Goal: Task Accomplishment & Management: Manage account settings

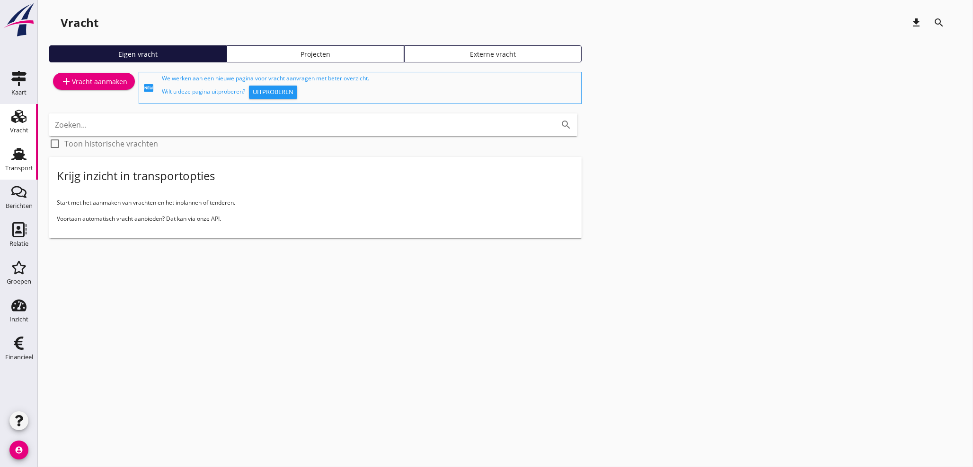
click at [21, 157] on use at bounding box center [18, 154] width 15 height 12
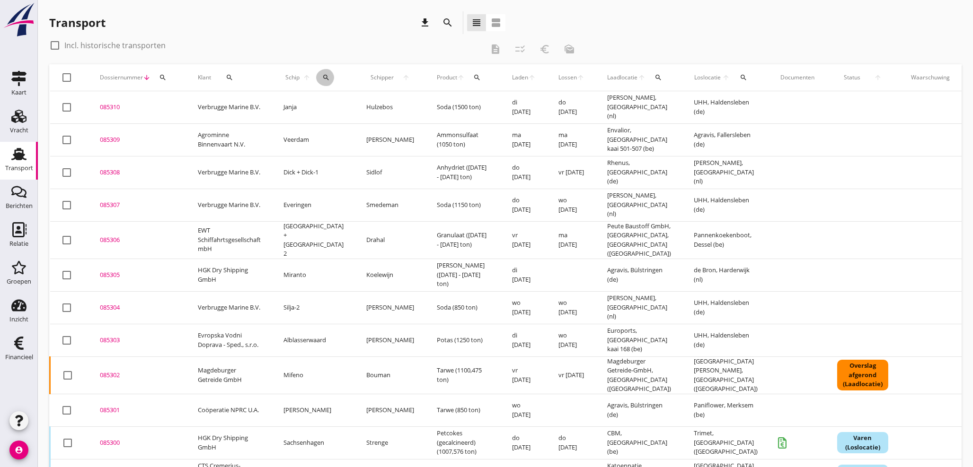
click at [322, 77] on icon "search" at bounding box center [326, 78] width 8 height 8
click at [331, 106] on input "Zoek op (scheeps)naam" at bounding box center [363, 104] width 98 height 15
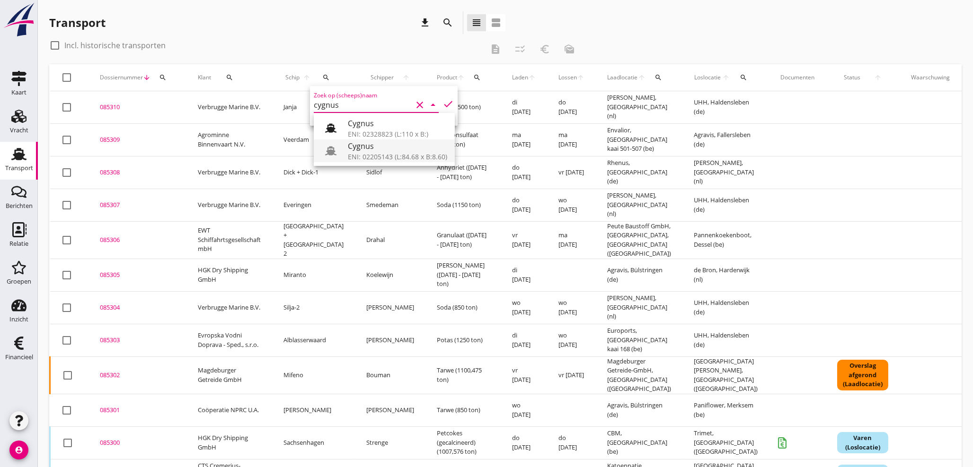
click at [355, 147] on div "Cygnus" at bounding box center [397, 146] width 99 height 11
click at [442, 107] on icon "check" at bounding box center [447, 103] width 11 height 11
type input "Cygnus"
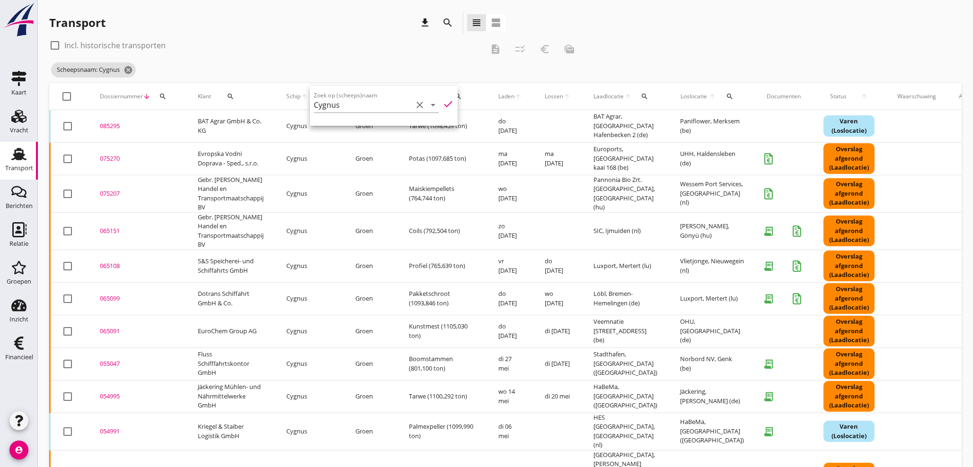
click at [119, 123] on div "085295" at bounding box center [137, 126] width 75 height 9
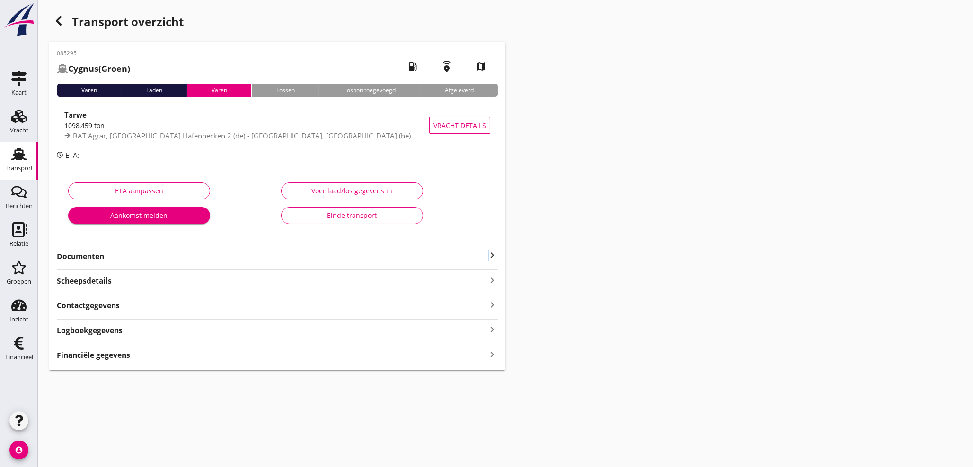
click at [488, 254] on icon "keyboard_arrow_right" at bounding box center [491, 255] width 11 height 11
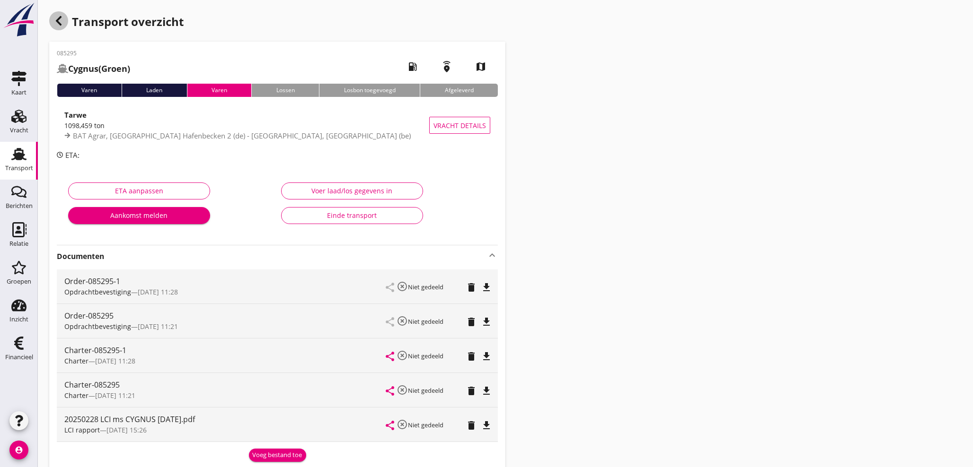
click at [53, 19] on icon "button" at bounding box center [58, 20] width 11 height 11
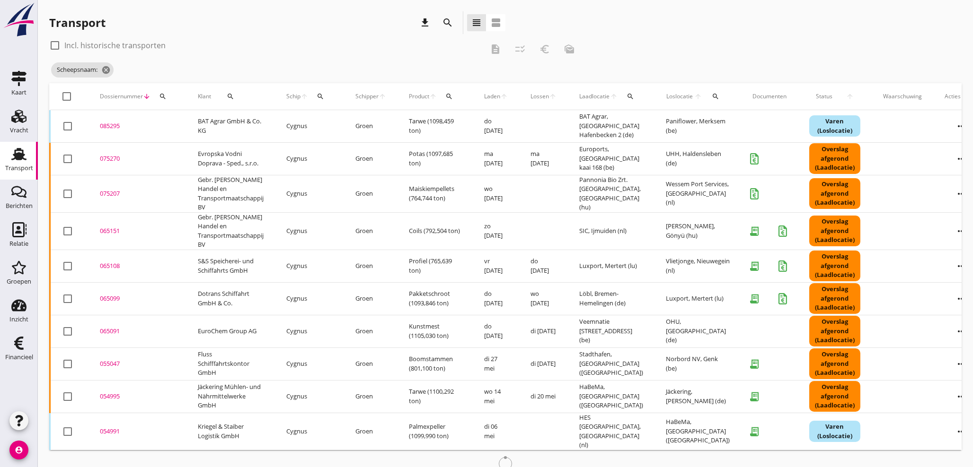
click at [308, 94] on icon "arrow_upward" at bounding box center [304, 97] width 8 height 8
click at [320, 95] on icon "search" at bounding box center [321, 97] width 8 height 8
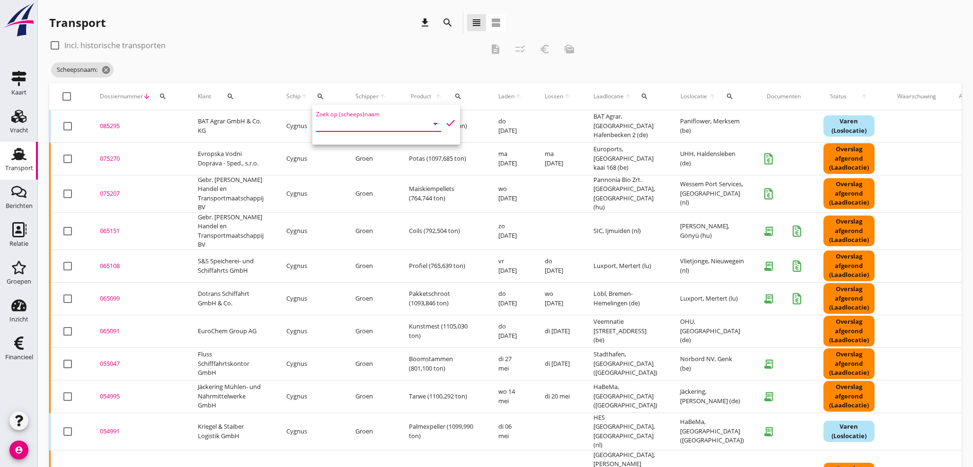
click at [323, 117] on input "Zoek op (scheeps)naam" at bounding box center [365, 123] width 98 height 15
drag, startPoint x: 373, startPoint y: 145, endPoint x: 366, endPoint y: 158, distance: 14.4
click at [373, 145] on div "Everingen" at bounding box center [399, 142] width 99 height 11
click at [445, 123] on icon "check" at bounding box center [450, 122] width 11 height 11
type input "Everingen"
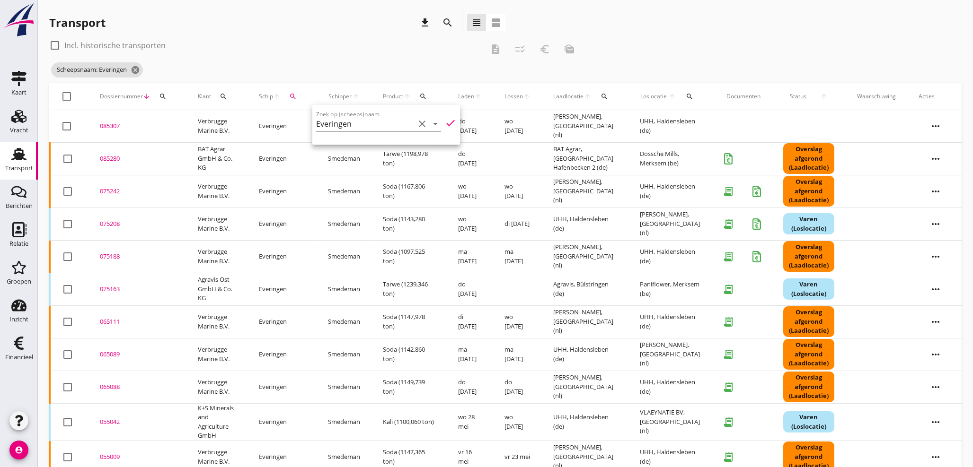
click at [108, 159] on div "085280" at bounding box center [137, 158] width 75 height 9
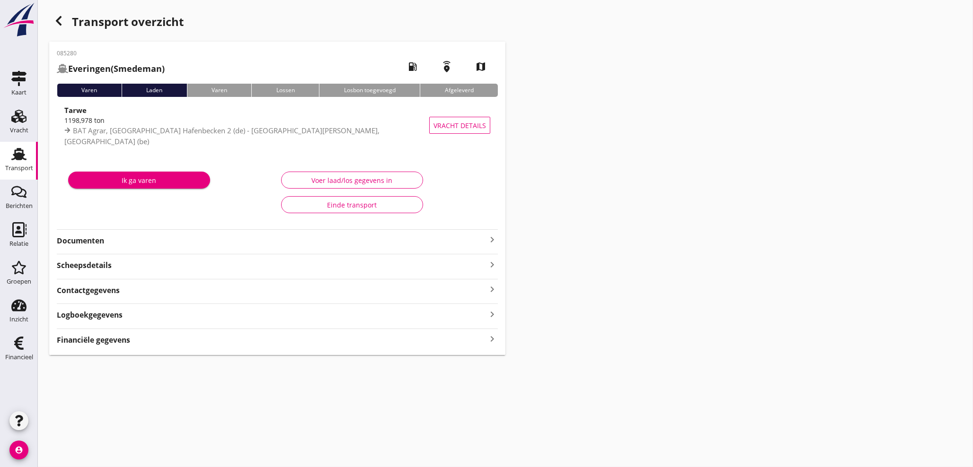
click at [491, 242] on icon "keyboard_arrow_right" at bounding box center [491, 239] width 11 height 11
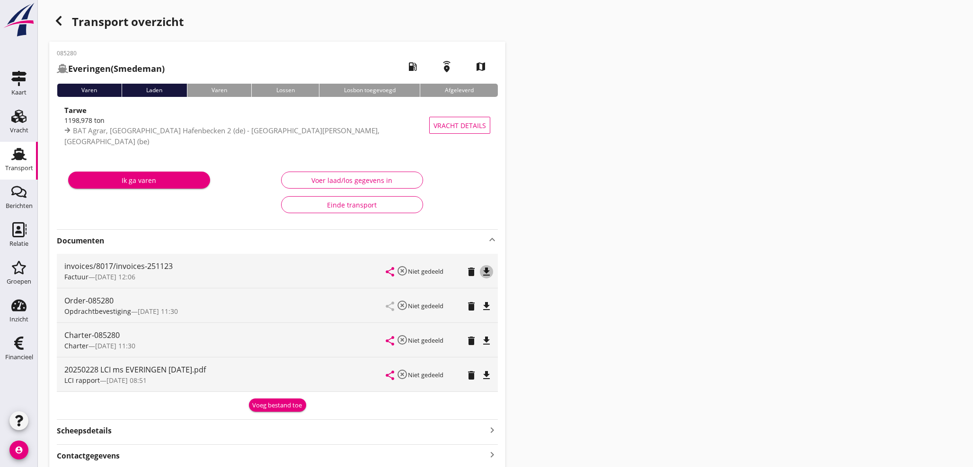
click at [488, 273] on icon "file_download" at bounding box center [486, 271] width 11 height 11
click at [24, 162] on div "Transport" at bounding box center [19, 168] width 28 height 13
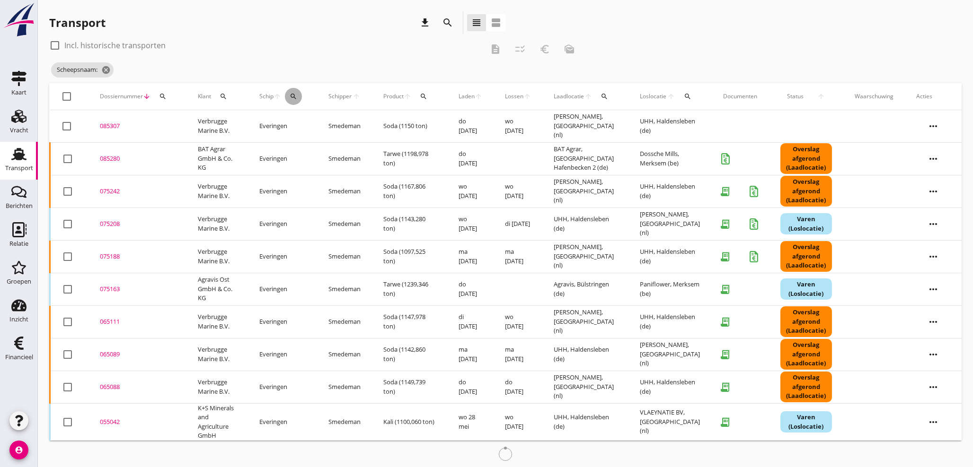
drag, startPoint x: 298, startPoint y: 96, endPoint x: 300, endPoint y: 123, distance: 27.6
click at [298, 96] on div "search" at bounding box center [293, 97] width 17 height 8
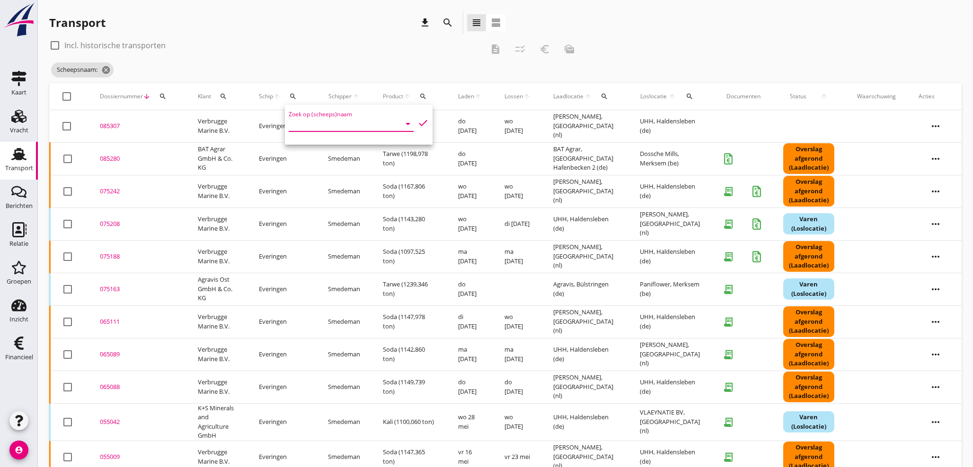
click at [300, 124] on input "Zoek op (scheeps)naam" at bounding box center [338, 123] width 98 height 15
click at [346, 152] on div "ENI: 06000336 (L:81 x B:7.25)" at bounding box center [368, 153] width 90 height 10
click at [417, 124] on icon "check" at bounding box center [422, 122] width 11 height 11
type input "Tora-Zo"
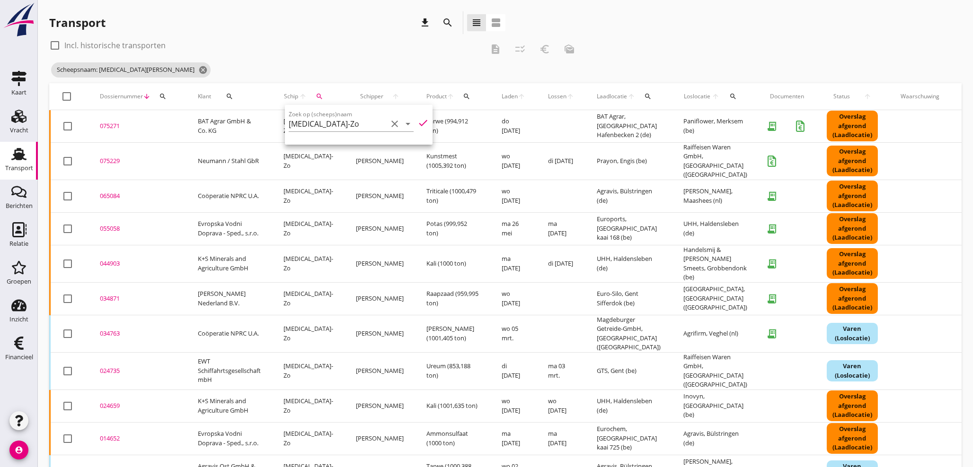
drag, startPoint x: 113, startPoint y: 158, endPoint x: 412, endPoint y: 162, distance: 298.6
click at [145, 159] on div "075229" at bounding box center [137, 161] width 75 height 9
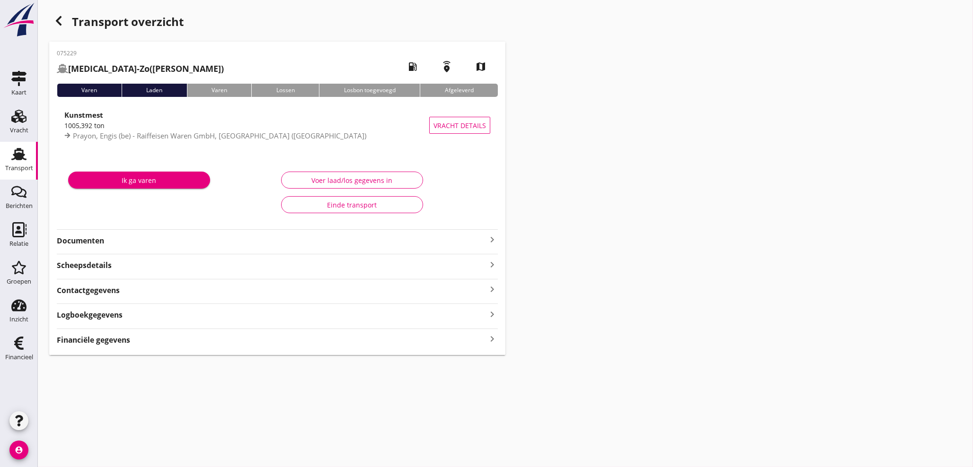
click at [490, 337] on icon "keyboard_arrow_right" at bounding box center [491, 339] width 11 height 13
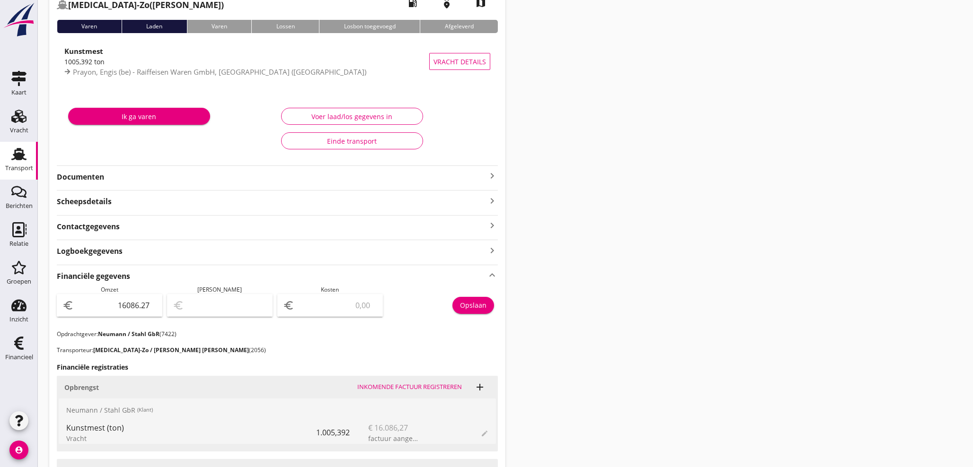
scroll to position [105, 0]
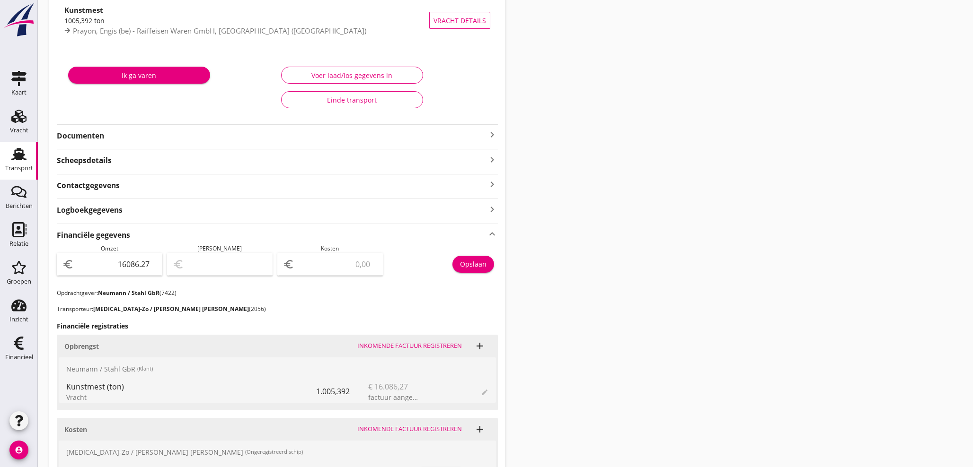
click at [336, 266] on input "number" at bounding box center [336, 264] width 81 height 15
type input "16085.27"
type input "1"
type input "16074.27"
type input "12"
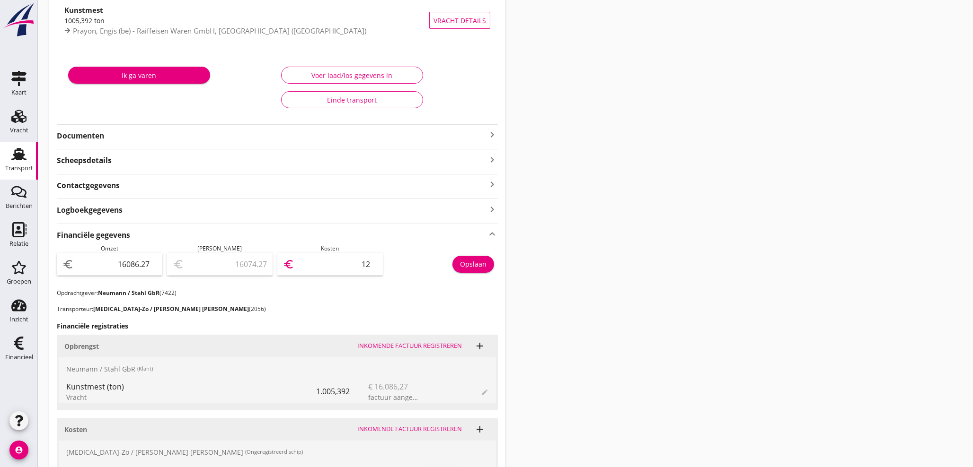
type input "15958.27"
type input "128"
type input "14804.27"
type input "1282"
type input "3261.27"
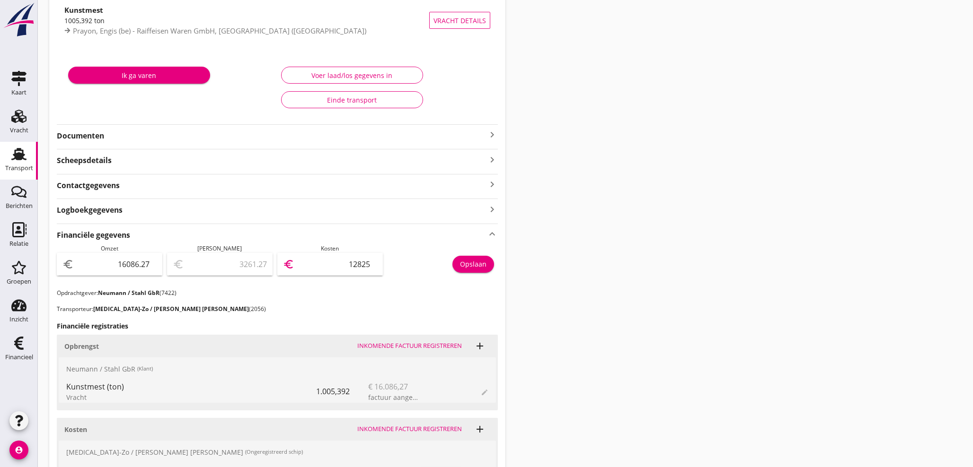
type input "12825"
click at [474, 267] on div "Opslaan" at bounding box center [473, 264] width 26 height 10
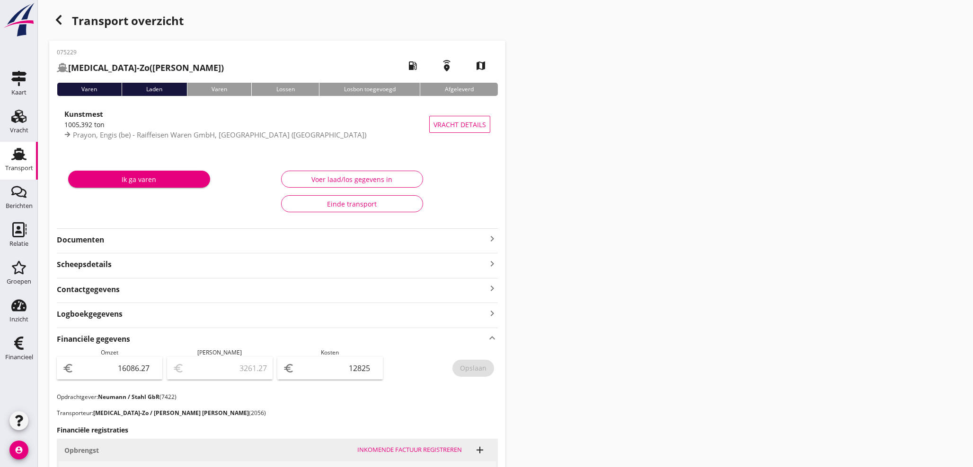
scroll to position [0, 0]
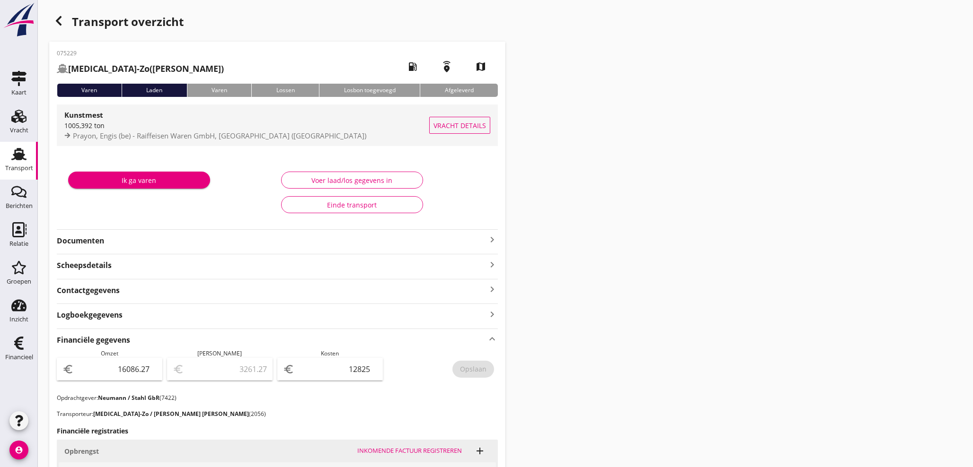
click at [164, 139] on span "Prayon, Engis (be) - Raiffeisen Waren GmbH, Braunschweig (de)" at bounding box center [219, 135] width 293 height 9
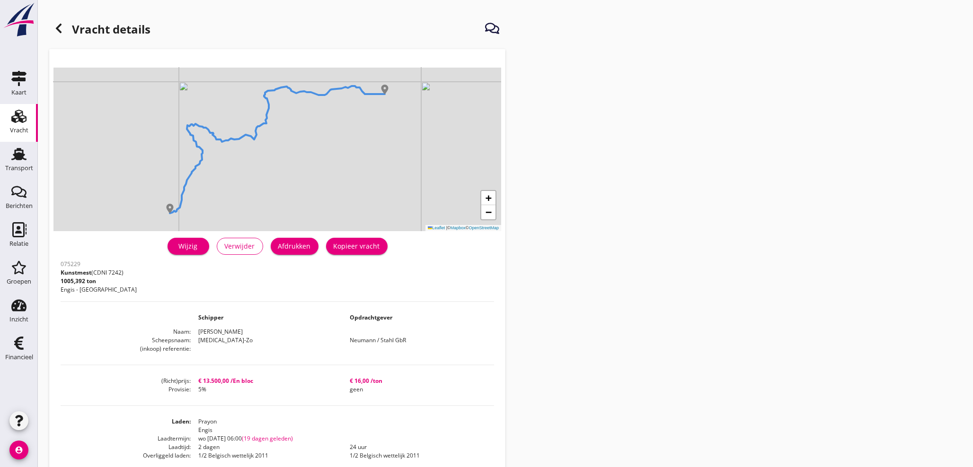
click at [57, 28] on use at bounding box center [59, 28] width 6 height 9
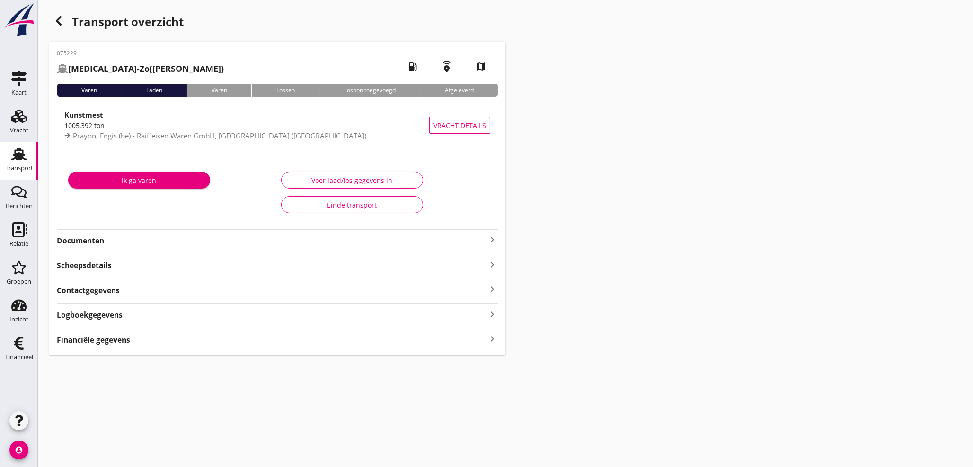
click at [494, 238] on icon "keyboard_arrow_right" at bounding box center [491, 239] width 11 height 11
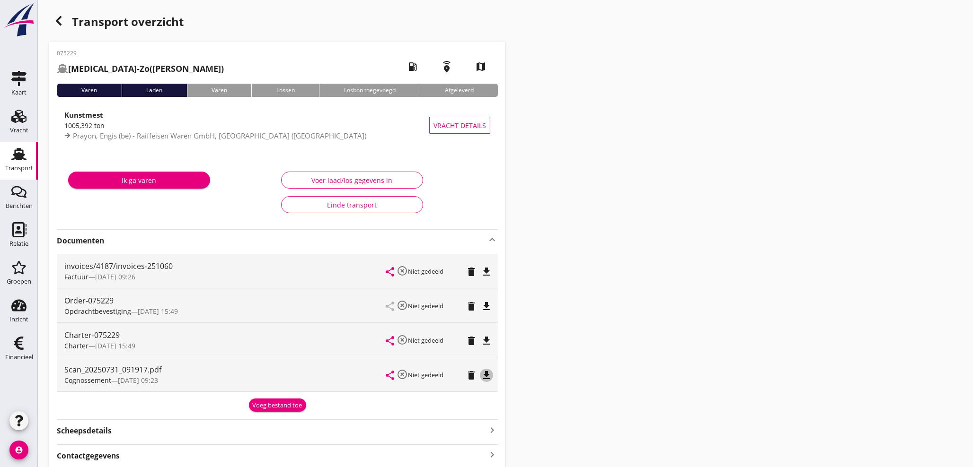
click at [489, 376] on icon "file_download" at bounding box center [486, 375] width 11 height 11
click at [277, 403] on div "Voeg bestand toe" at bounding box center [278, 405] width 50 height 9
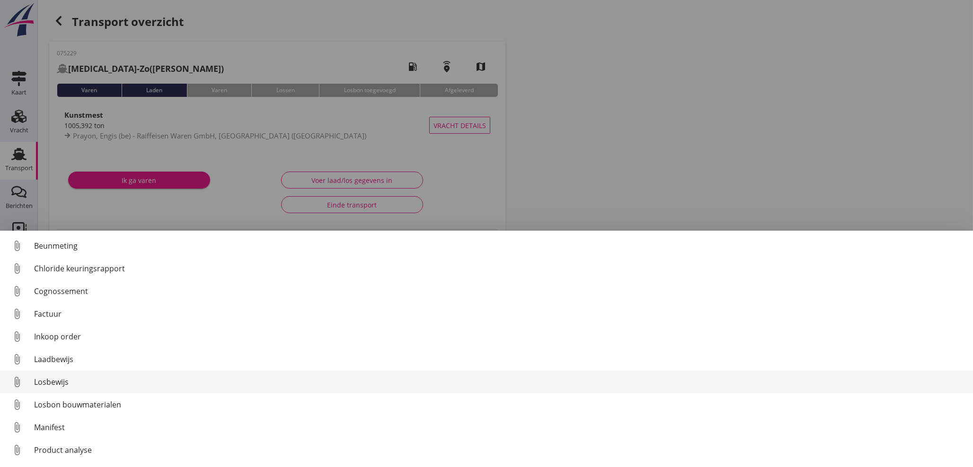
click at [53, 382] on div "Losbewijs" at bounding box center [499, 382] width 931 height 11
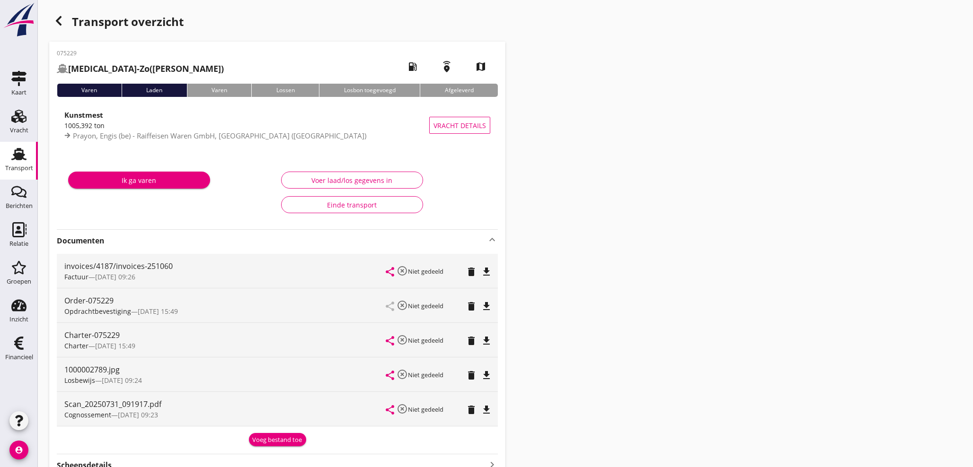
click at [275, 442] on div "Voeg bestand toe" at bounding box center [278, 440] width 50 height 9
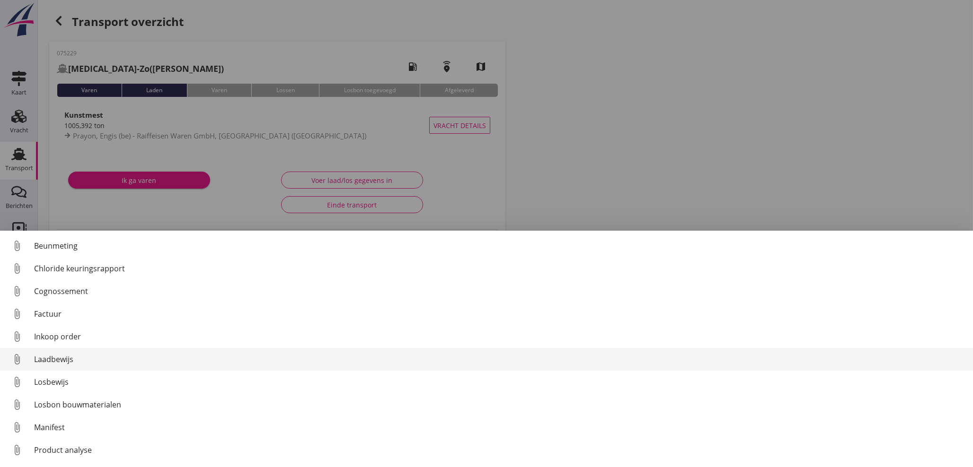
click at [37, 363] on div "Laadbewijs" at bounding box center [499, 359] width 931 height 11
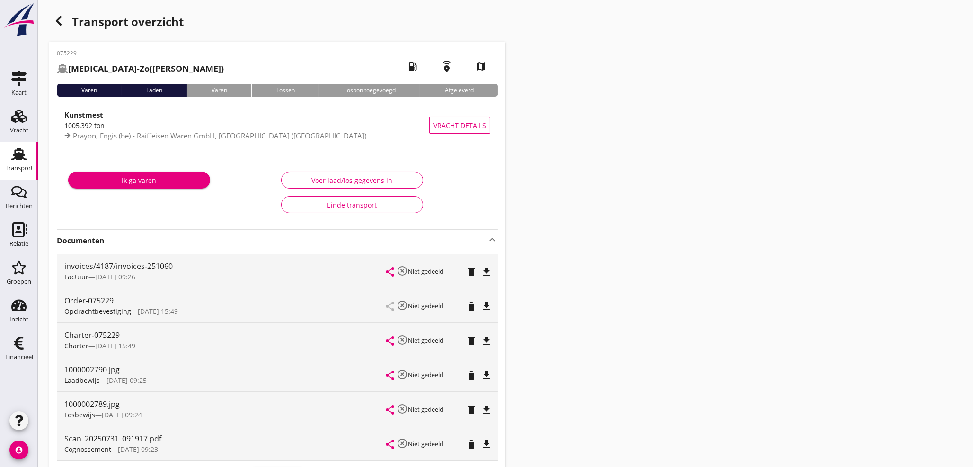
click at [97, 356] on div "Charter-075229 Charter — 17/07 15:49" at bounding box center [225, 340] width 322 height 34
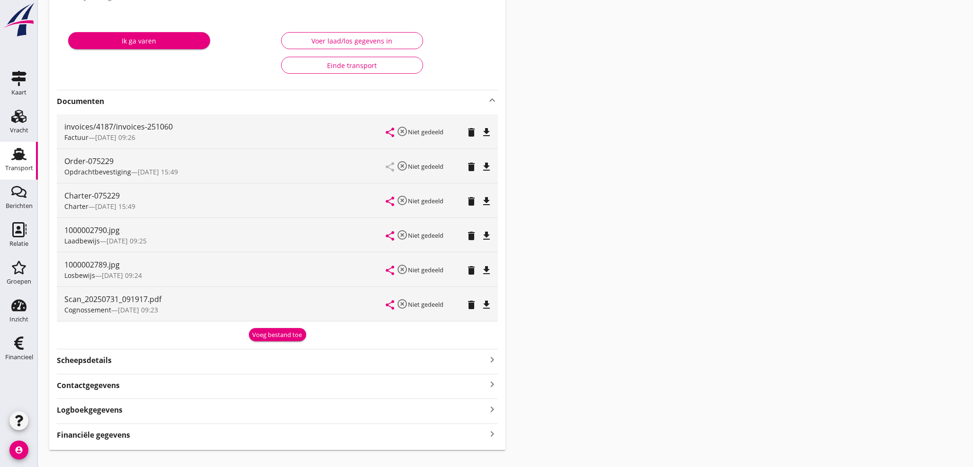
scroll to position [157, 0]
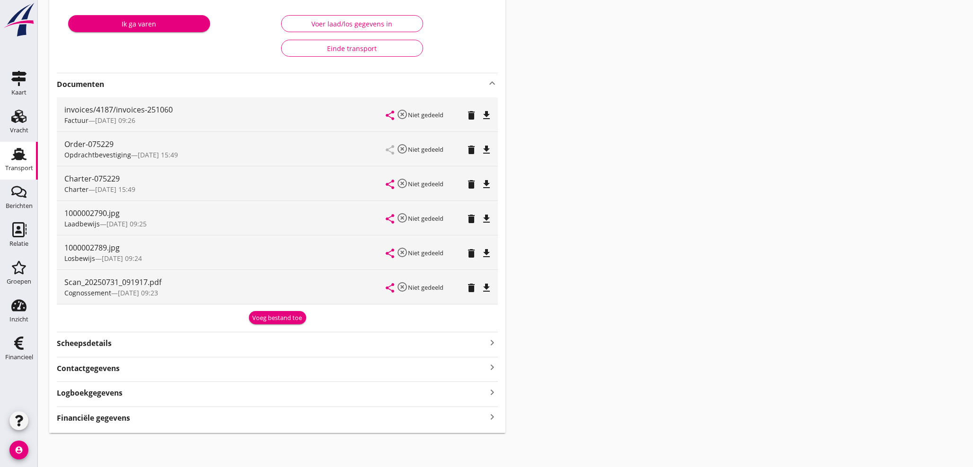
click at [76, 418] on strong "Financiële gegevens" at bounding box center [93, 418] width 73 height 11
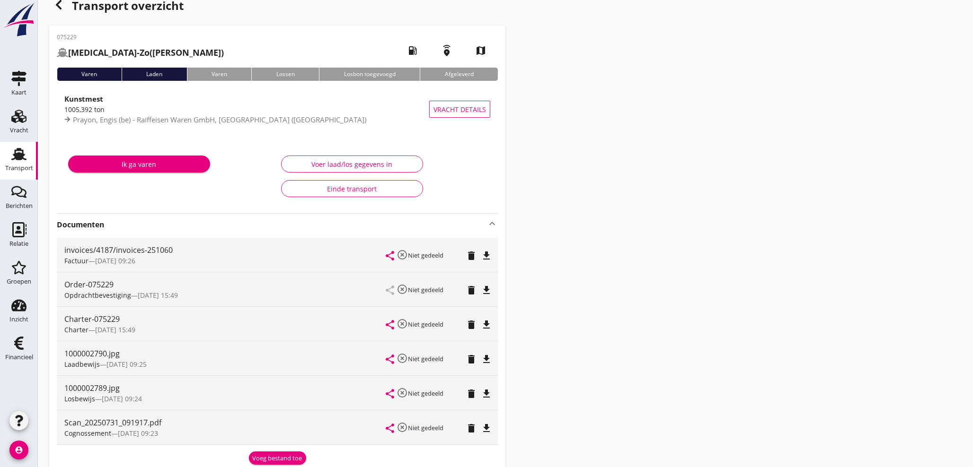
scroll to position [0, 0]
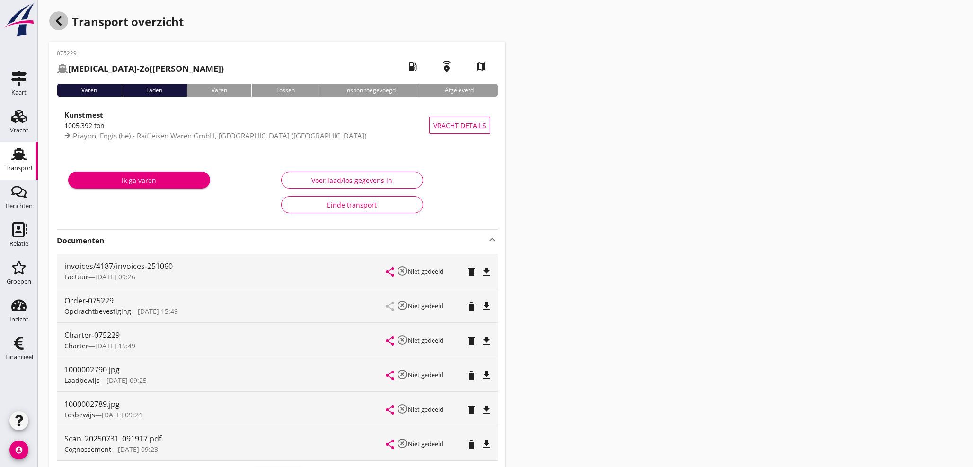
click at [59, 21] on use "button" at bounding box center [59, 20] width 6 height 9
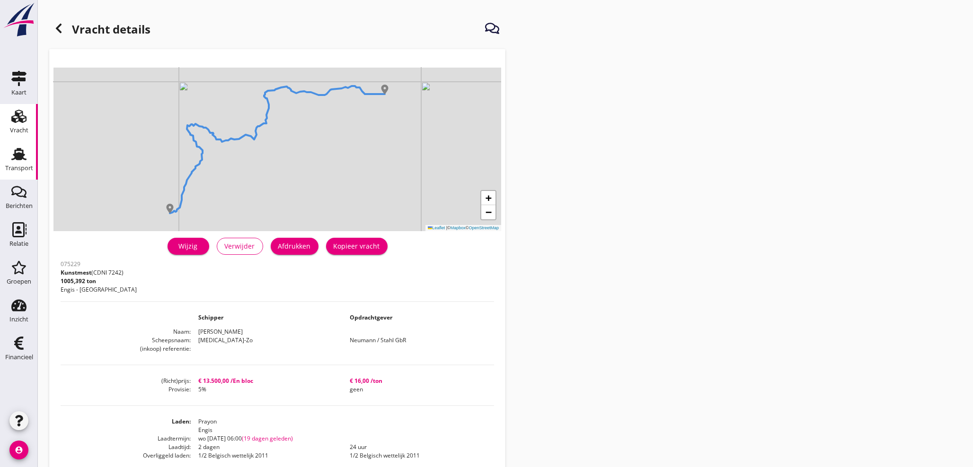
click at [20, 171] on div "Transport" at bounding box center [19, 168] width 28 height 6
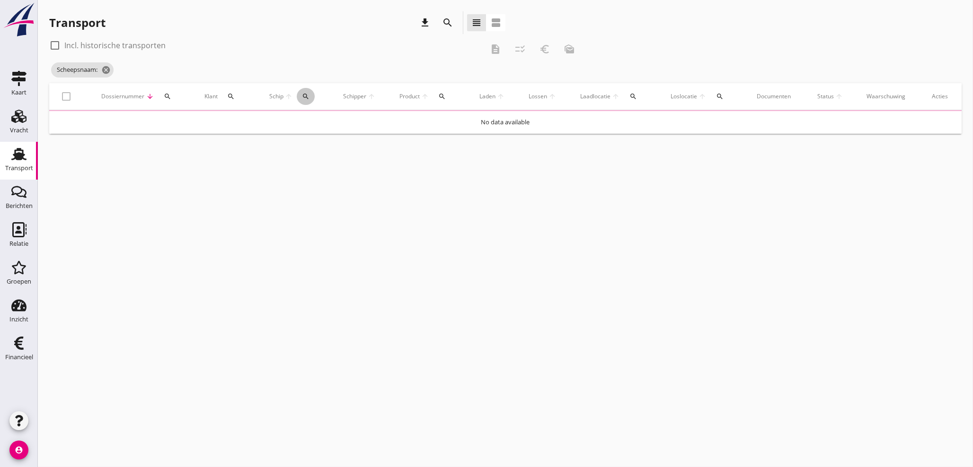
click at [303, 99] on icon "search" at bounding box center [306, 97] width 8 height 8
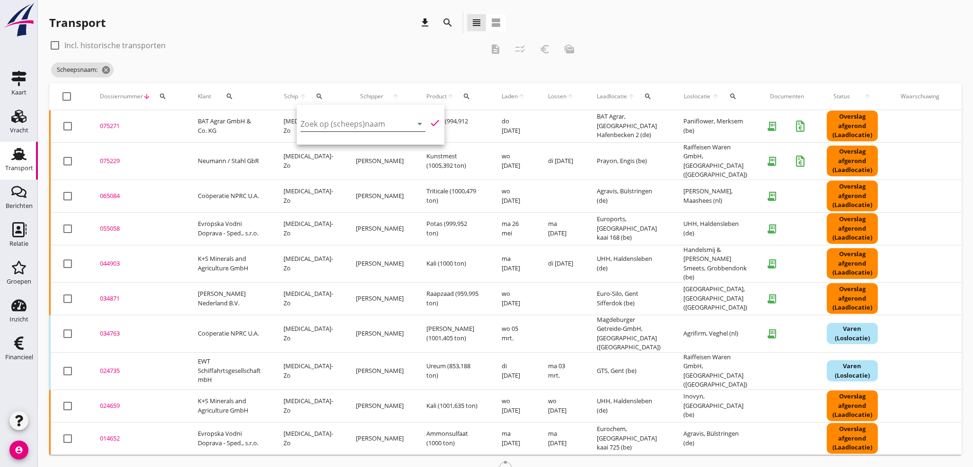
drag, startPoint x: 308, startPoint y: 125, endPoint x: 304, endPoint y: 120, distance: 6.4
click at [307, 125] on input "Zoek op (scheeps)naam" at bounding box center [349, 123] width 98 height 15
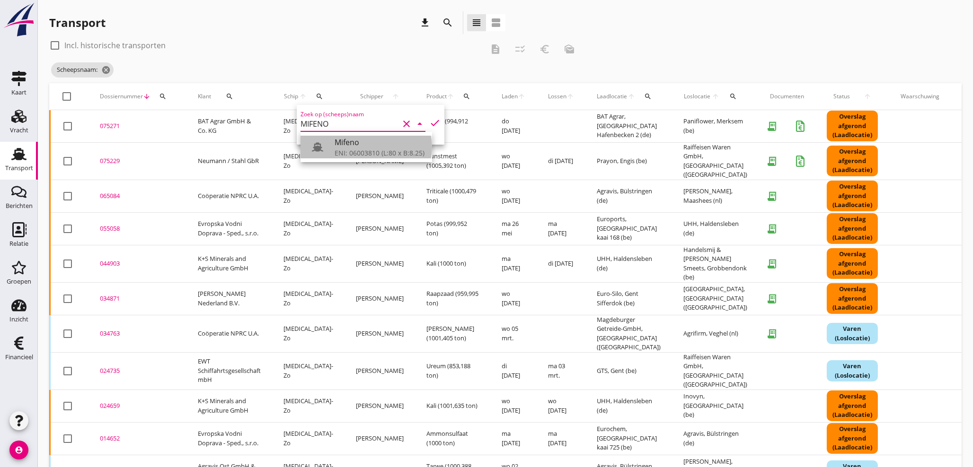
click at [350, 147] on div "Mifeno" at bounding box center [380, 142] width 90 height 11
click at [429, 125] on icon "check" at bounding box center [434, 122] width 11 height 11
type input "Mifeno"
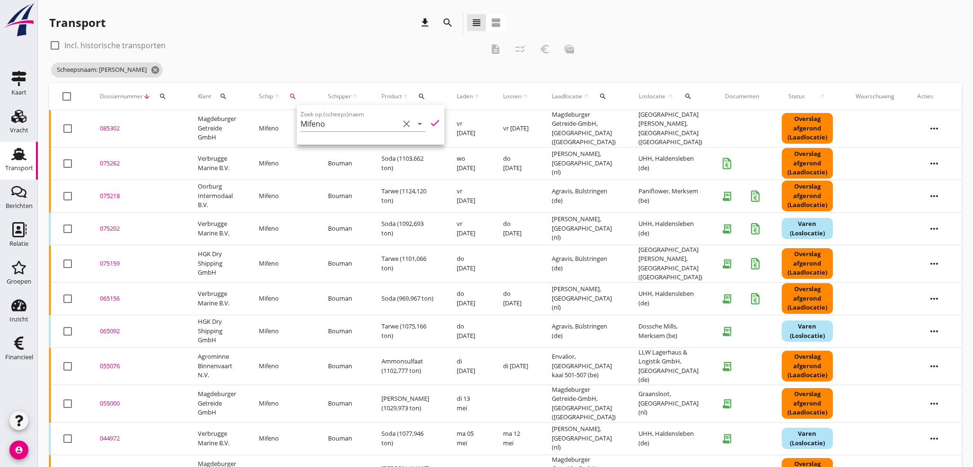
click at [318, 35] on div "Transport download search view_headline view_agenda" at bounding box center [277, 24] width 456 height 26
click at [111, 159] on div "075262" at bounding box center [137, 163] width 75 height 9
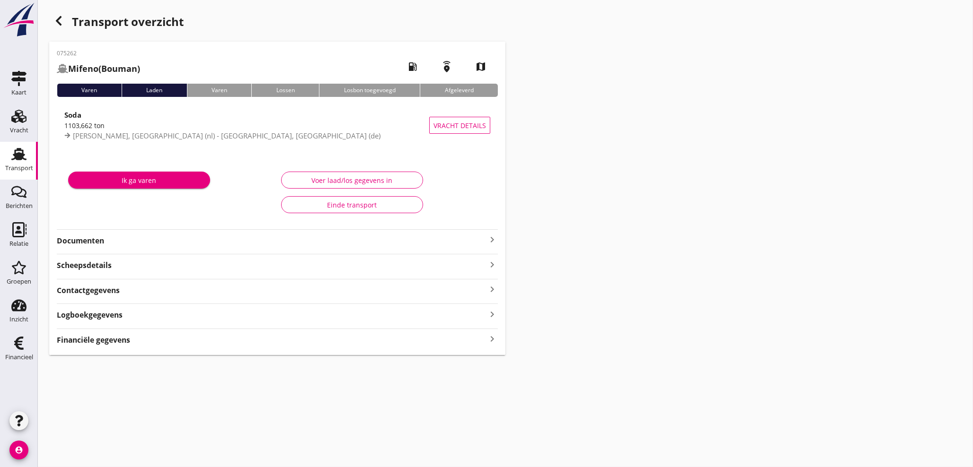
drag, startPoint x: 491, startPoint y: 338, endPoint x: 580, endPoint y: 286, distance: 103.1
click at [492, 338] on icon "keyboard_arrow_right" at bounding box center [491, 339] width 11 height 13
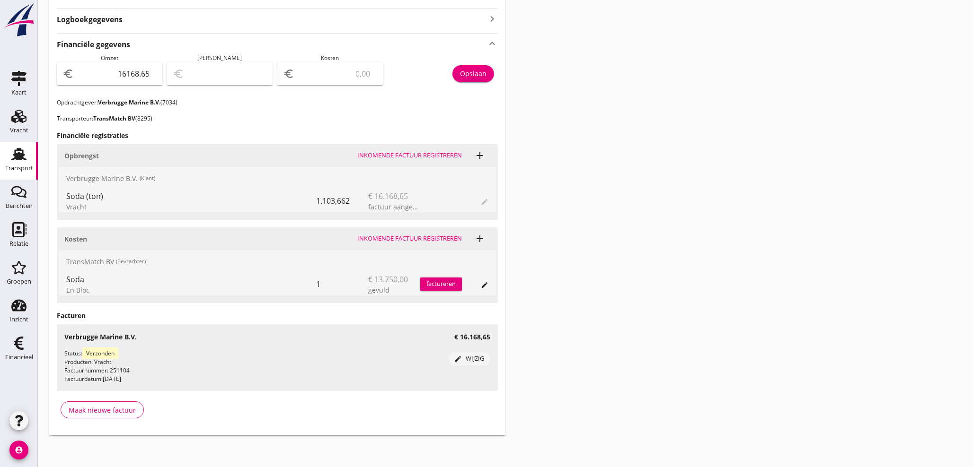
scroll to position [298, 0]
click at [351, 71] on input "number" at bounding box center [336, 71] width 81 height 15
type input "16167.65"
type input "1"
type input "16155.65"
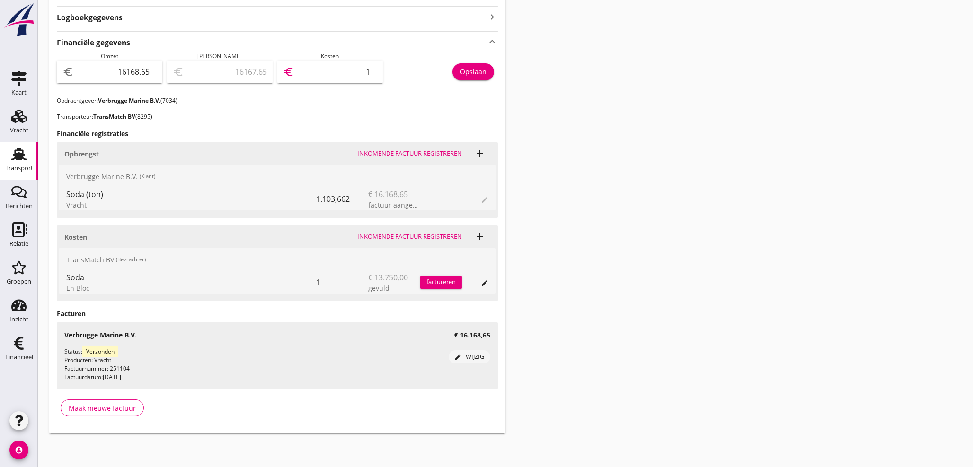
type input "13"
type input "16031.65"
type input "137"
type input "14793.65"
type input "1375"
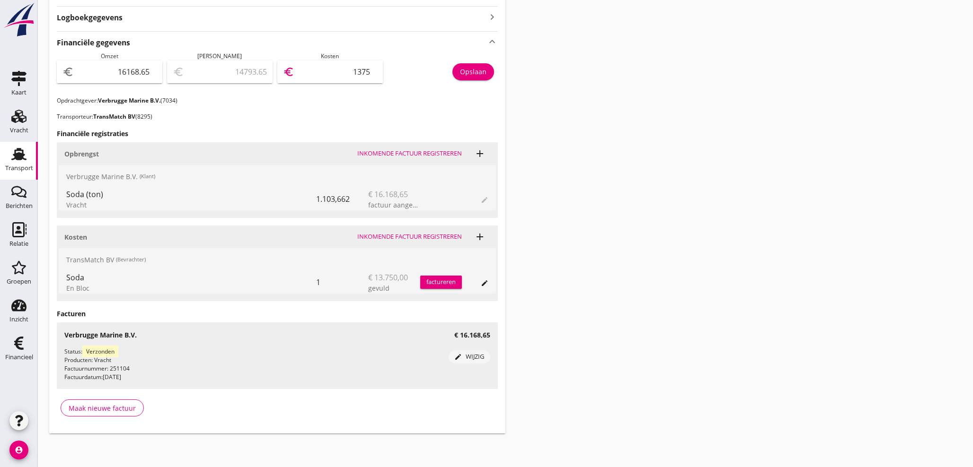
type input "2418.65"
type input "13750"
click at [465, 70] on div "Opslaan" at bounding box center [473, 72] width 26 height 10
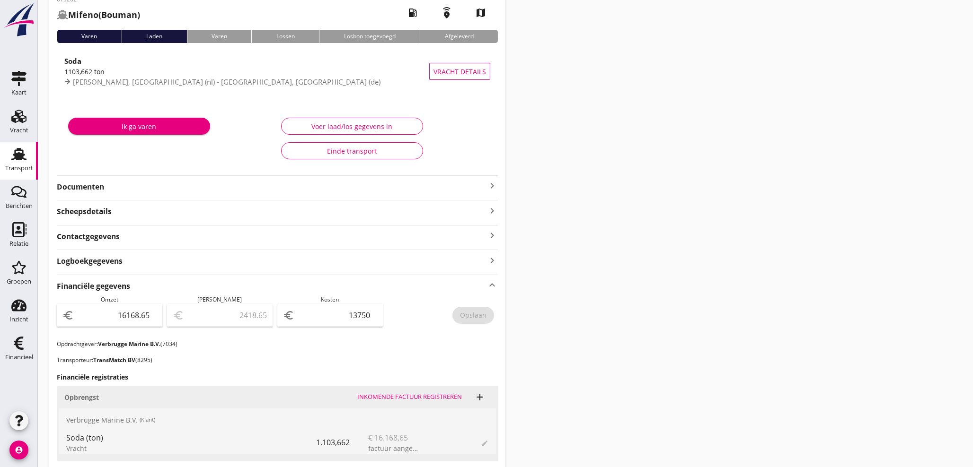
scroll to position [53, 0]
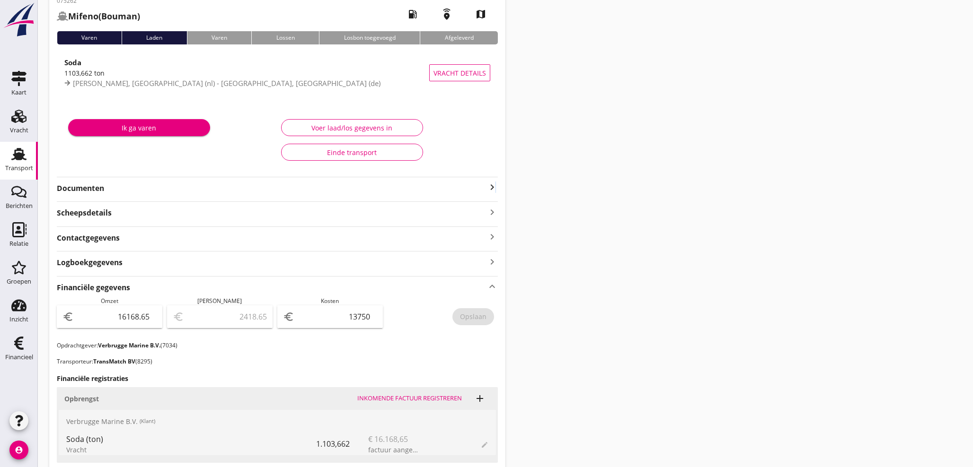
click at [496, 185] on icon "keyboard_arrow_right" at bounding box center [491, 187] width 11 height 11
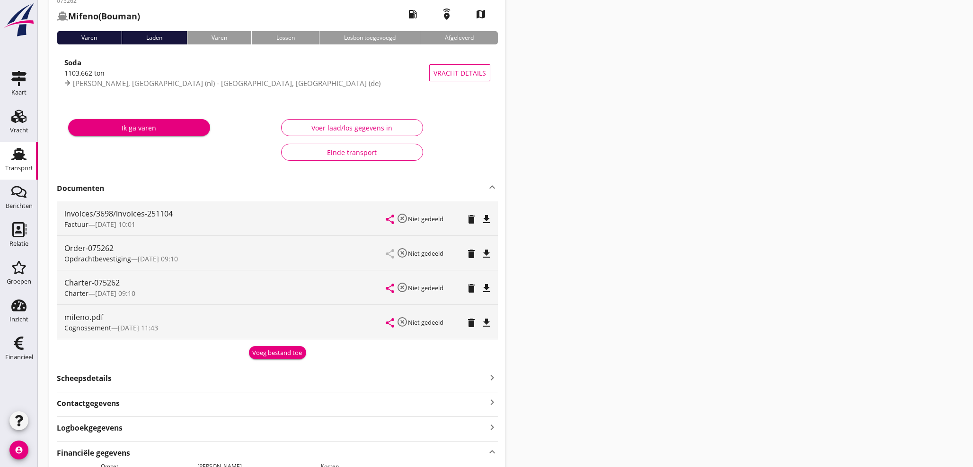
click at [264, 355] on div "Voeg bestand toe" at bounding box center [278, 353] width 50 height 9
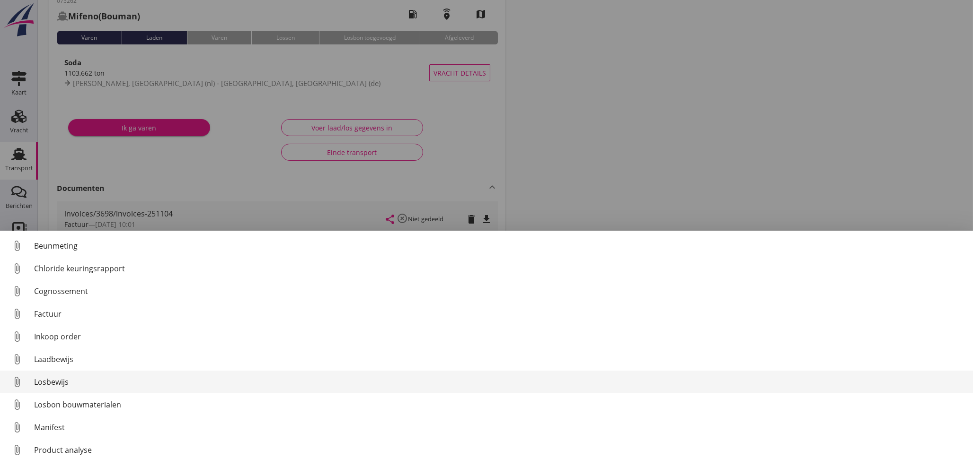
click at [61, 385] on div "Losbewijs" at bounding box center [499, 382] width 931 height 11
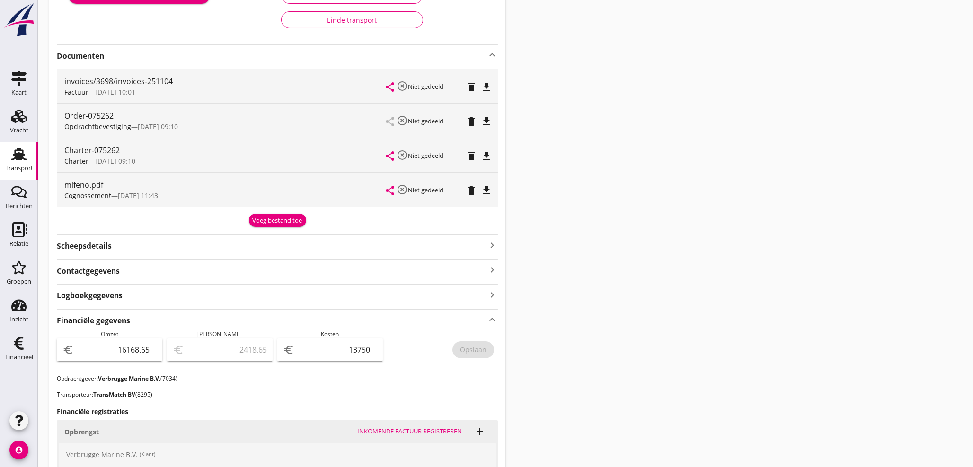
scroll to position [176, 0]
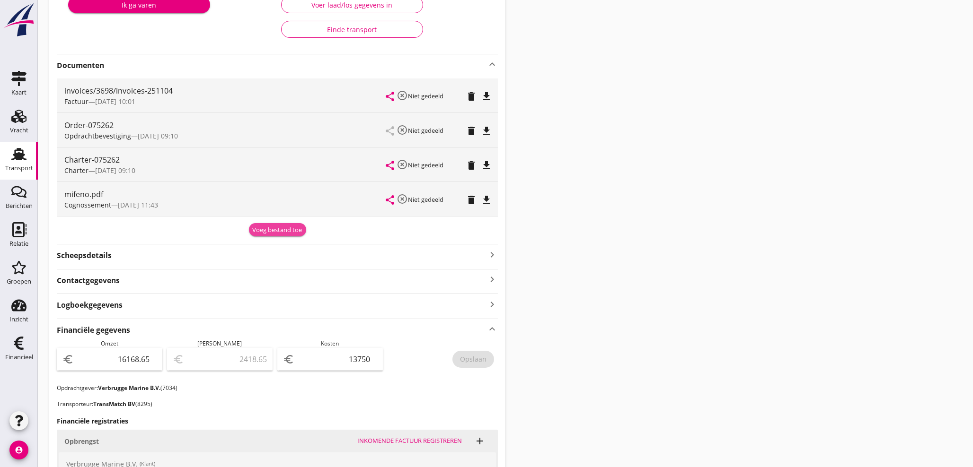
click at [279, 227] on div "Voeg bestand toe" at bounding box center [278, 230] width 50 height 9
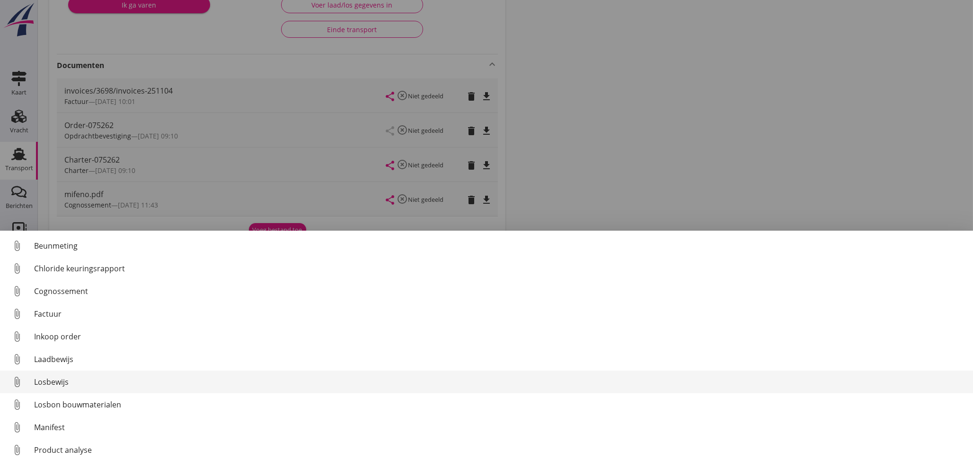
click at [56, 386] on div "Losbewijs" at bounding box center [499, 382] width 931 height 11
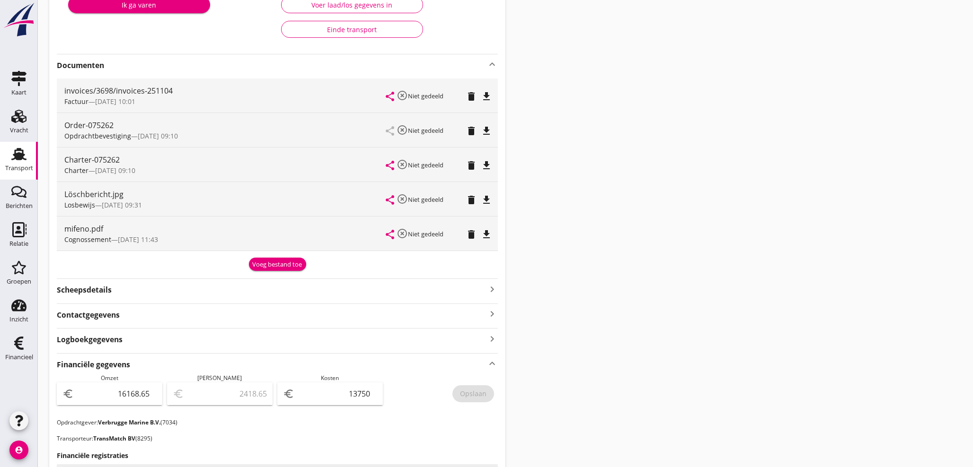
click at [272, 268] on div "Voeg bestand toe" at bounding box center [278, 264] width 50 height 9
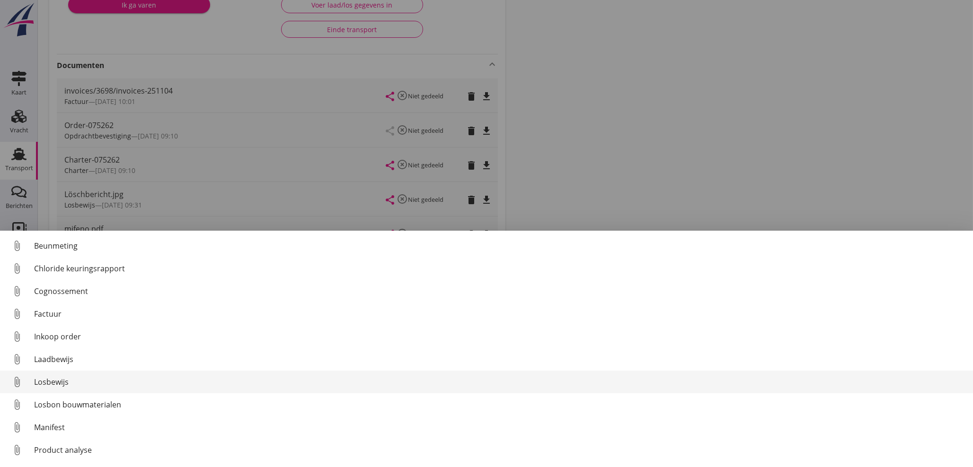
click at [53, 380] on div "Losbewijs" at bounding box center [499, 382] width 931 height 11
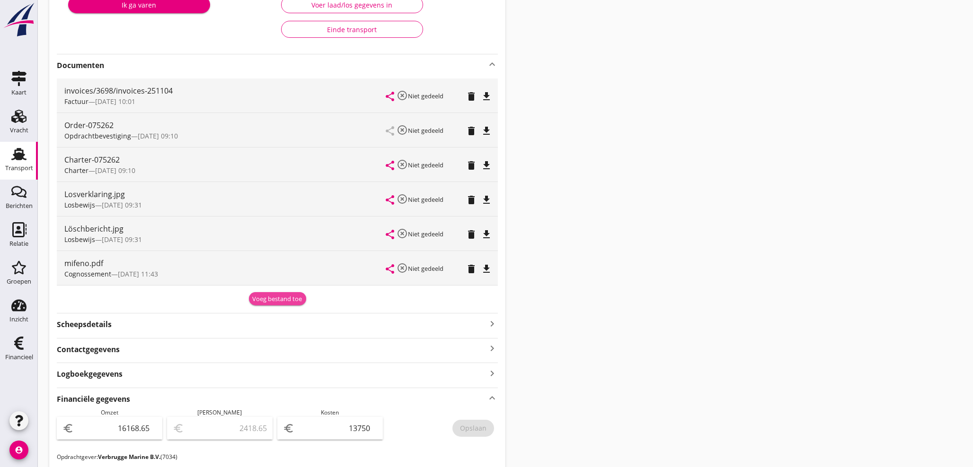
click at [270, 295] on div "Voeg bestand toe" at bounding box center [278, 299] width 50 height 9
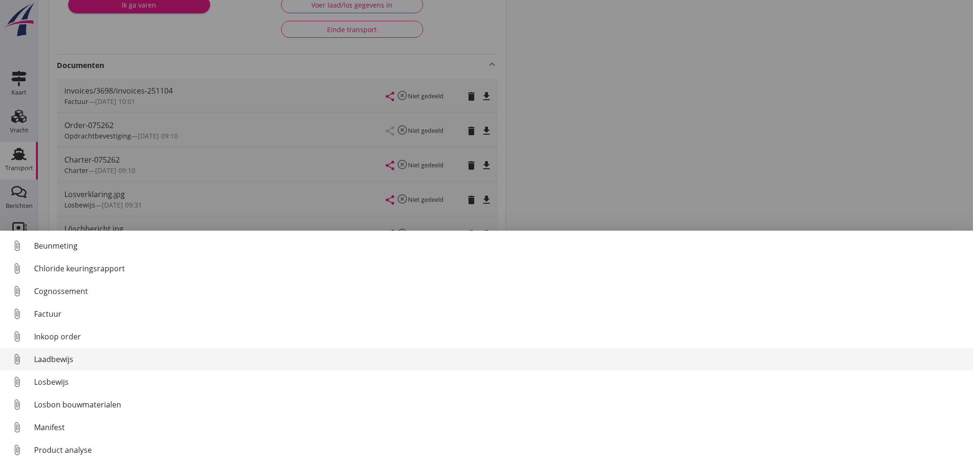
click at [70, 360] on div "Laadbewijs" at bounding box center [499, 359] width 931 height 11
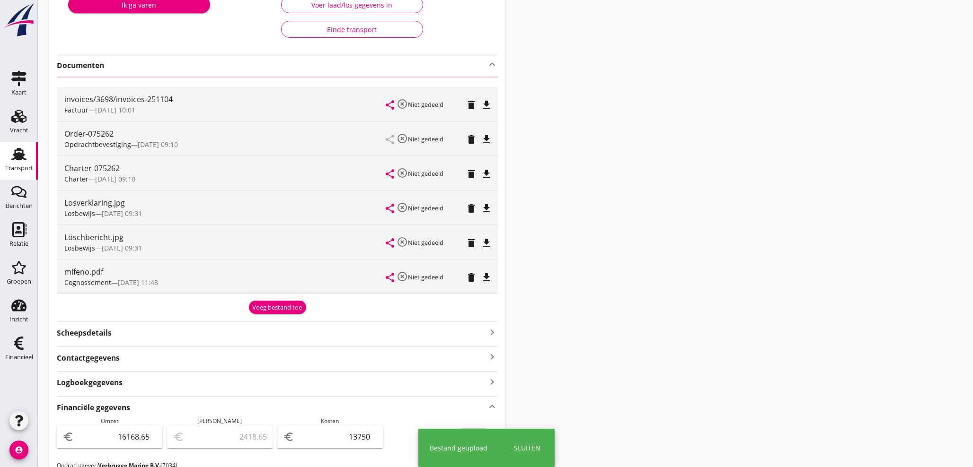
click at [485, 280] on icon "file_download" at bounding box center [486, 277] width 11 height 11
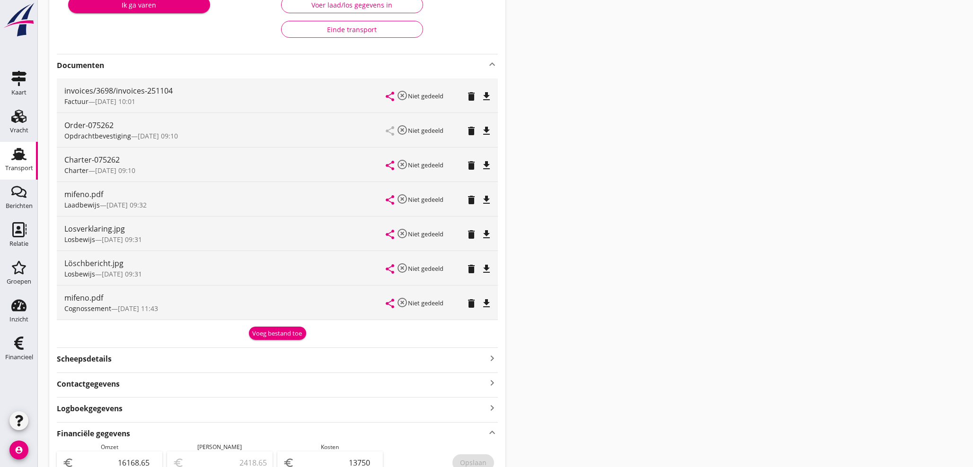
click at [489, 306] on icon "file_download" at bounding box center [486, 303] width 11 height 11
click at [466, 199] on icon "delete" at bounding box center [471, 199] width 11 height 11
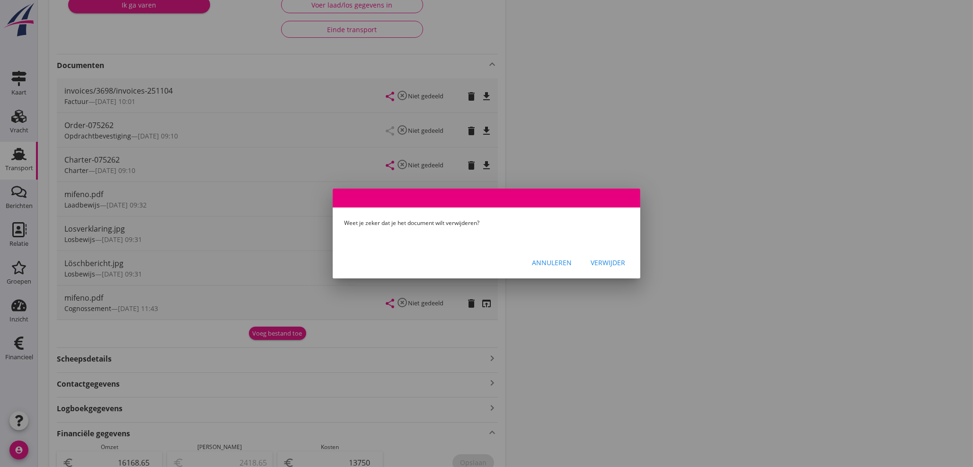
click at [615, 259] on div "Verwijder" at bounding box center [608, 263] width 35 height 10
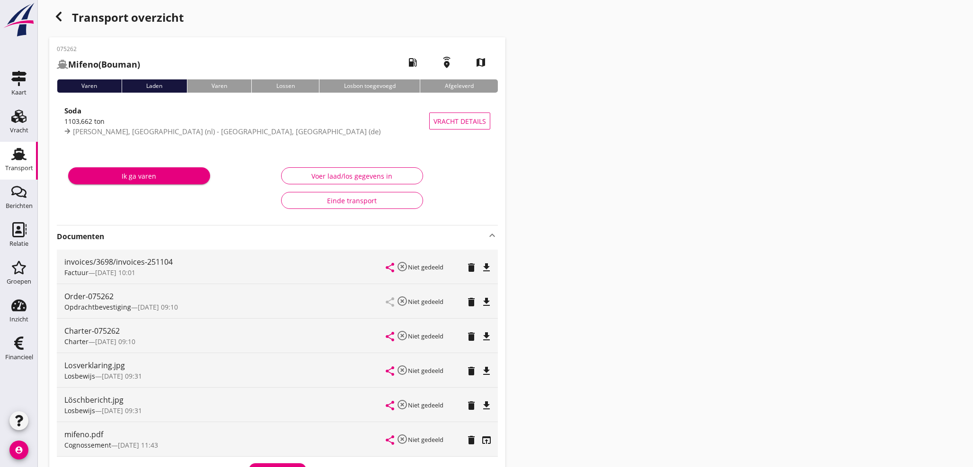
scroll to position [0, 0]
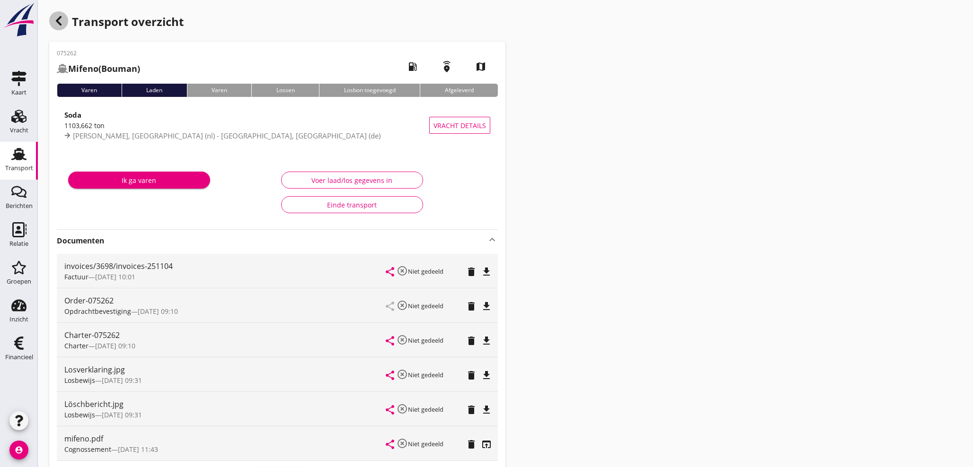
click at [62, 24] on icon "button" at bounding box center [58, 20] width 11 height 11
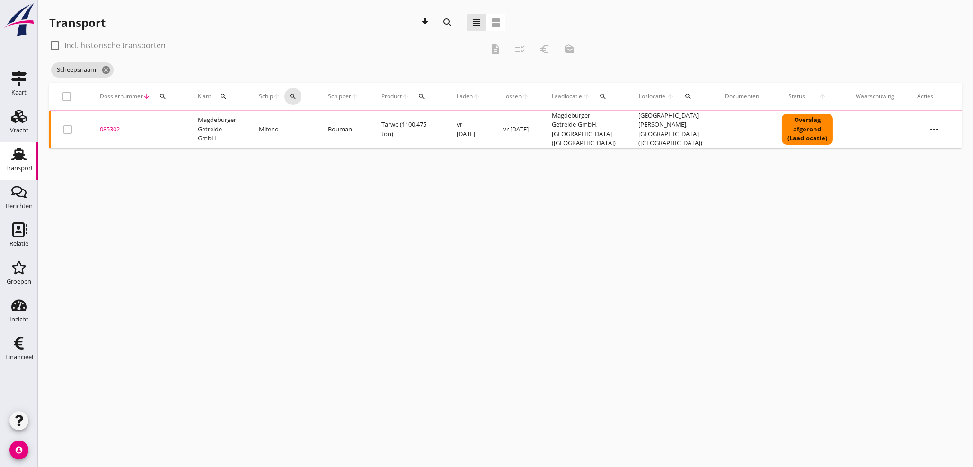
click at [289, 95] on div "search" at bounding box center [292, 97] width 17 height 8
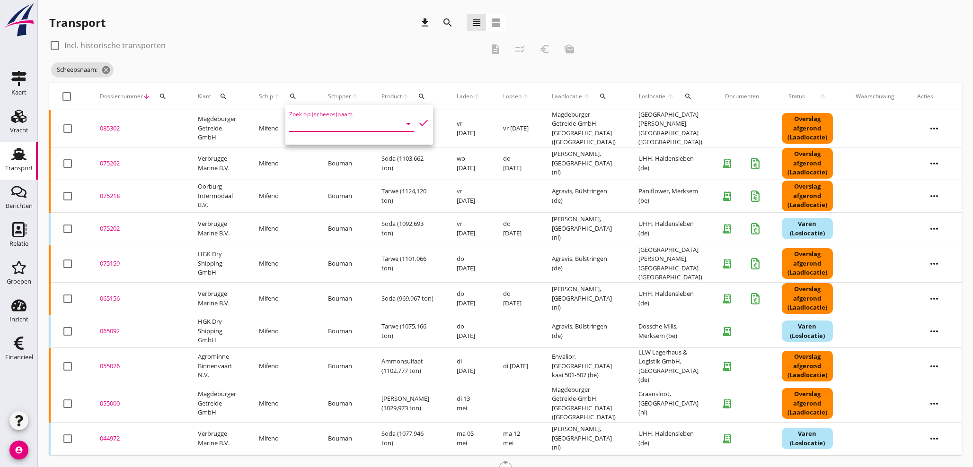
click at [309, 130] on input "Zoek op (scheeps)naam" at bounding box center [338, 123] width 98 height 15
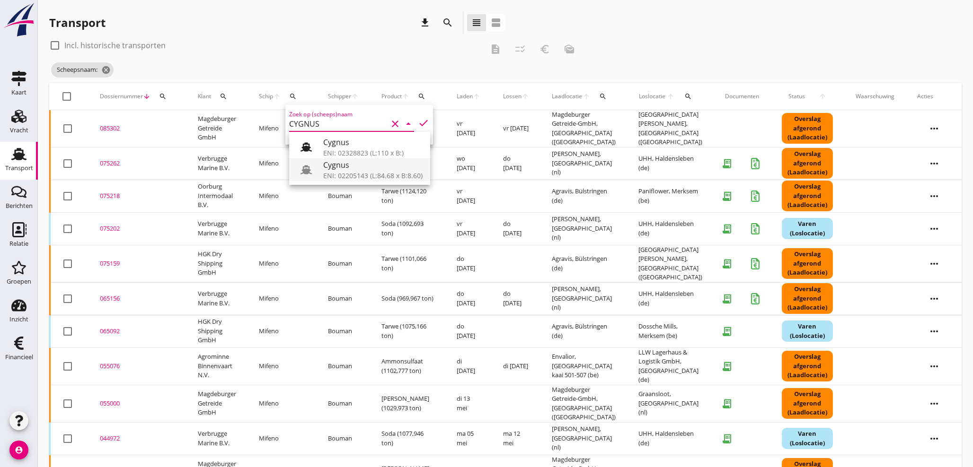
click at [352, 165] on div "Cygnus" at bounding box center [372, 164] width 99 height 11
click at [418, 123] on icon "check" at bounding box center [423, 122] width 11 height 11
type input "Cygnus"
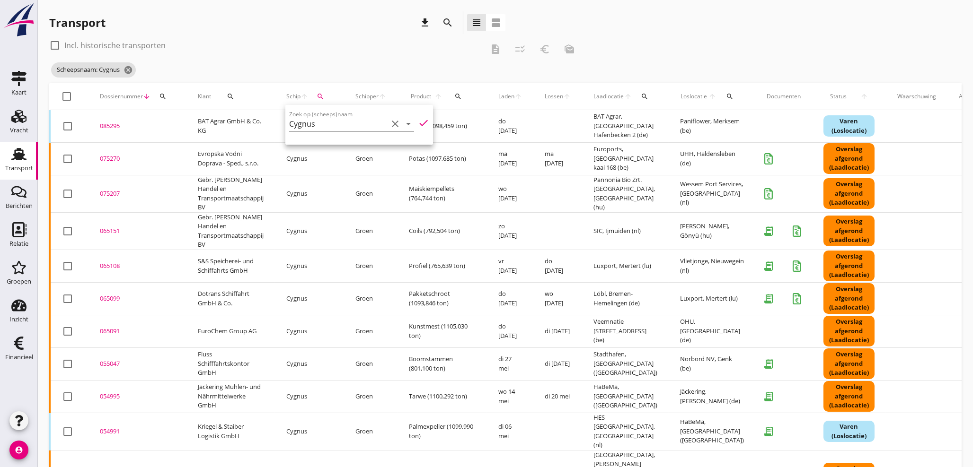
click at [105, 159] on div "075270" at bounding box center [137, 158] width 75 height 9
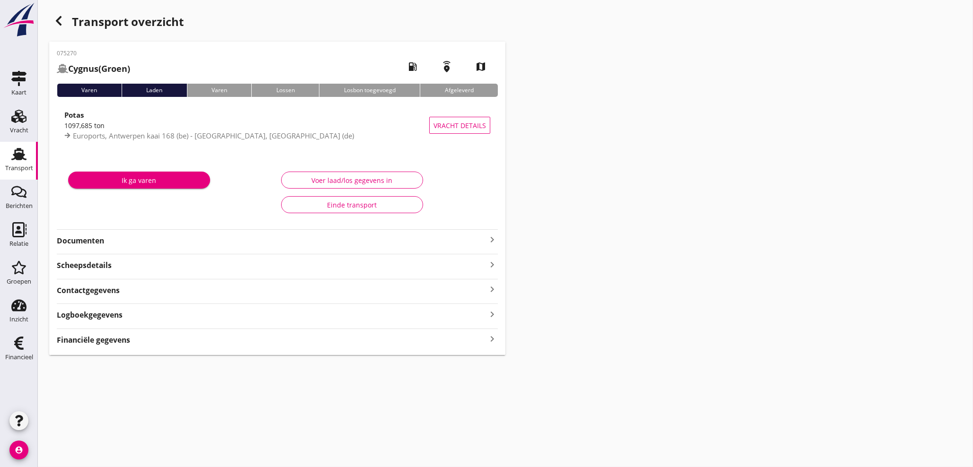
click at [489, 338] on icon "keyboard_arrow_right" at bounding box center [491, 339] width 11 height 13
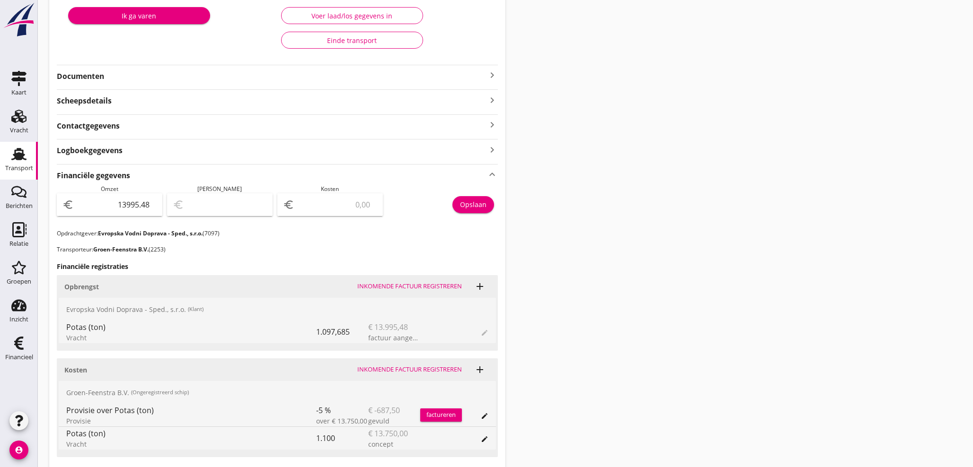
scroll to position [245, 0]
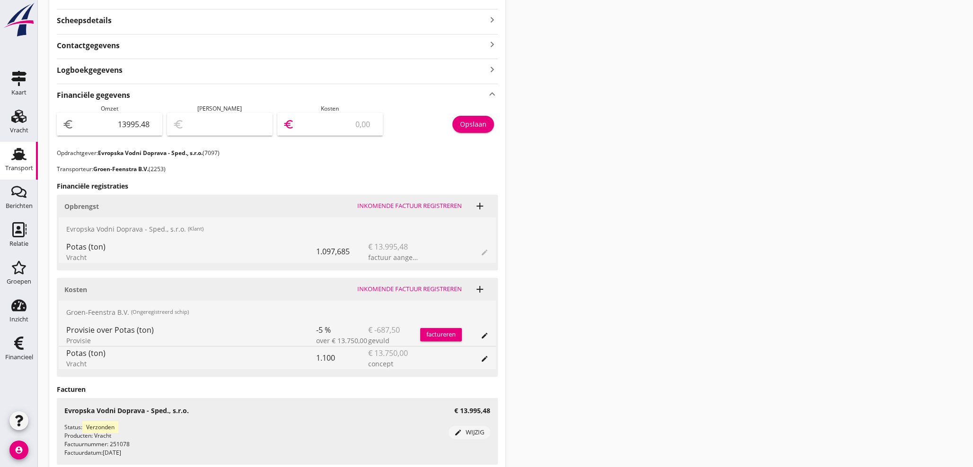
click at [334, 122] on input "number" at bounding box center [336, 124] width 81 height 15
click at [322, 120] on input "number" at bounding box center [336, 124] width 81 height 15
type input "13994.48"
type input "1"
type input "13980.48"
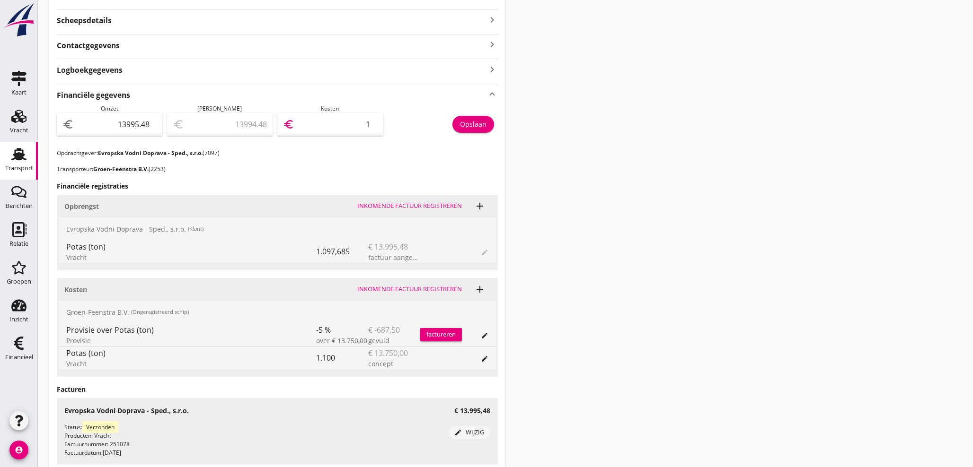
type input "15"
type input "13843.48"
type input "152"
type input "12471.48"
type input "1524"
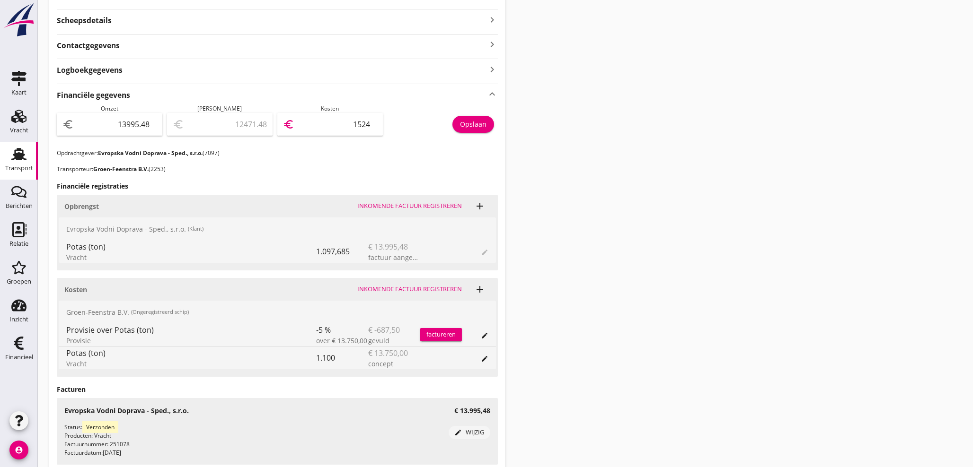
type input "-1253.52"
type input "15249"
type input "-1253.52"
type input "15249.0"
type input "-1253.60"
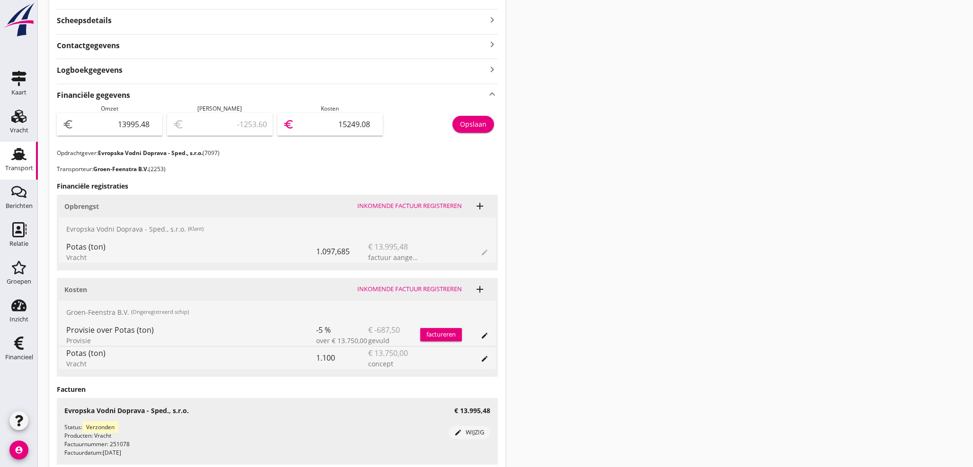
type input "15249.08"
click at [480, 126] on div "Opslaan" at bounding box center [473, 124] width 26 height 10
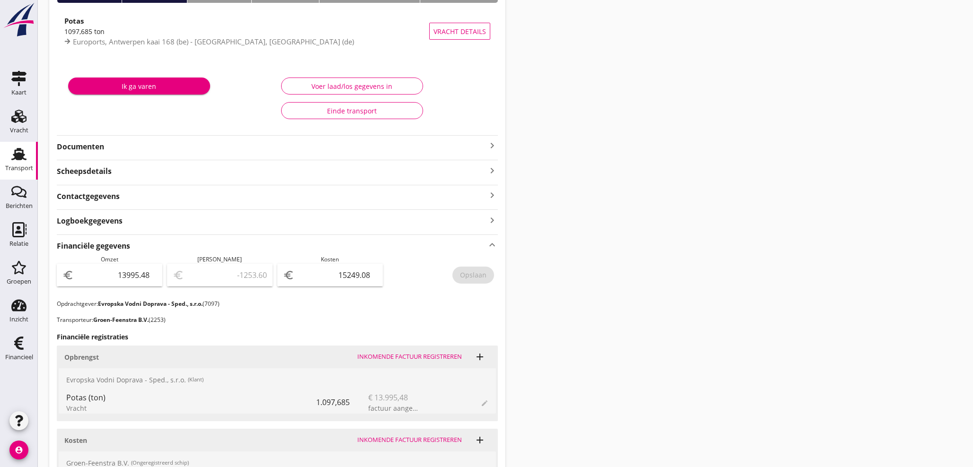
scroll to position [93, 0]
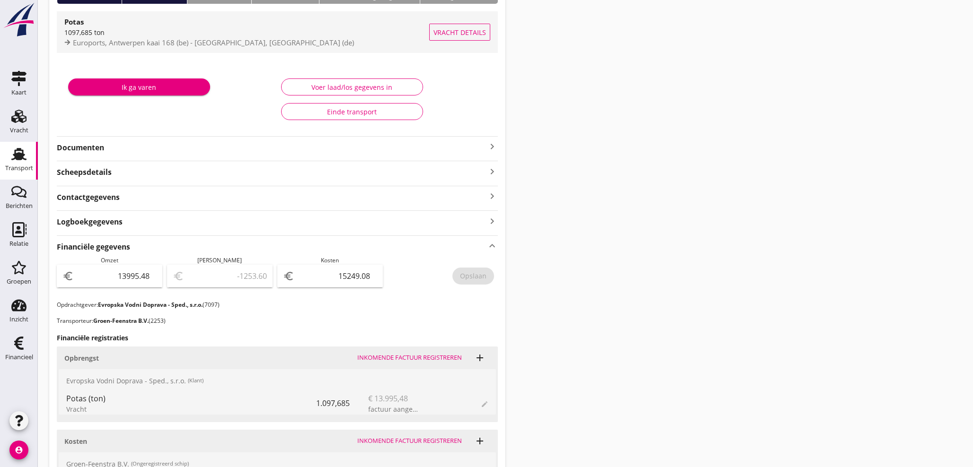
click at [146, 45] on span "Euroports, Antwerpen kaai 168 (be) - UHH, Haldensleben (de)" at bounding box center [213, 42] width 281 height 9
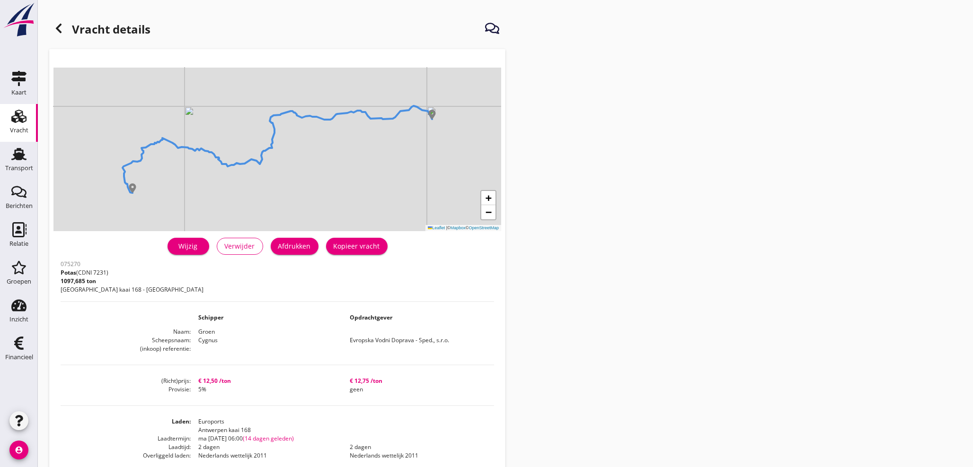
click at [67, 28] on div at bounding box center [58, 28] width 19 height 19
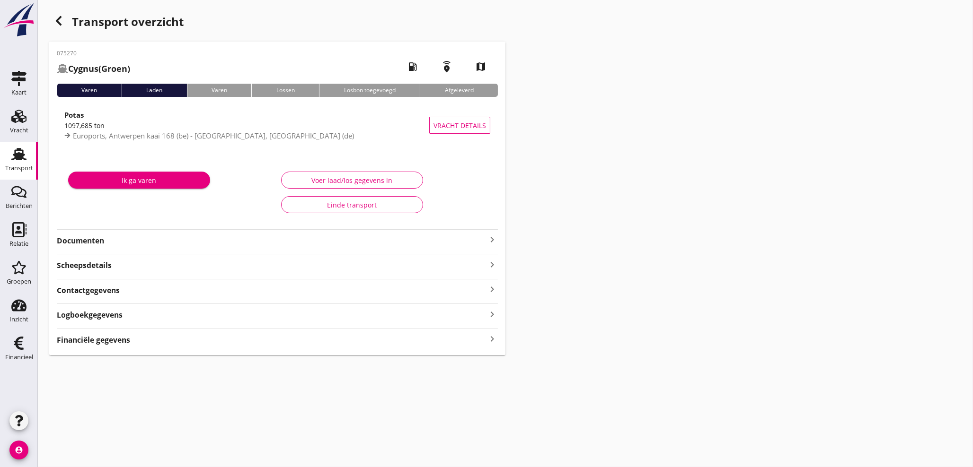
click at [493, 342] on icon "keyboard_arrow_right" at bounding box center [491, 339] width 11 height 13
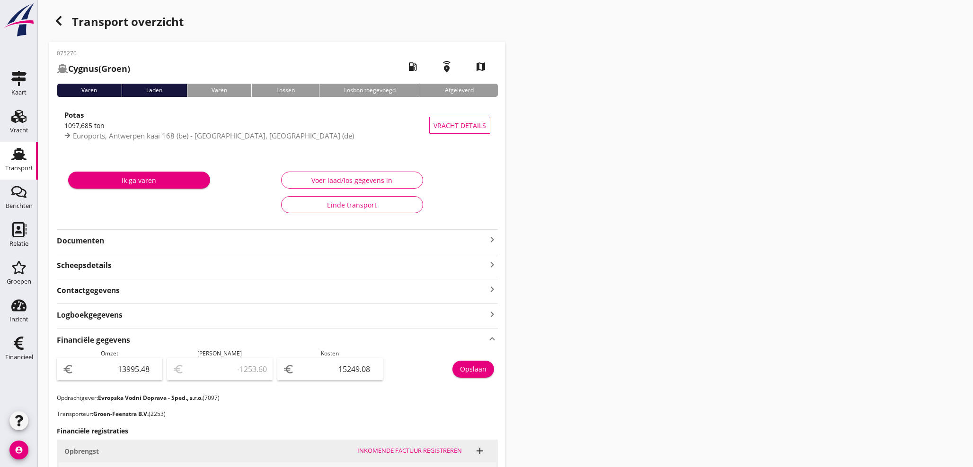
click at [61, 22] on icon "button" at bounding box center [58, 20] width 11 height 11
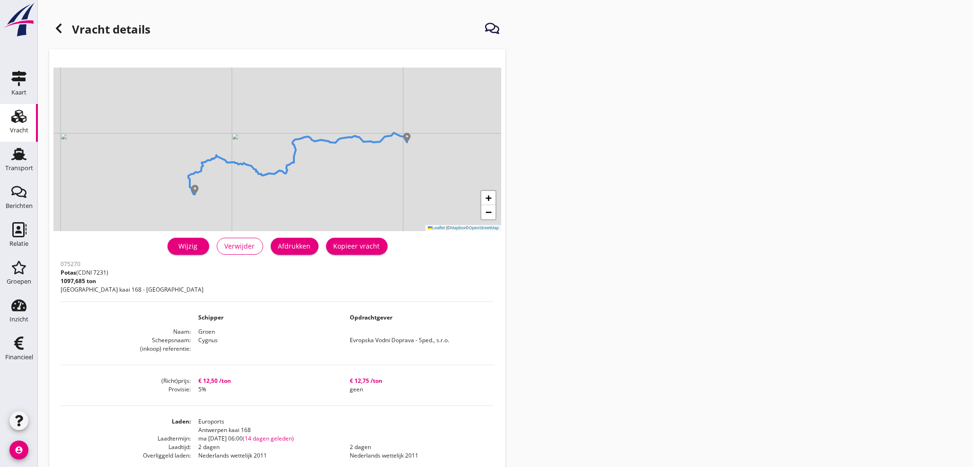
click at [818, 327] on div "Vracht details + − Leaflet | © Mapbox © OpenStreetMap warning Het transport hee…" at bounding box center [505, 333] width 935 height 667
click at [62, 33] on icon at bounding box center [58, 28] width 11 height 11
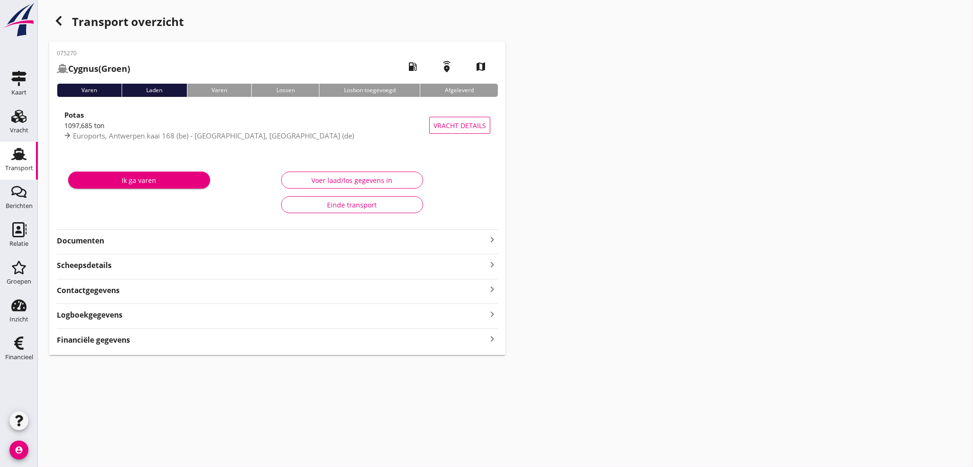
click at [61, 22] on icon "button" at bounding box center [58, 20] width 11 height 11
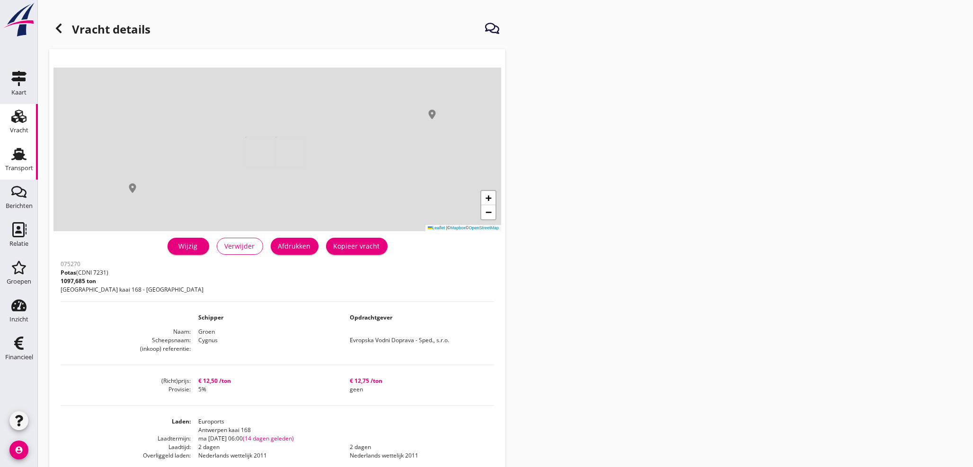
click at [24, 157] on icon "Transport" at bounding box center [18, 154] width 15 height 15
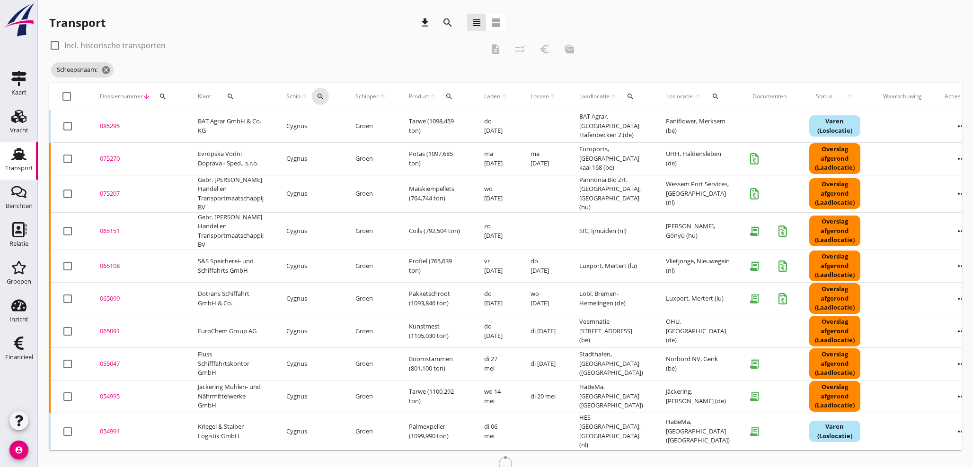
drag, startPoint x: 315, startPoint y: 97, endPoint x: 331, endPoint y: 103, distance: 16.8
click at [317, 97] on div "search" at bounding box center [320, 97] width 17 height 8
click at [346, 123] on input "Zoek op (scheeps)naam" at bounding box center [365, 123] width 98 height 15
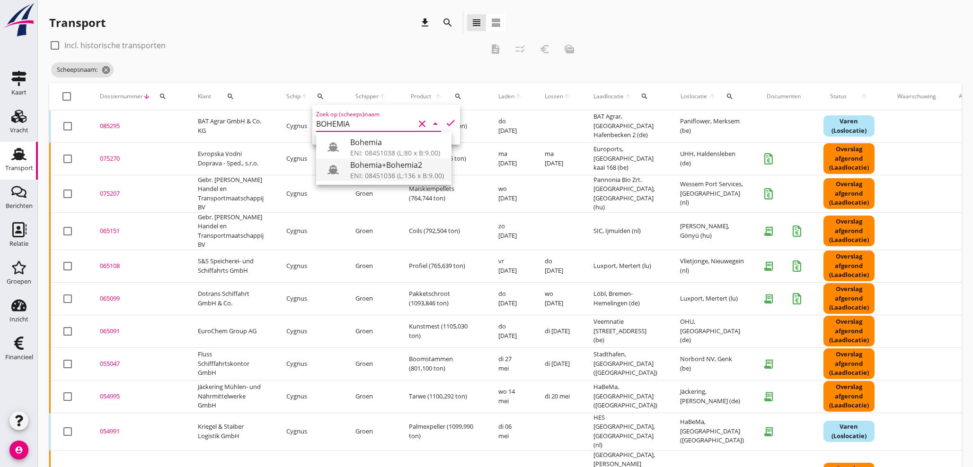
click at [379, 173] on div "ENI: 08451038 (L:136 x B:9.00)" at bounding box center [397, 176] width 94 height 10
click at [445, 123] on icon "check" at bounding box center [450, 122] width 11 height 11
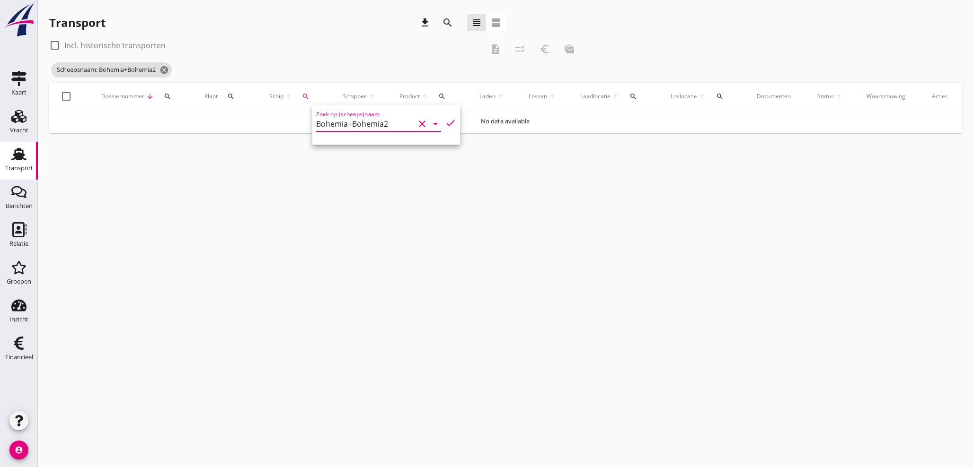
type input "Bohemia+Bohemia2"
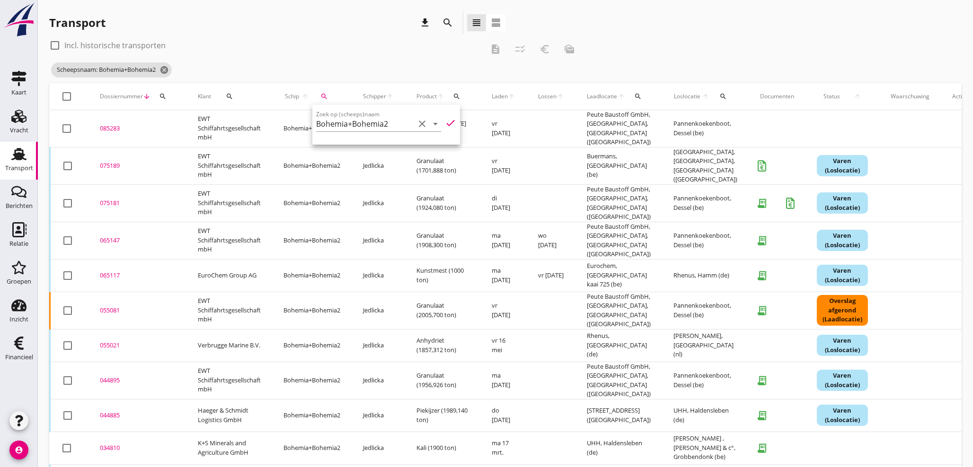
click at [340, 55] on div "check_box_outline_blank Incl. historische transporten description checklist_rtl…" at bounding box center [315, 49] width 532 height 23
click at [109, 161] on div "075189" at bounding box center [137, 165] width 75 height 9
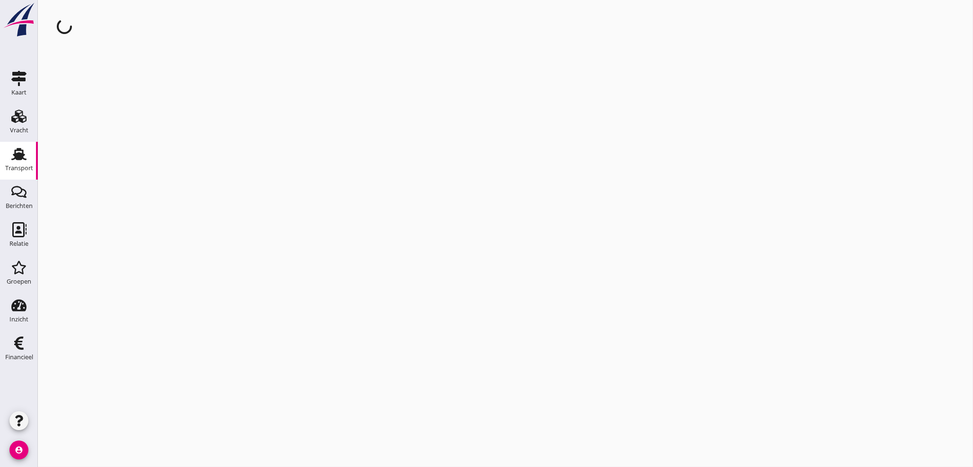
click at [109, 161] on div "cancel You are impersonating another user." at bounding box center [505, 233] width 935 height 467
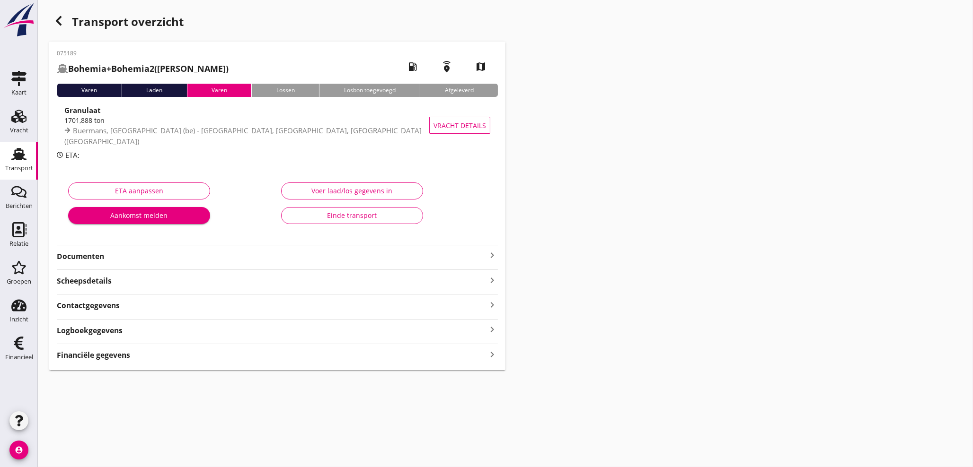
click at [493, 355] on icon "keyboard_arrow_right" at bounding box center [491, 354] width 11 height 13
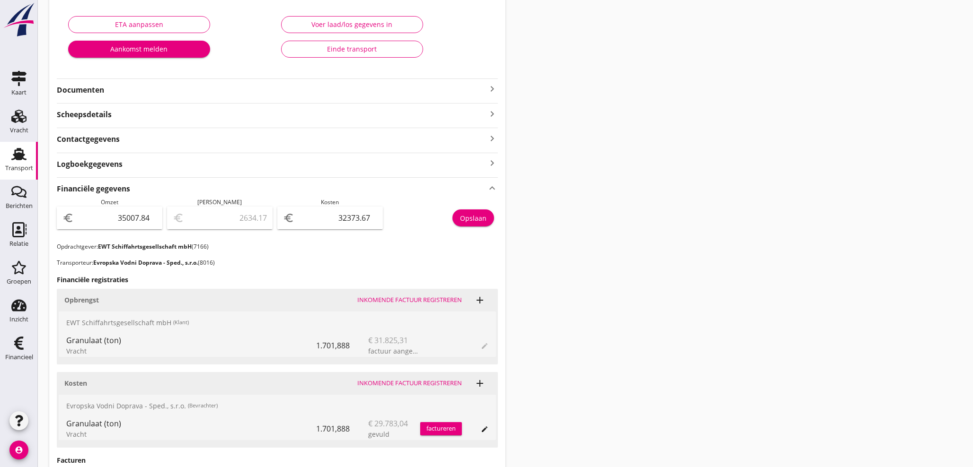
scroll to position [175, 0]
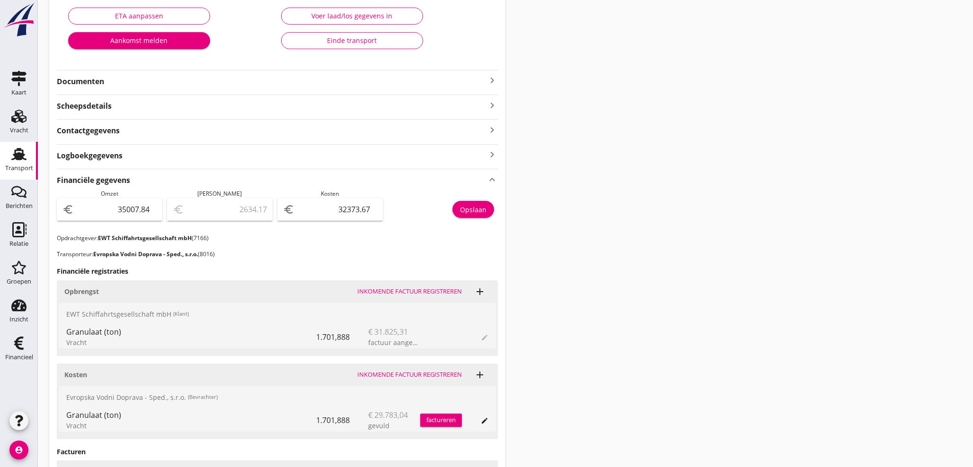
click at [496, 76] on icon "keyboard_arrow_right" at bounding box center [491, 80] width 11 height 11
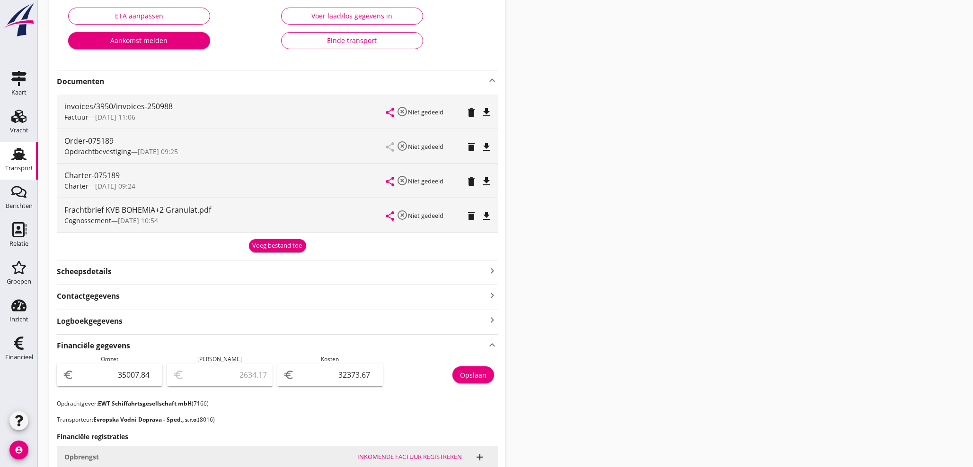
click at [260, 245] on div "Voeg bestand toe" at bounding box center [278, 245] width 50 height 9
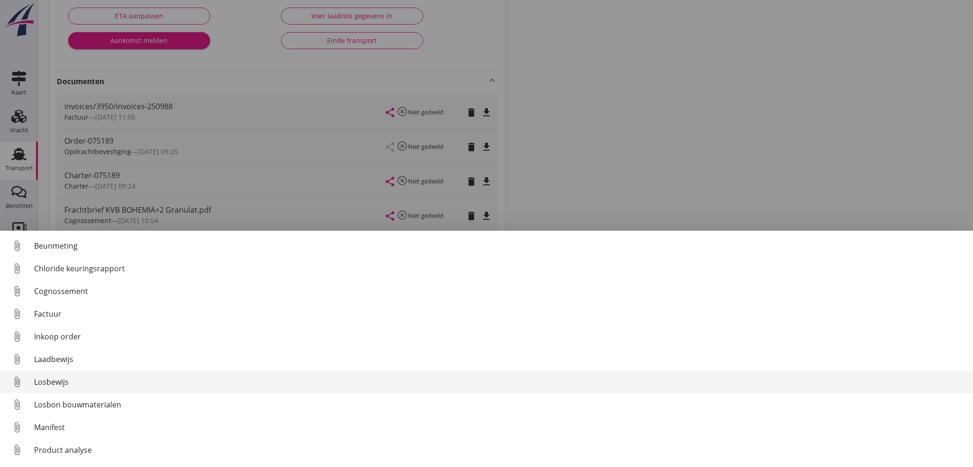
click at [65, 384] on div "Losbewijs" at bounding box center [499, 382] width 931 height 11
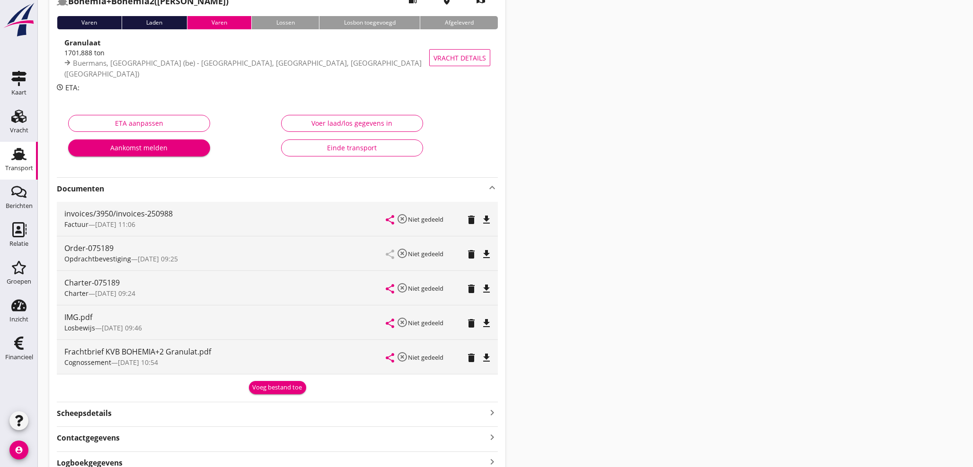
scroll to position [70, 0]
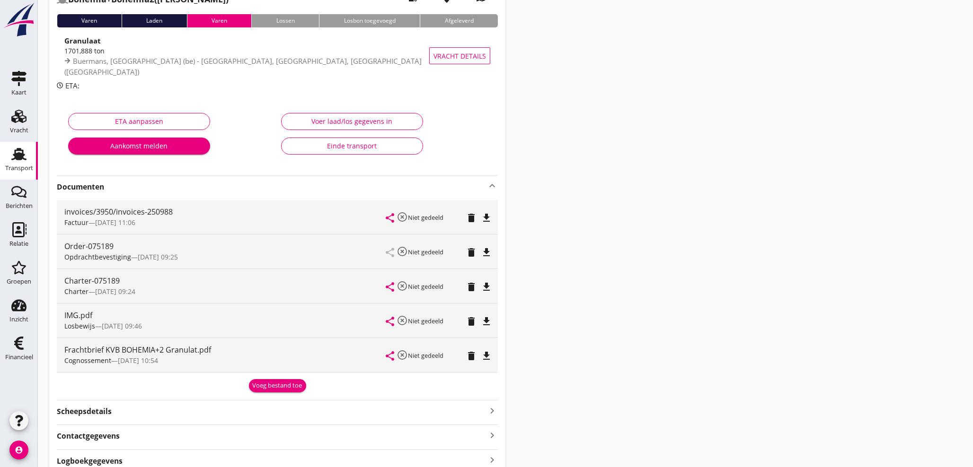
click at [639, 25] on div "Transport overzicht 075189 Bohemia+Bohemia2 (Jedlicka) local_gas_station emerge…" at bounding box center [505, 409] width 935 height 959
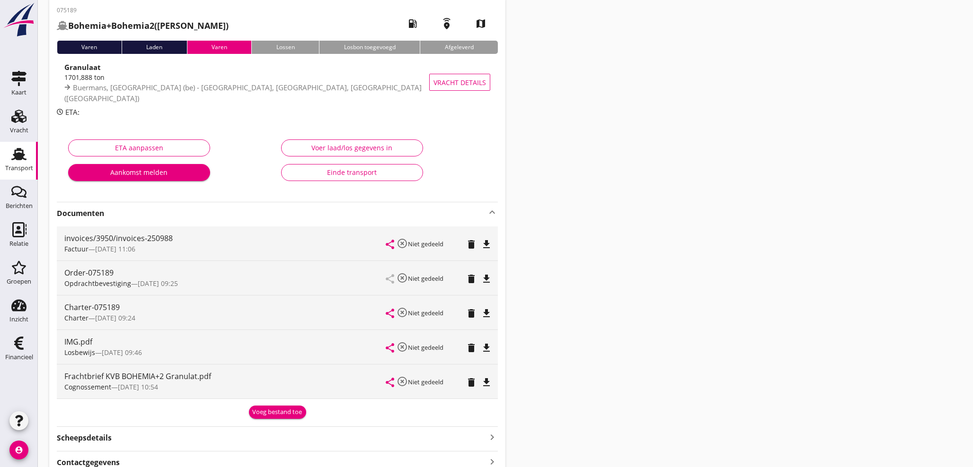
scroll to position [0, 0]
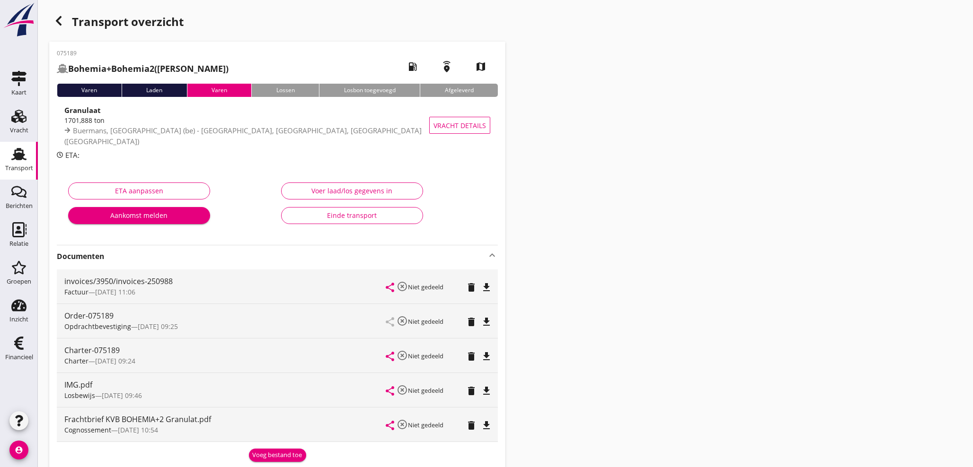
click at [60, 22] on icon "button" at bounding box center [58, 20] width 11 height 11
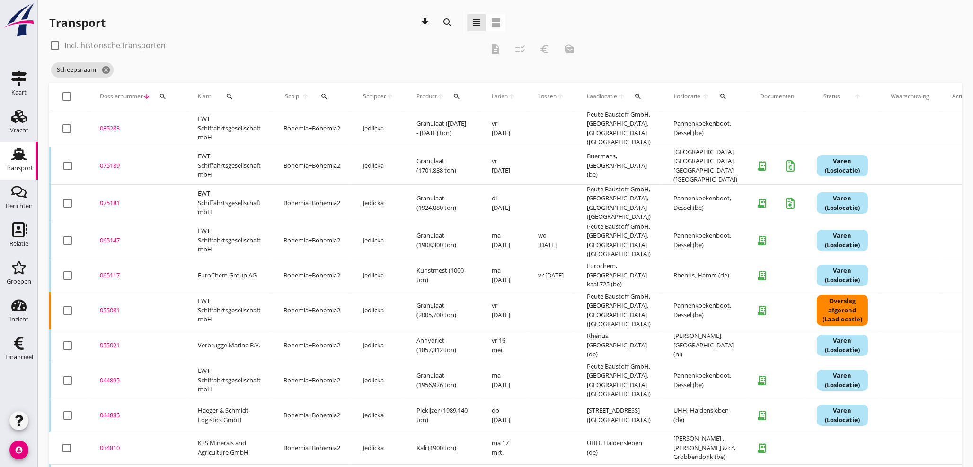
click at [328, 96] on icon "search" at bounding box center [324, 97] width 8 height 8
click at [339, 126] on input "Zoek op (scheeps)naam" at bounding box center [368, 123] width 98 height 15
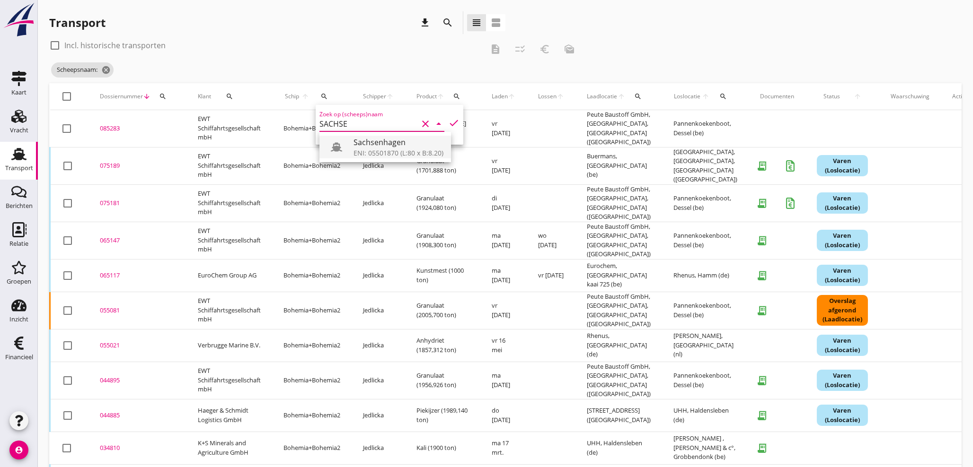
click at [360, 147] on div "Sachsenhagen" at bounding box center [398, 142] width 90 height 11
click at [448, 126] on icon "check" at bounding box center [453, 122] width 11 height 11
type input "Sachsenhagen"
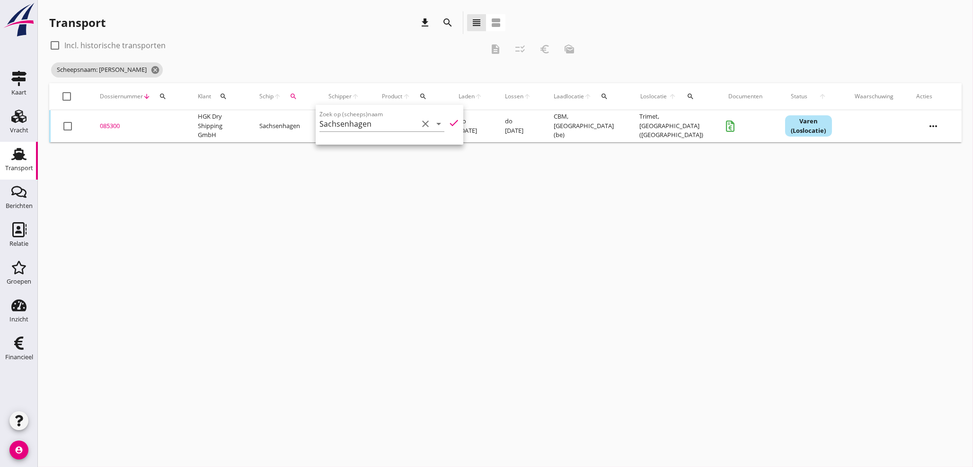
click at [193, 216] on div "cancel You are impersonating another user. Transport download search view_headl…" at bounding box center [505, 233] width 935 height 467
click at [102, 124] on div "085300" at bounding box center [137, 126] width 75 height 9
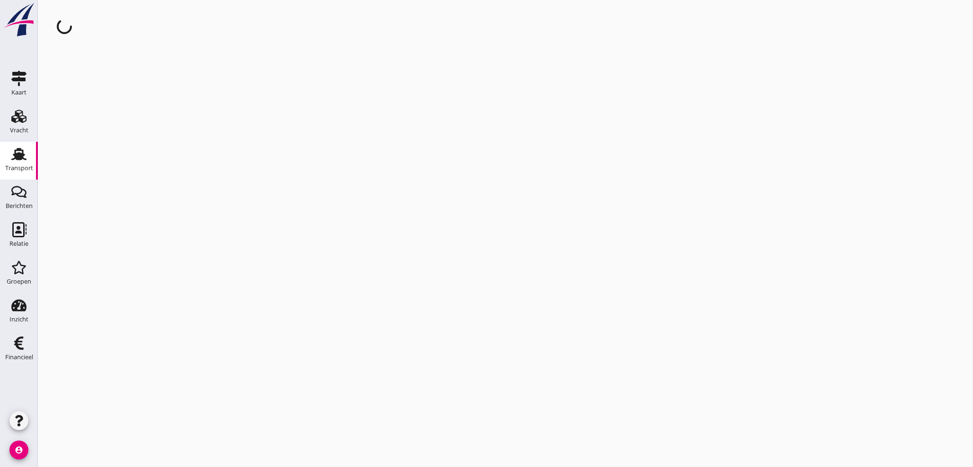
click at [102, 124] on div "cancel You are impersonating another user." at bounding box center [505, 233] width 935 height 467
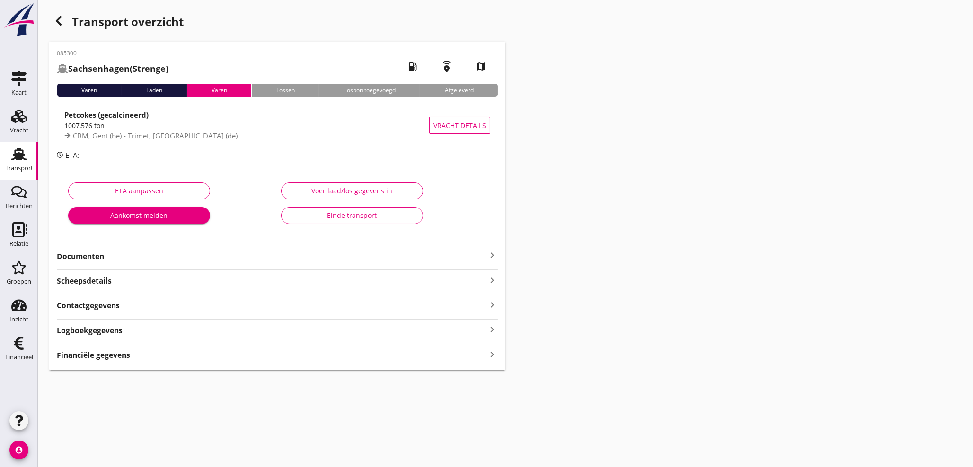
click at [494, 353] on icon "keyboard_arrow_right" at bounding box center [491, 354] width 11 height 13
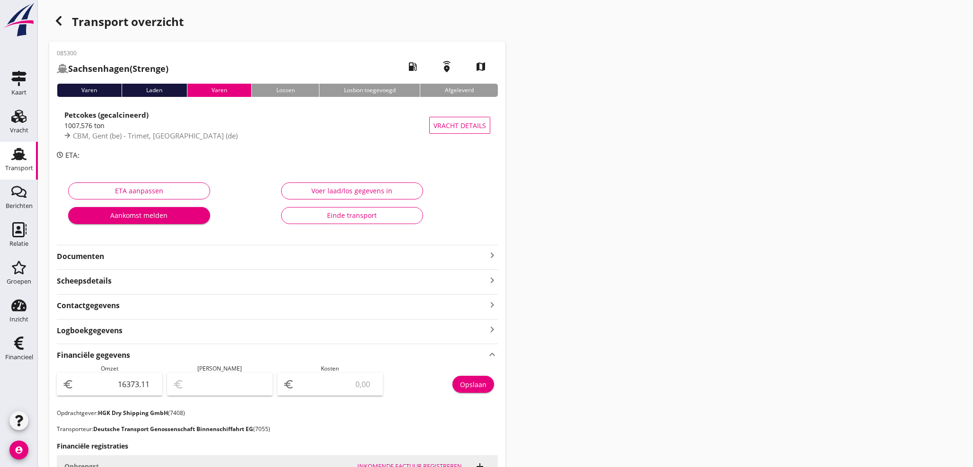
click at [493, 256] on icon "keyboard_arrow_right" at bounding box center [491, 255] width 11 height 11
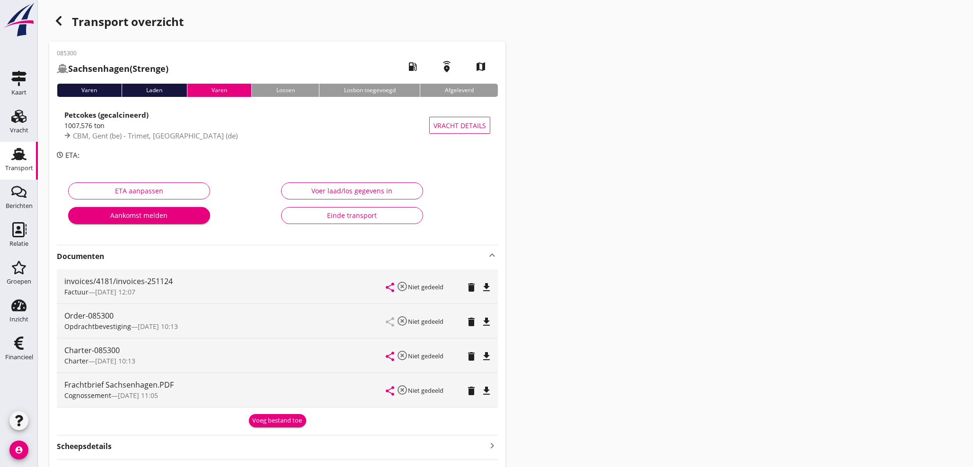
click at [485, 360] on icon "file_download" at bounding box center [486, 356] width 11 height 11
click at [18, 353] on div "Financieel" at bounding box center [19, 357] width 28 height 13
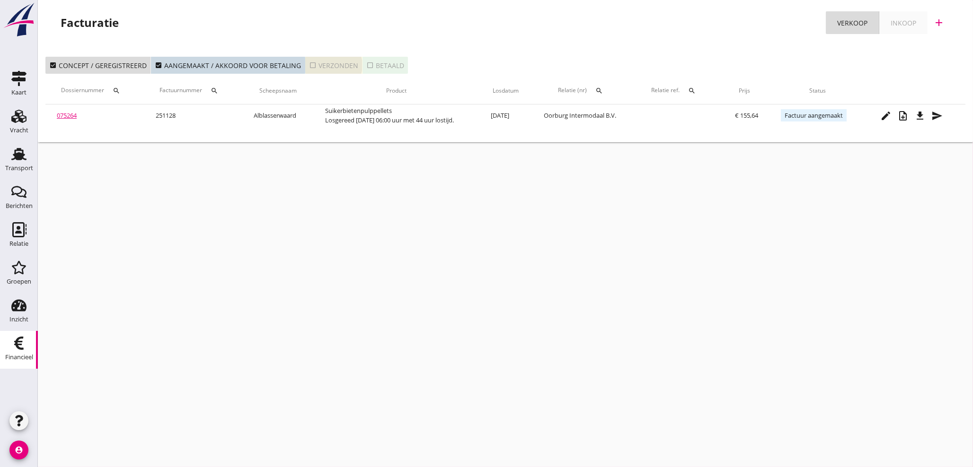
click at [312, 64] on icon "check_box_outline_blank" at bounding box center [313, 66] width 8 height 8
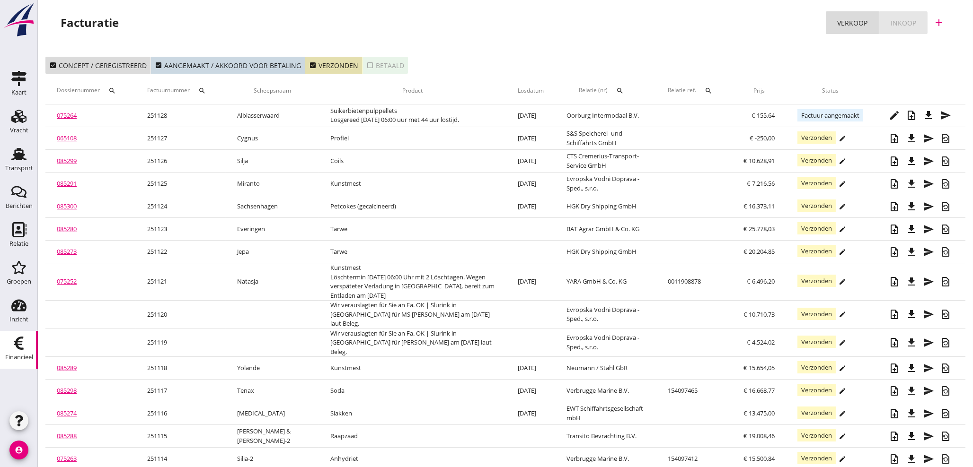
click at [911, 25] on div "Inkoop" at bounding box center [904, 23] width 26 height 10
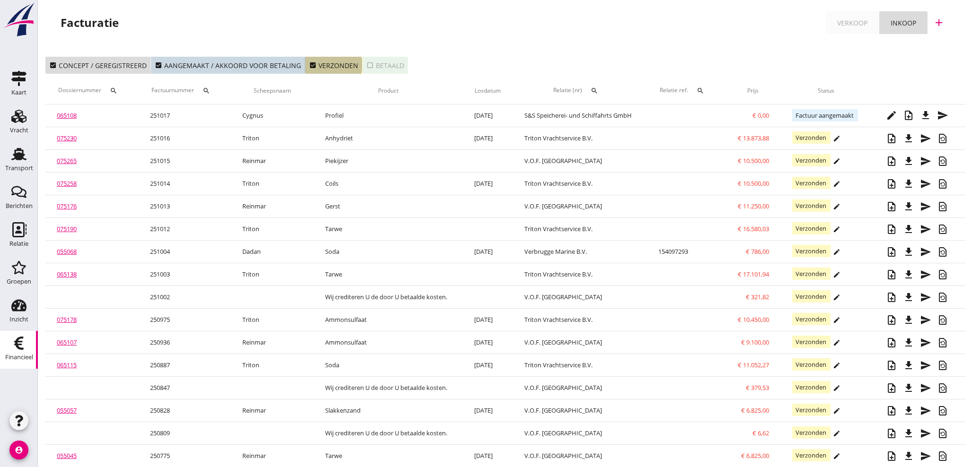
click at [309, 66] on icon "check_box" at bounding box center [313, 66] width 8 height 8
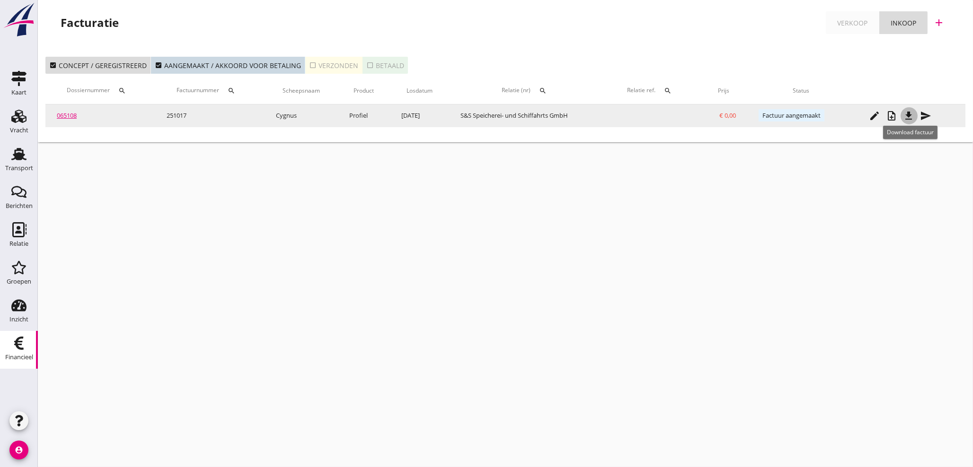
click at [909, 119] on icon "file_download" at bounding box center [908, 115] width 11 height 11
click at [914, 119] on icon "file_download" at bounding box center [908, 115] width 11 height 11
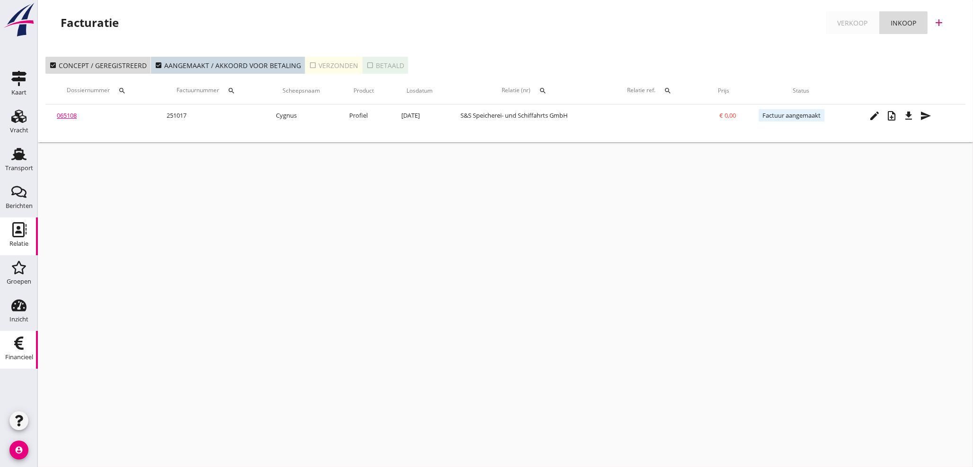
click at [17, 240] on div "Relatie" at bounding box center [18, 244] width 19 height 13
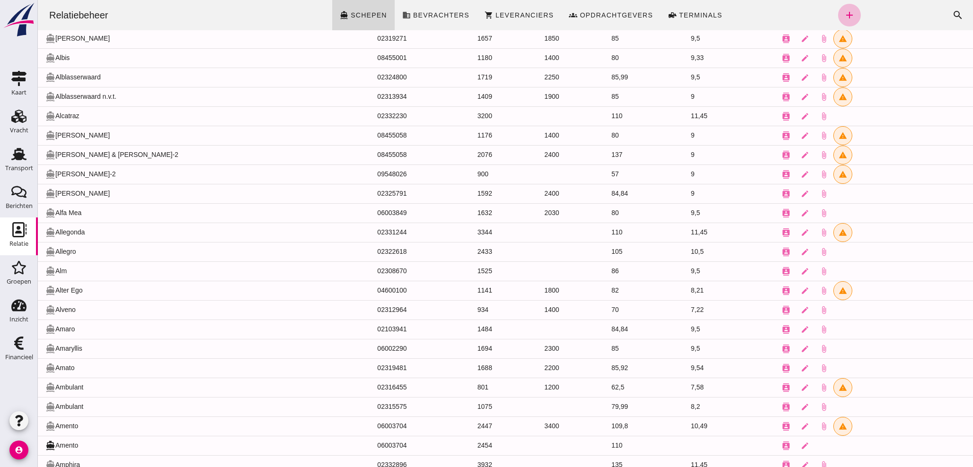
scroll to position [245, 0]
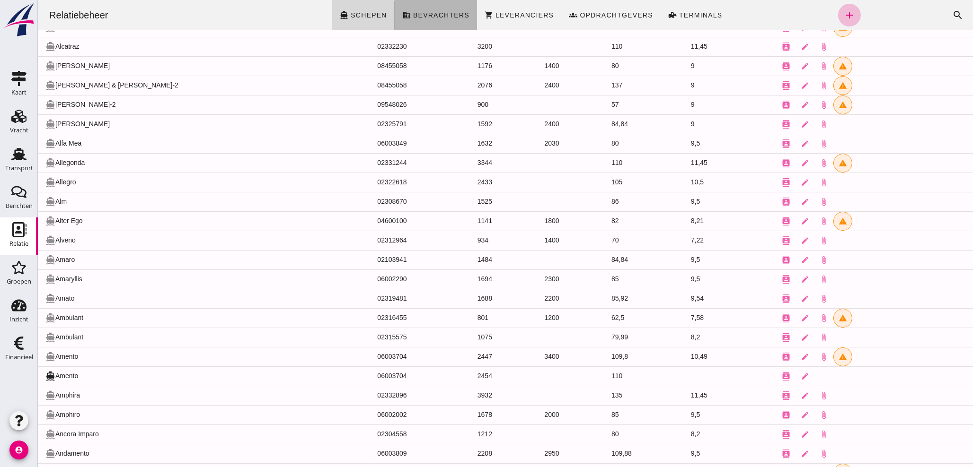
click span "Bevrachters"
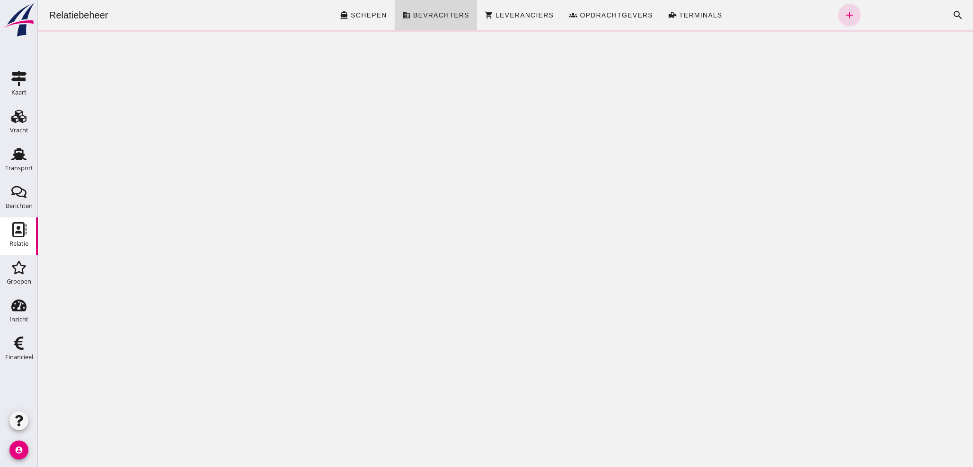
scroll to position [0, 0]
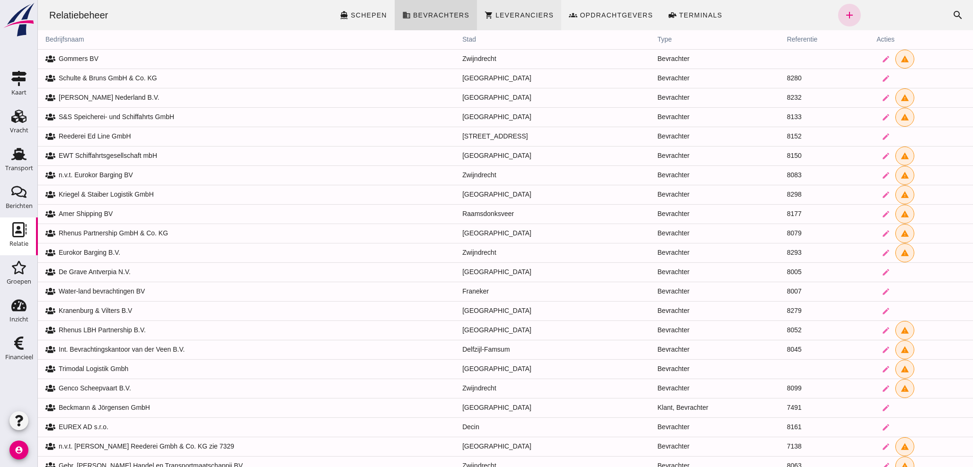
click span "Leveranciers"
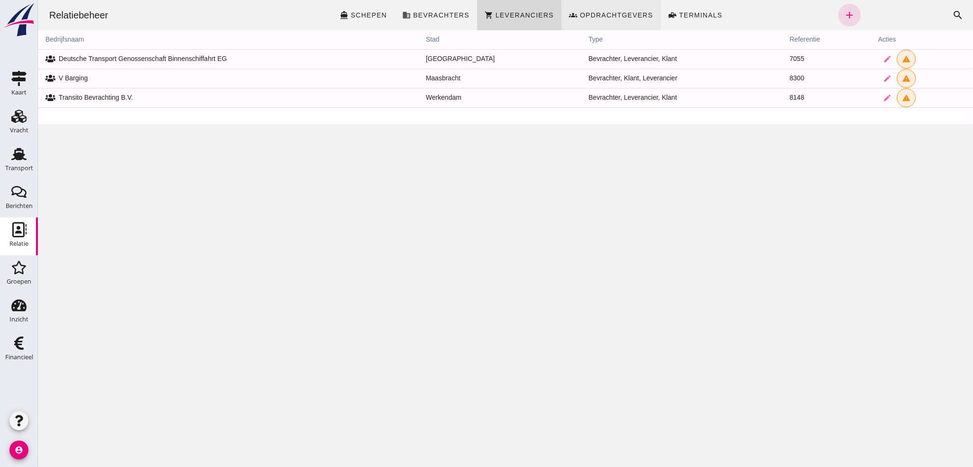
click span "Opdrachtgevers"
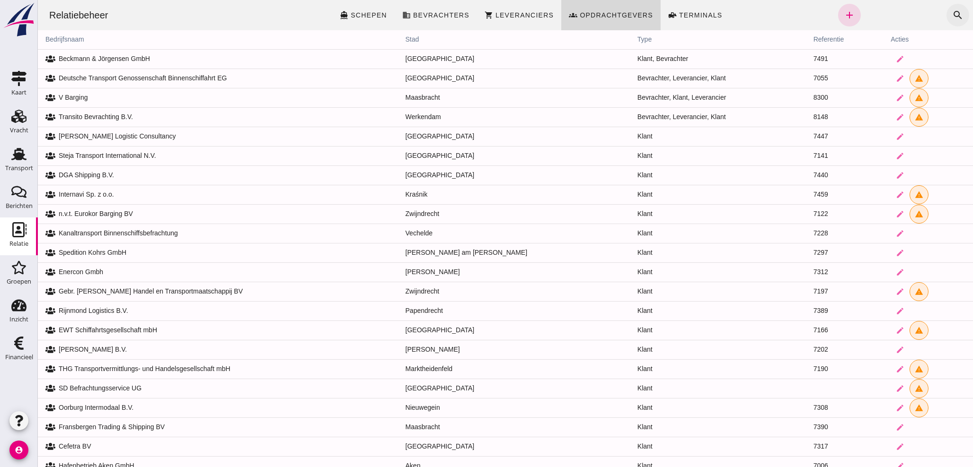
click at [952, 15] on icon "search" at bounding box center [957, 14] width 11 height 11
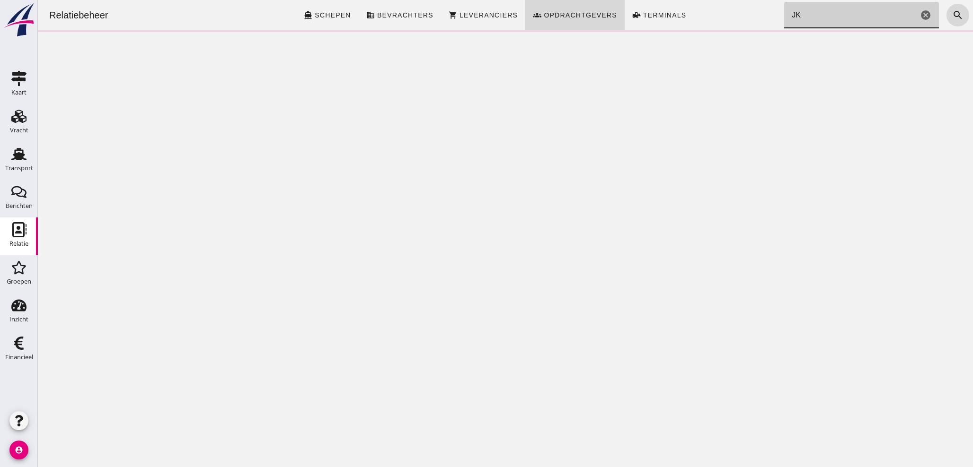
type input "J"
type input "M"
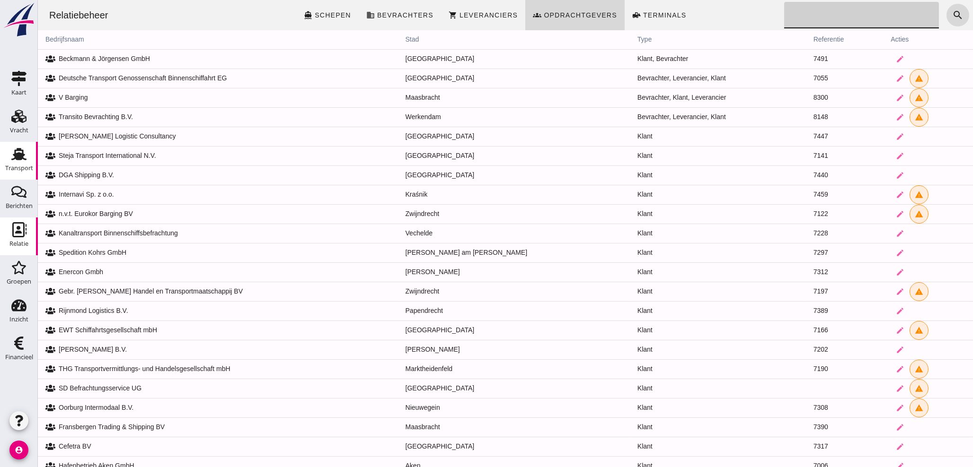
click at [24, 157] on icon "Transport" at bounding box center [18, 154] width 15 height 15
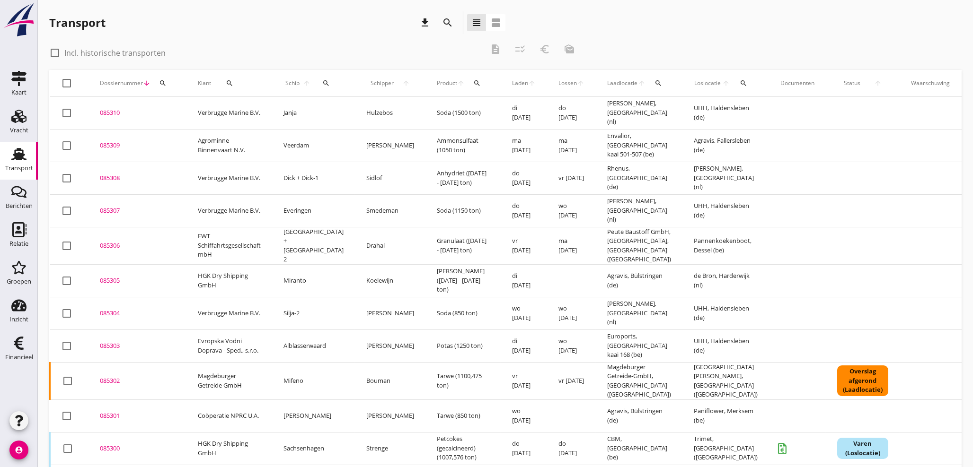
click at [113, 444] on div "085300" at bounding box center [137, 448] width 75 height 9
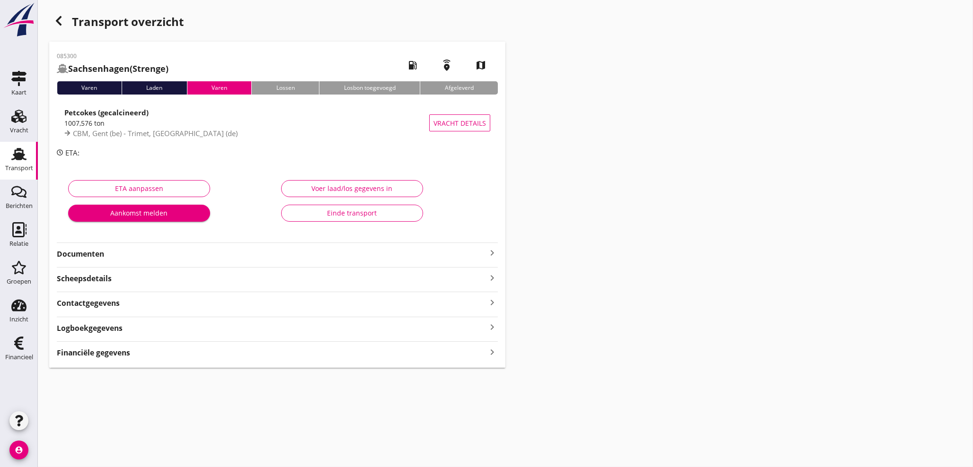
click at [490, 353] on icon "keyboard_arrow_right" at bounding box center [491, 352] width 11 height 13
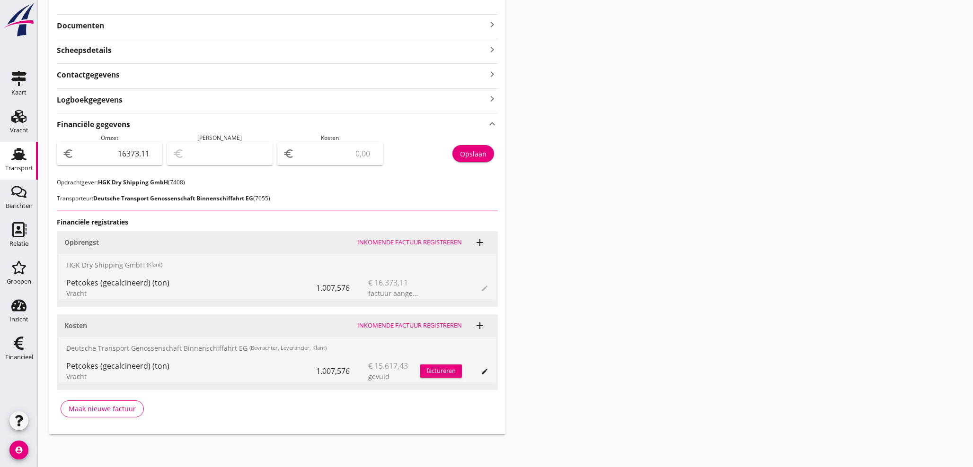
scroll to position [229, 0]
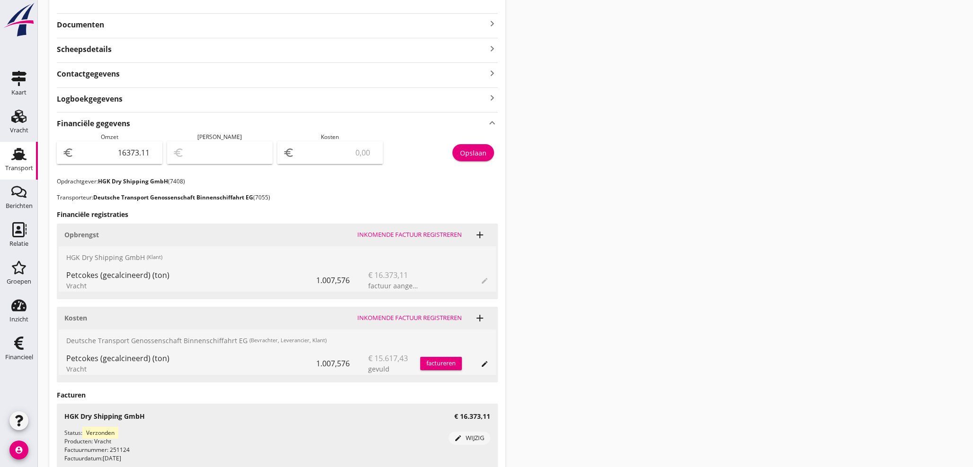
click at [318, 158] on input "number" at bounding box center [336, 152] width 81 height 15
type input "16372.11"
type input "1"
type input "16358.11"
type input "15"
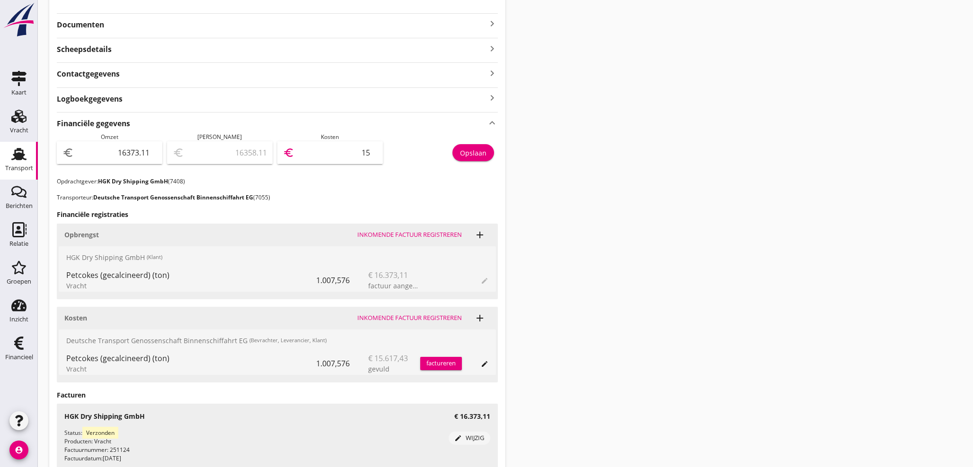
type input "16217.11"
type input "156"
type input "14812.11"
type input "1561"
type input "756.11"
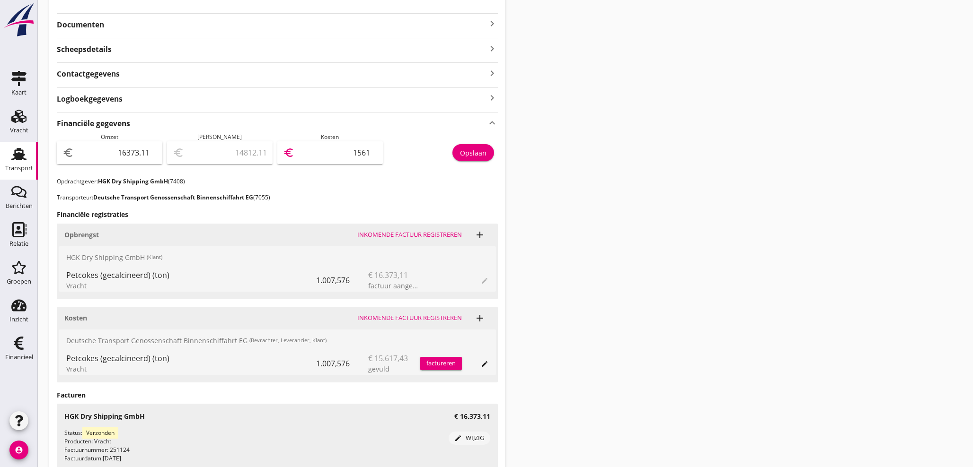
type input "15617"
type input "755.71"
type input "15617.4"
type input "755.68"
type input "15617.43"
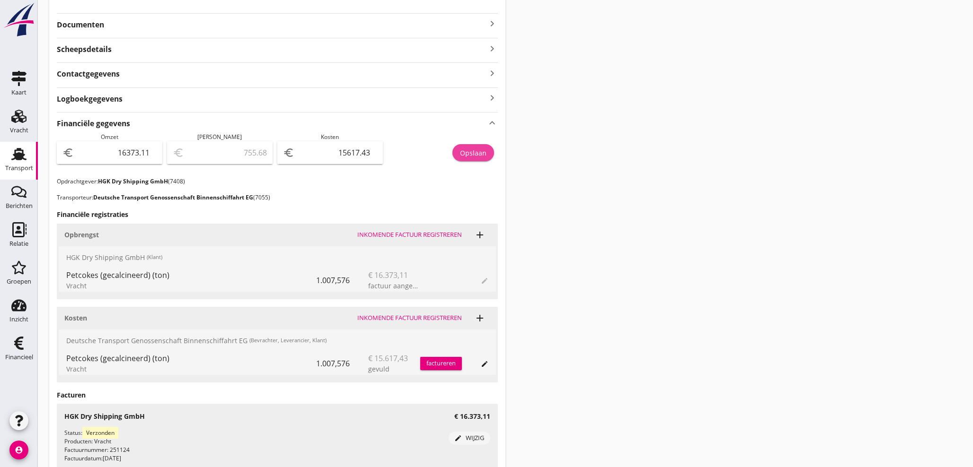
drag, startPoint x: 490, startPoint y: 157, endPoint x: 485, endPoint y: 154, distance: 5.5
click at [489, 156] on button "Opslaan" at bounding box center [473, 152] width 42 height 17
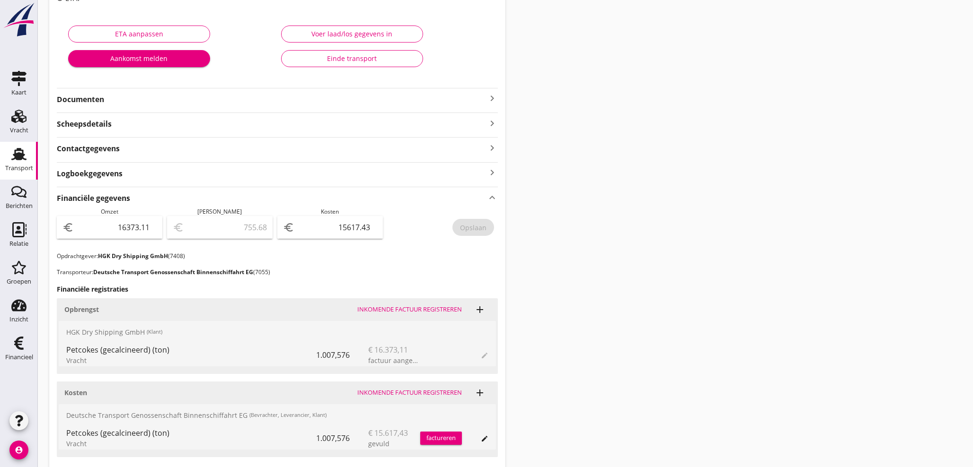
scroll to position [124, 0]
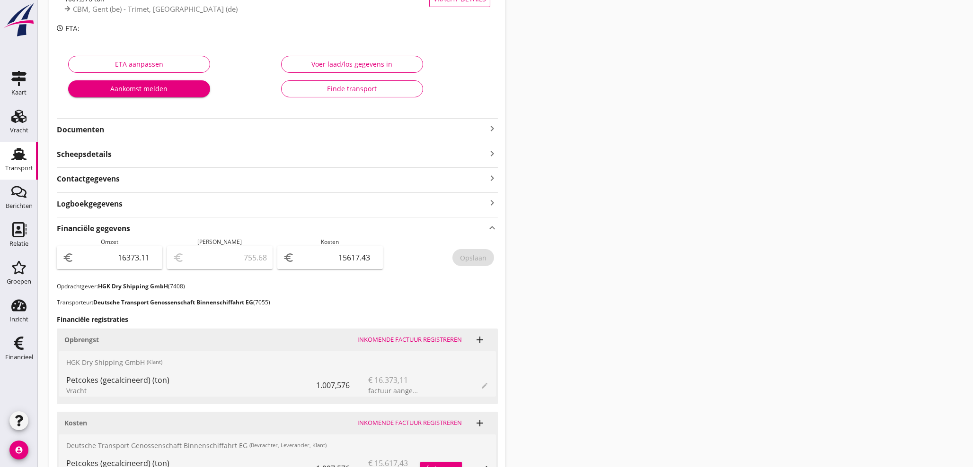
click at [490, 125] on icon "keyboard_arrow_right" at bounding box center [491, 128] width 11 height 11
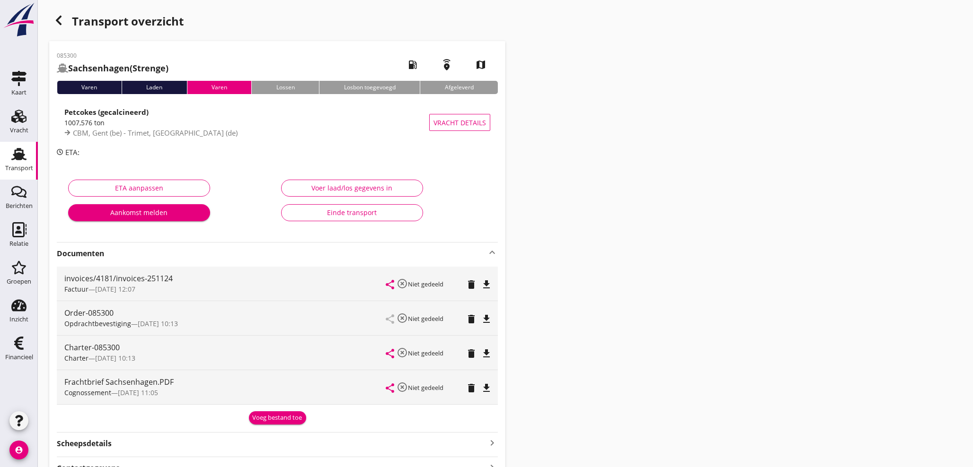
scroll to position [0, 0]
click at [59, 24] on icon "button" at bounding box center [58, 20] width 11 height 11
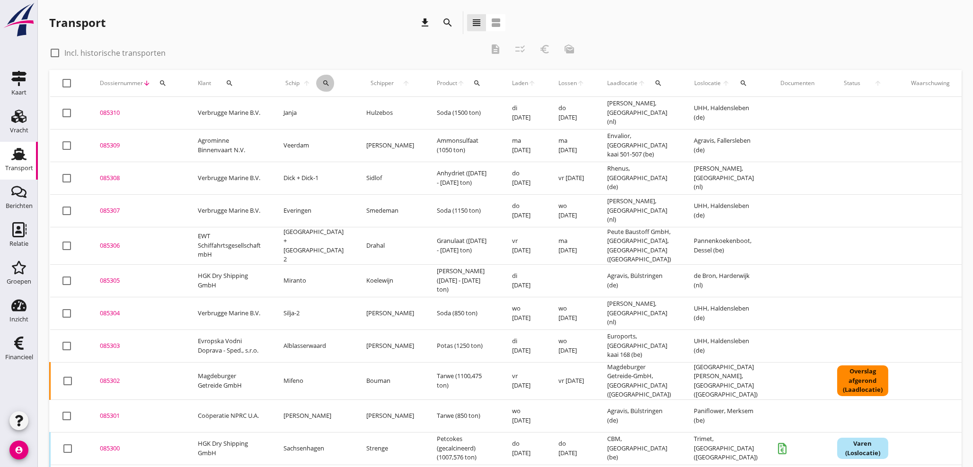
click at [322, 80] on icon "search" at bounding box center [326, 83] width 8 height 8
click at [329, 110] on input "Zoek op (scheeps)naam" at bounding box center [363, 110] width 98 height 15
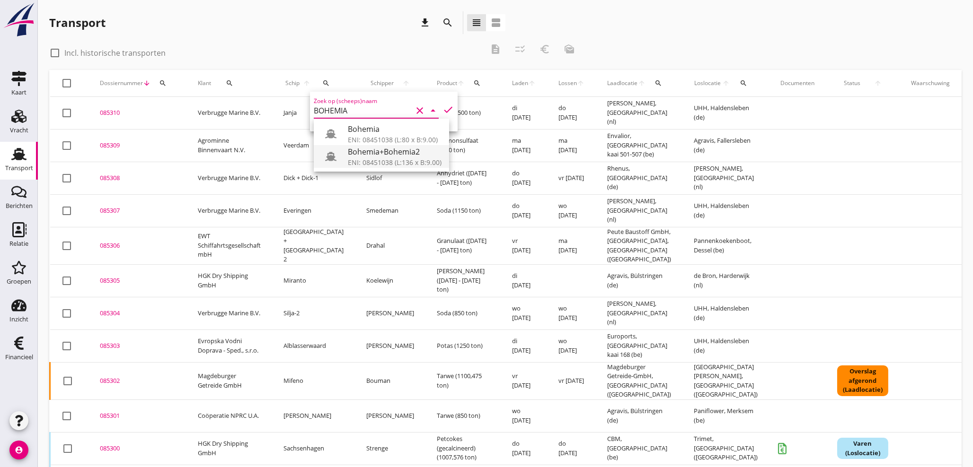
click at [361, 158] on div "ENI: 08451038 (L:136 x B:9.00)" at bounding box center [395, 163] width 94 height 10
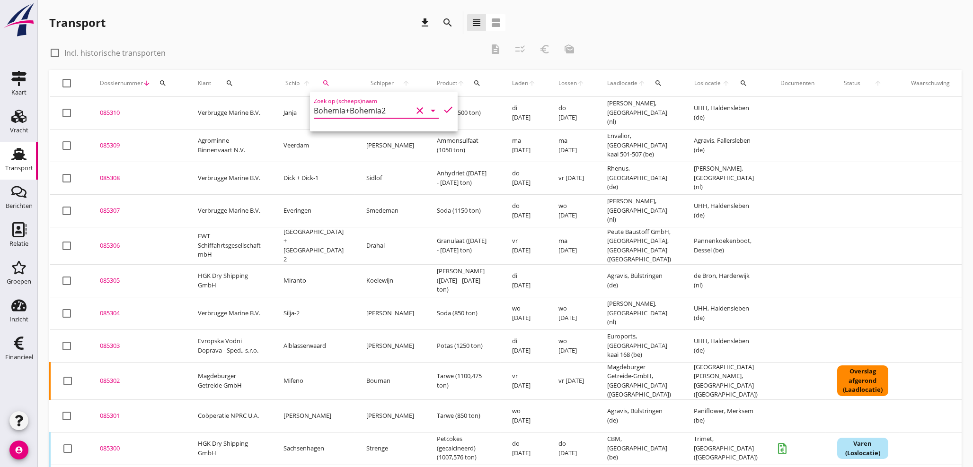
click at [442, 109] on icon "check" at bounding box center [447, 109] width 11 height 11
type input "Bohemia+Bohemia2"
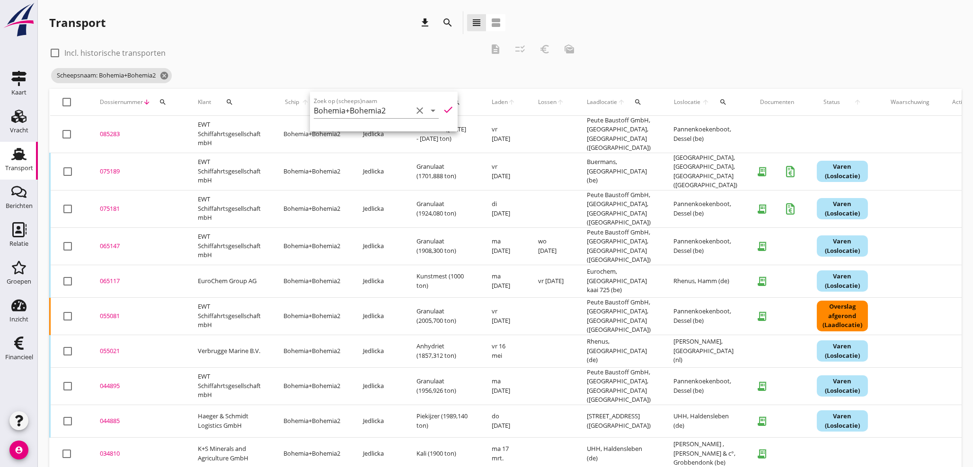
click at [106, 167] on div "075189" at bounding box center [137, 171] width 75 height 9
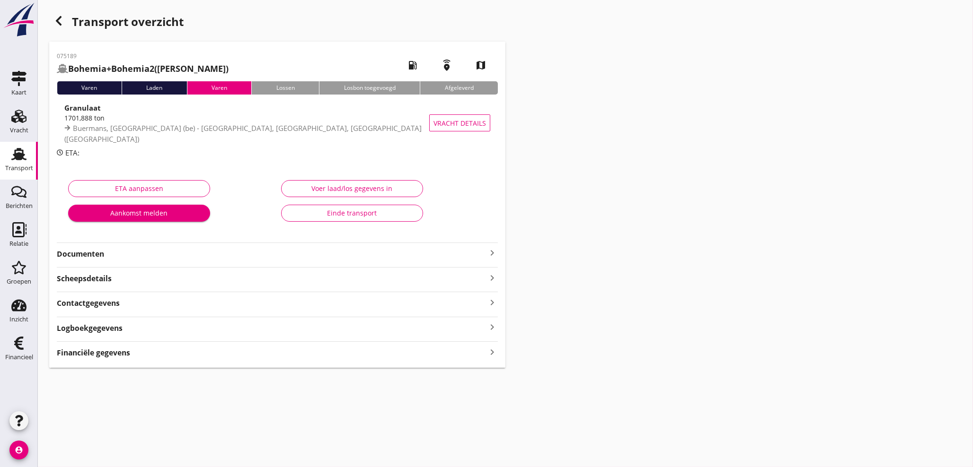
click at [491, 253] on icon "keyboard_arrow_right" at bounding box center [491, 252] width 11 height 11
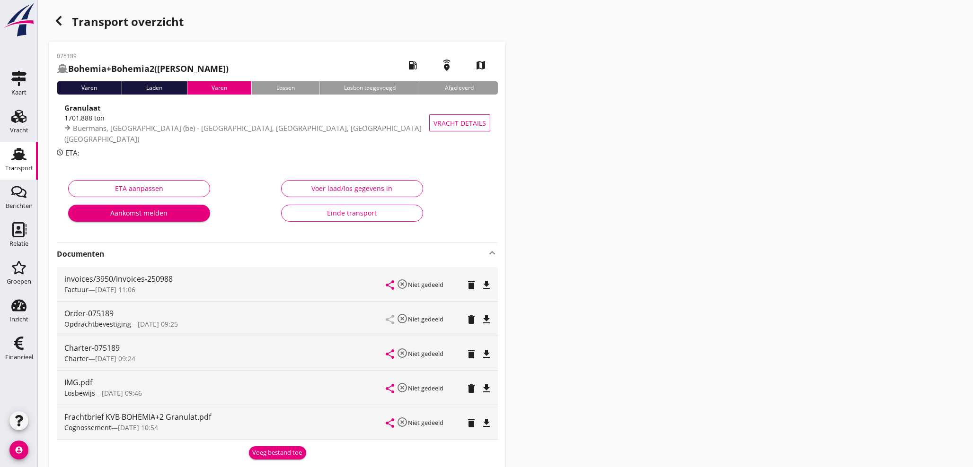
click at [282, 454] on div "Voeg bestand toe" at bounding box center [278, 453] width 50 height 9
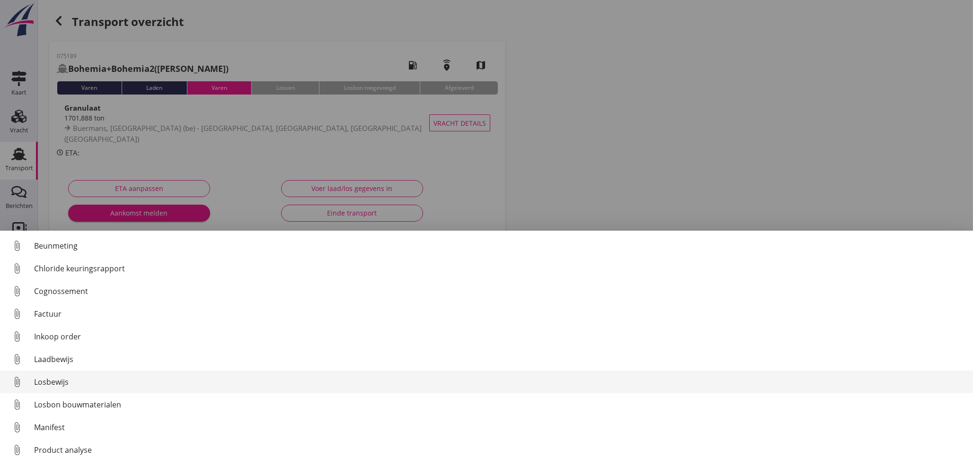
click at [65, 384] on div "Losbewijs" at bounding box center [499, 382] width 931 height 11
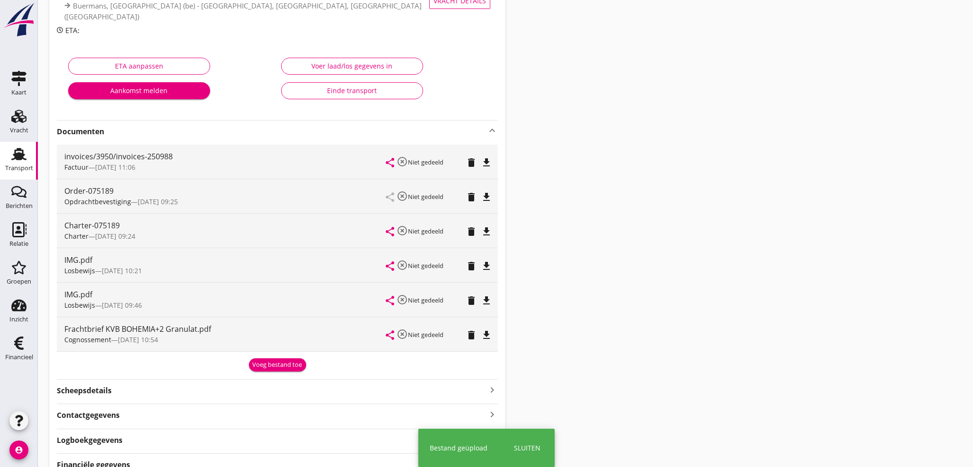
scroll to position [170, 0]
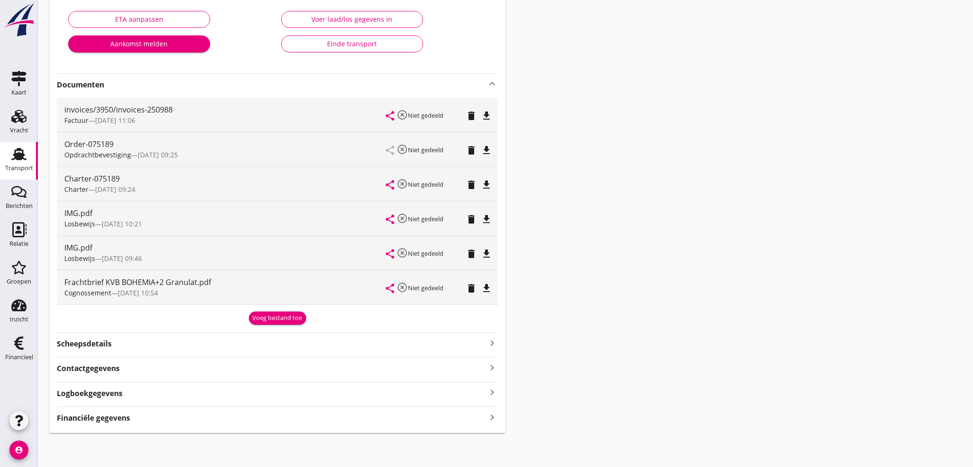
click at [493, 417] on icon "keyboard_arrow_right" at bounding box center [491, 417] width 11 height 13
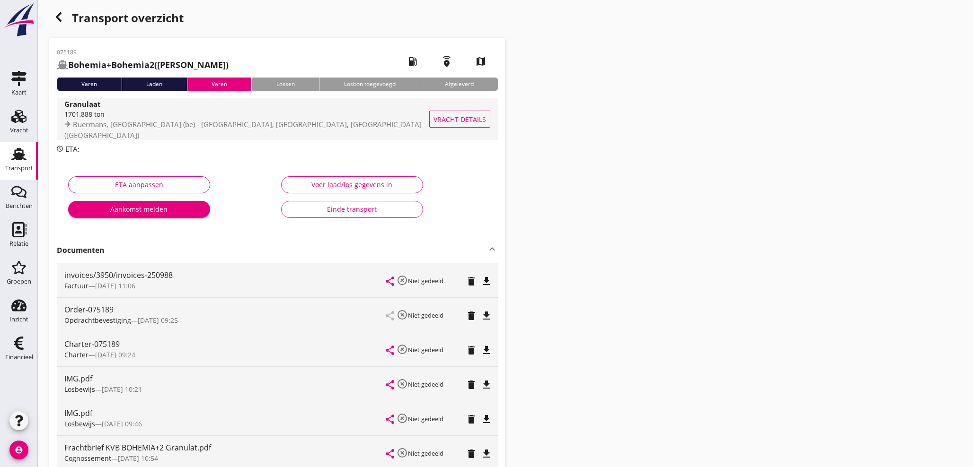
scroll to position [0, 0]
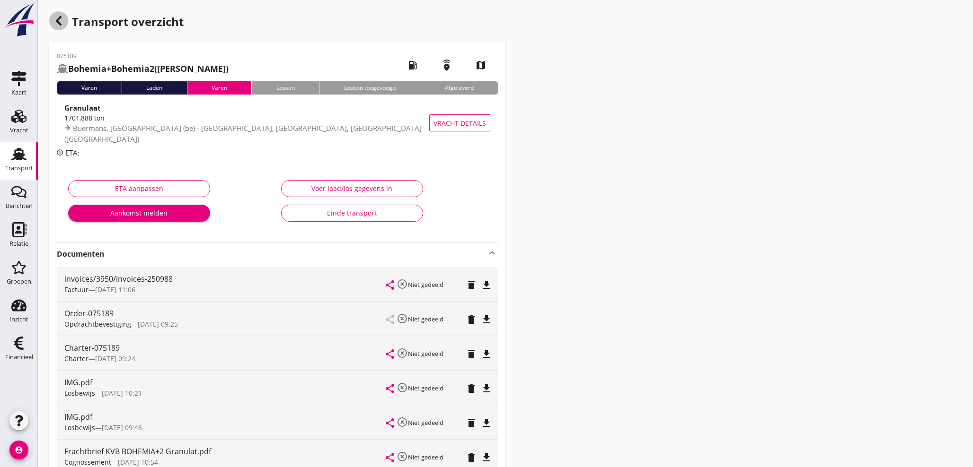
click at [61, 27] on div "button" at bounding box center [58, 20] width 19 height 19
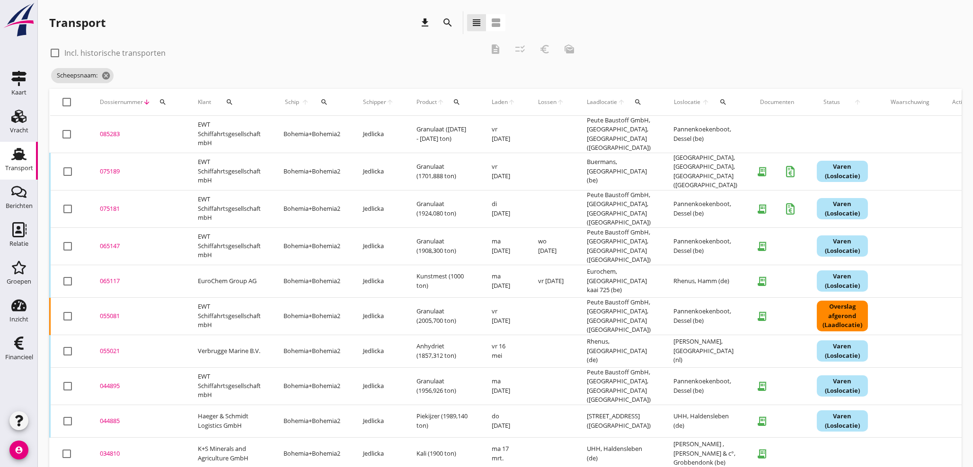
click at [323, 102] on icon "search" at bounding box center [324, 102] width 8 height 8
click at [352, 132] on input "Zoek op (scheeps)naam" at bounding box center [368, 129] width 98 height 15
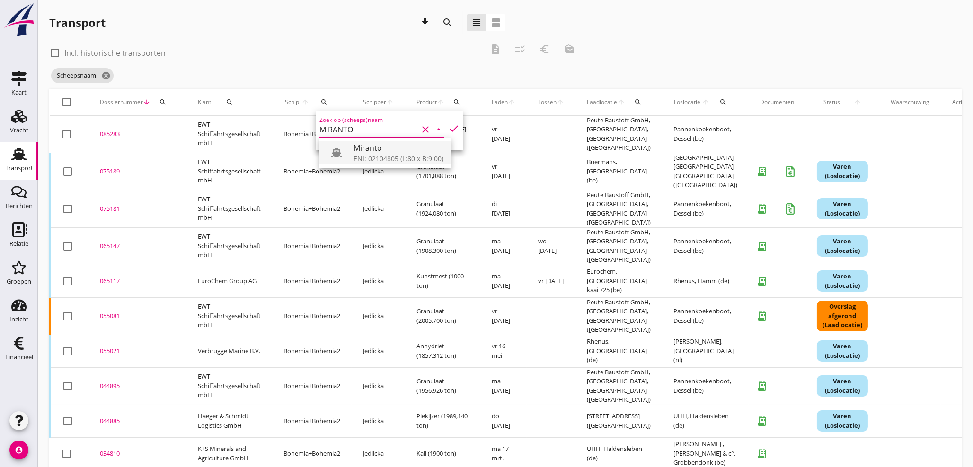
drag, startPoint x: 374, startPoint y: 156, endPoint x: 444, endPoint y: 133, distance: 74.1
click at [376, 155] on div "ENI: 02104805 (L:80 x B:9.00)" at bounding box center [398, 159] width 90 height 10
click at [448, 129] on icon "check" at bounding box center [453, 128] width 11 height 11
type input "Miranto"
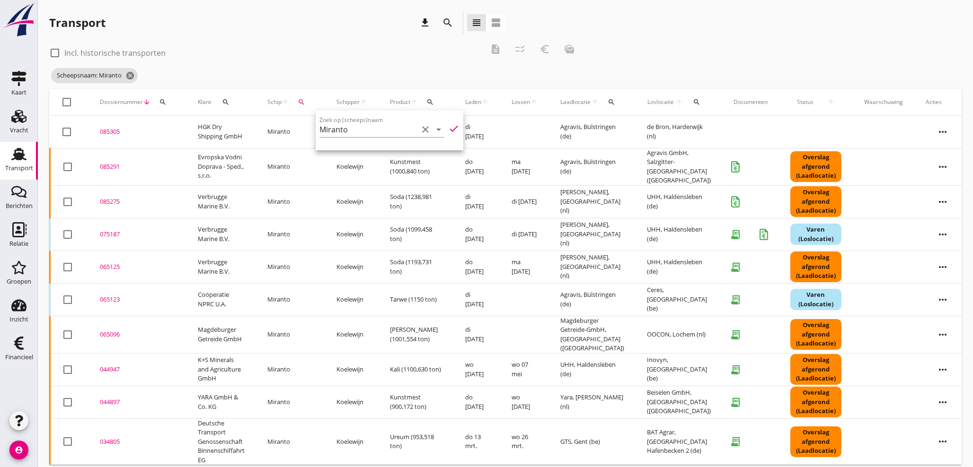
click at [331, 44] on div "check_box_outline_blank Incl. historische transporten description checklist_rtl…" at bounding box center [315, 52] width 532 height 28
click at [106, 197] on div "085275" at bounding box center [137, 201] width 75 height 9
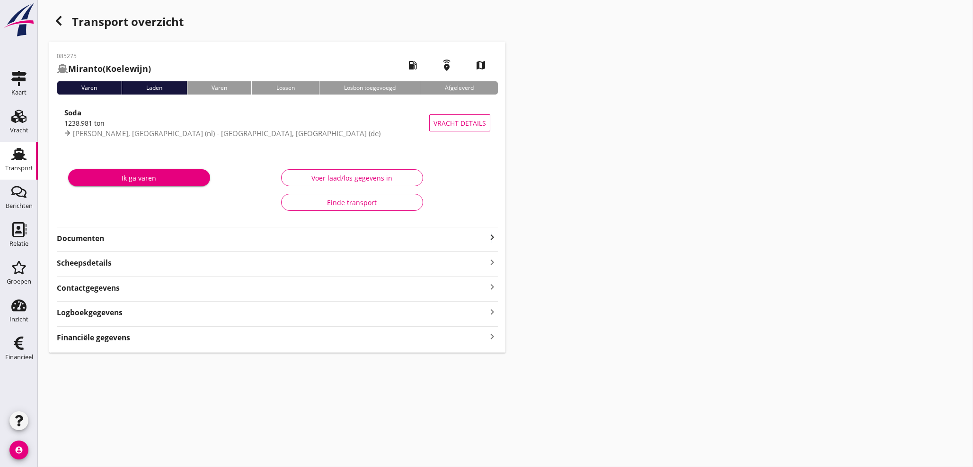
click at [492, 239] on icon "keyboard_arrow_right" at bounding box center [491, 237] width 11 height 11
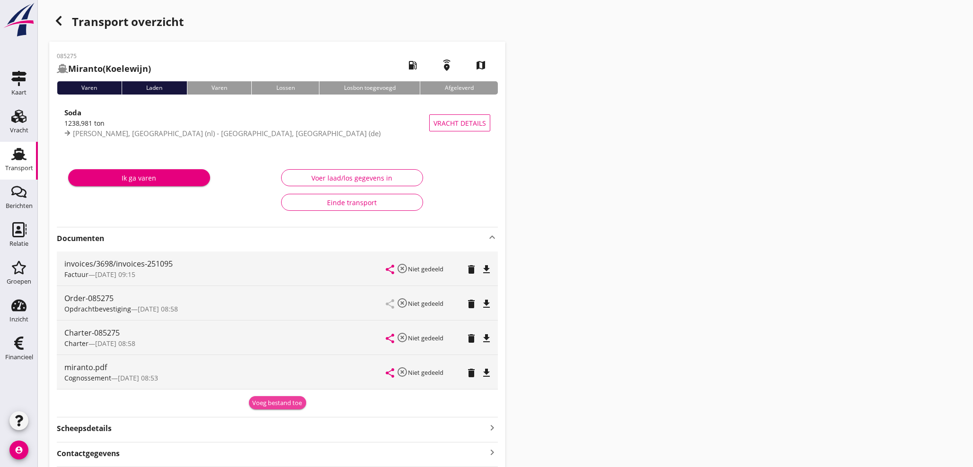
click at [282, 401] on div "Voeg bestand toe" at bounding box center [278, 403] width 50 height 9
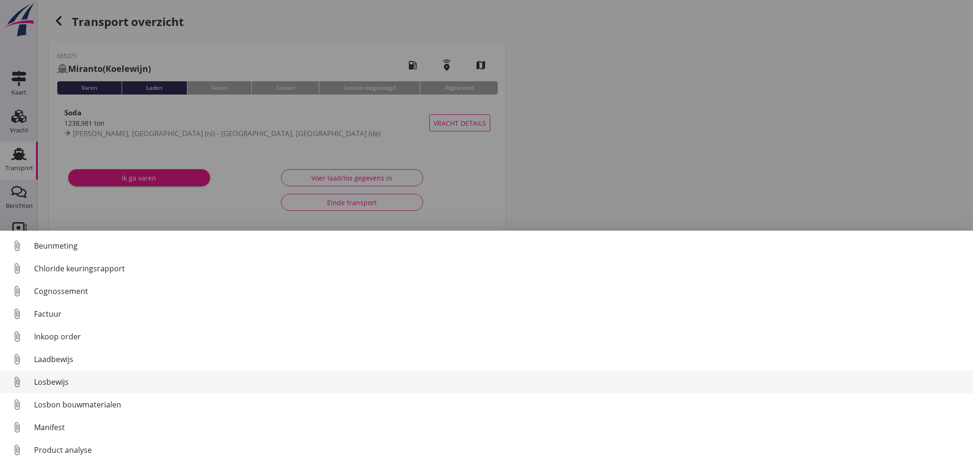
click at [43, 382] on div "Losbewijs" at bounding box center [499, 382] width 931 height 11
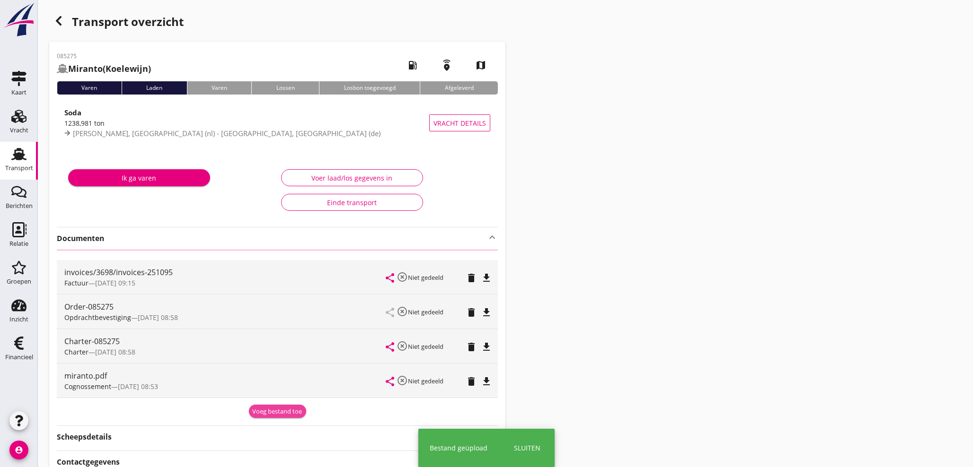
click at [277, 414] on div "Voeg bestand toe" at bounding box center [278, 411] width 50 height 9
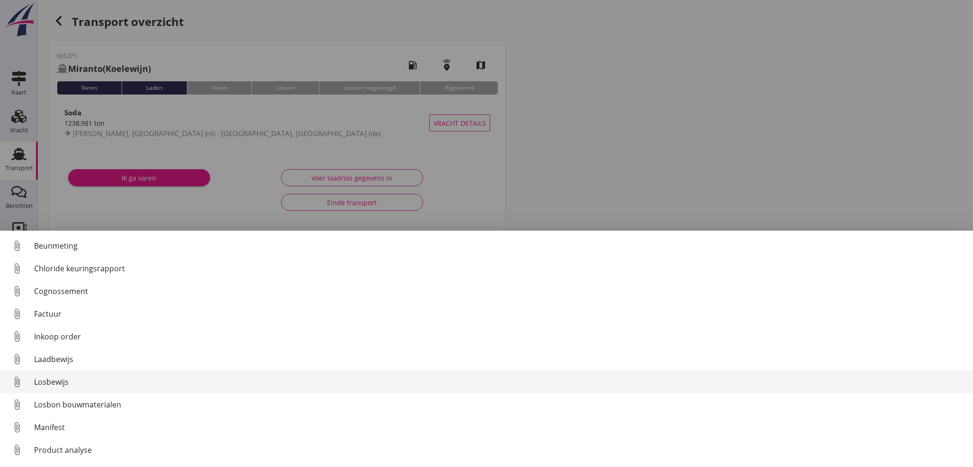
click at [60, 383] on div "Losbewijs" at bounding box center [499, 382] width 931 height 11
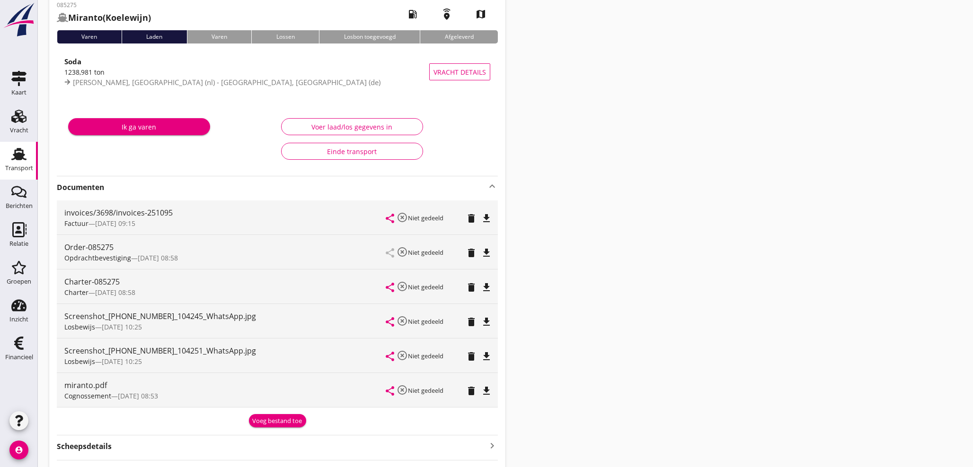
scroll to position [154, 0]
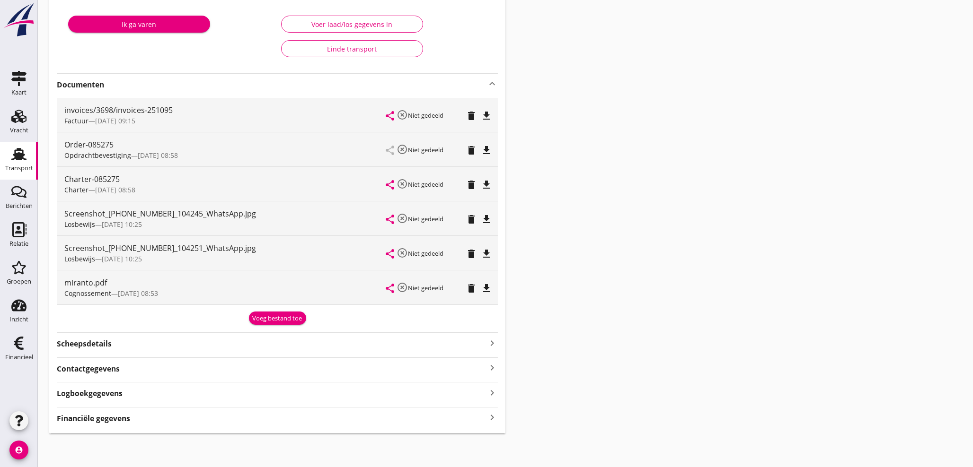
click at [492, 418] on icon "keyboard_arrow_right" at bounding box center [491, 418] width 11 height 13
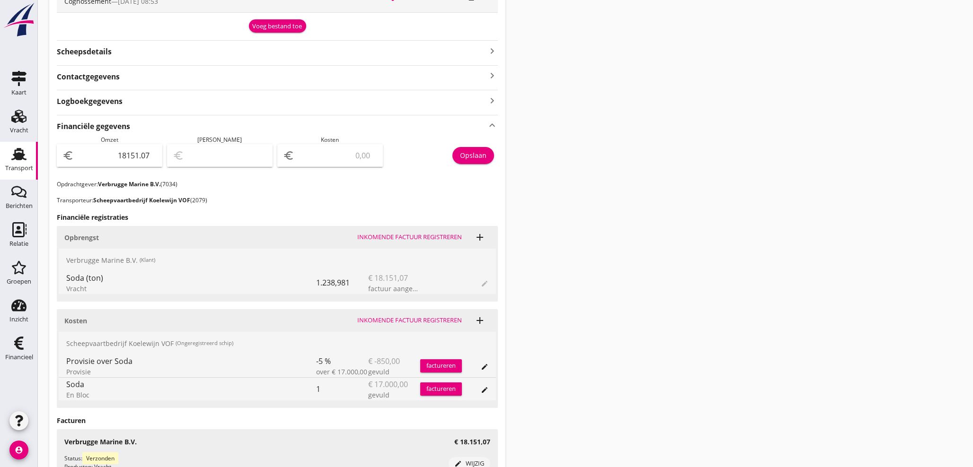
scroll to position [452, 0]
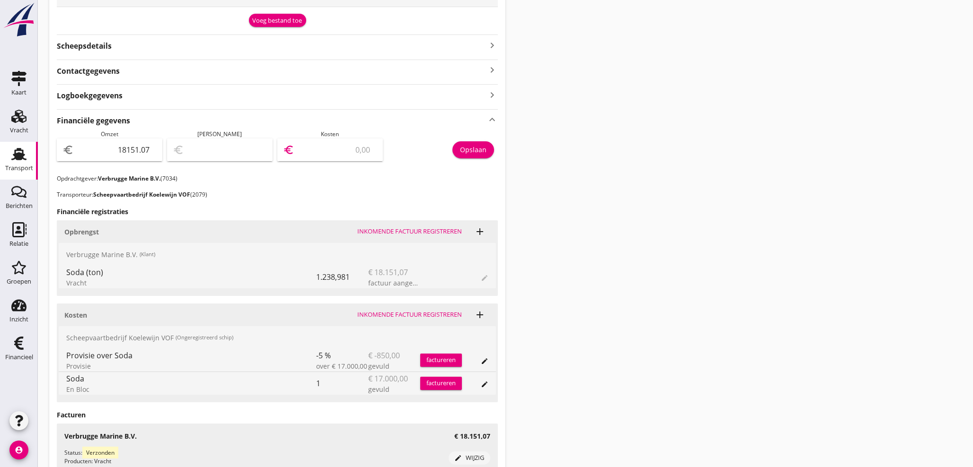
click at [327, 150] on input "number" at bounding box center [336, 149] width 81 height 15
type input "18150.07"
type input "1"
type input "18135.07"
type input "16"
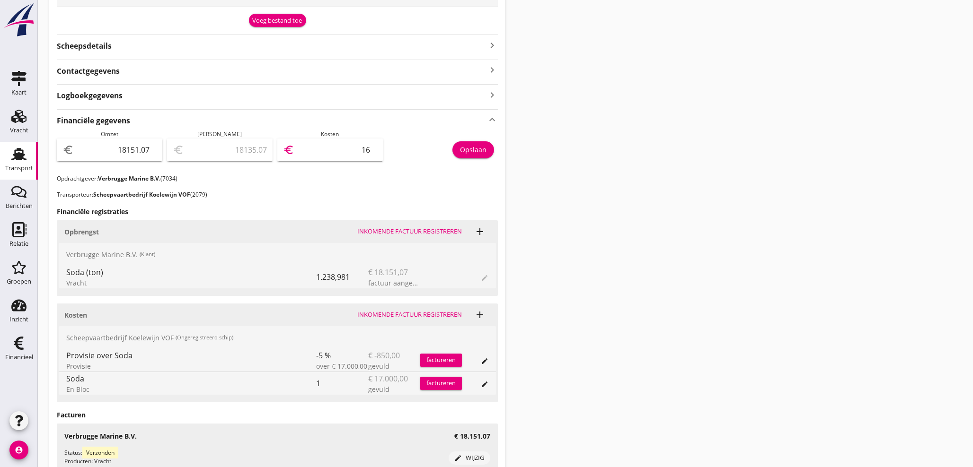
type input "17990.07"
type input "161"
type input "16536.07"
type input "1615"
type input "2001.07"
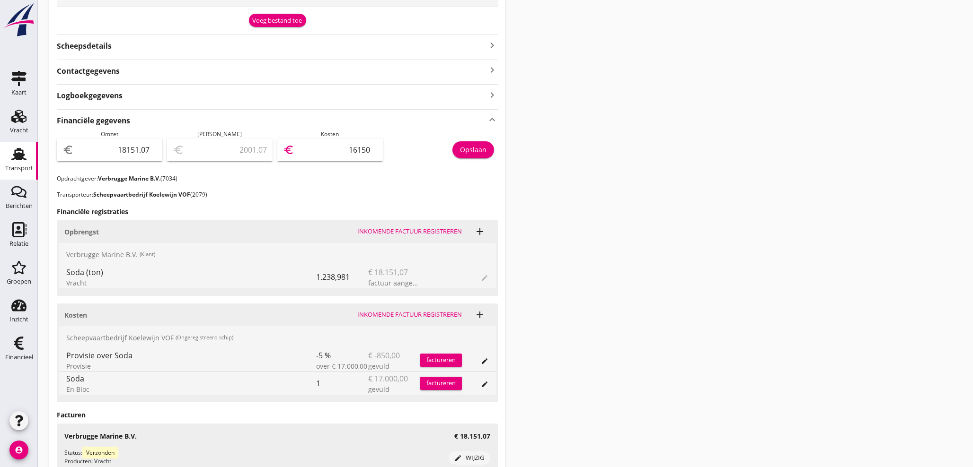
type input "16150"
click at [470, 146] on div "Opslaan" at bounding box center [473, 150] width 26 height 10
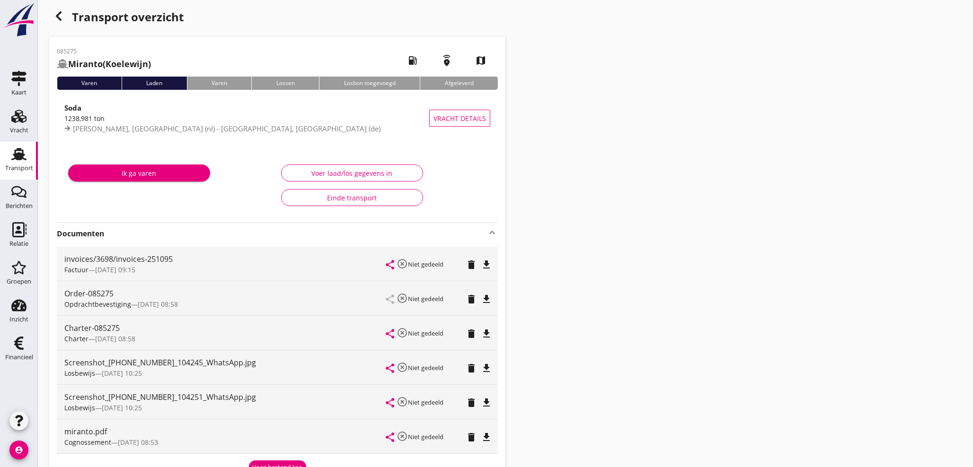
scroll to position [0, 0]
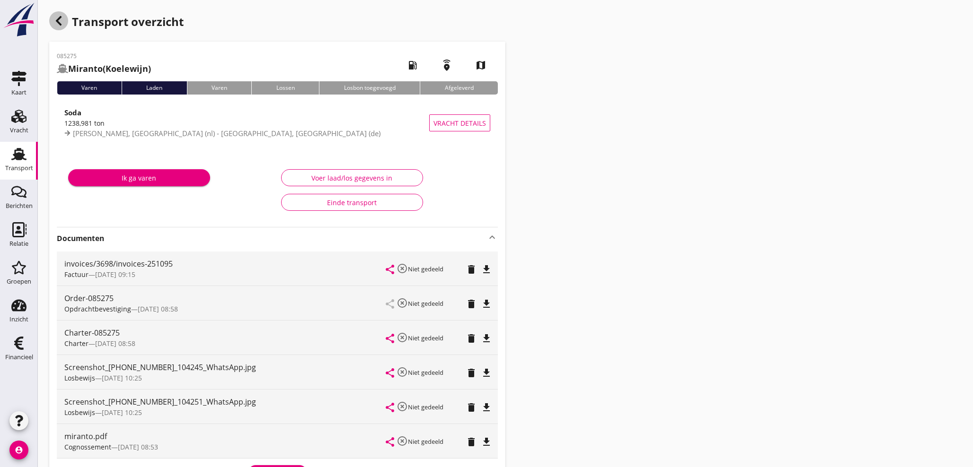
click at [61, 19] on icon "button" at bounding box center [58, 20] width 11 height 11
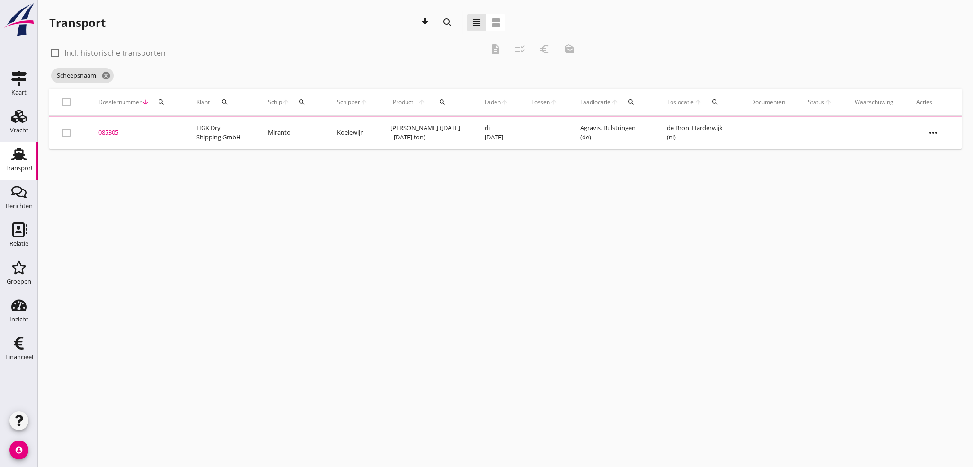
click at [310, 97] on button "search" at bounding box center [302, 102] width 17 height 17
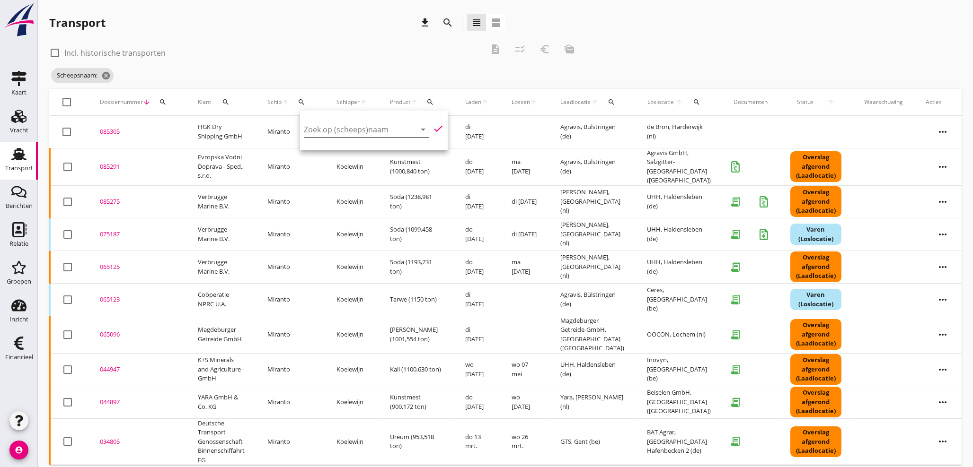
click at [321, 135] on input "Zoek op (scheeps)naam" at bounding box center [353, 129] width 98 height 15
drag, startPoint x: 358, startPoint y: 158, endPoint x: 484, endPoint y: 128, distance: 129.5
click at [360, 158] on div "ENI: 02318479 (L:79.82 x B:8.20)" at bounding box center [387, 159] width 99 height 10
click at [432, 130] on icon "check" at bounding box center [437, 128] width 11 height 11
type input "Maris"
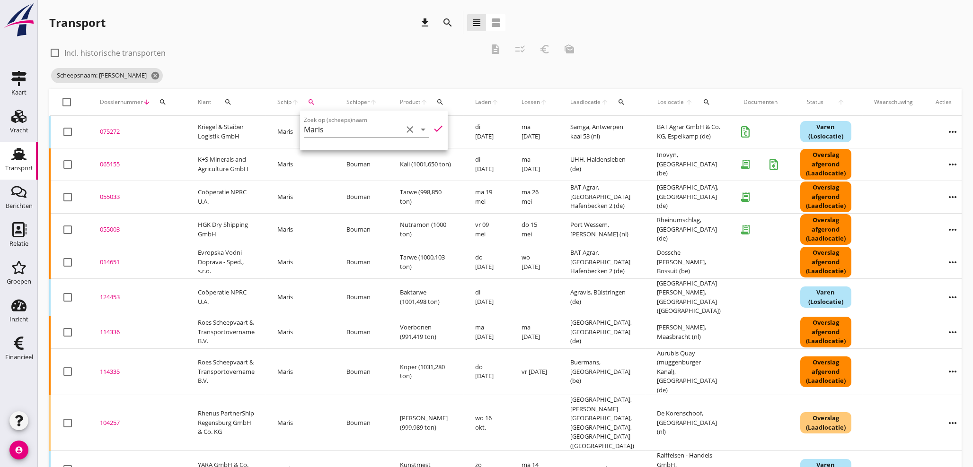
click at [394, 38] on div "check_box_outline_blank Incl. historische transporten description checklist_rtl…" at bounding box center [315, 52] width 532 height 28
click at [111, 131] on div "075272" at bounding box center [137, 131] width 75 height 9
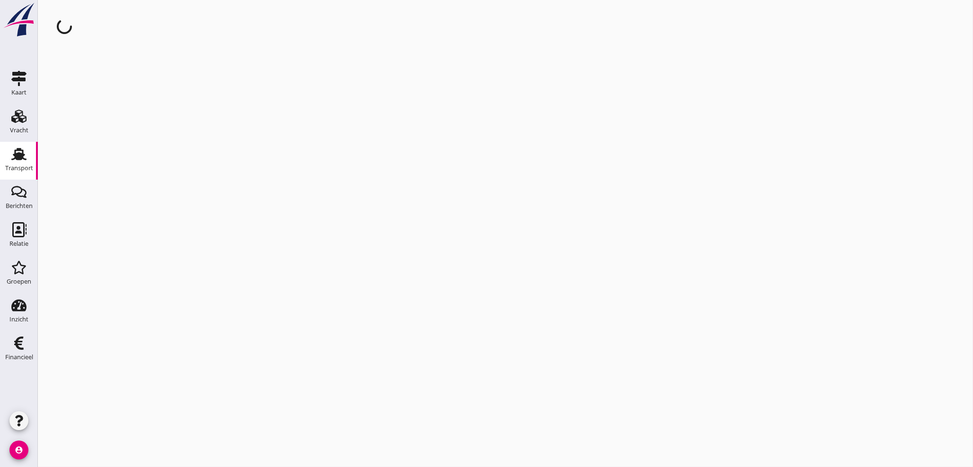
click at [111, 131] on div "cancel You are impersonating another user." at bounding box center [505, 233] width 935 height 467
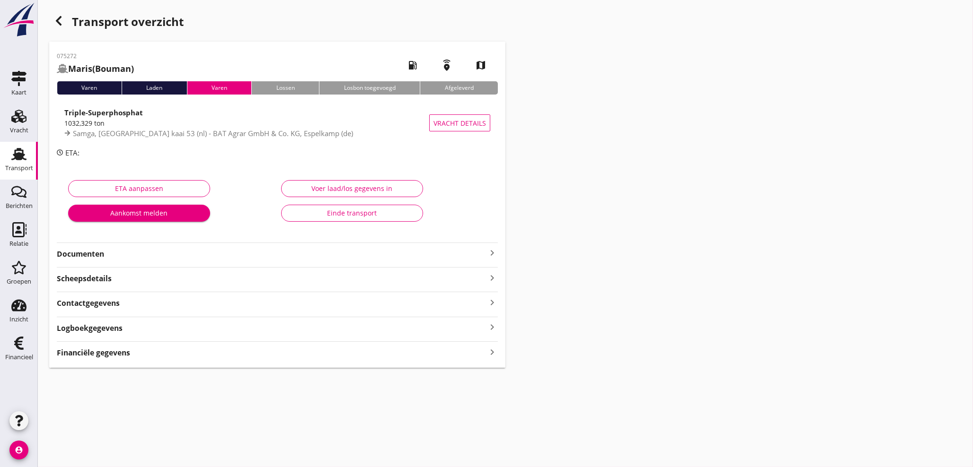
click at [494, 351] on icon "keyboard_arrow_right" at bounding box center [491, 352] width 11 height 13
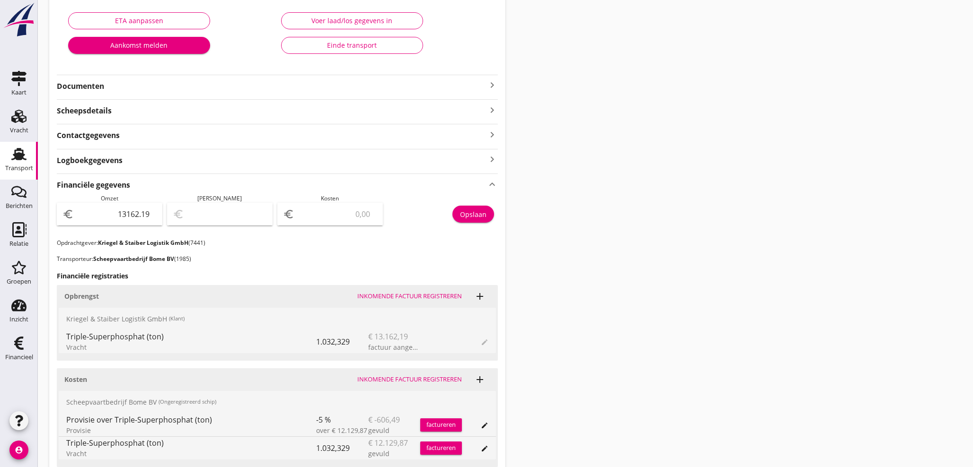
scroll to position [175, 0]
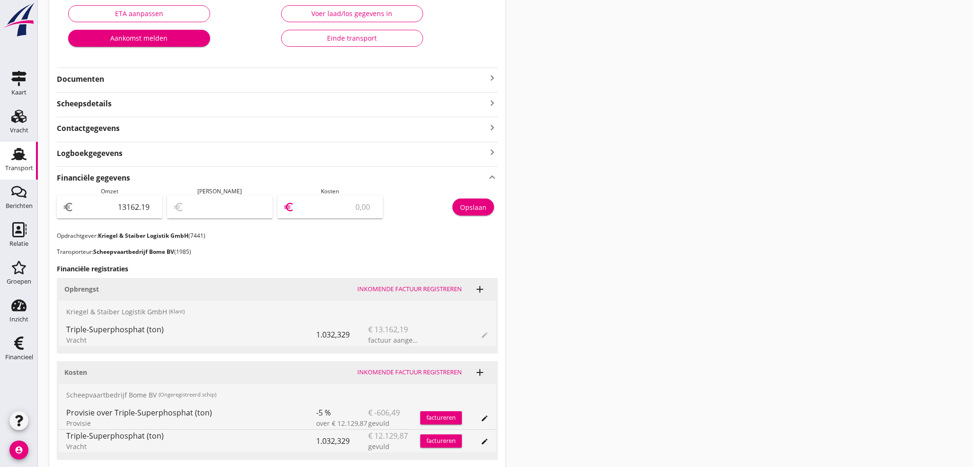
click at [348, 212] on input "number" at bounding box center [336, 207] width 81 height 15
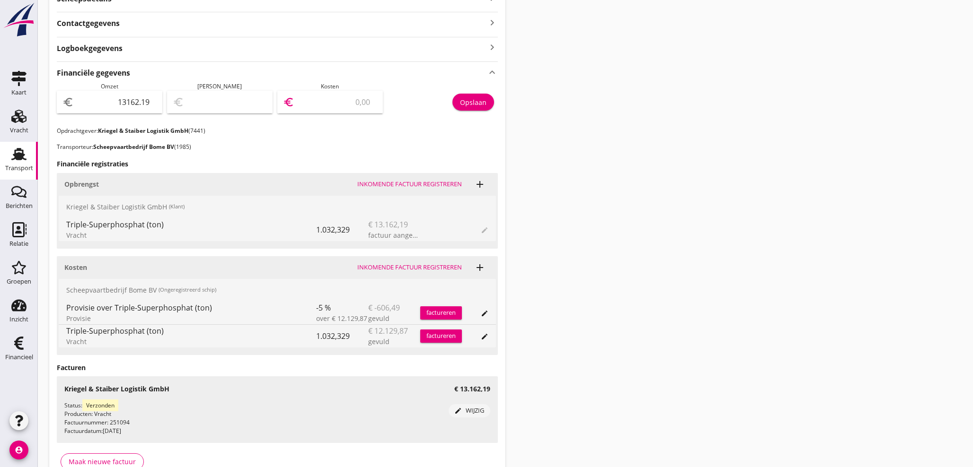
scroll to position [298, 0]
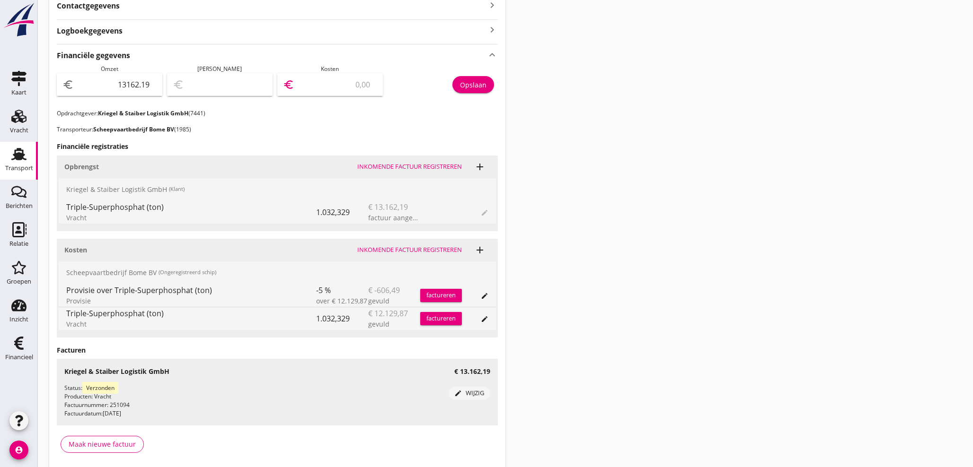
type input "13161.19"
type input "1"
type input "13151.19"
type input "11"
type input "13045.19"
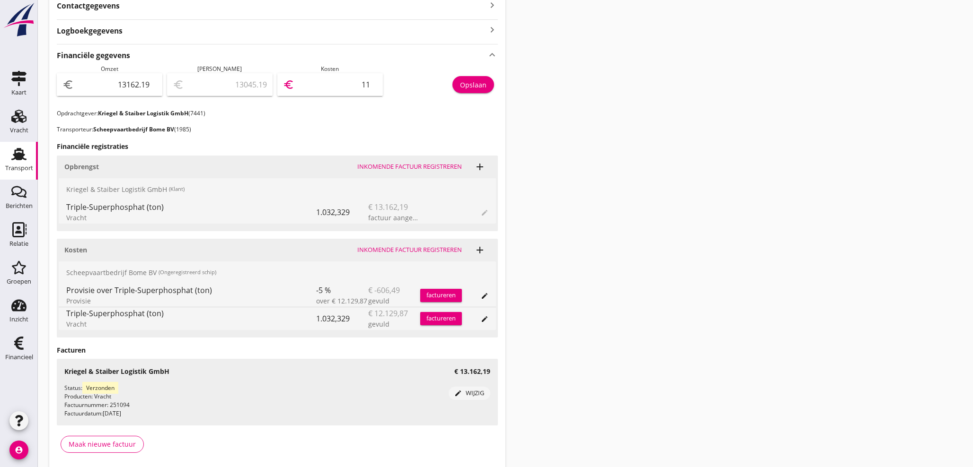
type input "117"
type input "11989.19"
type input "1173"
type input "1425.19"
type input "11737"
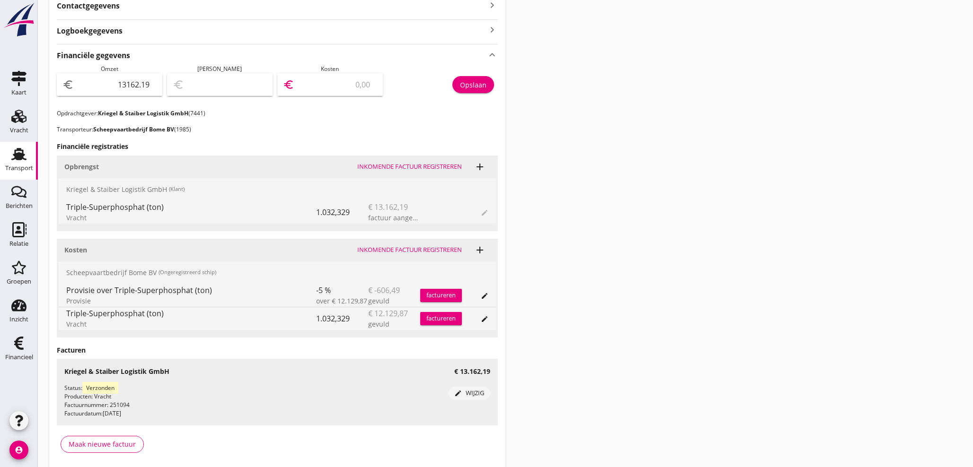
type input "1424.29"
type input "11737.9"
type input "1424.21"
type input "11737.98"
click at [481, 85] on div "Opslaan" at bounding box center [473, 85] width 26 height 10
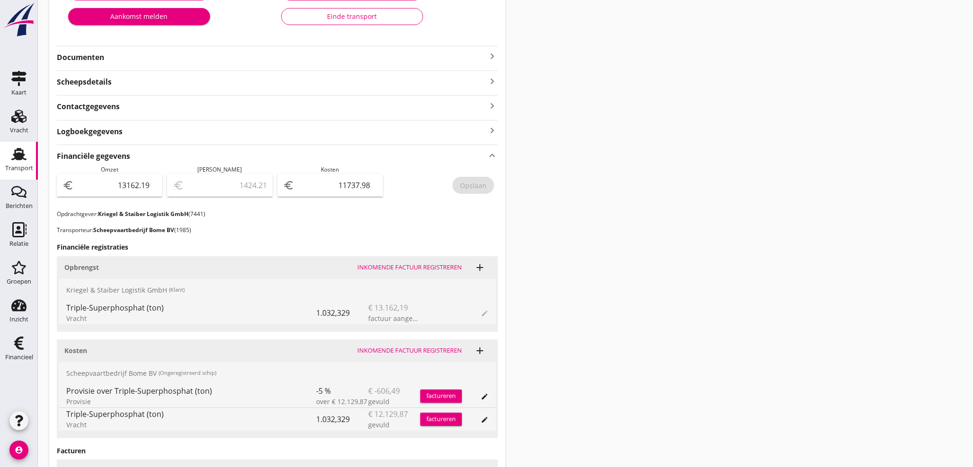
scroll to position [193, 0]
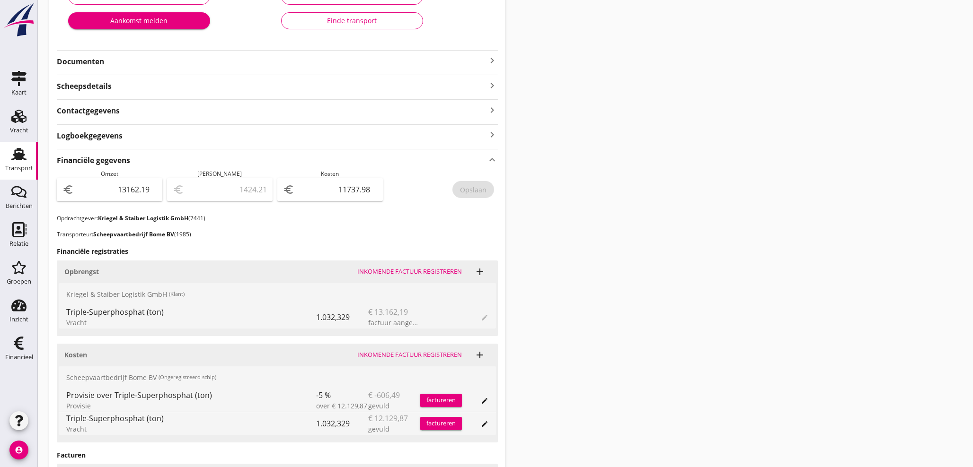
click at [494, 59] on icon "keyboard_arrow_right" at bounding box center [491, 60] width 11 height 11
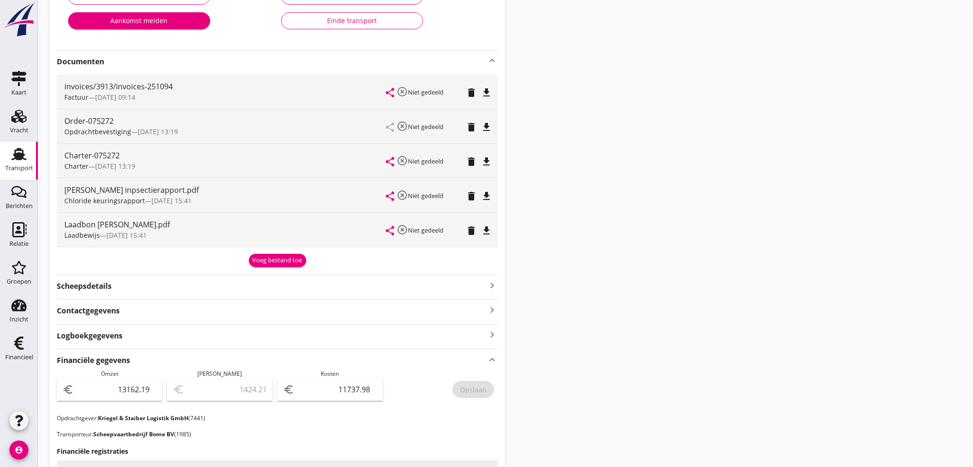
click at [274, 261] on div "Voeg bestand toe" at bounding box center [278, 260] width 50 height 9
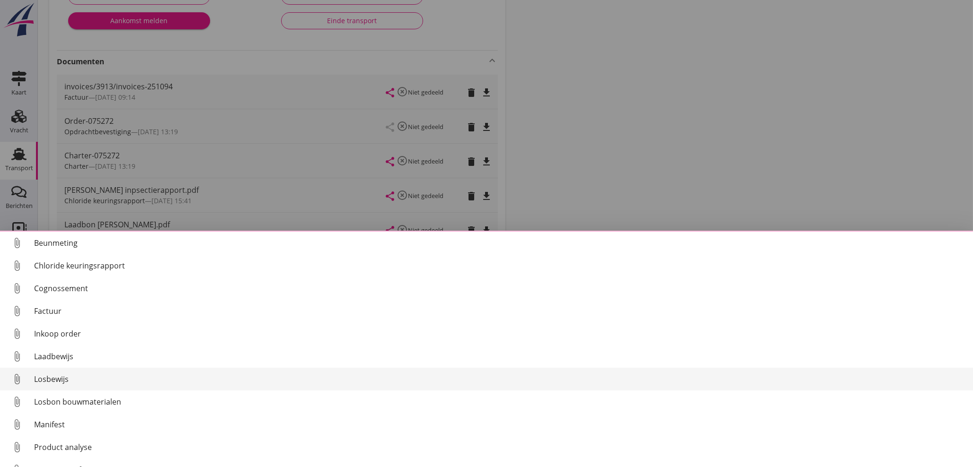
click at [60, 382] on div "Losbewijs" at bounding box center [499, 379] width 931 height 11
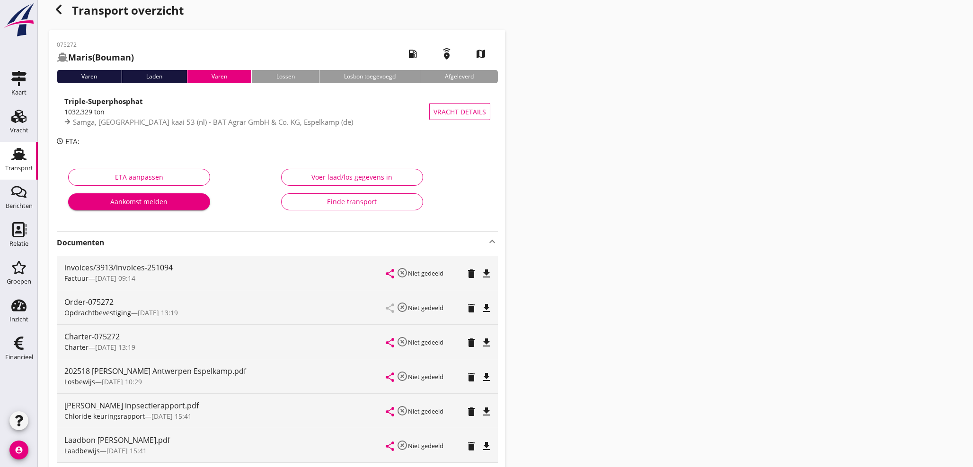
scroll to position [0, 0]
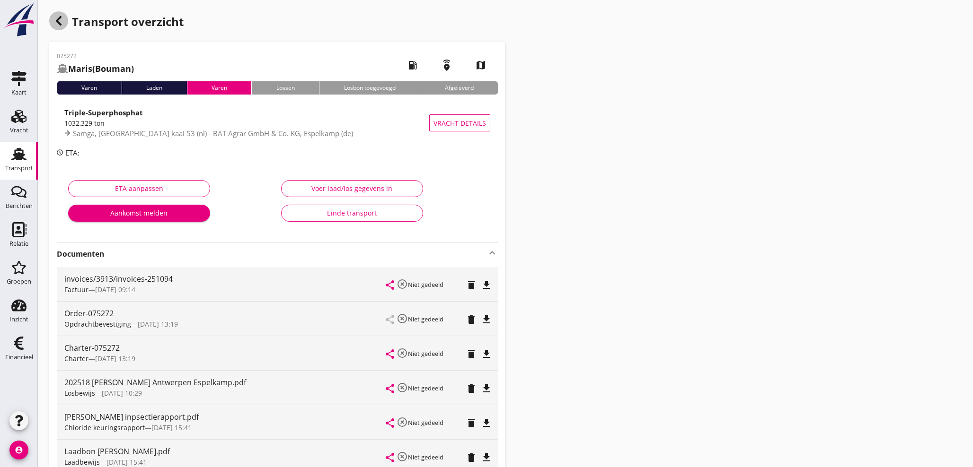
click at [57, 26] on icon "button" at bounding box center [58, 20] width 11 height 11
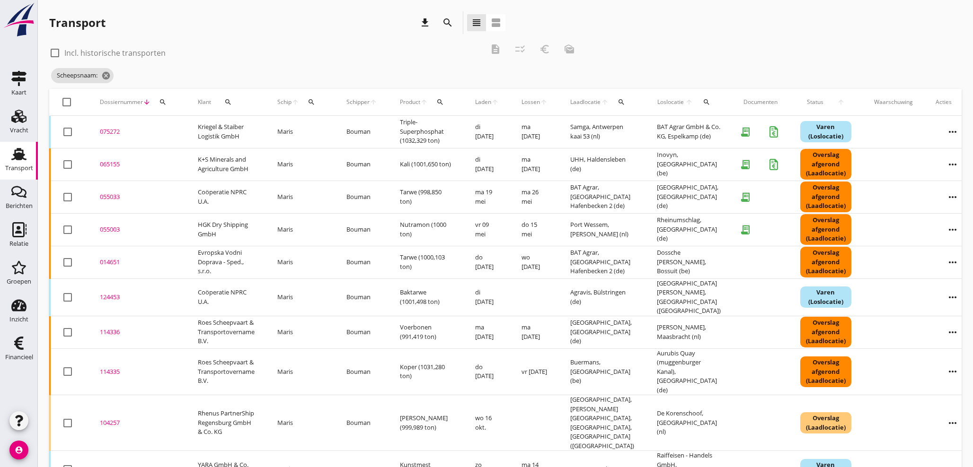
click at [312, 102] on icon "search" at bounding box center [312, 102] width 8 height 8
click at [319, 131] on input "Zoek op (scheeps)naam" at bounding box center [356, 129] width 98 height 15
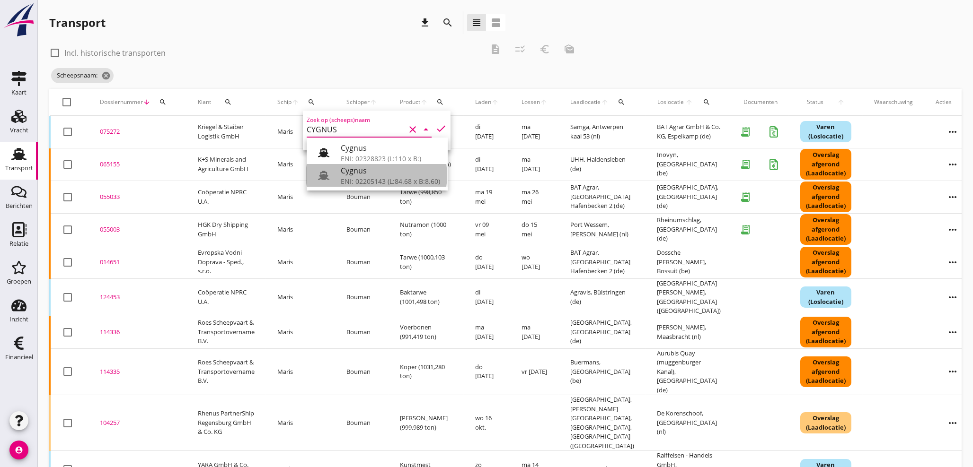
click at [368, 171] on div "Cygnus" at bounding box center [390, 170] width 99 height 11
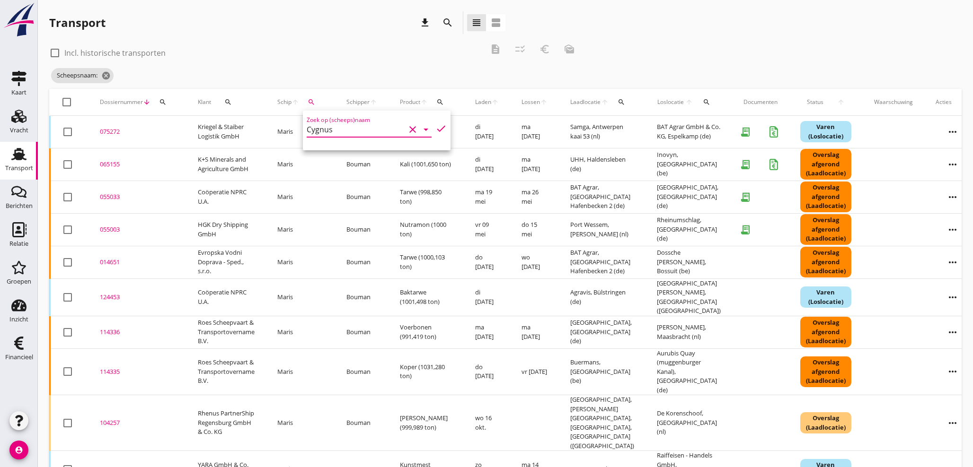
click at [435, 128] on icon "check" at bounding box center [440, 128] width 11 height 11
type input "Cygnus"
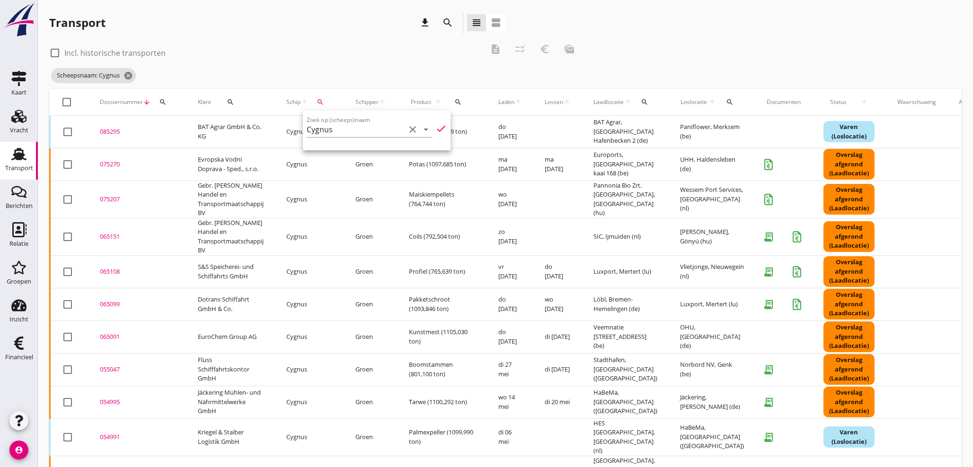
click at [110, 200] on div "075207" at bounding box center [137, 199] width 75 height 9
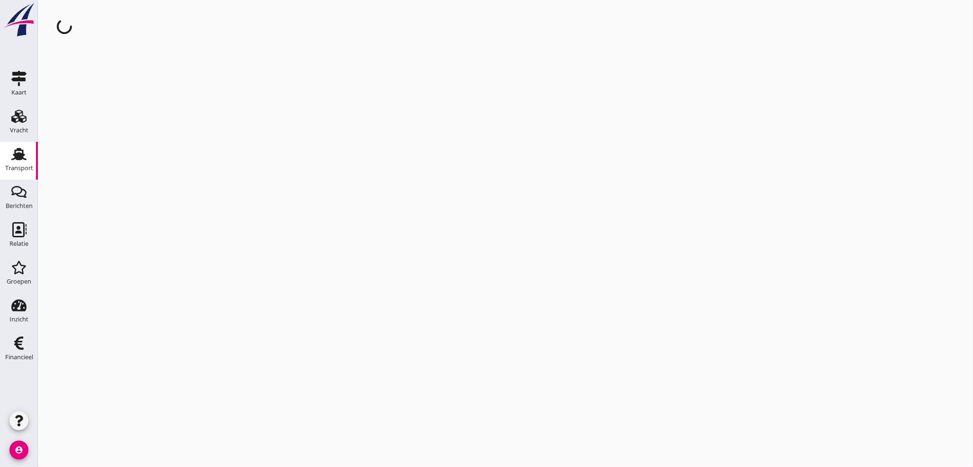
click at [110, 200] on div "cancel You are impersonating another user." at bounding box center [505, 233] width 935 height 467
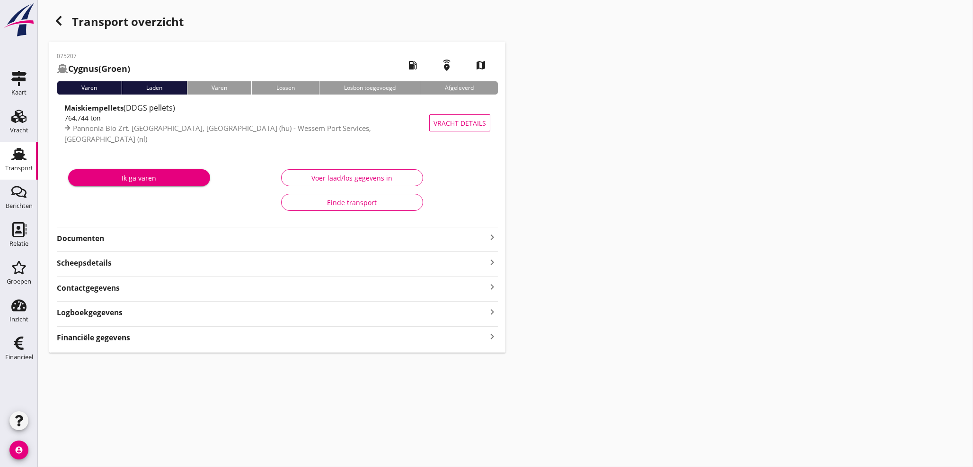
click at [493, 236] on icon "keyboard_arrow_right" at bounding box center [491, 237] width 11 height 11
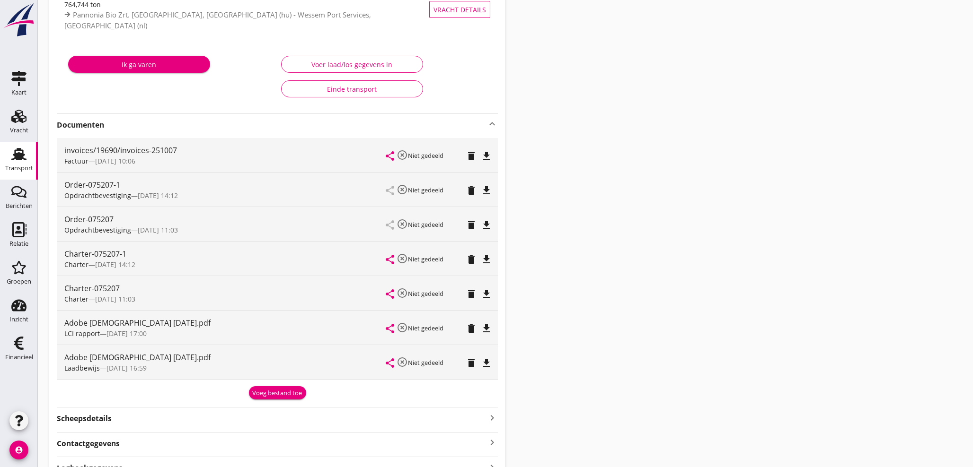
scroll to position [122, 0]
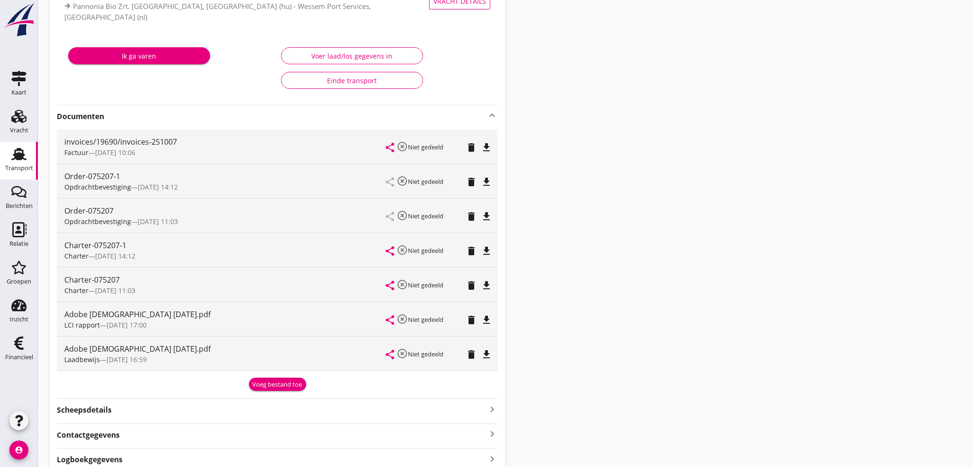
click at [254, 384] on div "Voeg bestand toe" at bounding box center [278, 384] width 50 height 9
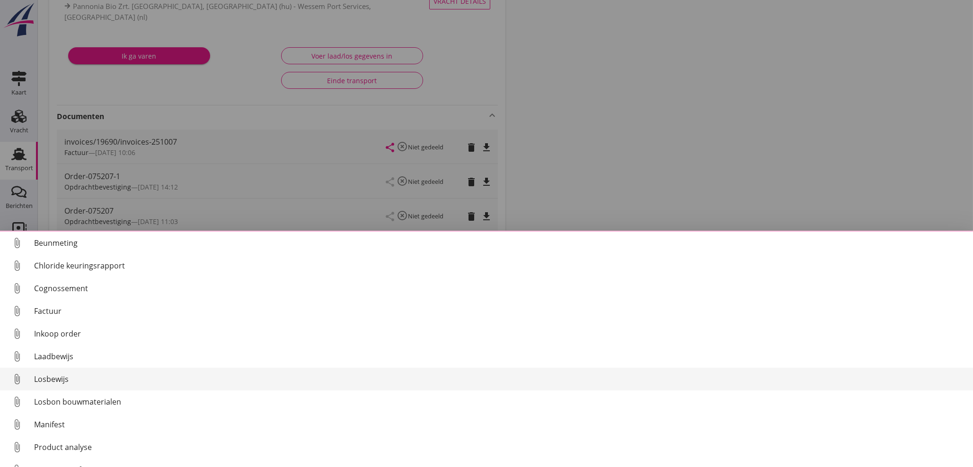
click at [53, 383] on div "Losbewijs" at bounding box center [499, 379] width 931 height 11
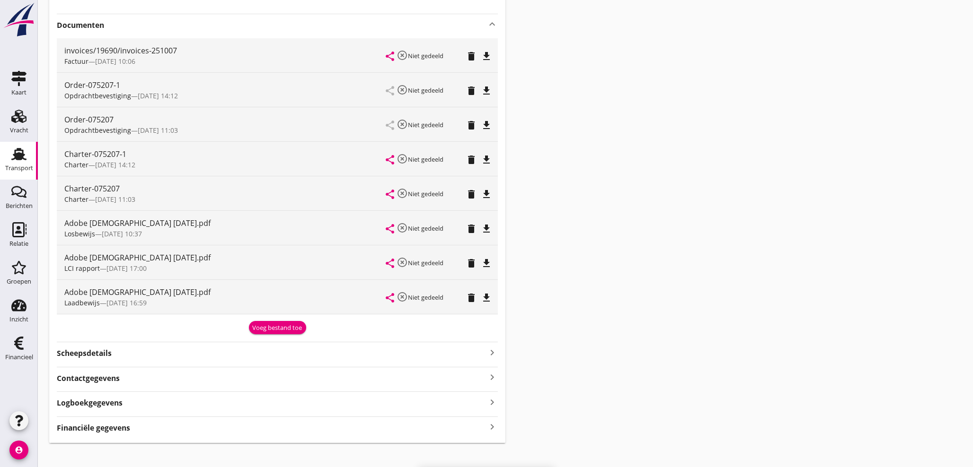
scroll to position [223, 0]
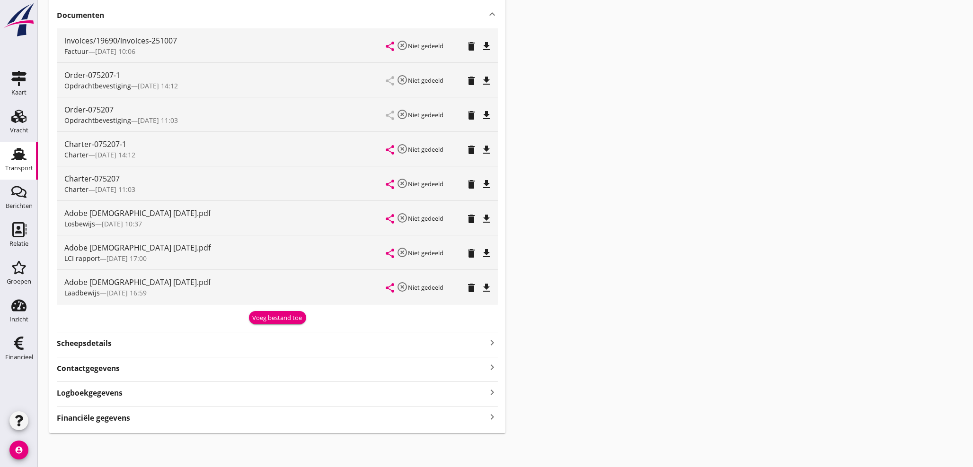
click at [486, 417] on icon "keyboard_arrow_right" at bounding box center [491, 417] width 11 height 13
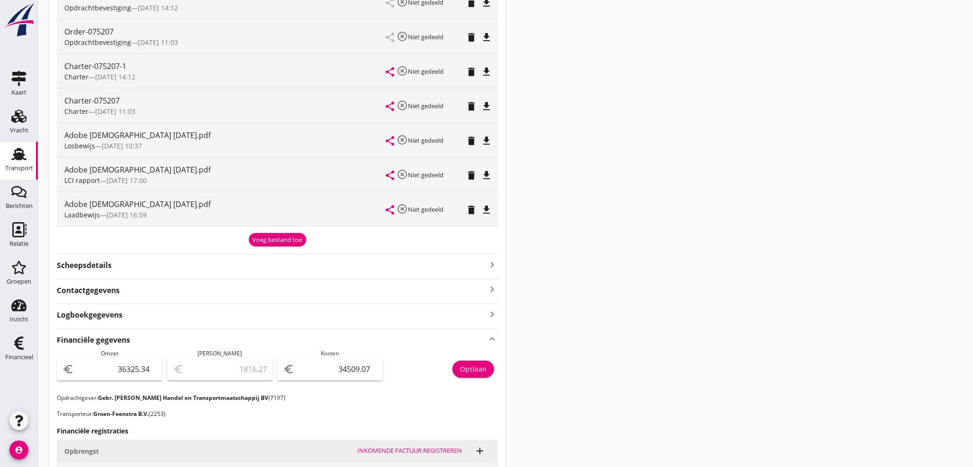
scroll to position [293, 0]
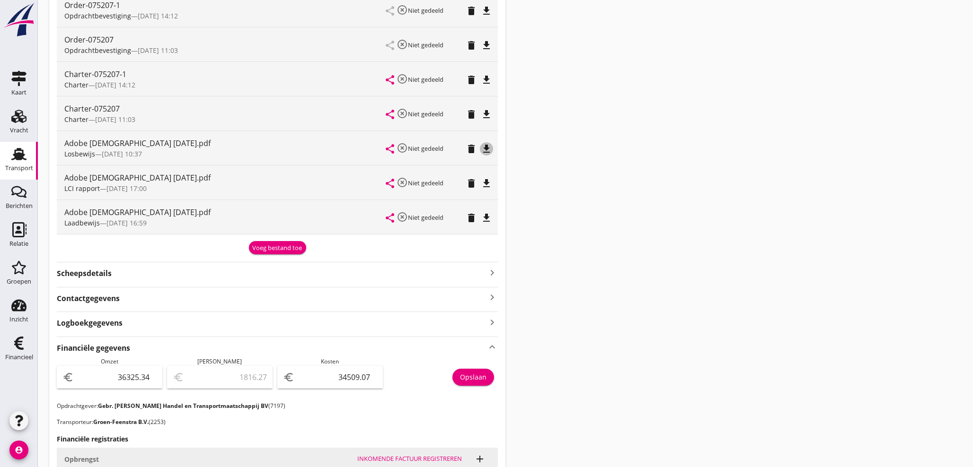
click at [487, 151] on icon "file_download" at bounding box center [486, 148] width 11 height 11
click at [472, 150] on icon "delete" at bounding box center [471, 148] width 11 height 11
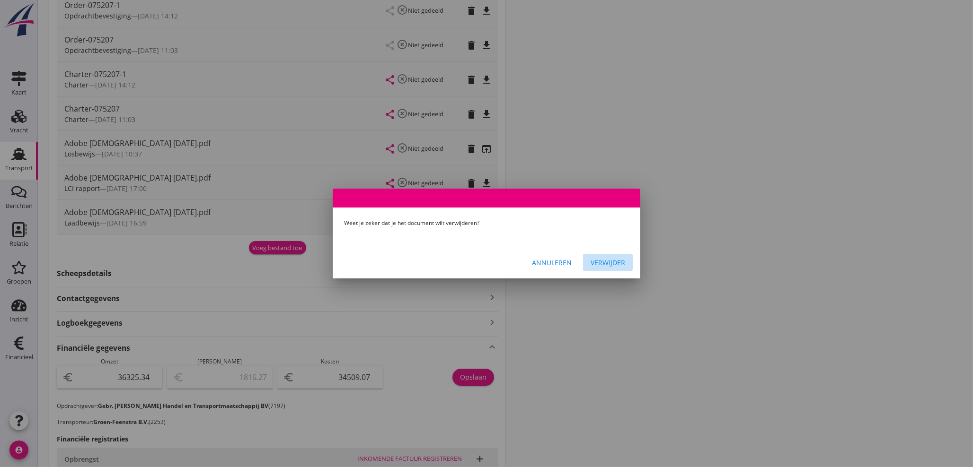
click at [610, 264] on div "Verwijder" at bounding box center [608, 263] width 35 height 10
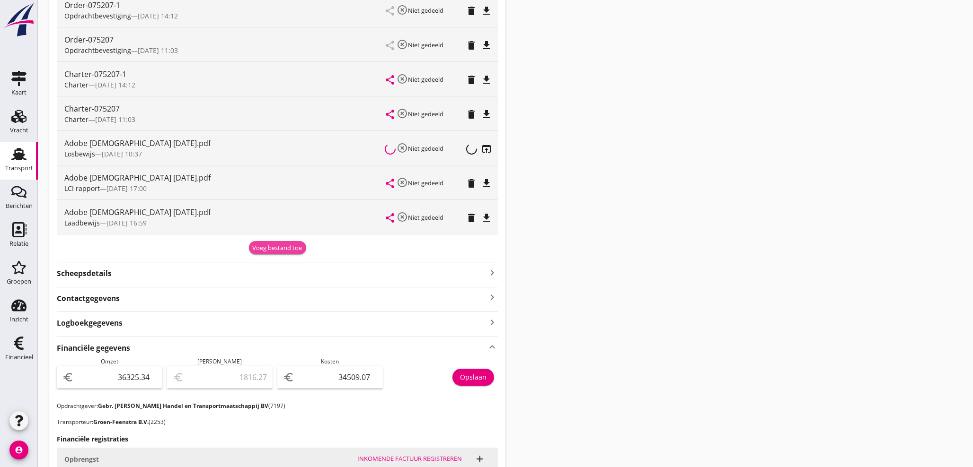
click at [289, 246] on div "Voeg bestand toe" at bounding box center [278, 248] width 50 height 9
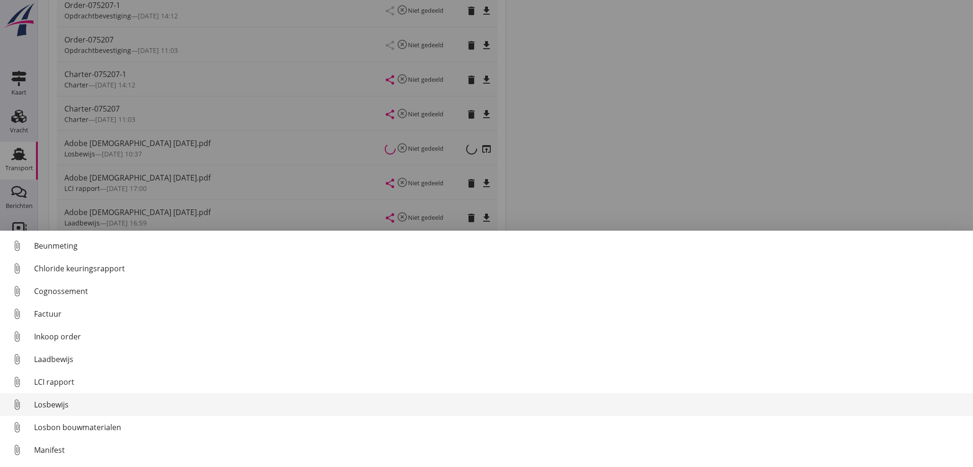
click at [56, 408] on div "Losbewijs" at bounding box center [499, 404] width 931 height 11
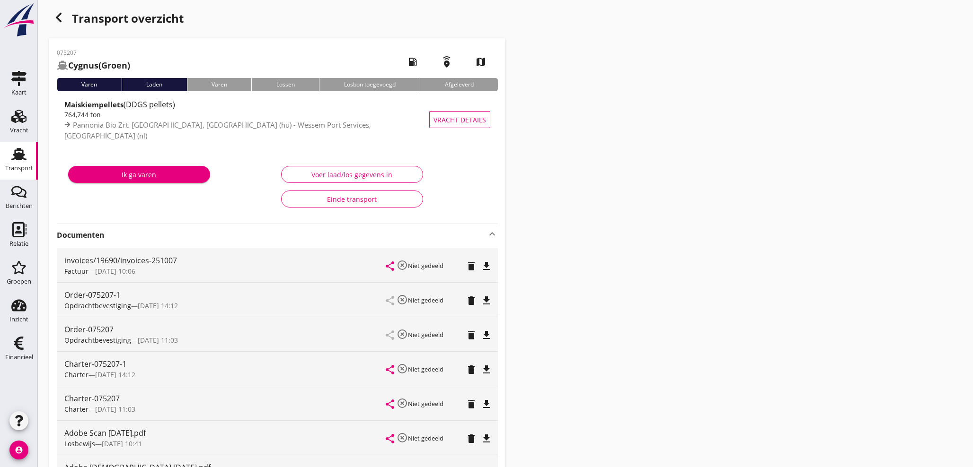
scroll to position [0, 0]
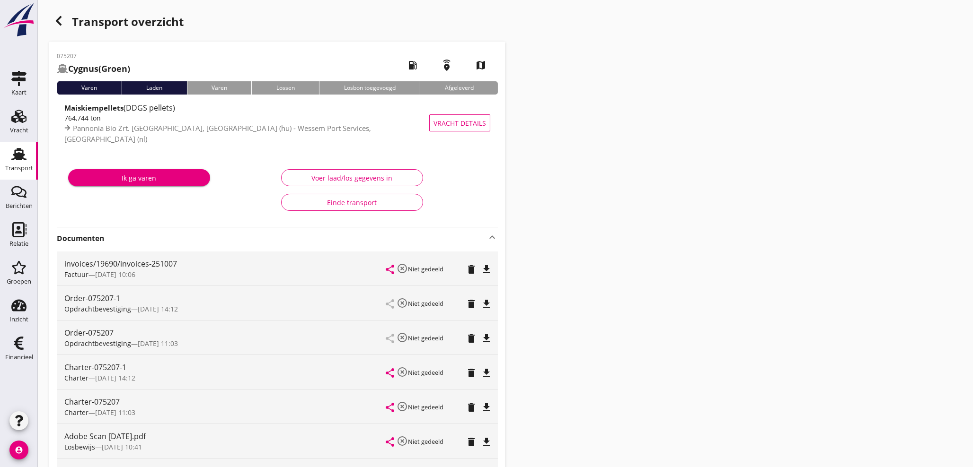
click at [58, 24] on icon "button" at bounding box center [58, 20] width 11 height 11
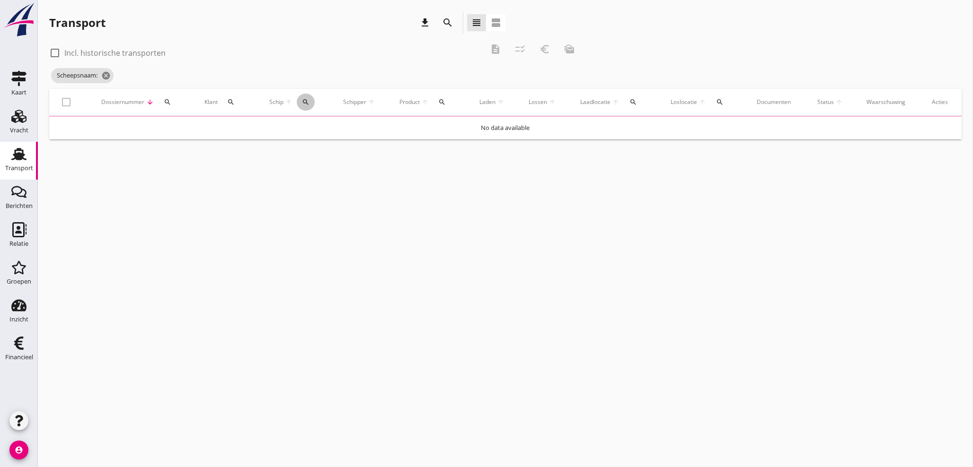
click at [309, 102] on icon "search" at bounding box center [306, 102] width 8 height 8
click at [317, 124] on input "Zoek op (scheeps)naam" at bounding box center [349, 129] width 98 height 15
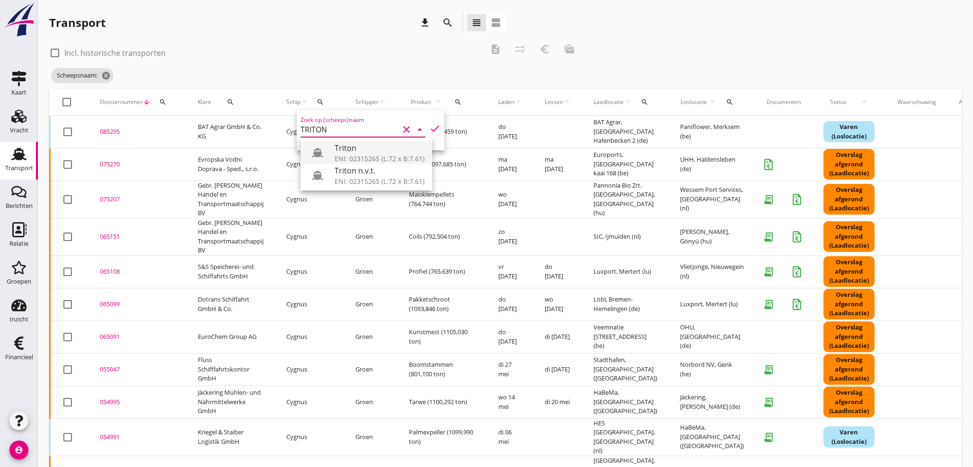
drag, startPoint x: 354, startPoint y: 155, endPoint x: 432, endPoint y: 123, distance: 83.8
click at [355, 154] on div "ENI: 02315265 (L:72 x B:7.61)" at bounding box center [380, 159] width 90 height 10
click at [430, 128] on icon "check" at bounding box center [434, 128] width 11 height 11
type input "Triton"
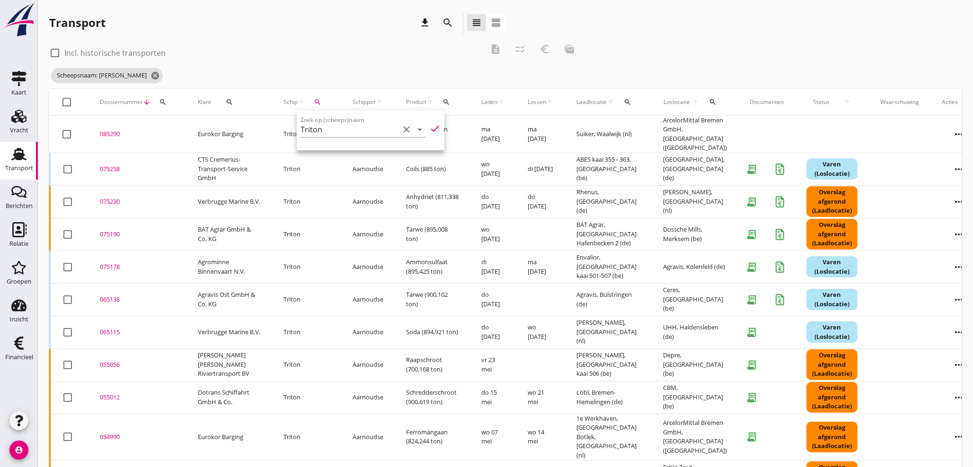
click at [356, 35] on div "Transport download search view_headline view_agenda" at bounding box center [277, 24] width 456 height 26
click at [105, 197] on div "075230" at bounding box center [137, 201] width 75 height 9
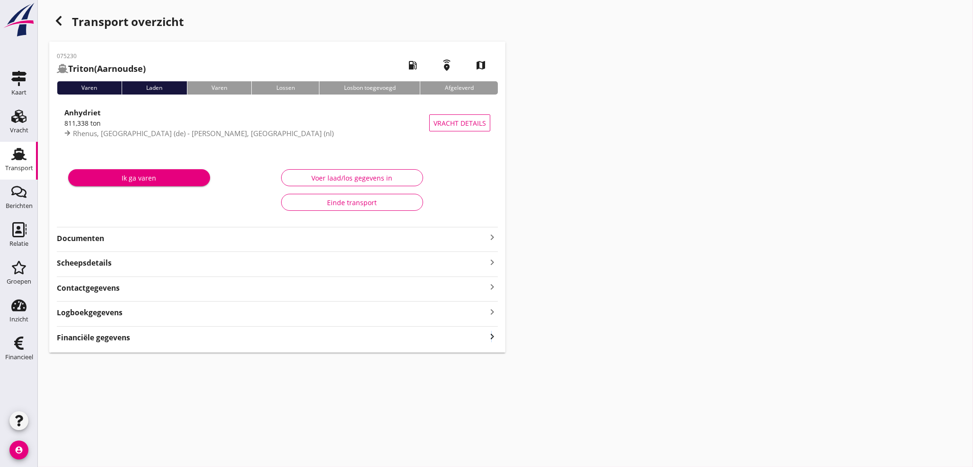
drag, startPoint x: 491, startPoint y: 337, endPoint x: 478, endPoint y: 331, distance: 13.8
click at [491, 337] on icon "keyboard_arrow_right" at bounding box center [491, 337] width 11 height 13
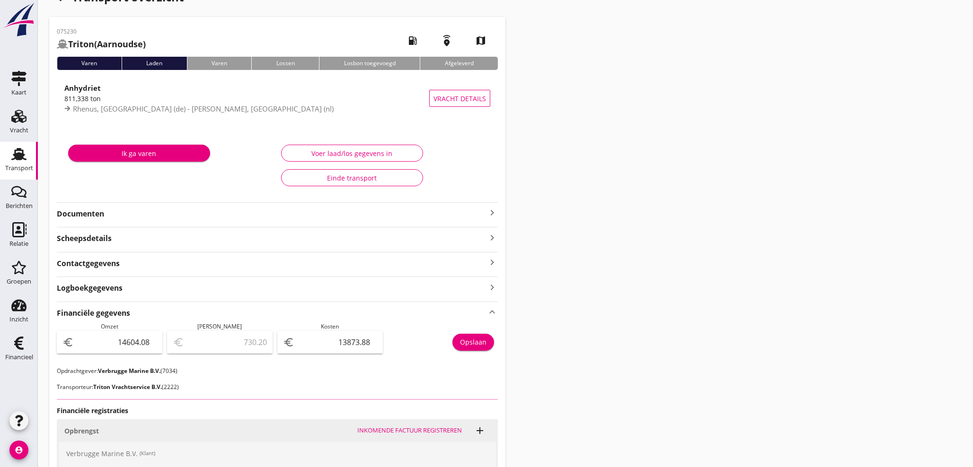
scroll to position [105, 0]
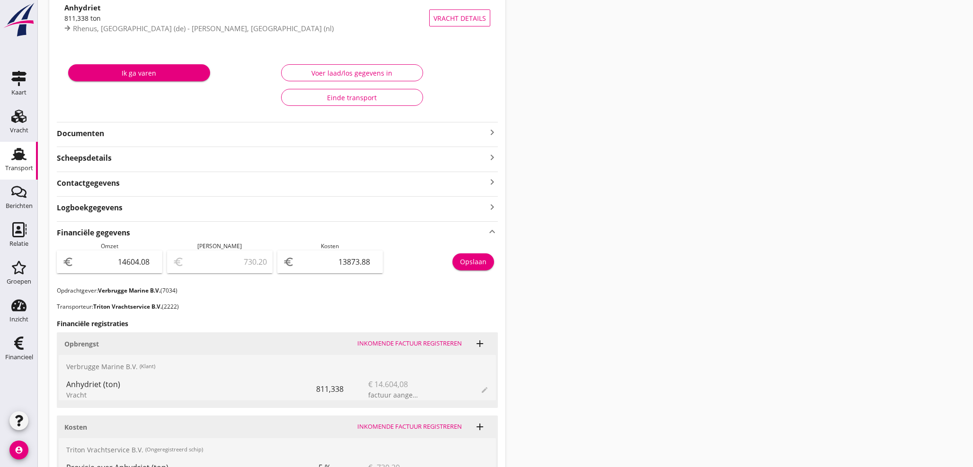
click at [494, 133] on icon "keyboard_arrow_right" at bounding box center [491, 132] width 11 height 11
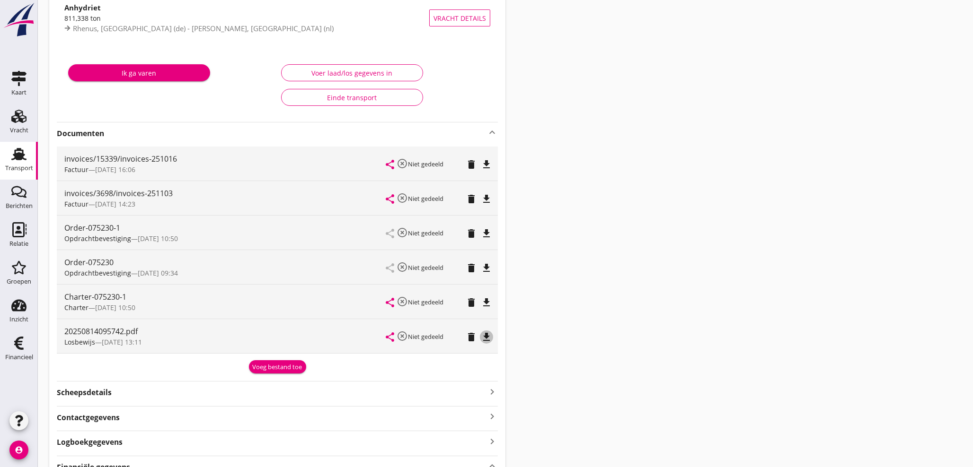
click at [488, 339] on icon "file_download" at bounding box center [486, 337] width 11 height 11
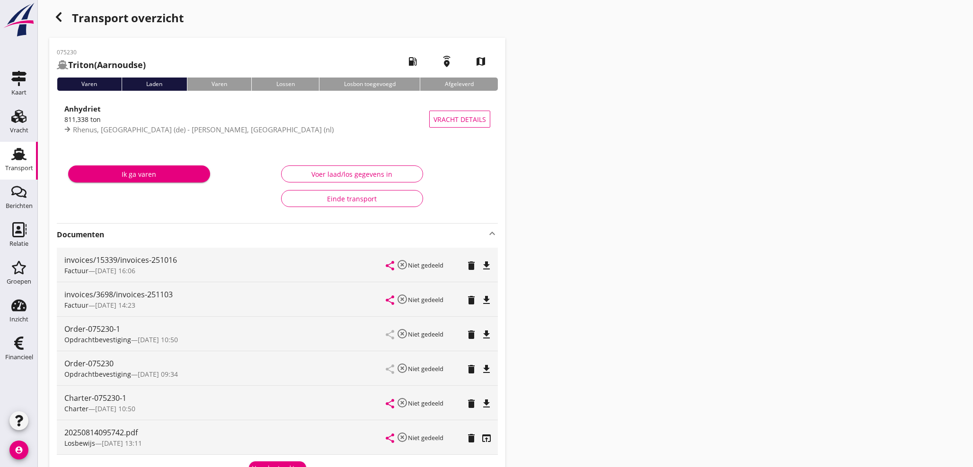
scroll to position [0, 0]
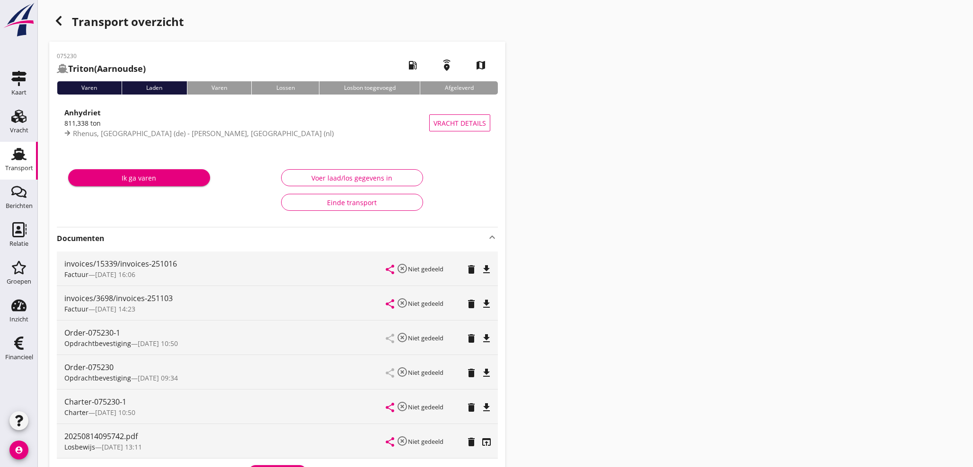
click at [55, 18] on icon "button" at bounding box center [58, 20] width 11 height 11
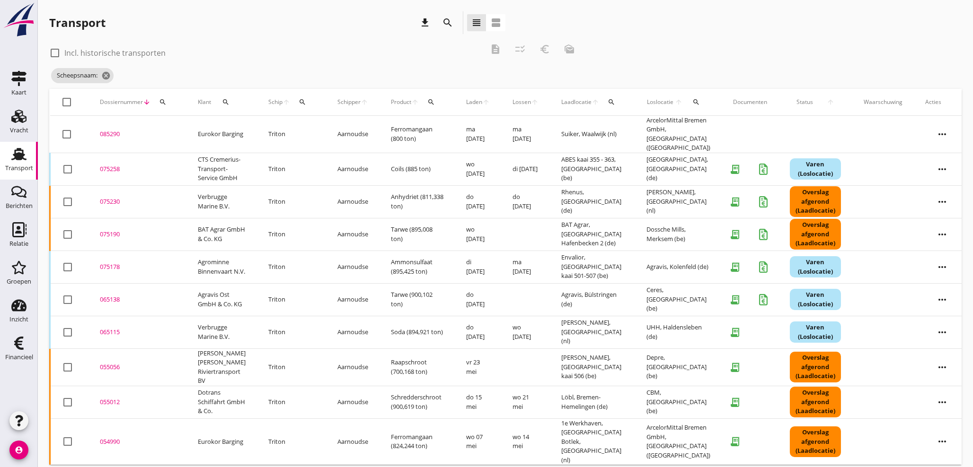
drag, startPoint x: 302, startPoint y: 100, endPoint x: 311, endPoint y: 136, distance: 36.7
click at [302, 103] on div "search" at bounding box center [302, 102] width 17 height 8
click at [313, 137] on div "Zoek op (scheeps)naam arrow_drop_down" at bounding box center [354, 129] width 125 height 15
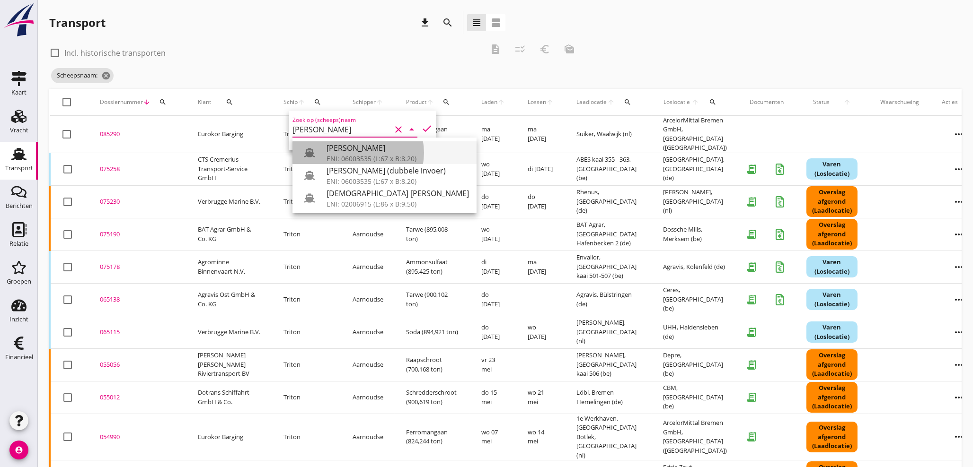
click at [342, 155] on div "ENI: 06003535 (L:67 x B:8.20)" at bounding box center [397, 159] width 142 height 10
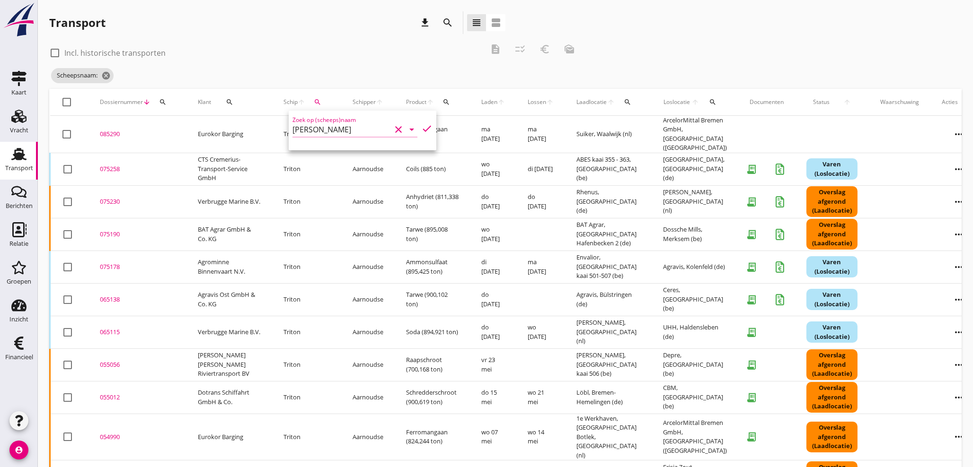
click at [421, 130] on icon "check" at bounding box center [426, 128] width 11 height 11
type input "[PERSON_NAME]"
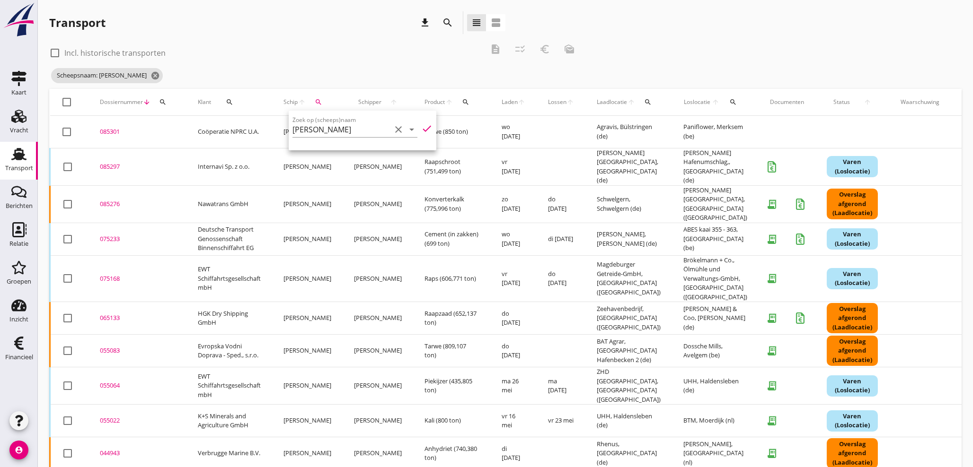
click at [309, 40] on div "check_box_outline_blank Incl. historische transporten description checklist_rtl…" at bounding box center [315, 52] width 532 height 28
drag, startPoint x: 112, startPoint y: 167, endPoint x: 360, endPoint y: 136, distance: 250.4
click at [121, 167] on div "085297" at bounding box center [137, 166] width 75 height 9
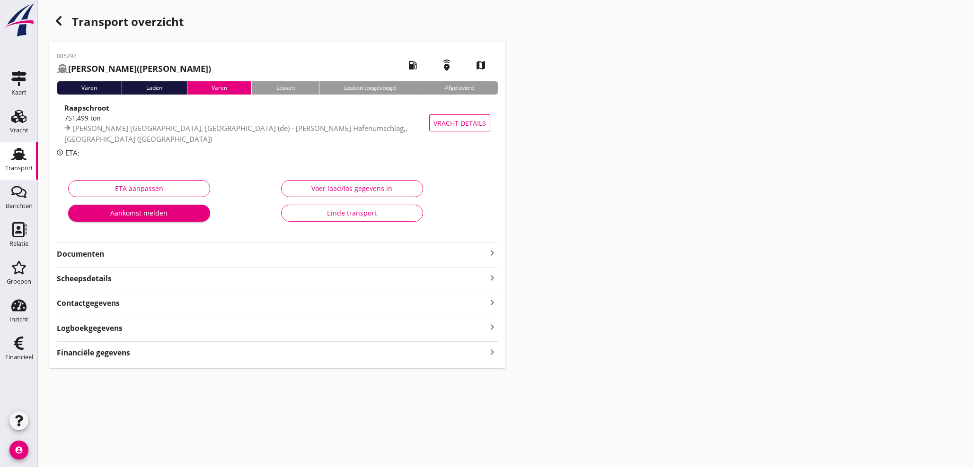
click at [492, 353] on icon "keyboard_arrow_right" at bounding box center [491, 352] width 11 height 13
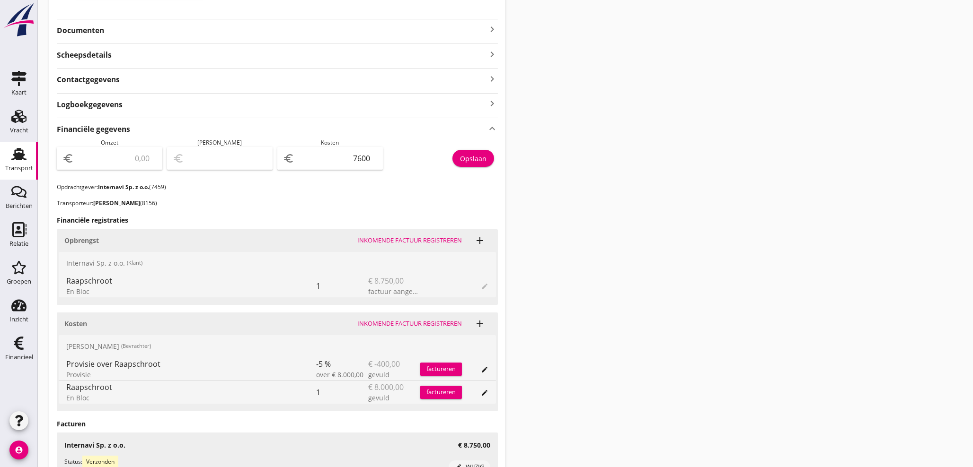
scroll to position [228, 0]
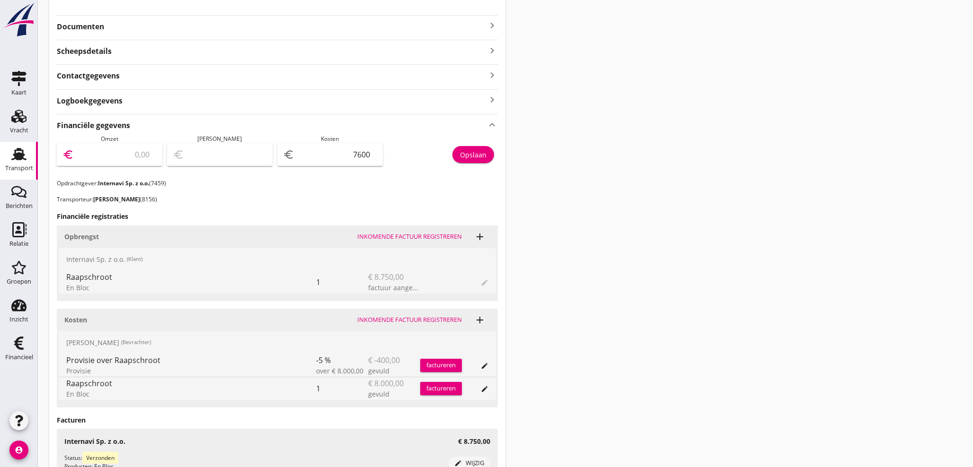
click at [92, 161] on input "number" at bounding box center [116, 154] width 81 height 15
type input "8"
type input "-7592.00"
type input "87"
type input "-7513.00"
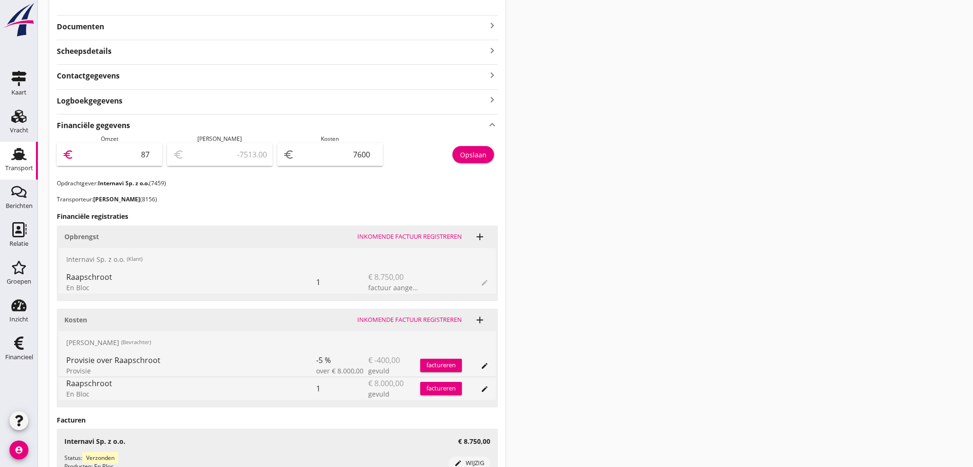
type input "875"
type input "-6725.00"
type input "8750"
type input "1150.00"
type input "8750"
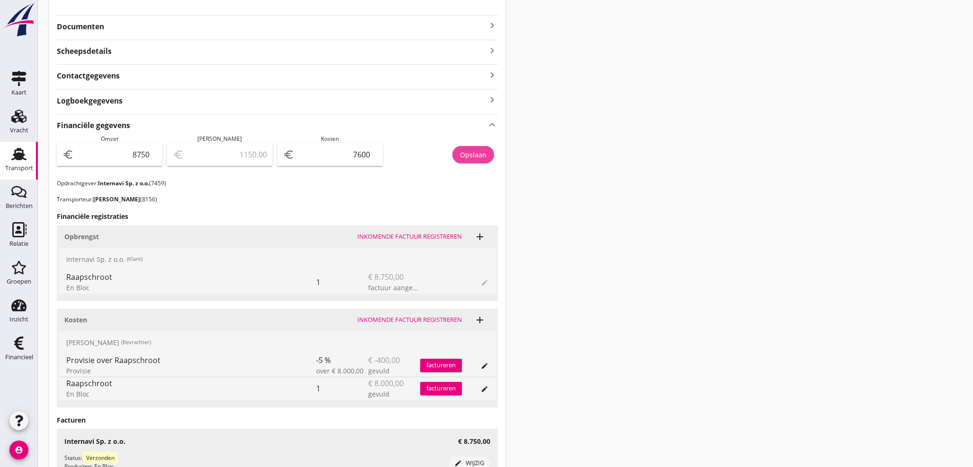
click at [483, 150] on div "Opslaan" at bounding box center [473, 155] width 26 height 10
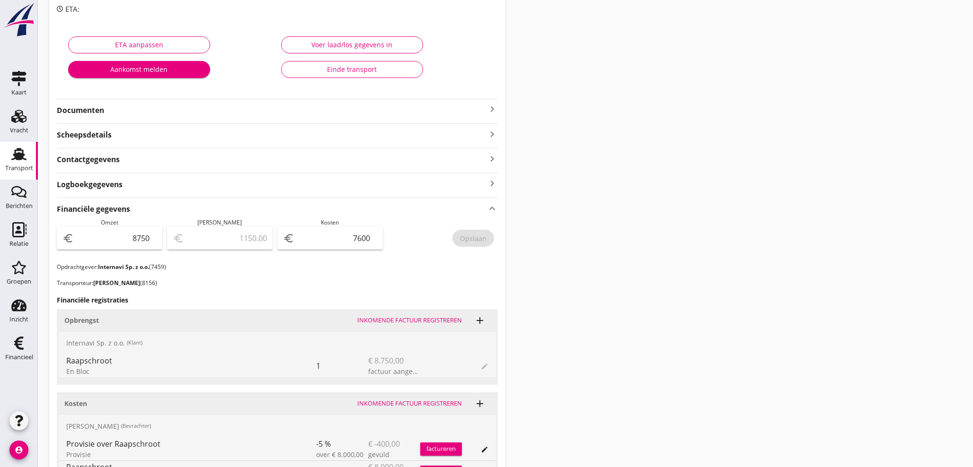
scroll to position [140, 0]
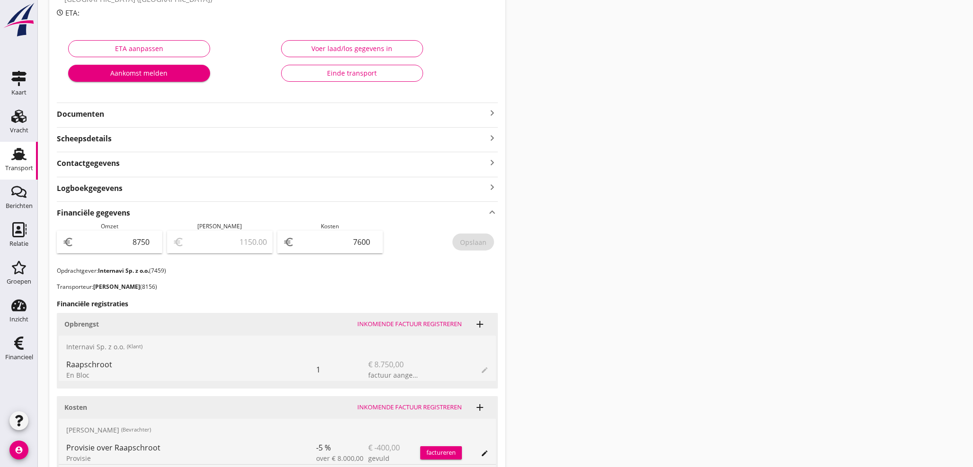
click at [490, 113] on icon "keyboard_arrow_right" at bounding box center [491, 112] width 11 height 11
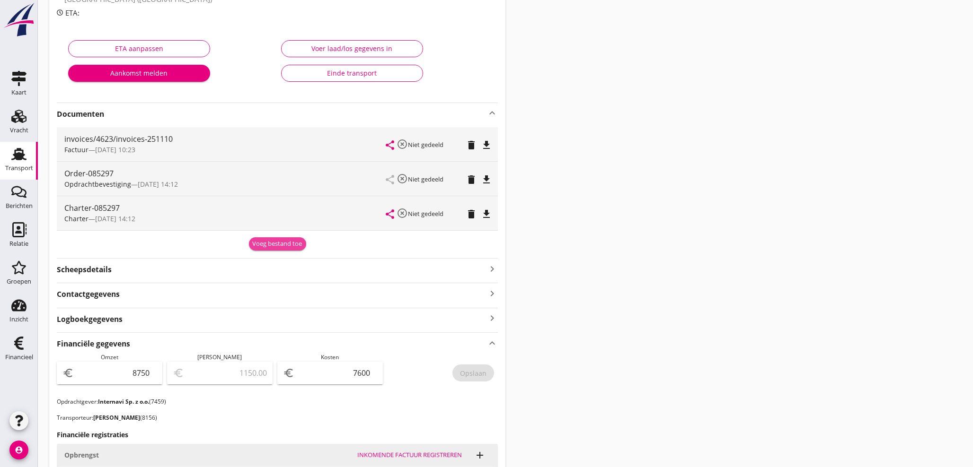
click at [271, 248] on button "Voeg bestand toe" at bounding box center [277, 244] width 57 height 13
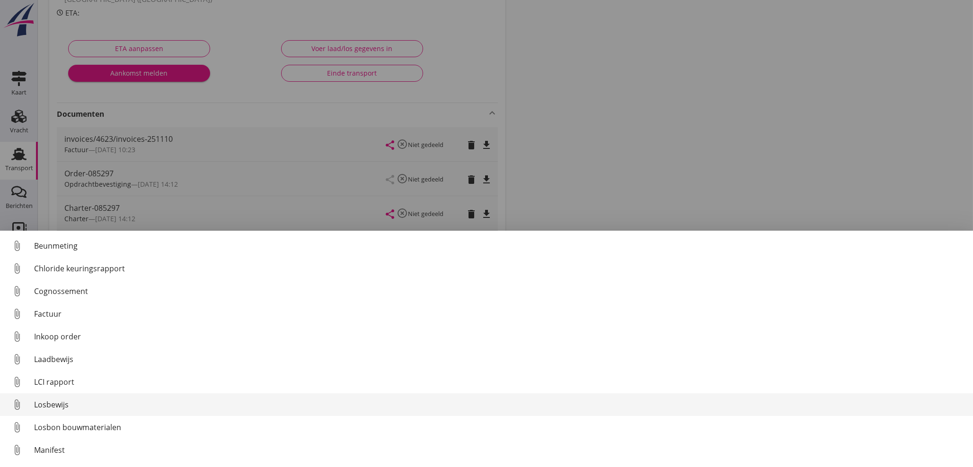
click at [59, 384] on div "LCI rapport" at bounding box center [499, 382] width 931 height 11
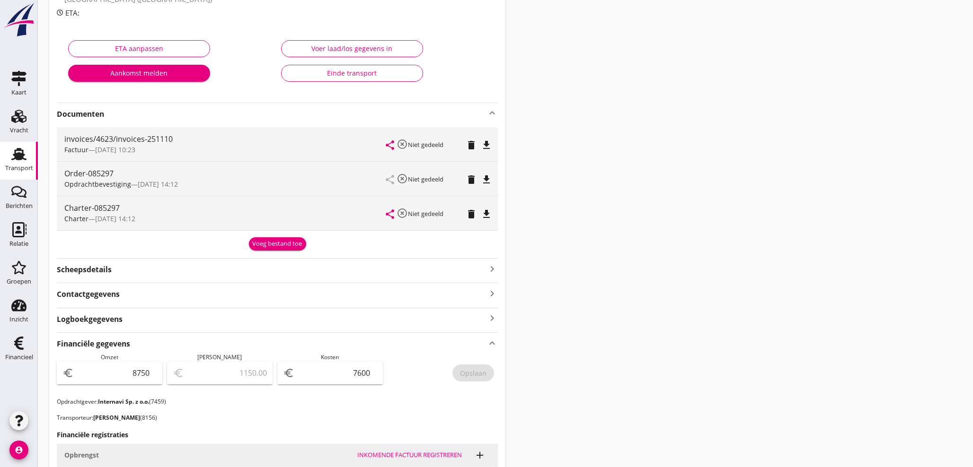
click at [263, 245] on div "Voeg bestand toe" at bounding box center [278, 243] width 50 height 9
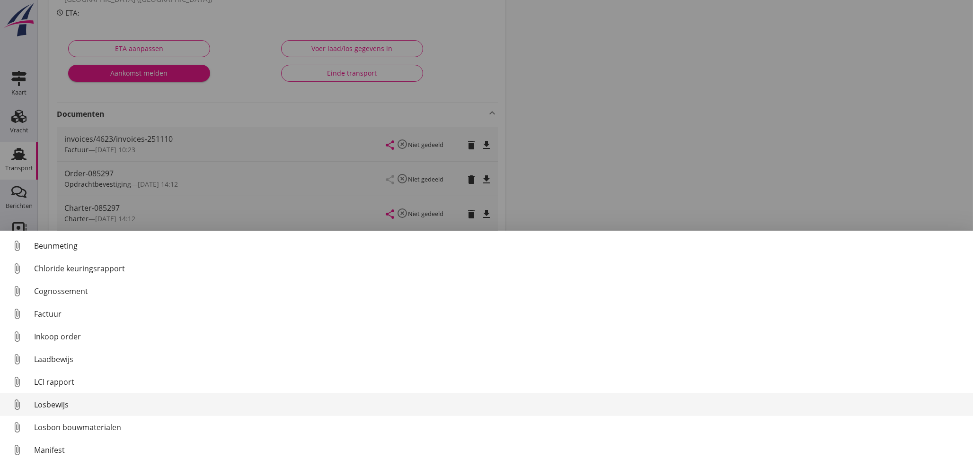
click at [59, 404] on div "Losbewijs" at bounding box center [499, 404] width 931 height 11
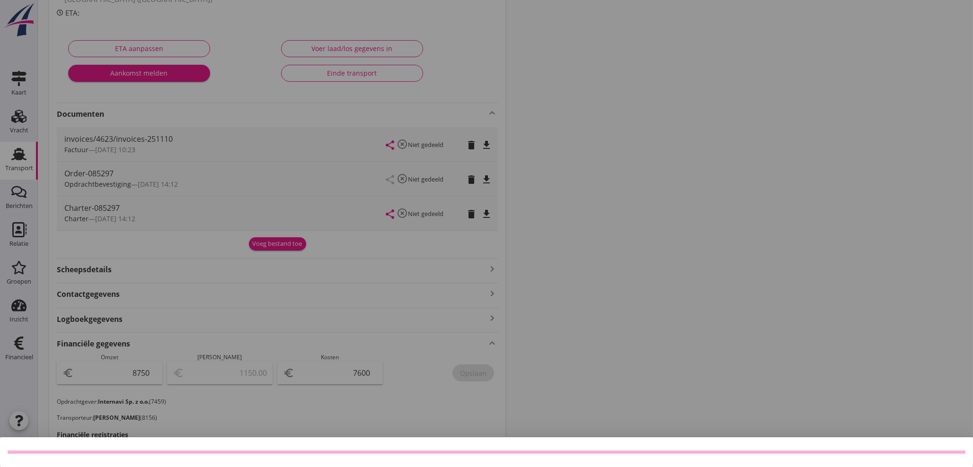
click at [236, 84] on div at bounding box center [486, 233] width 973 height 467
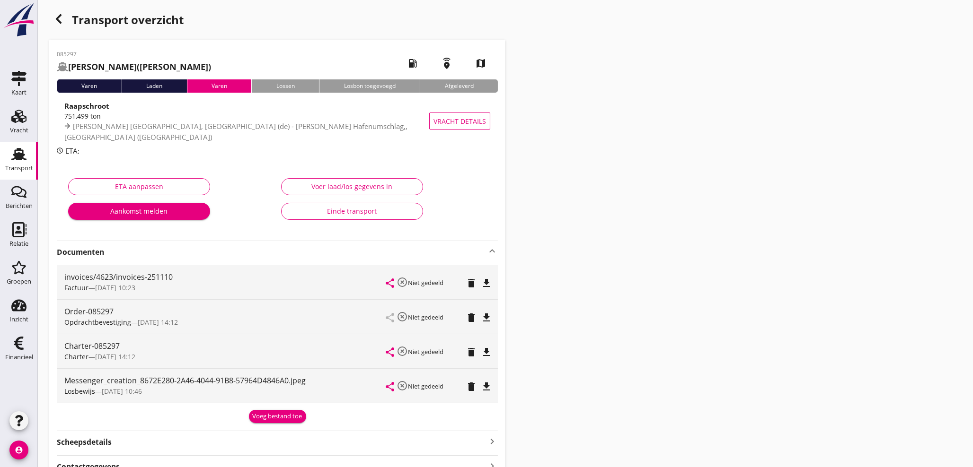
scroll to position [0, 0]
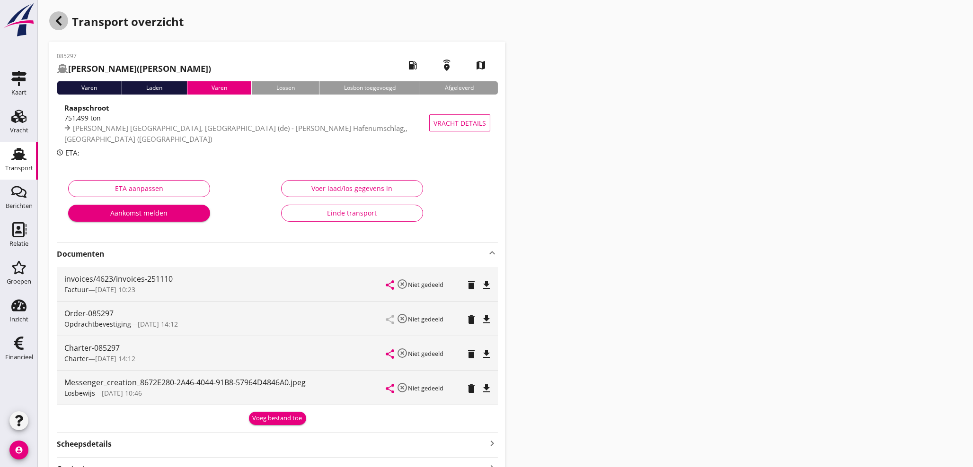
click at [60, 20] on icon "button" at bounding box center [58, 20] width 11 height 11
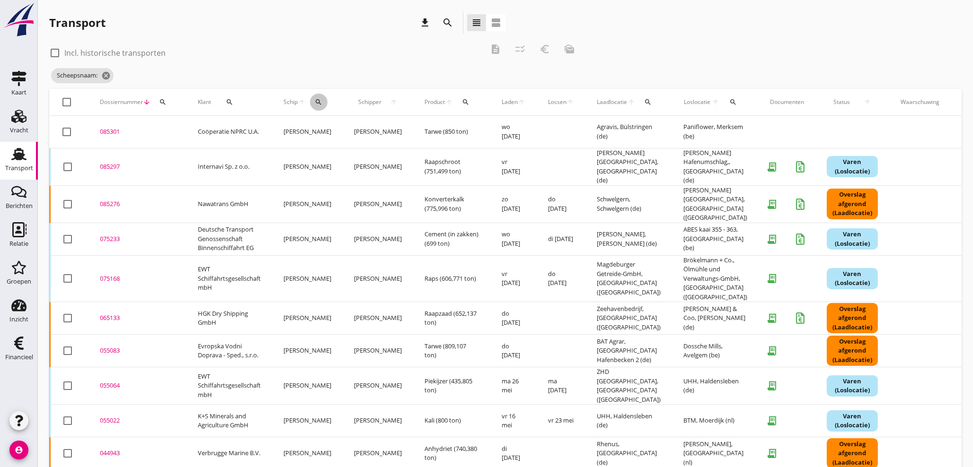
click at [319, 106] on button "search" at bounding box center [319, 102] width 18 height 17
click at [338, 131] on input "Zoek op (scheeps)naam" at bounding box center [363, 129] width 98 height 15
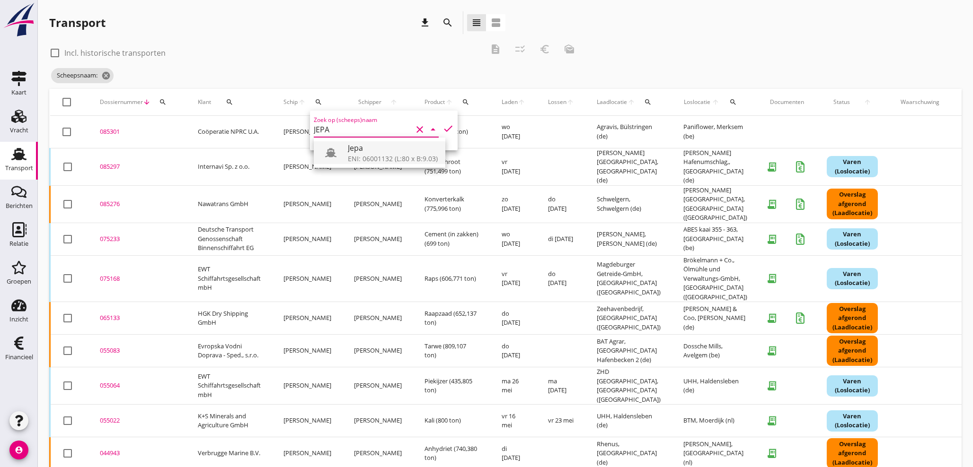
click at [385, 154] on div "ENI: 06001132 (L:80 x B:9.03)" at bounding box center [393, 159] width 90 height 10
click at [442, 128] on icon "check" at bounding box center [447, 128] width 11 height 11
type input "Jepa"
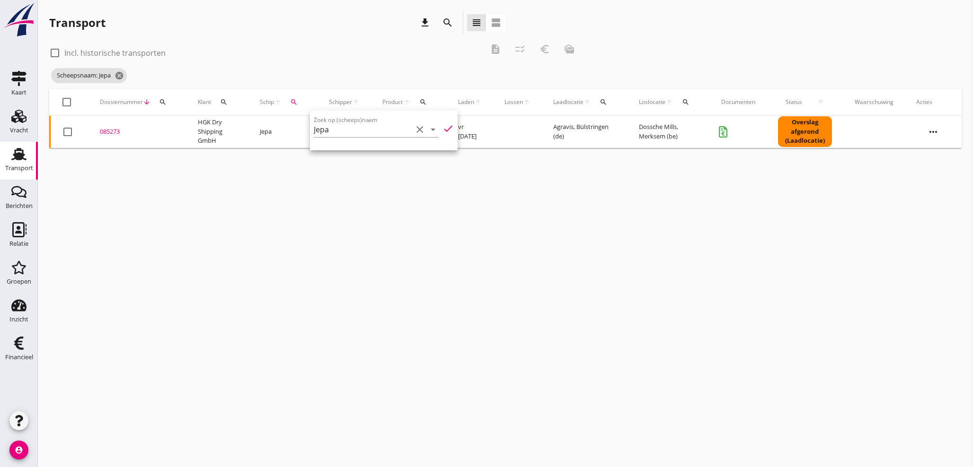
click at [281, 313] on div "cancel You are impersonating another user. Transport download search view_headl…" at bounding box center [505, 233] width 935 height 467
click at [112, 129] on div "085273" at bounding box center [137, 131] width 75 height 9
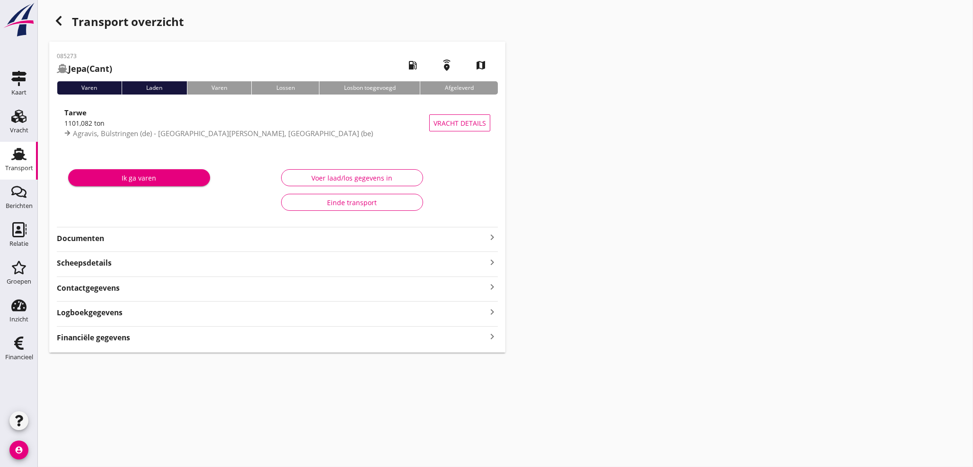
click at [493, 335] on icon "keyboard_arrow_right" at bounding box center [491, 337] width 11 height 13
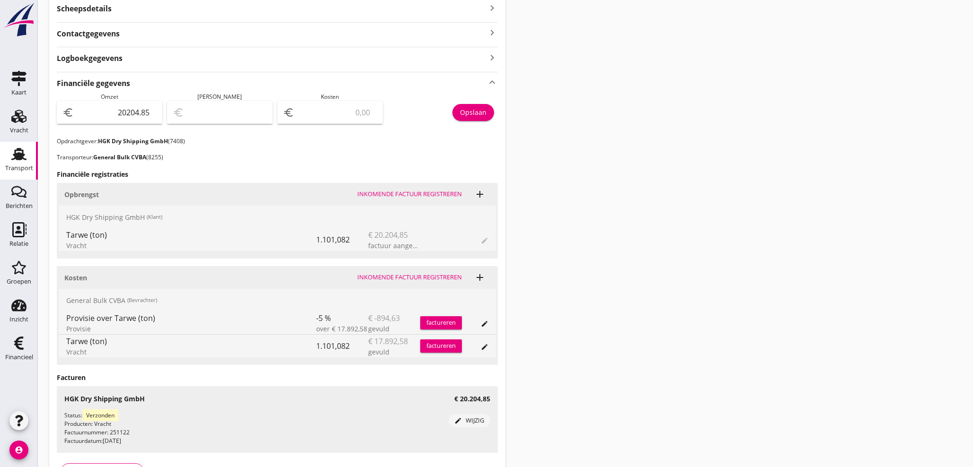
scroll to position [280, 0]
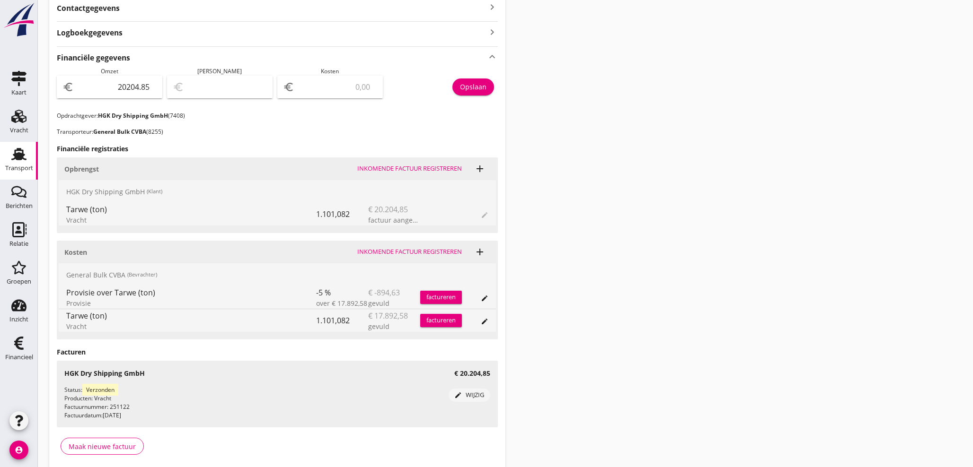
click at [314, 86] on input "number" at bounding box center [336, 86] width 81 height 15
type input "20203.85"
type input "1"
type input "20188.85"
type input "16"
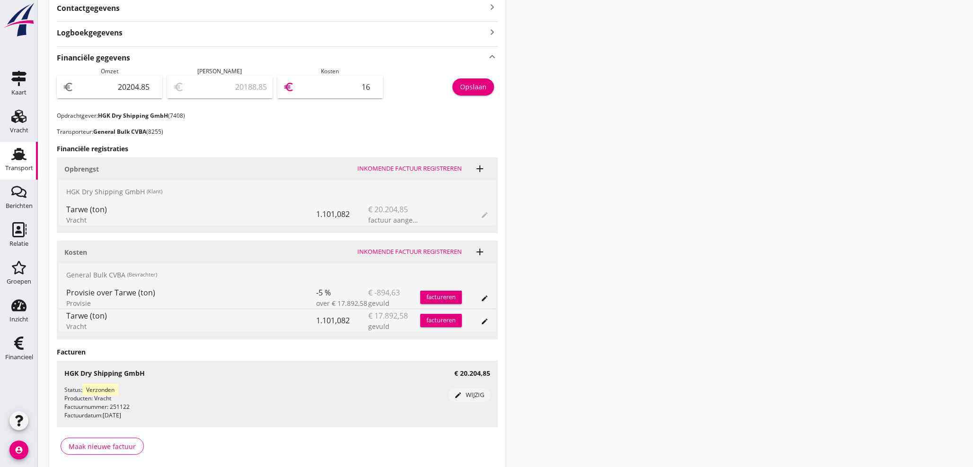
type input "20035.85"
type input "169"
type input "18505.85"
type input "1699"
type input "3207.85"
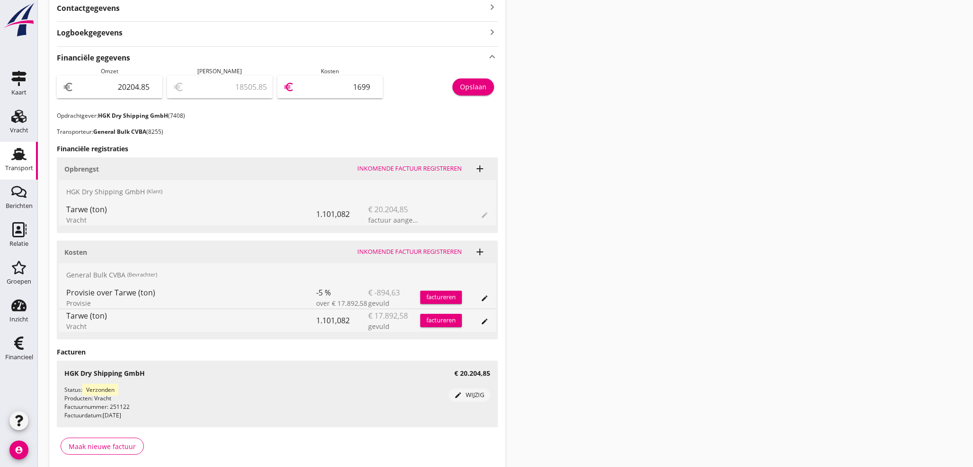
type input "16997"
type input "3206.95"
type input "16997.9"
type input "3206.90"
type input "16997.95"
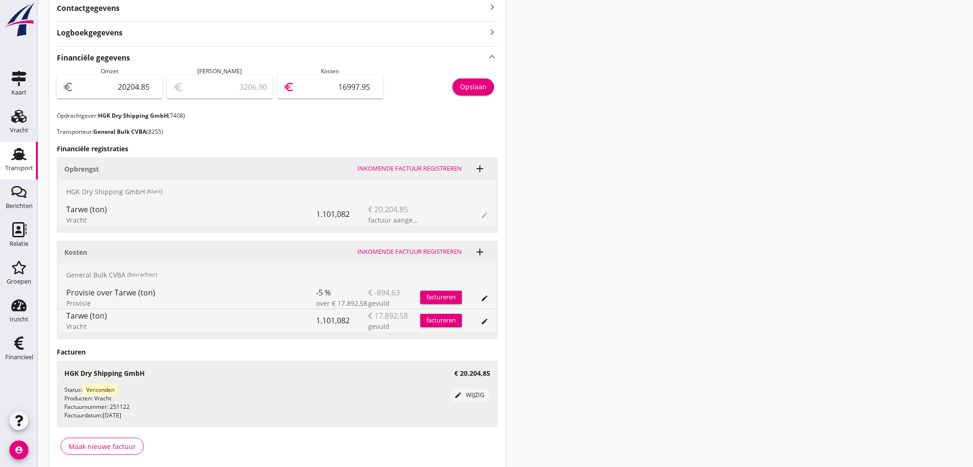
click at [485, 91] on div "Opslaan" at bounding box center [473, 87] width 26 height 10
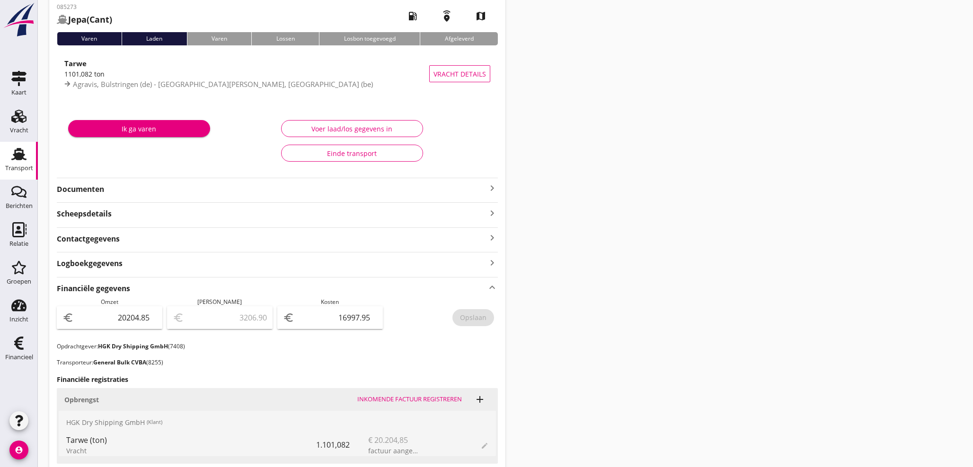
scroll to position [0, 0]
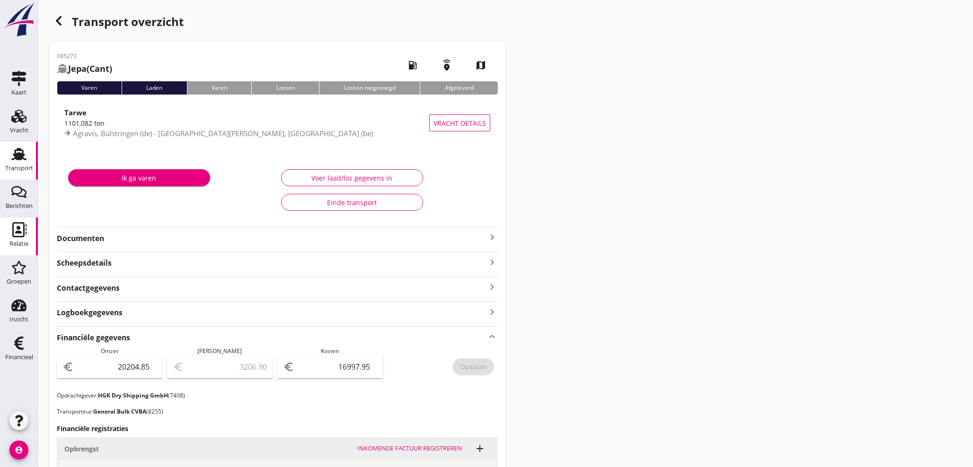
click at [20, 233] on use at bounding box center [19, 229] width 14 height 15
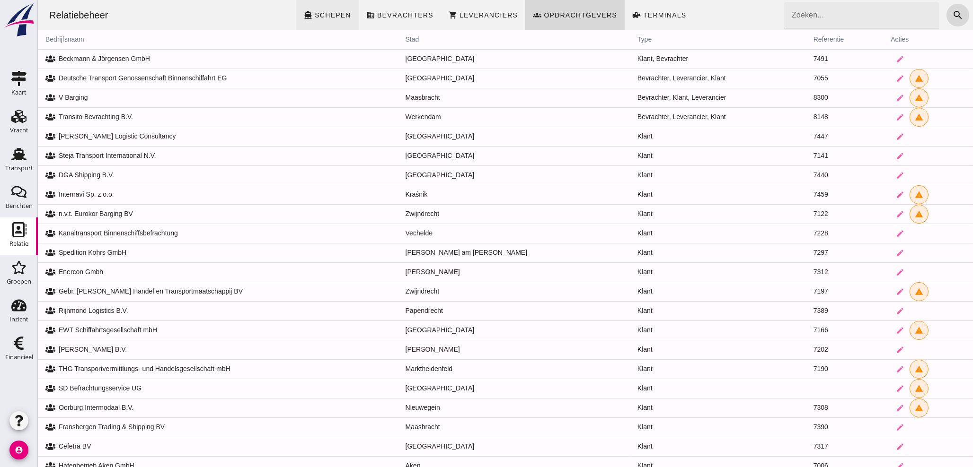
click span "Schepen"
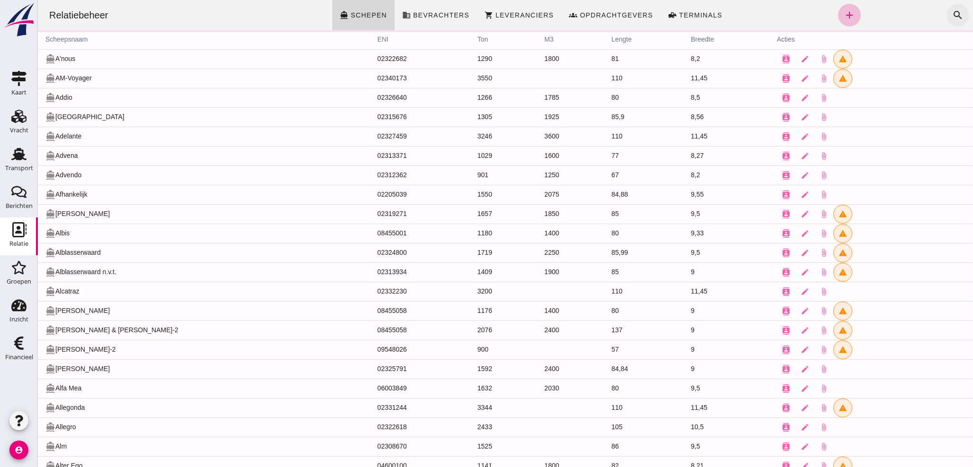
click at [952, 12] on icon "search" at bounding box center [957, 14] width 11 height 11
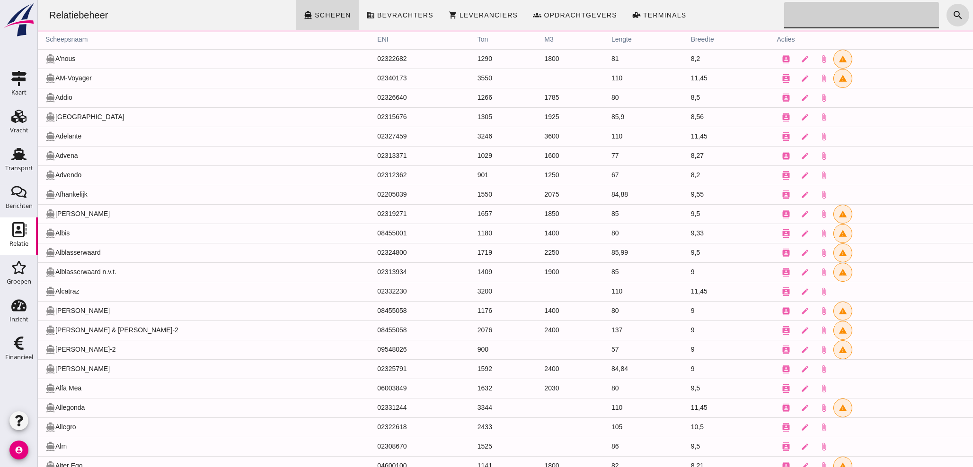
type input "H"
click input "JEPA"
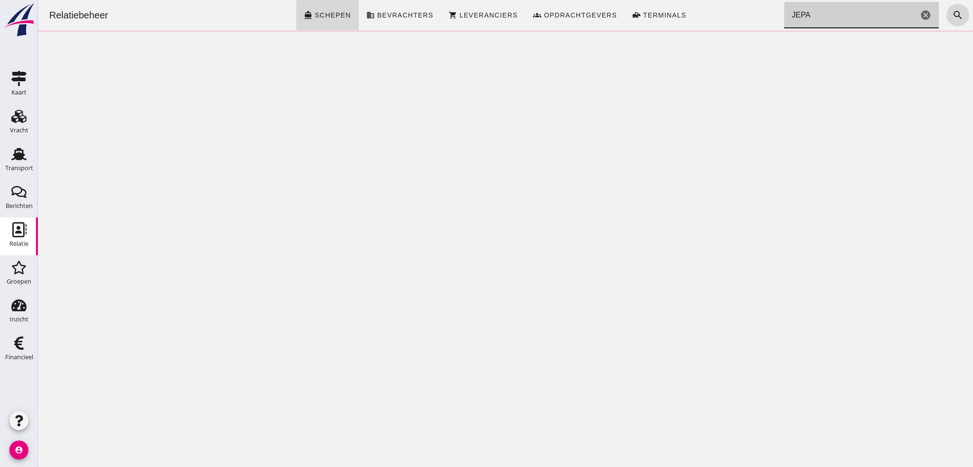
type input "JEPA"
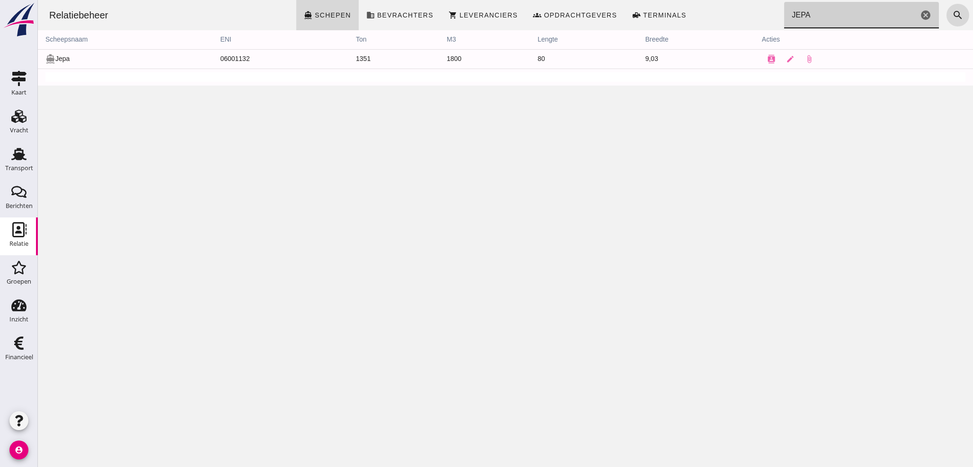
click input "JEPA"
click at [794, 56] on icon "edit" at bounding box center [790, 59] width 9 height 9
click input "BE 0846.004.405"
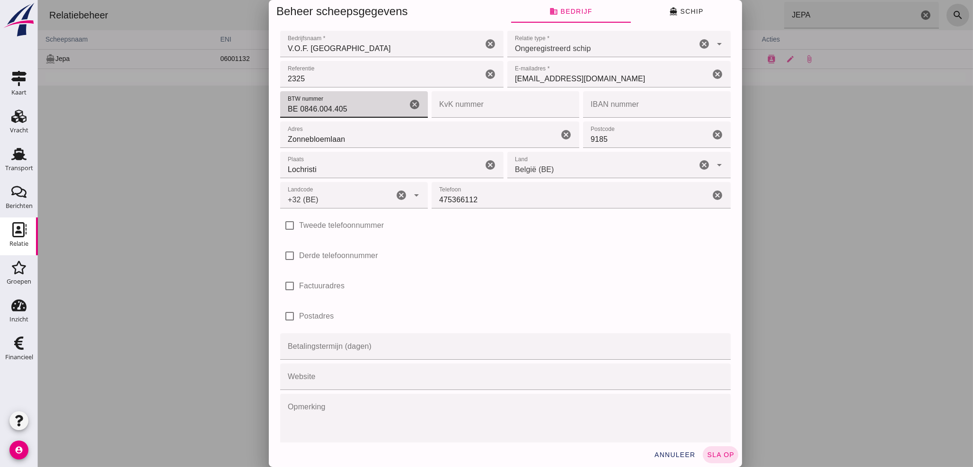
type input "+32 (BE)"
drag, startPoint x: 317, startPoint y: 117, endPoint x: 404, endPoint y: 108, distance: 88.0
click input "BE 0846.004.405"
type input "BE0846004405"
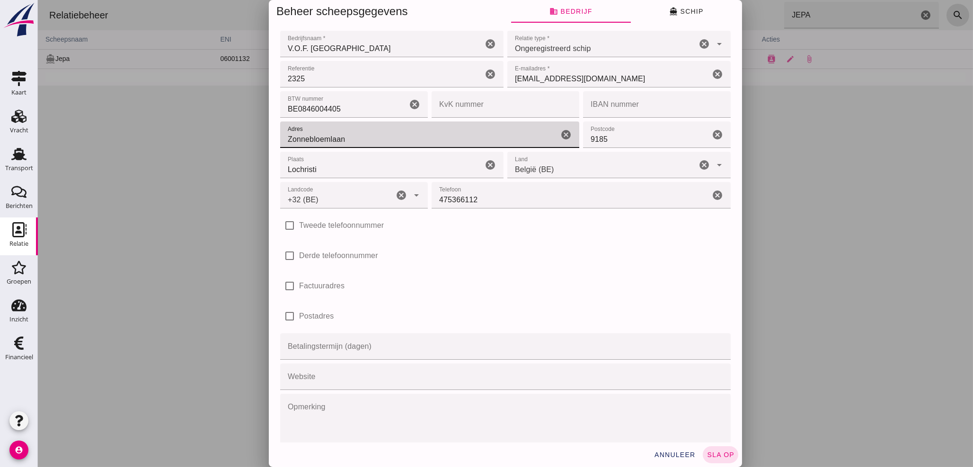
click input "Zonnebloemlaan"
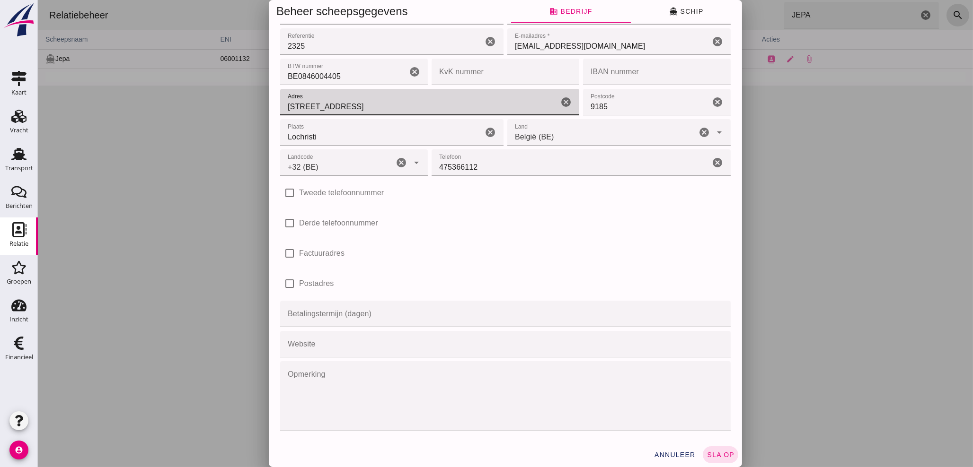
scroll to position [48, 0]
type input "Zonnebloemlaan 7"
click span "sla op"
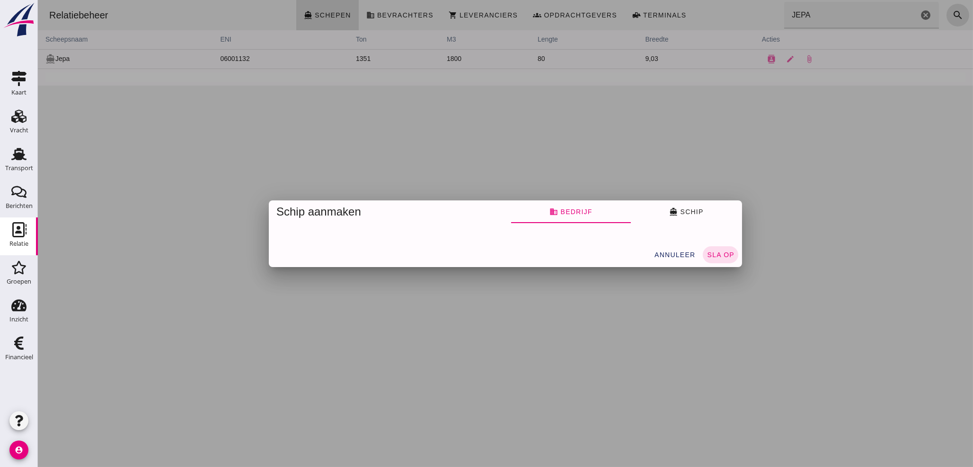
scroll to position [0, 0]
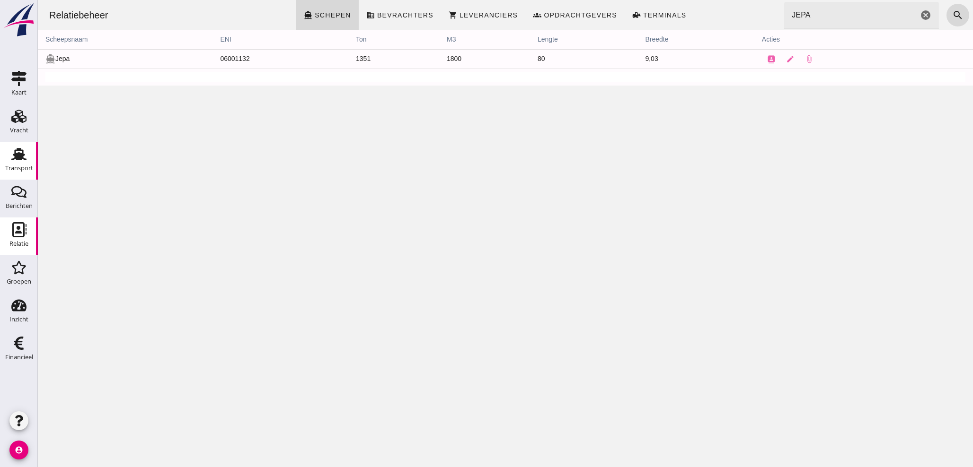
click at [24, 168] on div "Transport" at bounding box center [19, 168] width 28 height 6
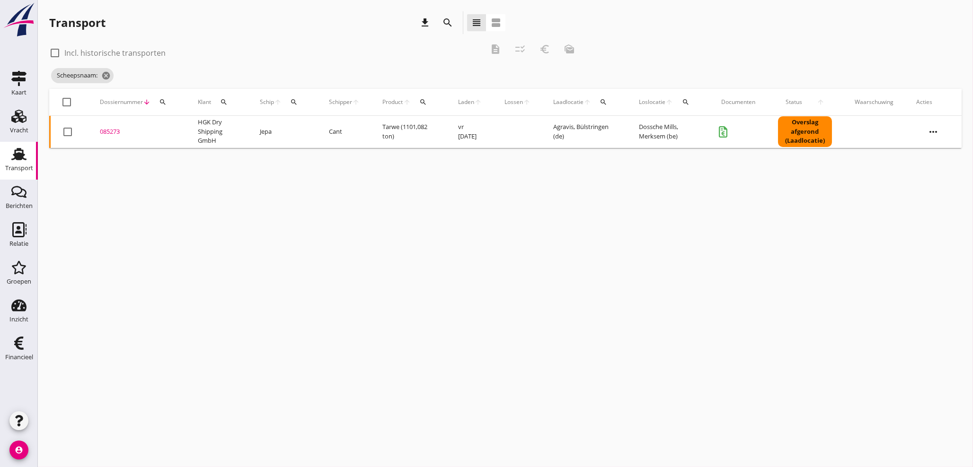
click at [119, 131] on div "085273" at bounding box center [137, 131] width 75 height 9
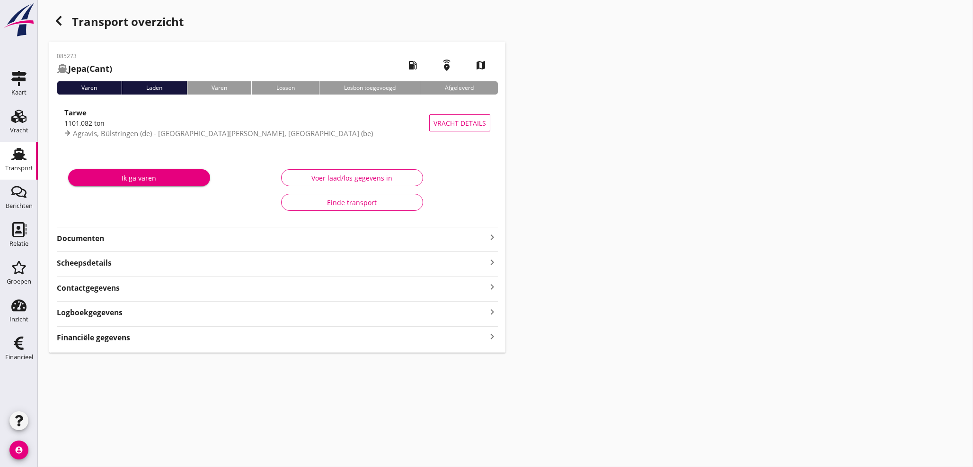
click at [490, 337] on icon "keyboard_arrow_right" at bounding box center [491, 337] width 11 height 13
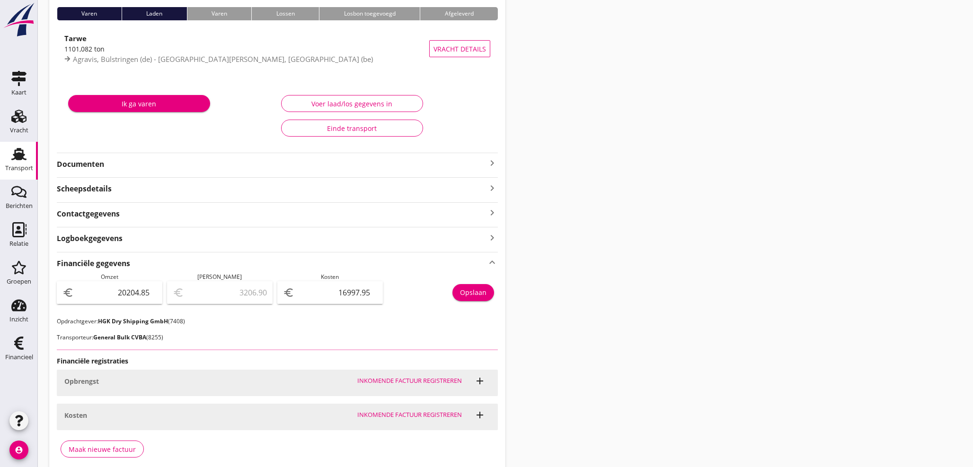
scroll to position [115, 0]
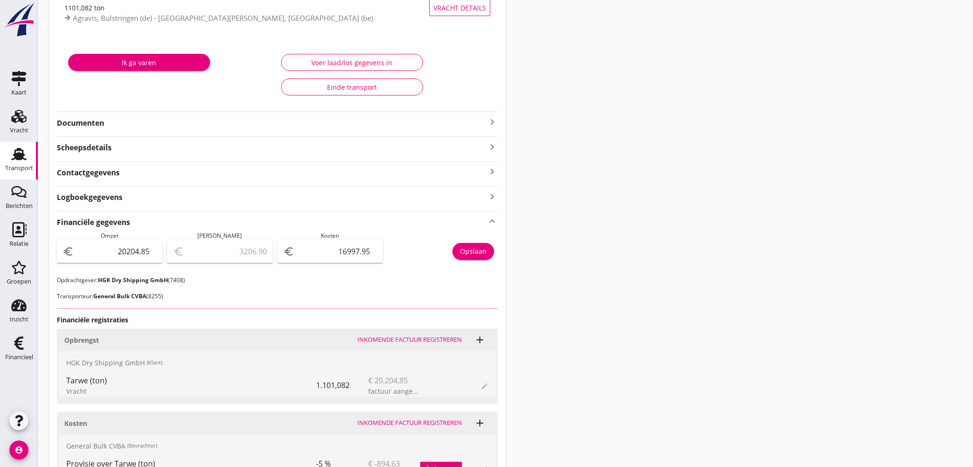
click at [490, 122] on icon "keyboard_arrow_right" at bounding box center [491, 121] width 11 height 11
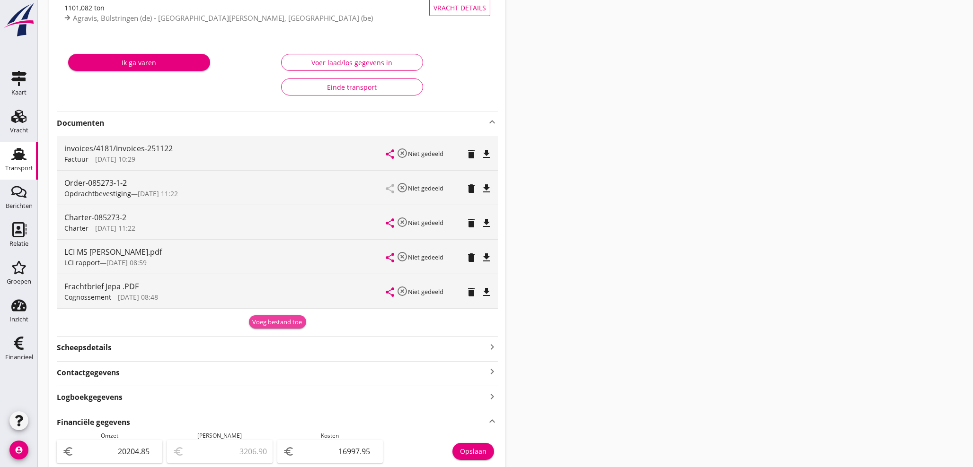
click at [264, 325] on div "Voeg bestand toe" at bounding box center [278, 322] width 50 height 9
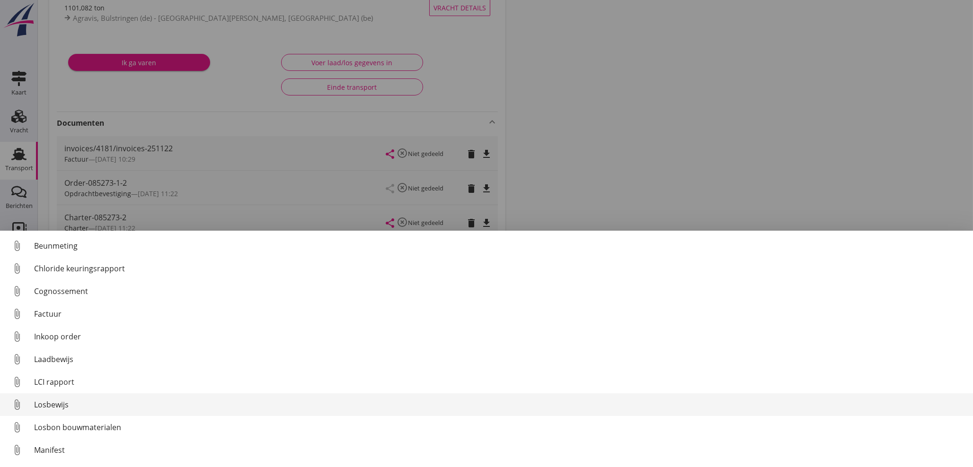
click at [59, 382] on div "LCI rapport" at bounding box center [499, 382] width 931 height 11
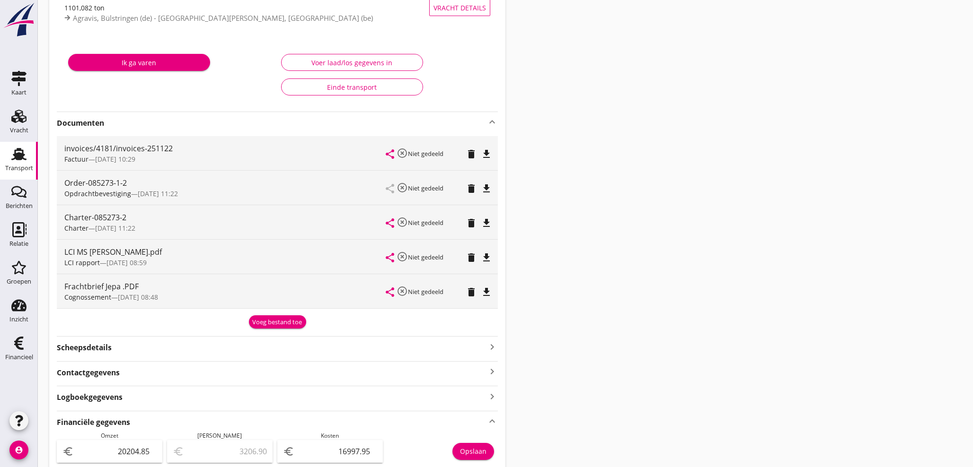
click at [265, 326] on div "Voeg bestand toe" at bounding box center [278, 322] width 50 height 9
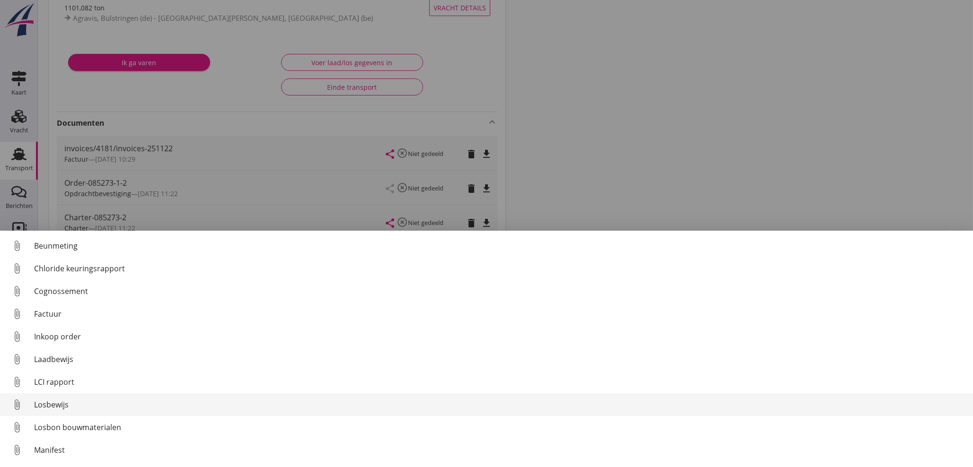
click at [58, 408] on div "Losbewijs" at bounding box center [499, 404] width 931 height 11
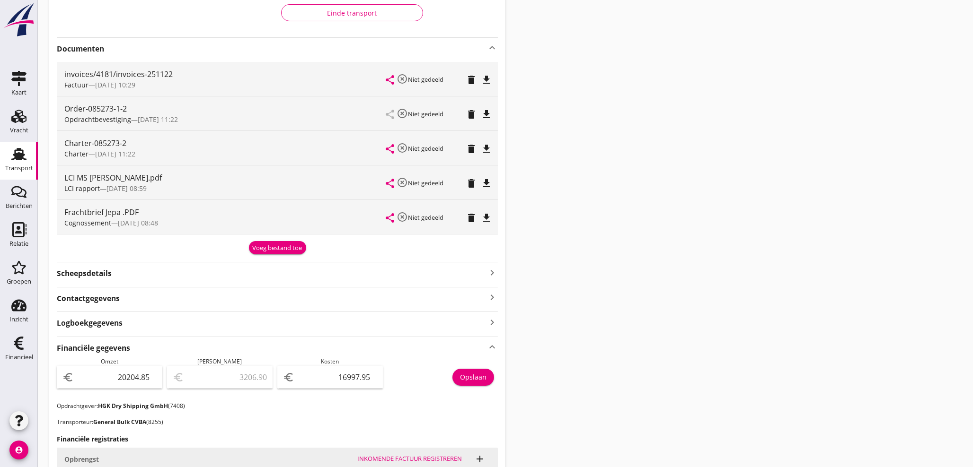
scroll to position [158, 0]
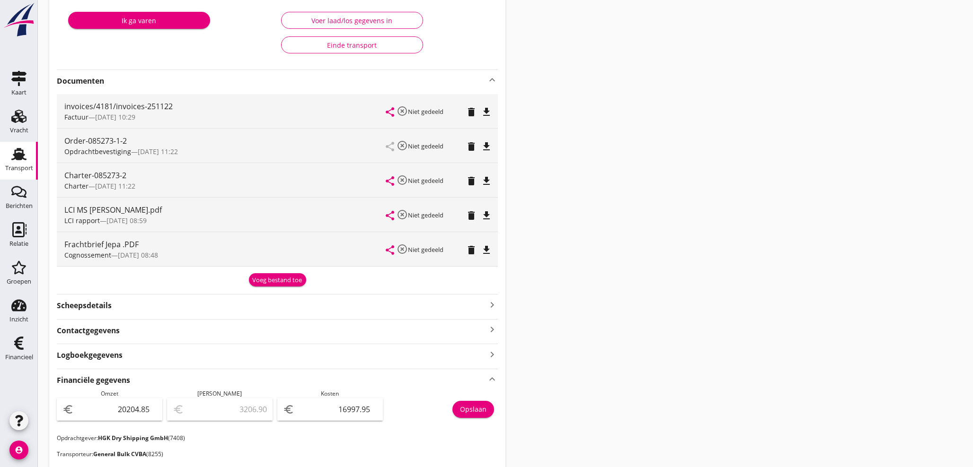
click at [270, 281] on div "Voeg bestand toe" at bounding box center [278, 280] width 50 height 9
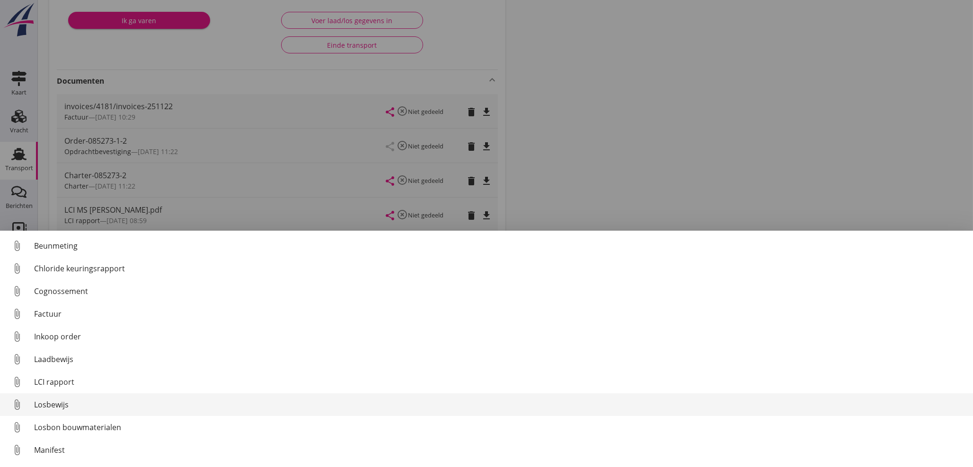
click at [54, 405] on div "Losbewijs" at bounding box center [499, 404] width 931 height 11
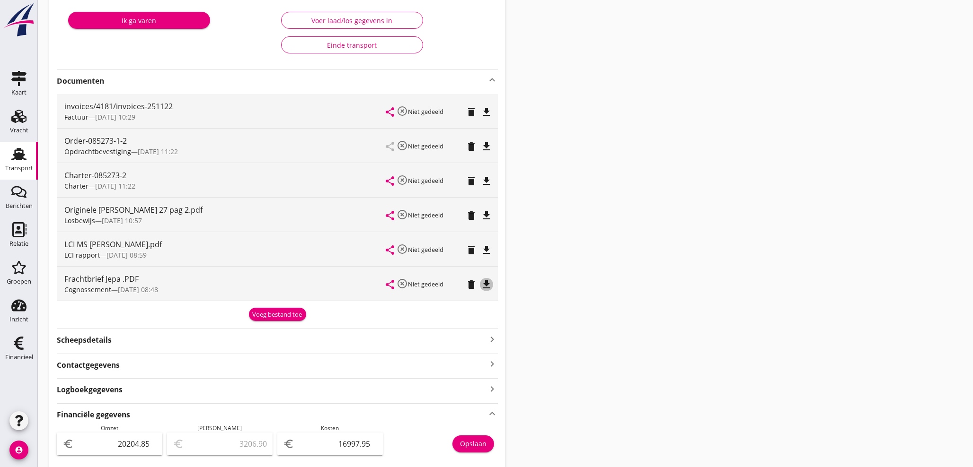
click at [491, 288] on icon "file_download" at bounding box center [486, 284] width 11 height 11
click at [286, 314] on div "Voeg bestand toe" at bounding box center [278, 314] width 50 height 9
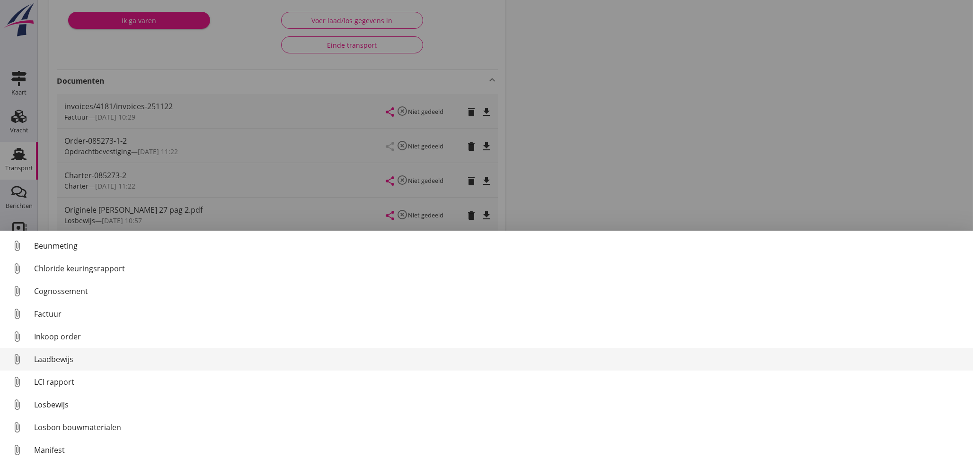
click at [63, 365] on div "Laadbewijs" at bounding box center [499, 359] width 931 height 11
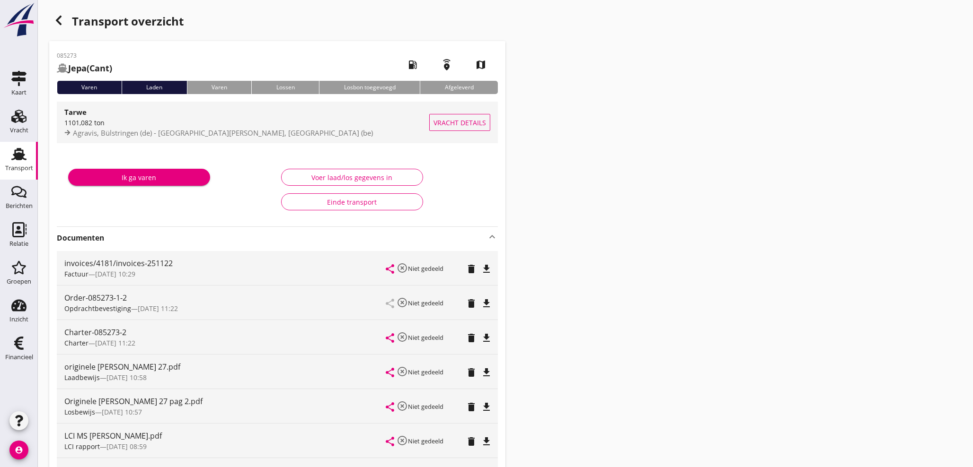
scroll to position [0, 0]
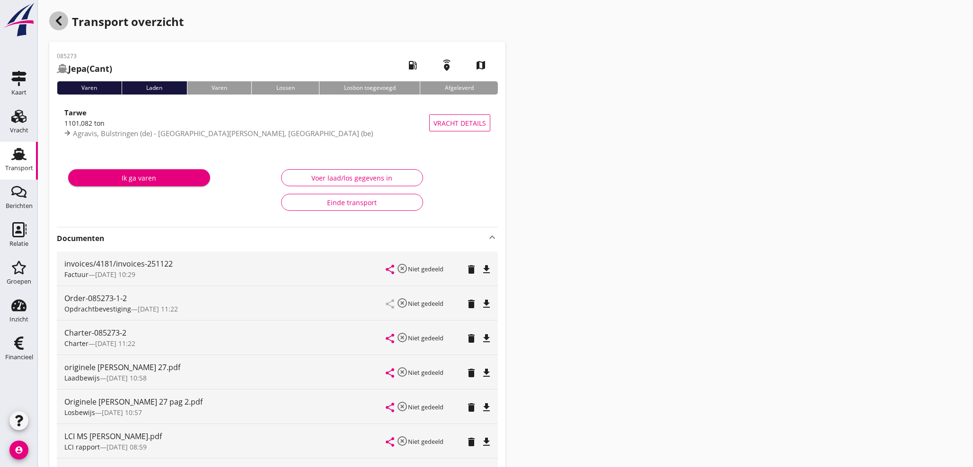
click at [55, 20] on icon "button" at bounding box center [58, 20] width 11 height 11
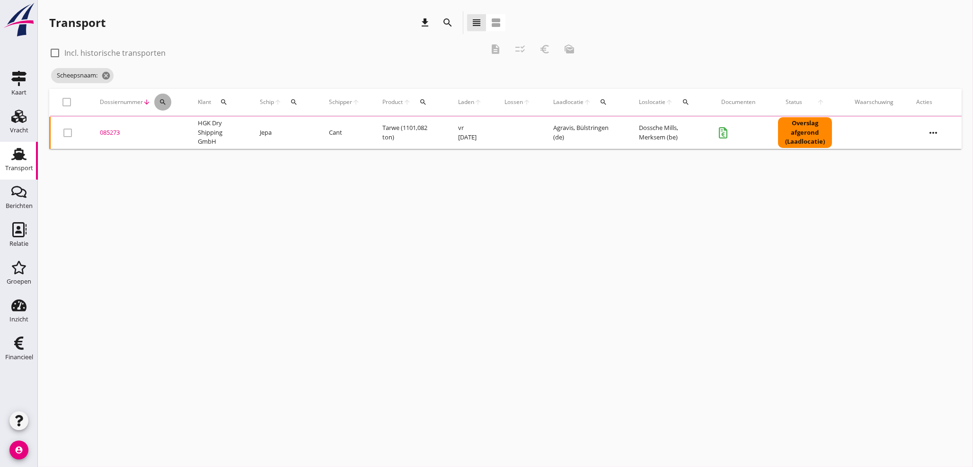
drag, startPoint x: 159, startPoint y: 103, endPoint x: 168, endPoint y: 118, distance: 17.8
click at [159, 103] on icon "search" at bounding box center [163, 102] width 8 height 8
click at [175, 125] on input "Zoeken op dossiernummer..." at bounding box center [207, 129] width 98 height 15
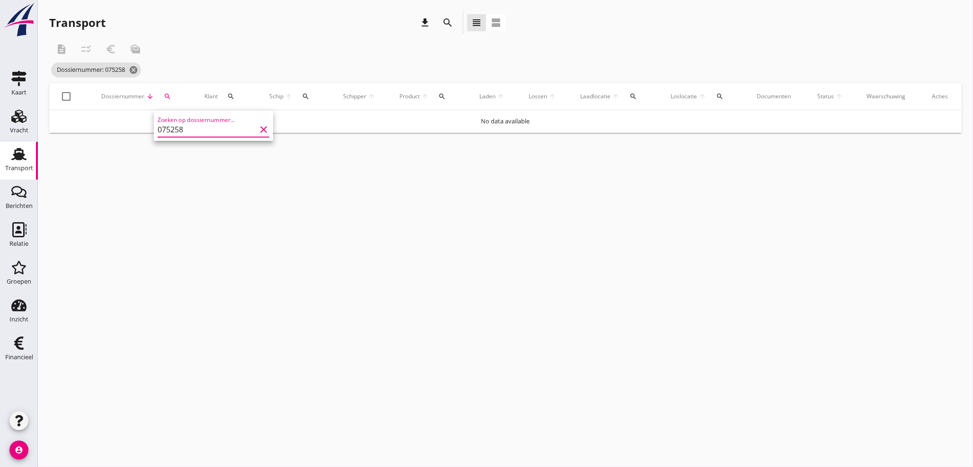
type input "075258"
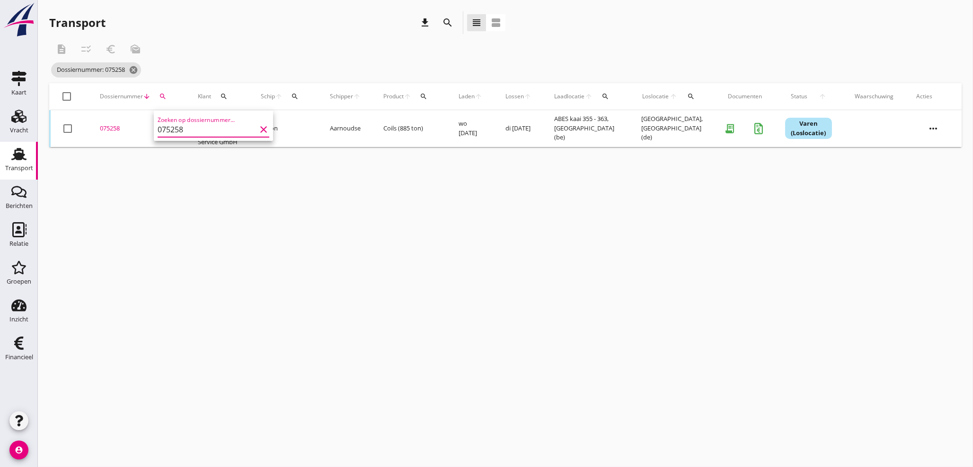
click at [110, 126] on div "075258" at bounding box center [137, 128] width 75 height 9
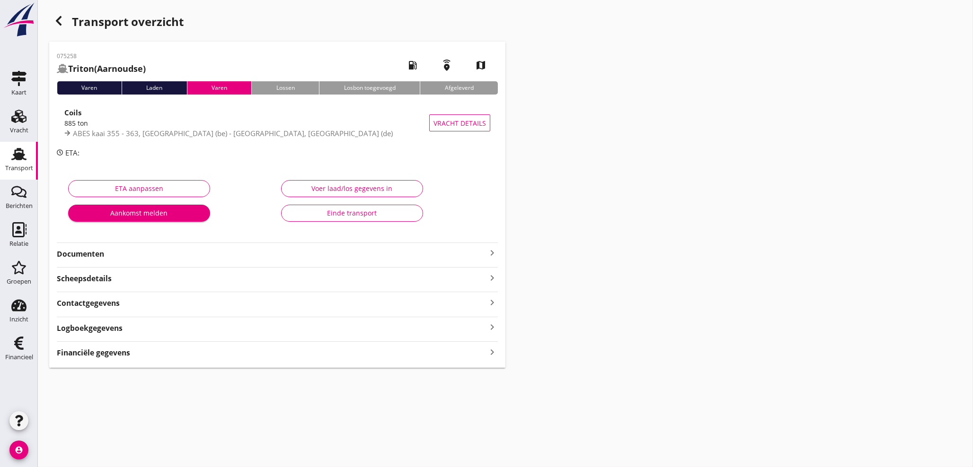
click at [491, 353] on icon "keyboard_arrow_right" at bounding box center [491, 352] width 11 height 13
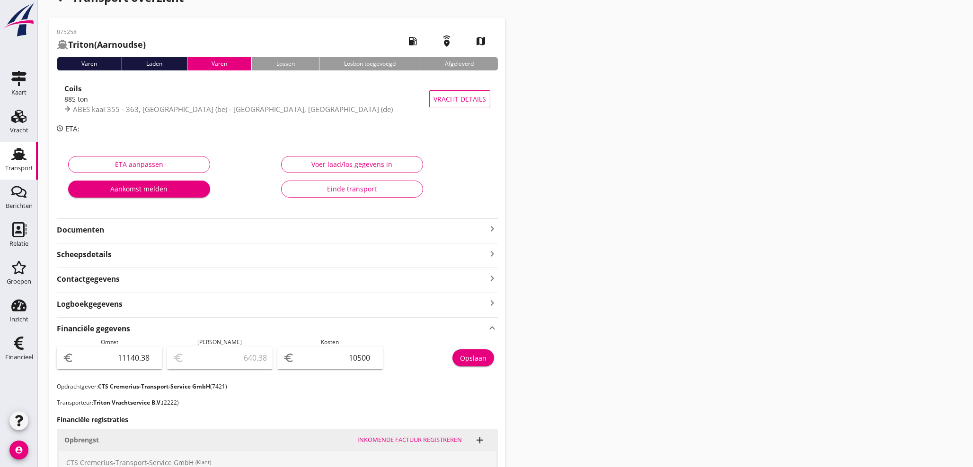
scroll to position [122, 0]
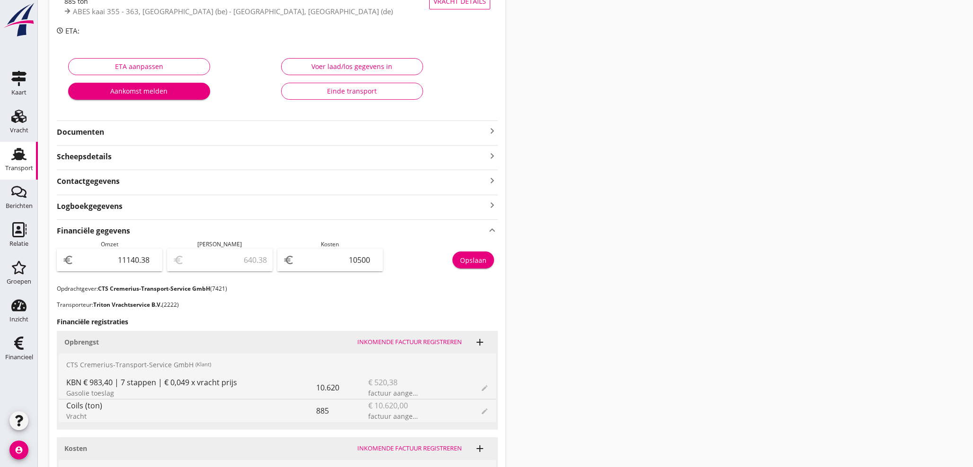
click at [491, 123] on div "Documenten keyboard_arrow_right" at bounding box center [277, 129] width 441 height 17
click at [492, 132] on icon "keyboard_arrow_right" at bounding box center [491, 130] width 11 height 11
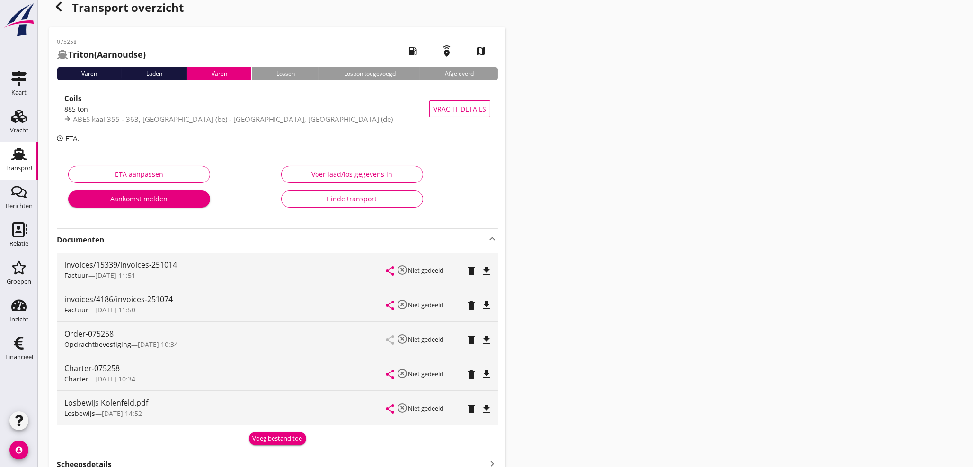
scroll to position [0, 0]
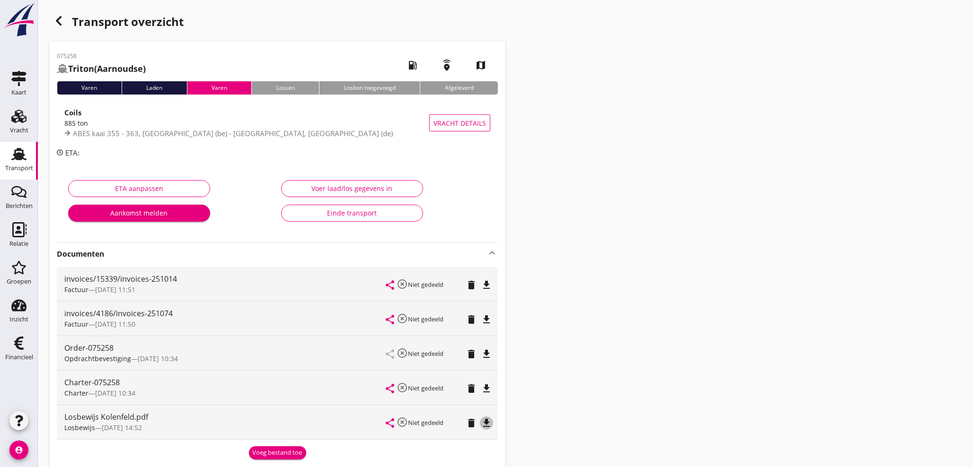
click at [486, 426] on icon "file_download" at bounding box center [486, 423] width 11 height 11
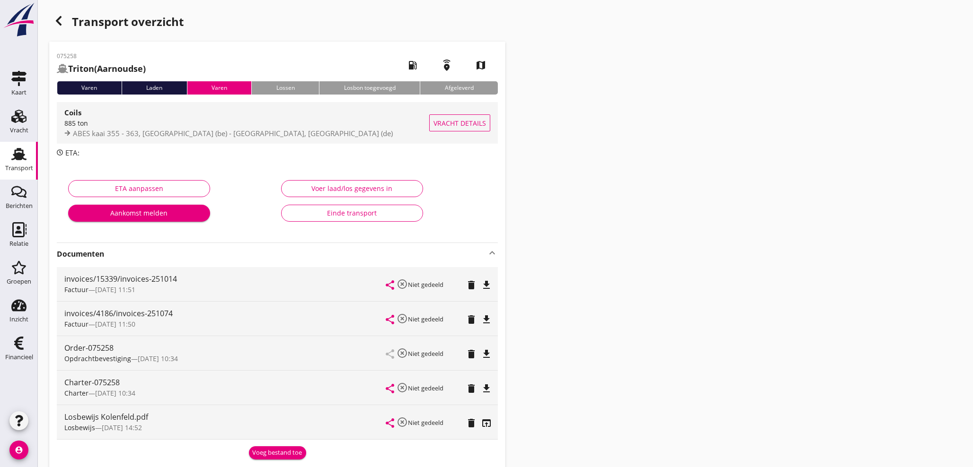
click at [174, 114] on div "Coils" at bounding box center [246, 112] width 365 height 11
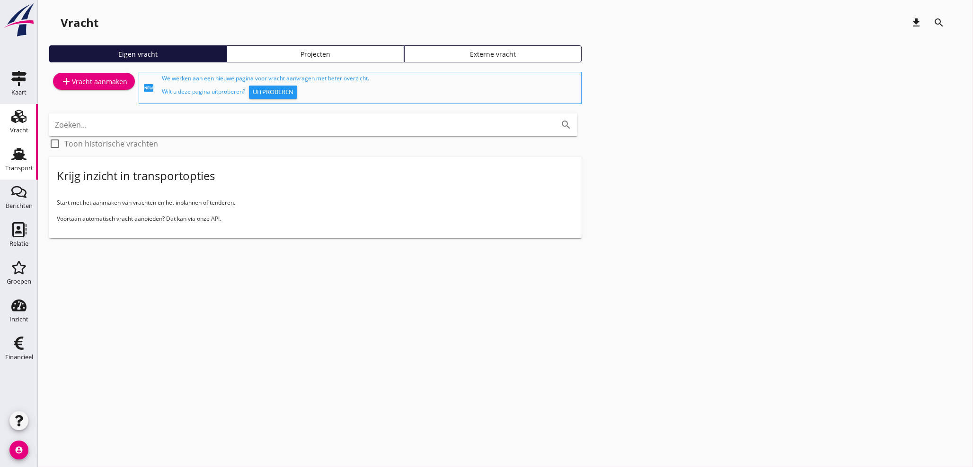
click at [22, 164] on div "Transport" at bounding box center [19, 168] width 28 height 13
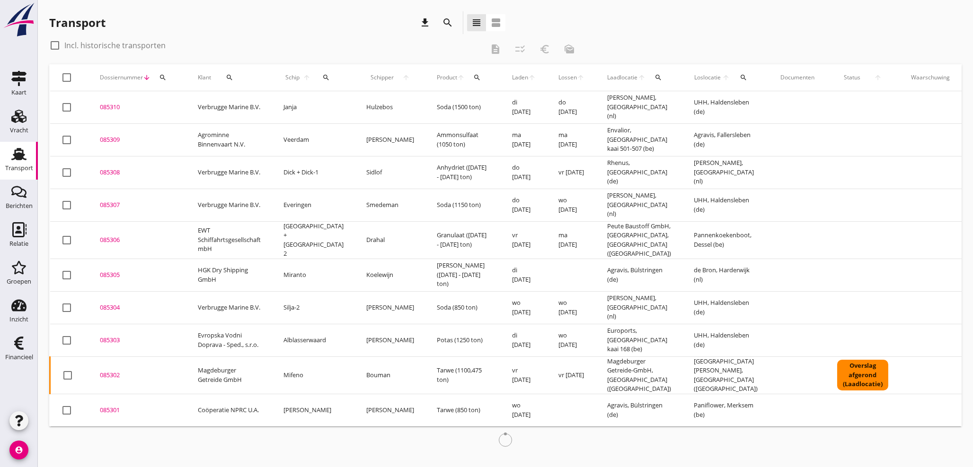
click at [168, 81] on button "search" at bounding box center [162, 77] width 17 height 17
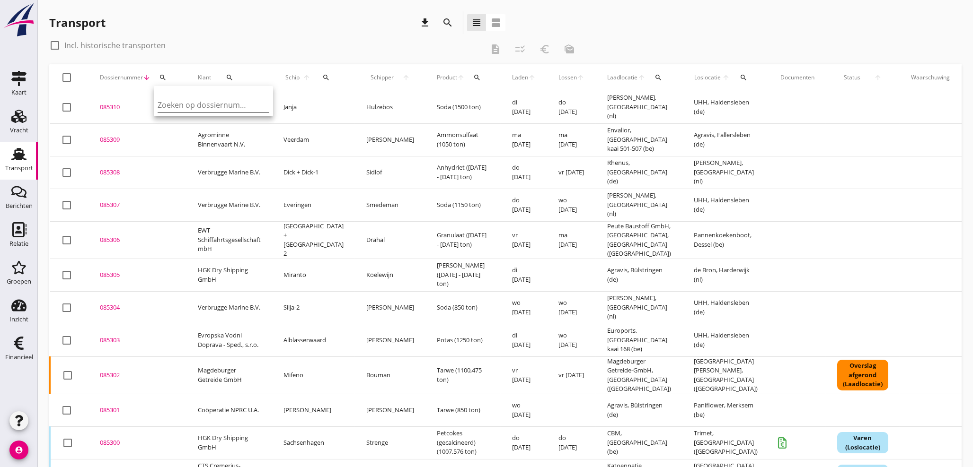
click at [167, 106] on input "Zoeken op dossiernummer..." at bounding box center [207, 104] width 98 height 15
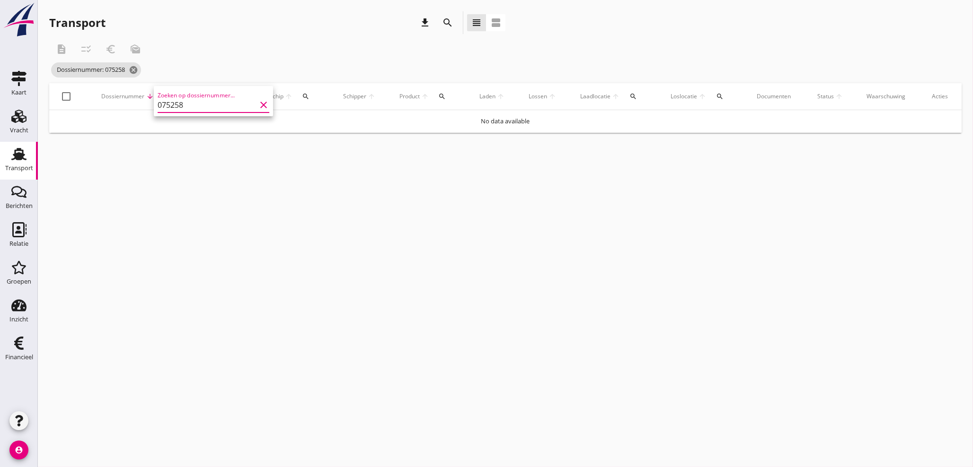
type input "075258"
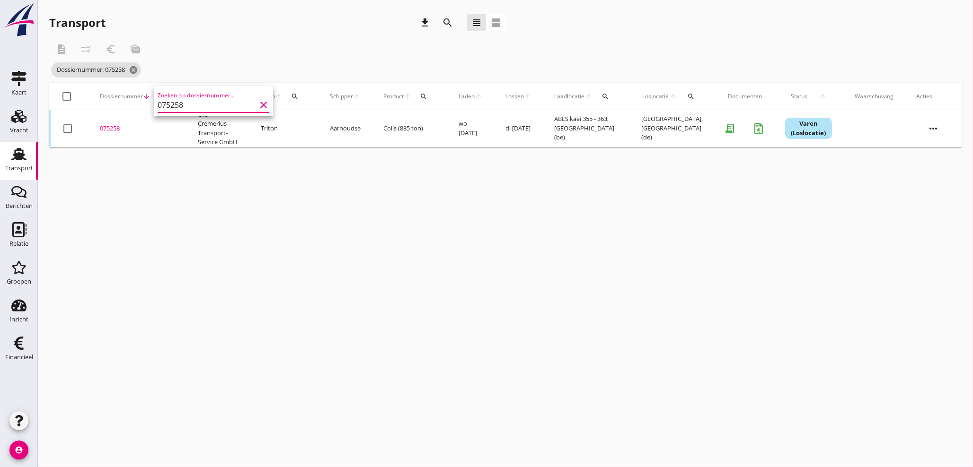
click at [106, 125] on div "075258" at bounding box center [137, 128] width 75 height 9
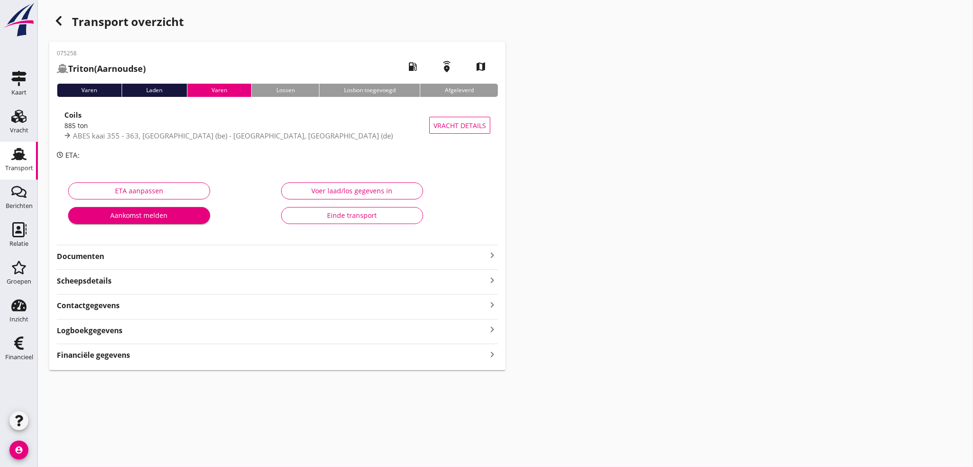
click at [491, 255] on icon "keyboard_arrow_right" at bounding box center [491, 255] width 11 height 11
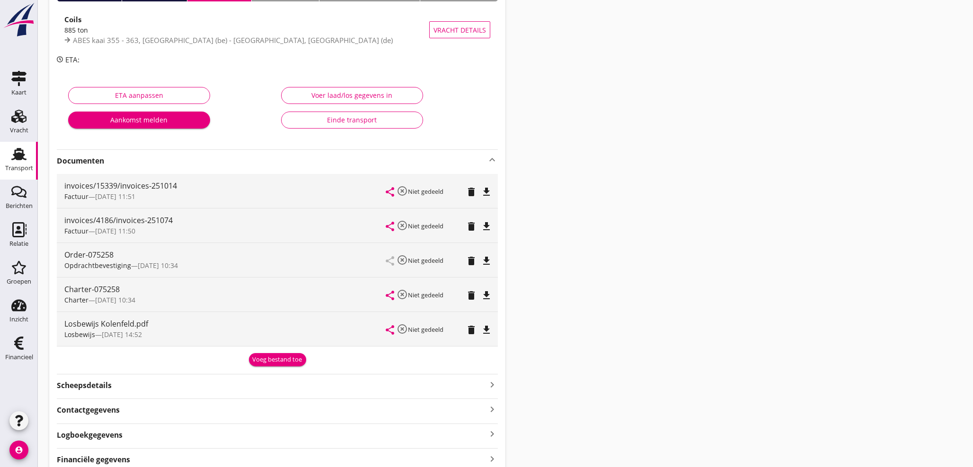
scroll to position [105, 0]
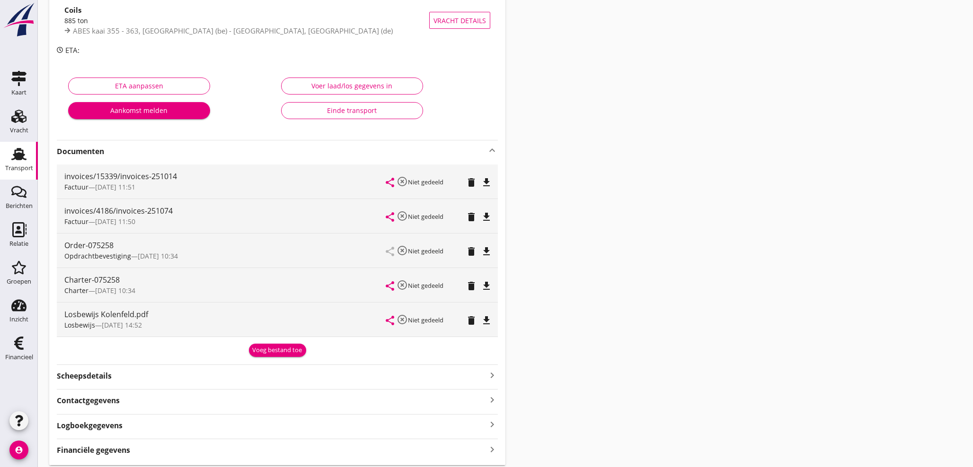
click at [282, 353] on div "Voeg bestand toe" at bounding box center [278, 350] width 50 height 9
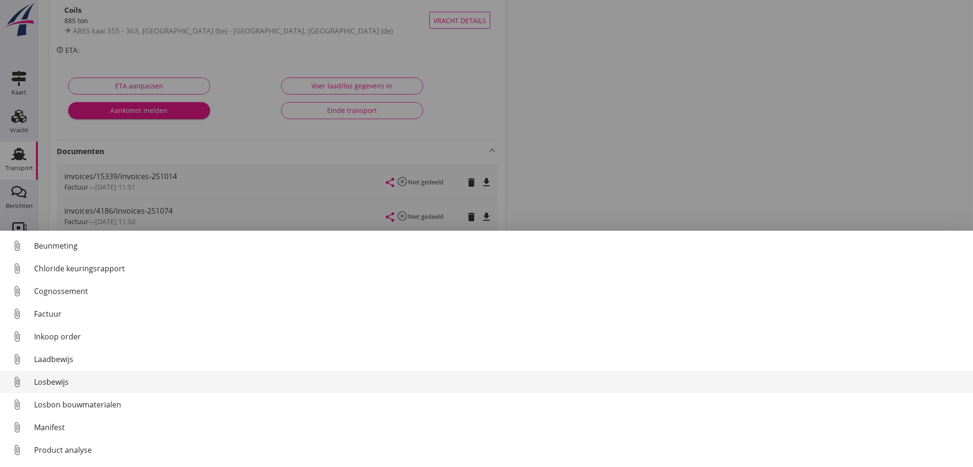
click at [56, 382] on div "Losbewijs" at bounding box center [499, 382] width 931 height 11
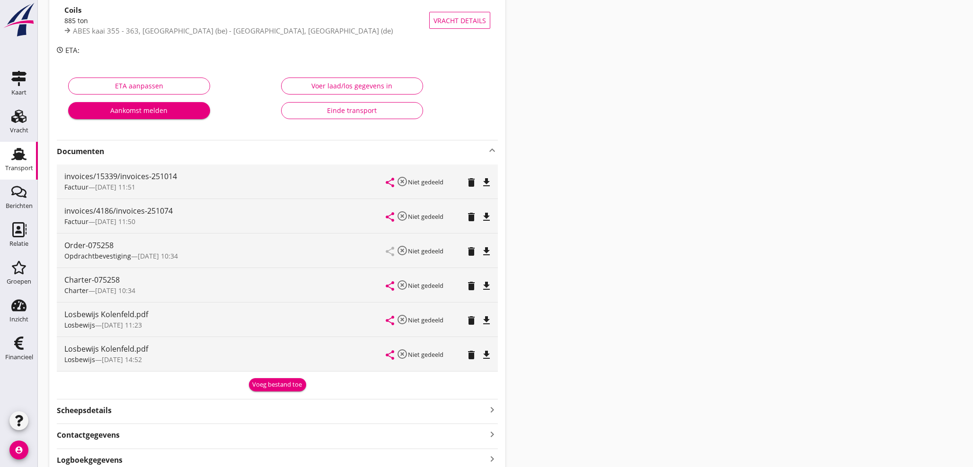
click at [485, 320] on icon "file_download" at bounding box center [486, 320] width 11 height 11
click at [484, 356] on icon "file_download" at bounding box center [486, 355] width 11 height 11
click at [20, 165] on div "Transport" at bounding box center [19, 168] width 28 height 6
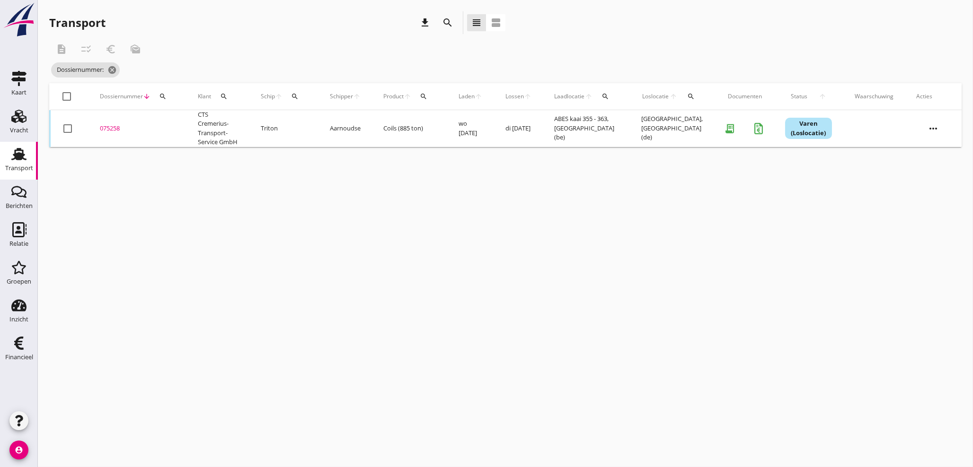
click at [164, 93] on icon "search" at bounding box center [163, 97] width 8 height 8
drag, startPoint x: 173, startPoint y: 129, endPoint x: 180, endPoint y: 129, distance: 7.6
click at [173, 130] on input "Zoeken op dossiernummer..." at bounding box center [207, 123] width 98 height 15
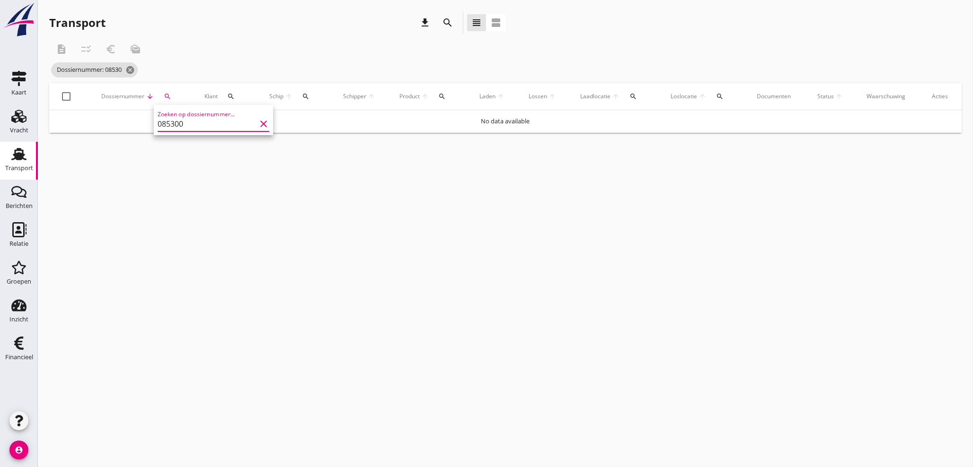
type input "085300"
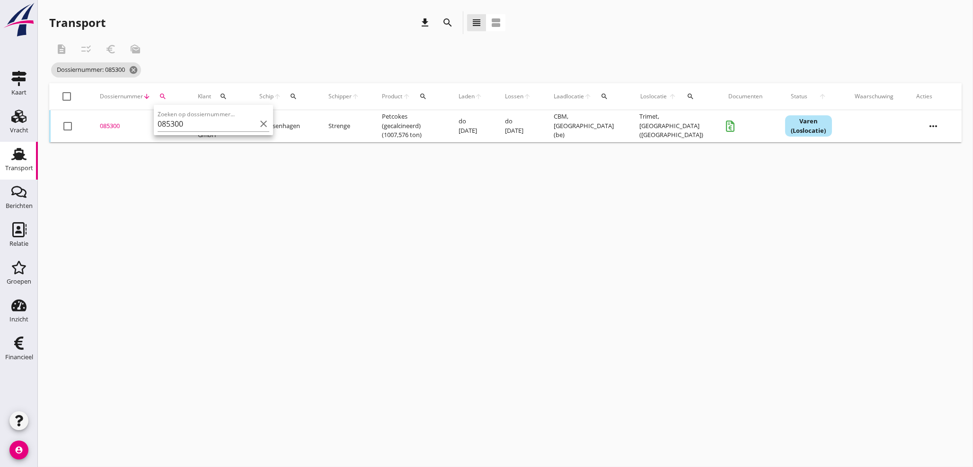
click at [115, 125] on div "085300" at bounding box center [137, 126] width 75 height 9
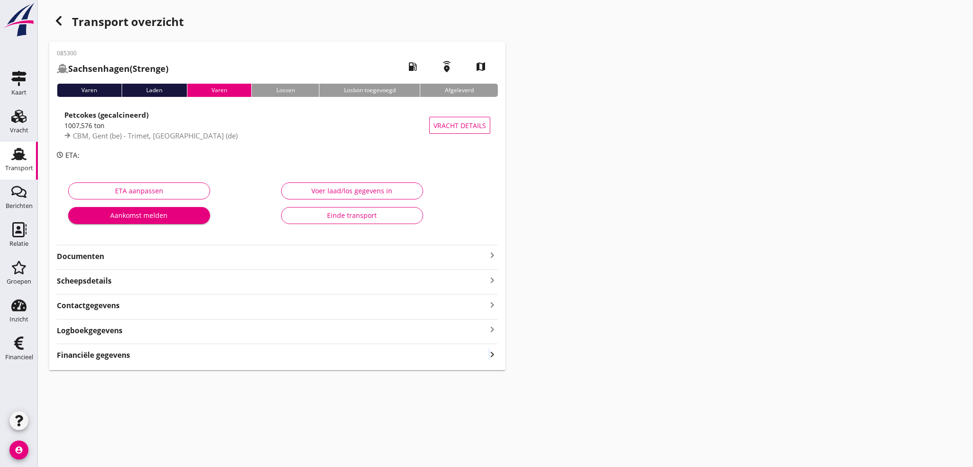
click at [489, 355] on icon "keyboard_arrow_right" at bounding box center [491, 354] width 11 height 13
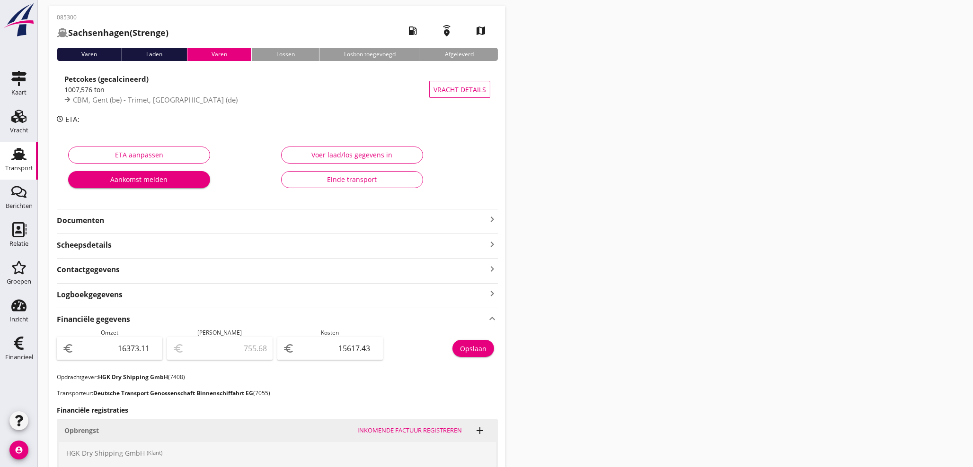
scroll to position [28, 0]
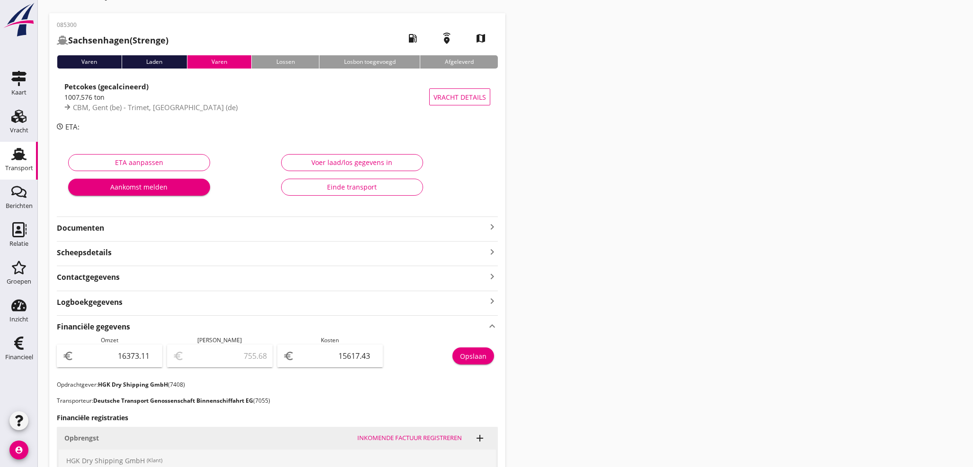
click at [271, 403] on p "Transporteur: Deutsche Transport Genossenschaft Binnenschiffahrt EG (7055)" at bounding box center [277, 401] width 441 height 9
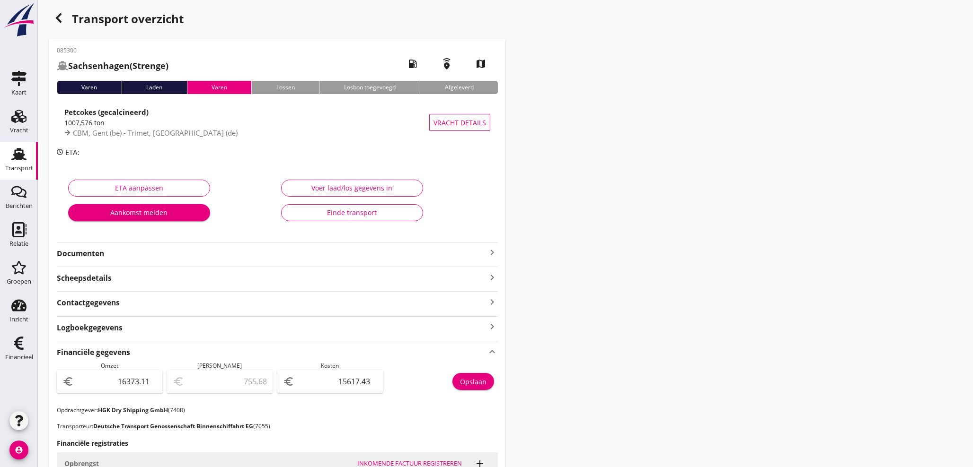
scroll to position [0, 0]
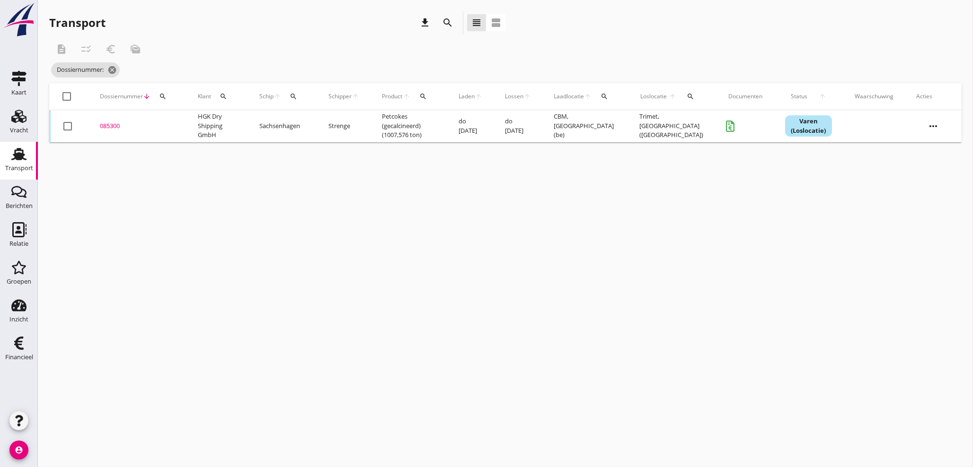
click at [159, 93] on icon "search" at bounding box center [163, 97] width 8 height 8
click at [166, 118] on input "Zoeken op dossiernummer..." at bounding box center [207, 123] width 98 height 15
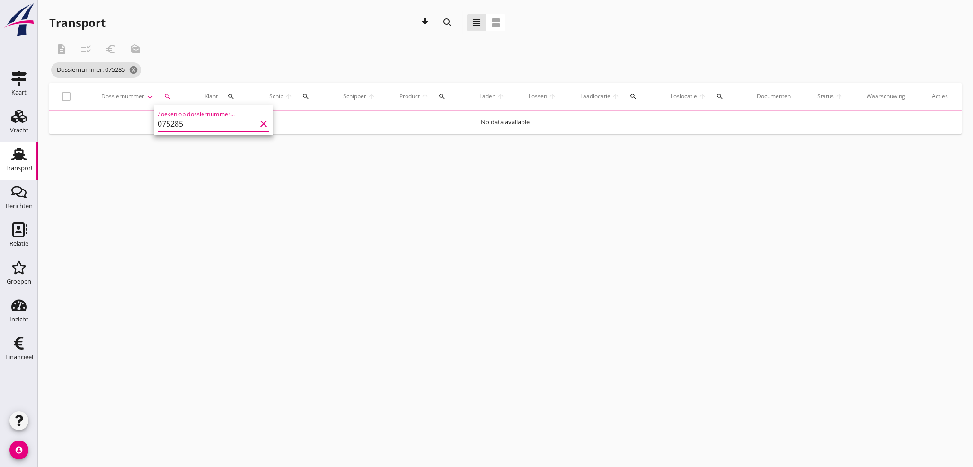
type input "075285"
drag, startPoint x: 135, startPoint y: 116, endPoint x: 54, endPoint y: 105, distance: 81.2
click at [54, 105] on div "Allemaal Fred Vlasblom Dyon Janssen Scott Verdonck Arnold van Thull Angeline We…" at bounding box center [486, 233] width 973 height 467
click at [247, 341] on div "cancel You are impersonating another user. Transport download search view_headl…" at bounding box center [505, 233] width 935 height 467
drag, startPoint x: 132, startPoint y: 68, endPoint x: 144, endPoint y: 82, distance: 18.5
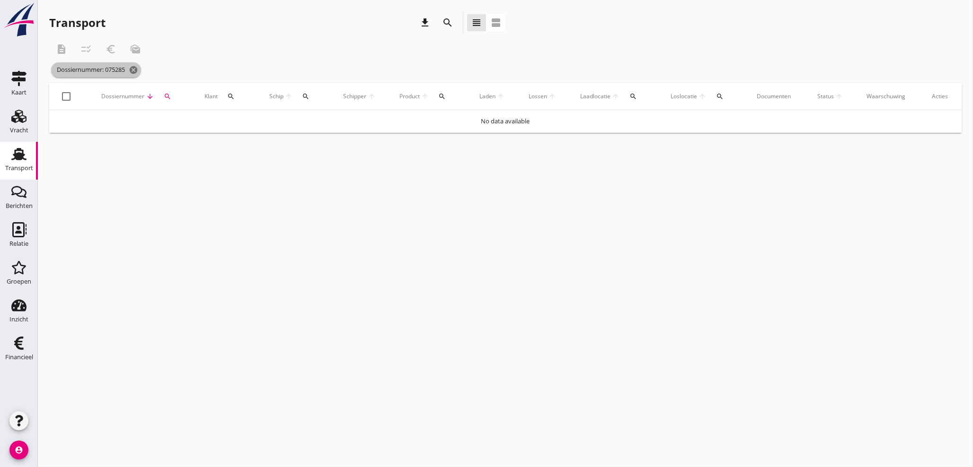
click at [133, 71] on icon "cancel" at bounding box center [133, 69] width 9 height 9
click at [165, 81] on div at bounding box center [505, 79] width 912 height 30
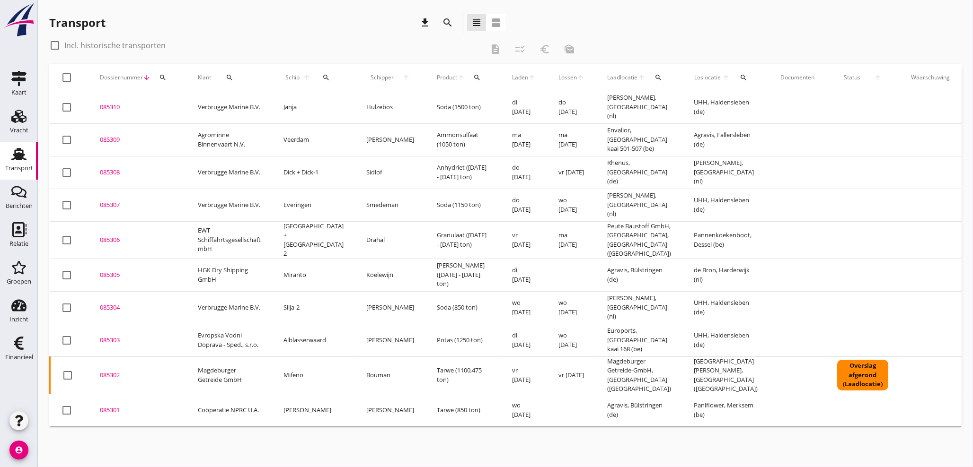
drag, startPoint x: 24, startPoint y: 163, endPoint x: 171, endPoint y: 110, distance: 156.6
click at [24, 164] on div "Transport" at bounding box center [19, 168] width 28 height 13
drag, startPoint x: 160, startPoint y: 77, endPoint x: 177, endPoint y: 103, distance: 31.1
click at [161, 76] on icon "search" at bounding box center [163, 78] width 8 height 8
click at [177, 103] on input "Zoeken op dossiernummer..." at bounding box center [207, 104] width 98 height 15
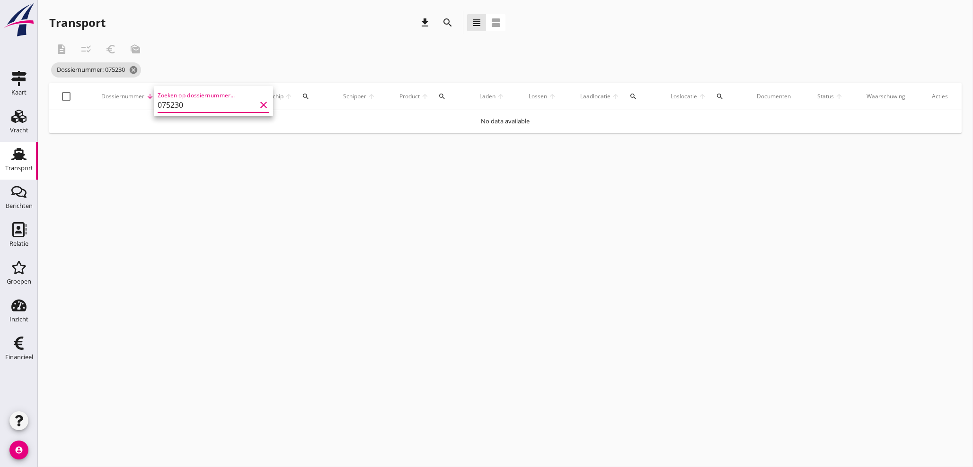
type input "075230"
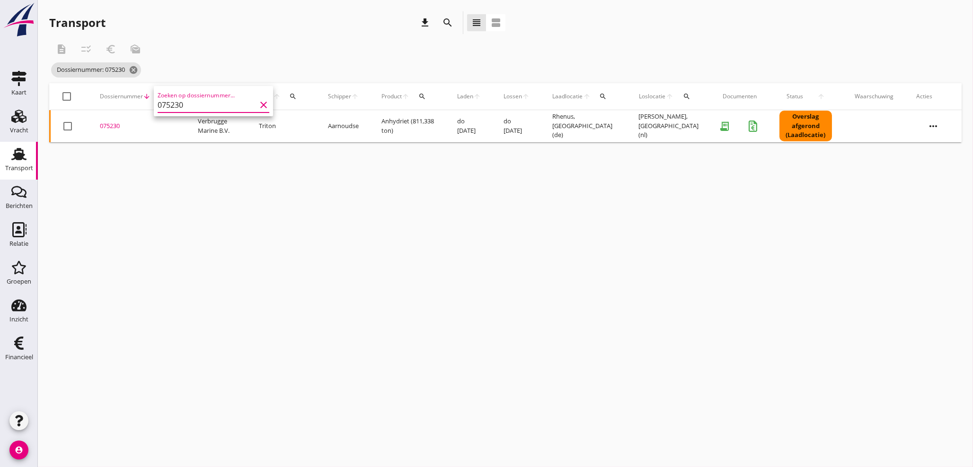
click at [118, 128] on div "075230" at bounding box center [137, 126] width 75 height 9
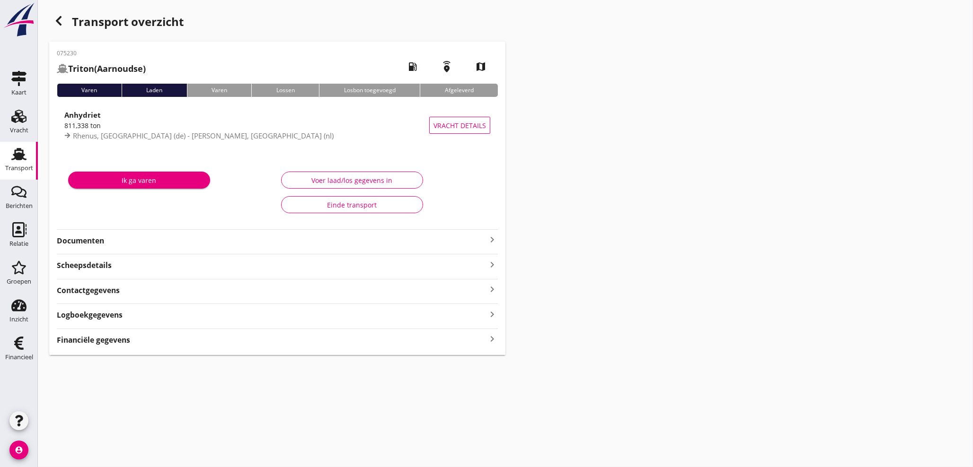
click at [495, 339] on icon "keyboard_arrow_right" at bounding box center [491, 339] width 11 height 13
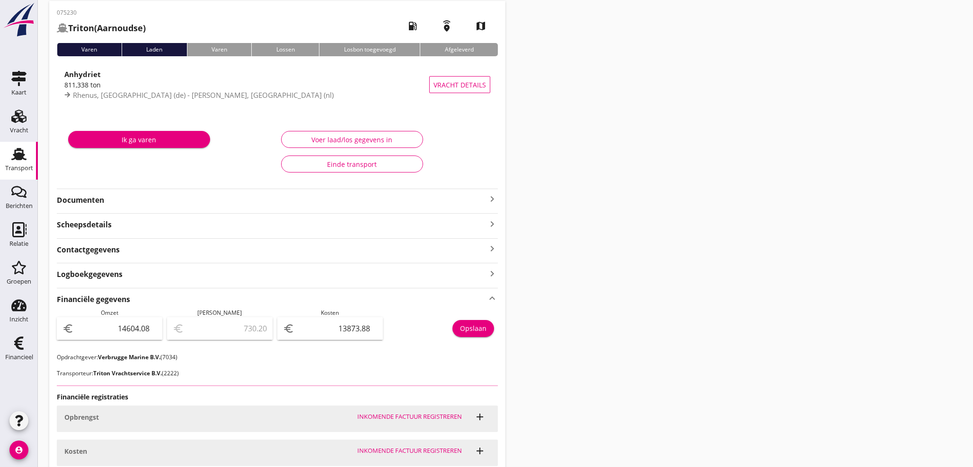
scroll to position [118, 0]
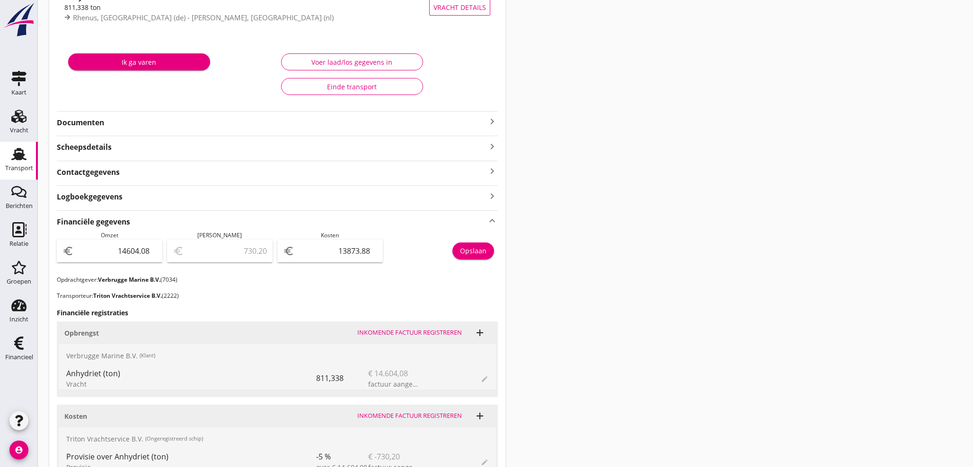
click at [491, 117] on icon "keyboard_arrow_right" at bounding box center [491, 121] width 11 height 11
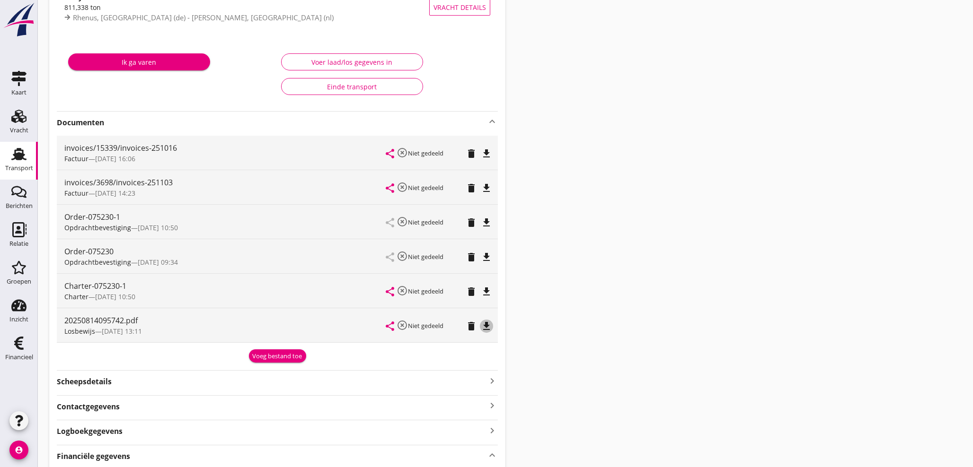
click at [488, 325] on icon "file_download" at bounding box center [486, 326] width 11 height 11
click at [19, 235] on icon "Relatie" at bounding box center [18, 229] width 15 height 15
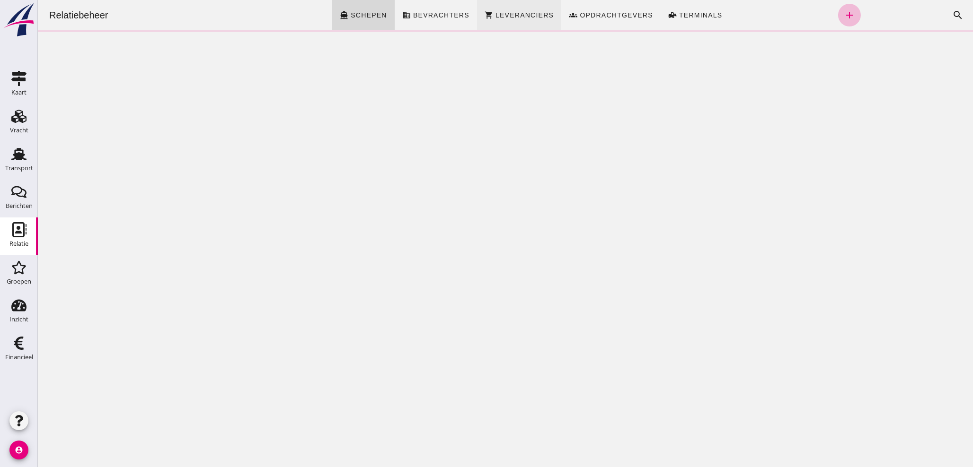
click span "Leveranciers"
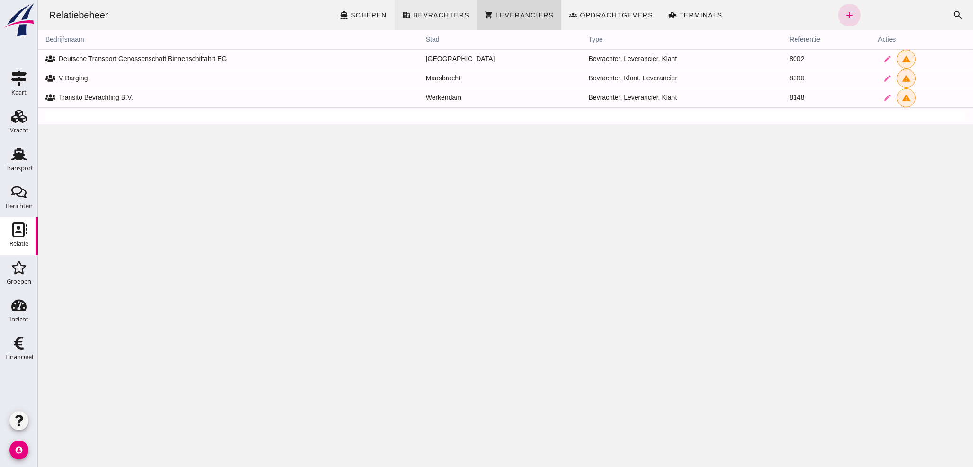
click span "business Bevrachters"
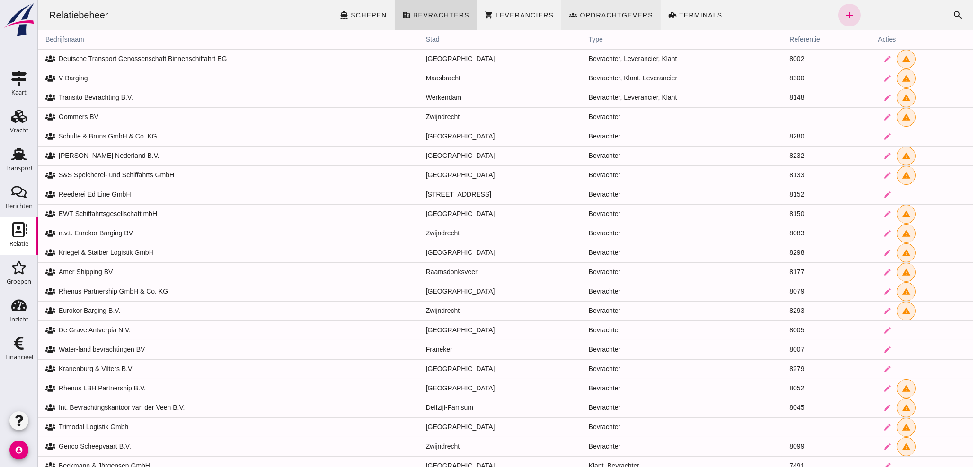
click span "Opdrachtgevers"
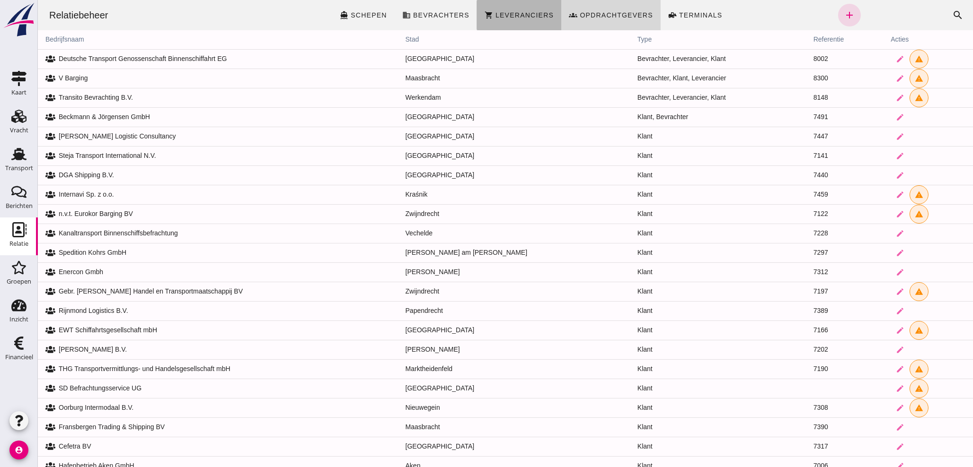
click span "Leveranciers"
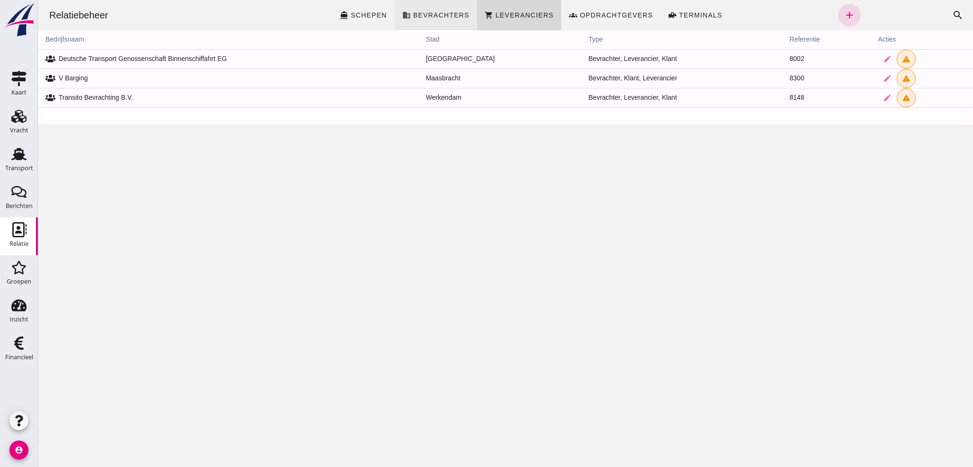
click span "Bevrachters"
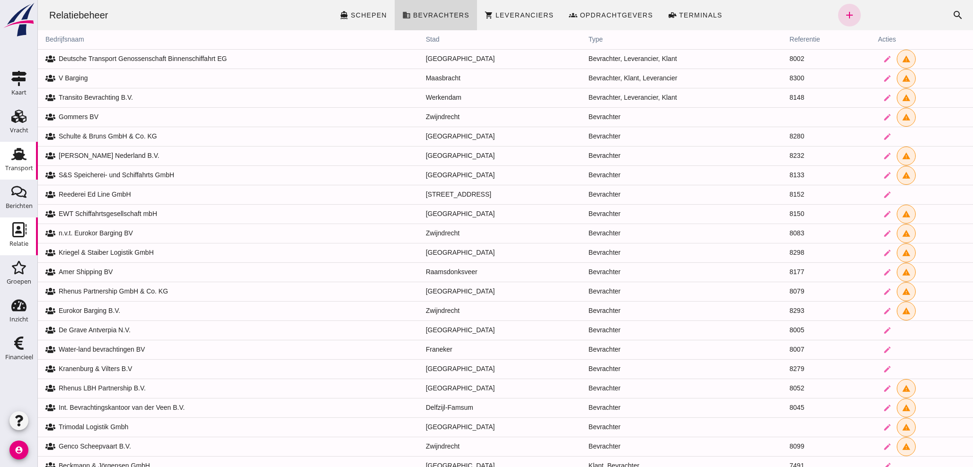
click at [20, 166] on div "Transport" at bounding box center [19, 168] width 28 height 6
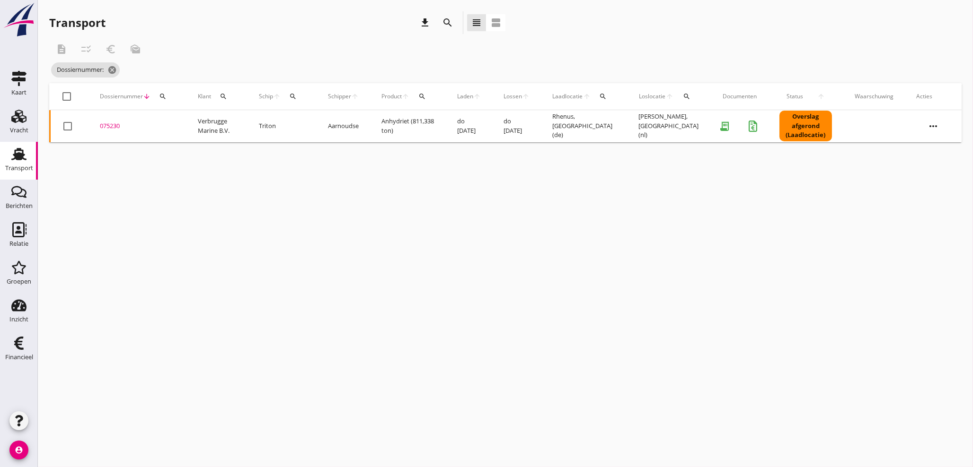
click at [163, 93] on icon "search" at bounding box center [163, 97] width 8 height 8
click at [176, 123] on input "Zoeken op dossiernummer..." at bounding box center [207, 123] width 98 height 15
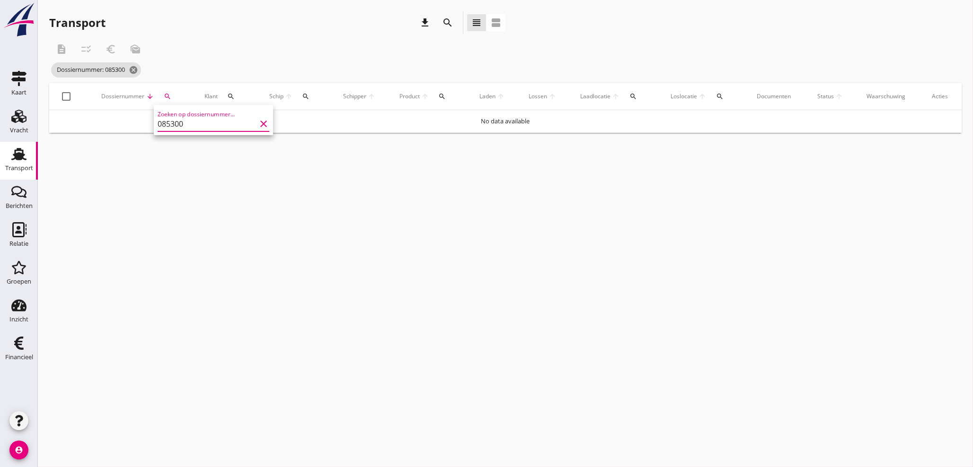
type input "085300"
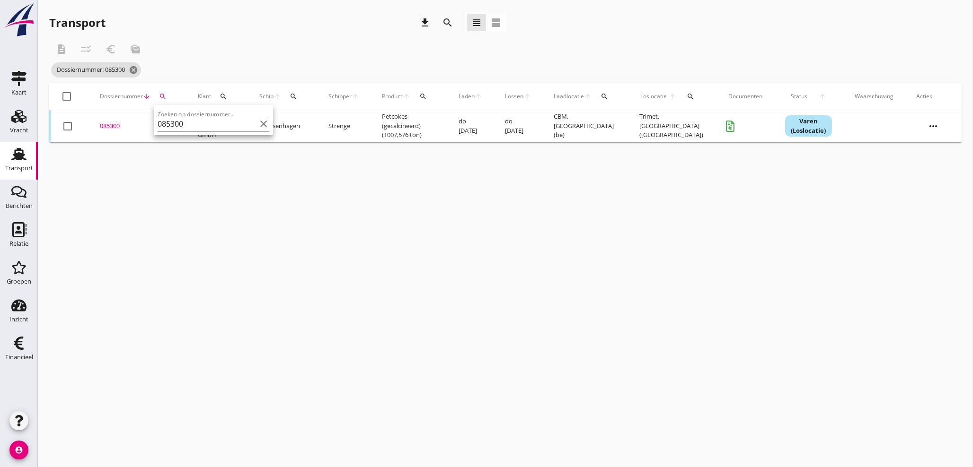
click at [113, 125] on div "085300" at bounding box center [137, 126] width 75 height 9
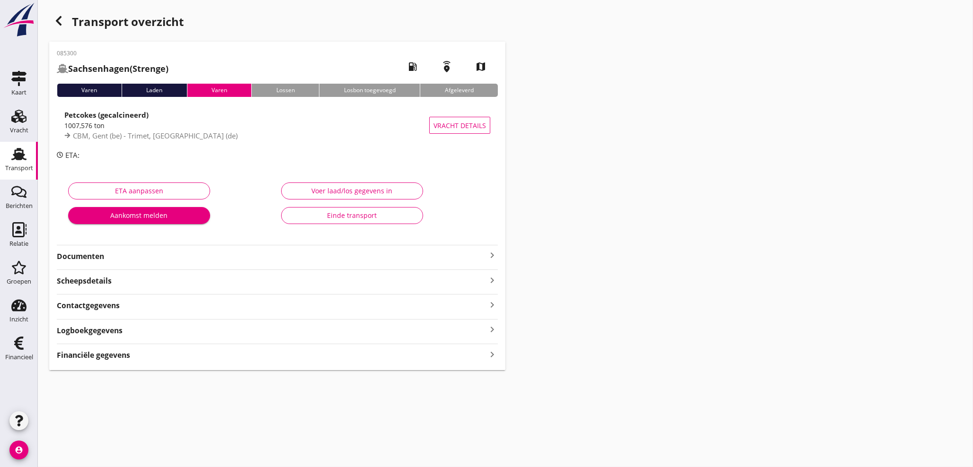
click at [491, 355] on icon "keyboard_arrow_right" at bounding box center [491, 354] width 11 height 13
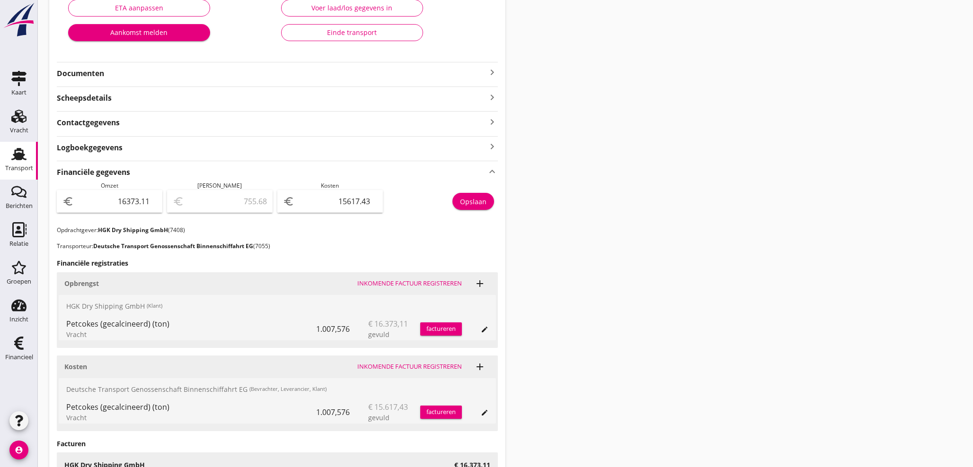
scroll to position [263, 0]
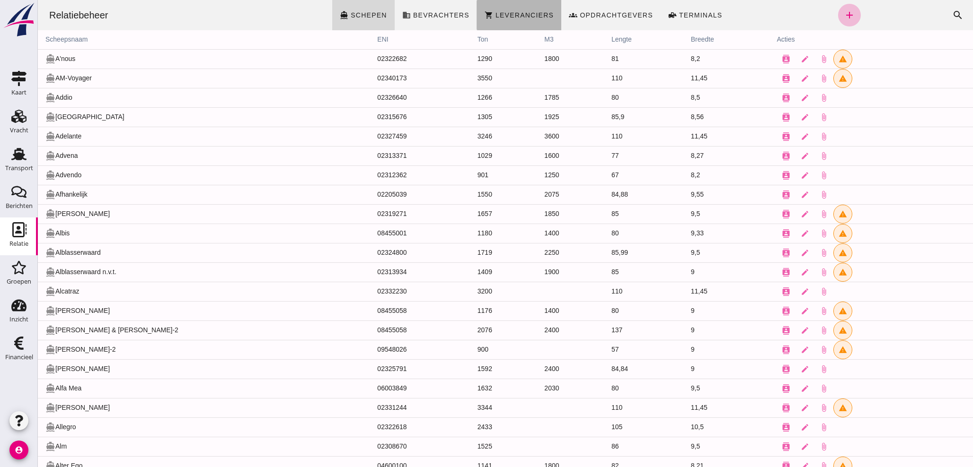
click span "Leveranciers"
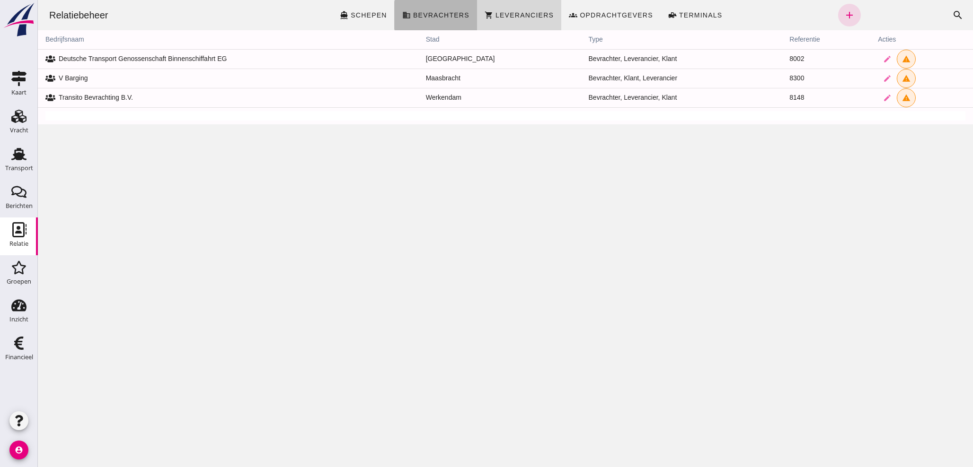
click link "business Bevrachters"
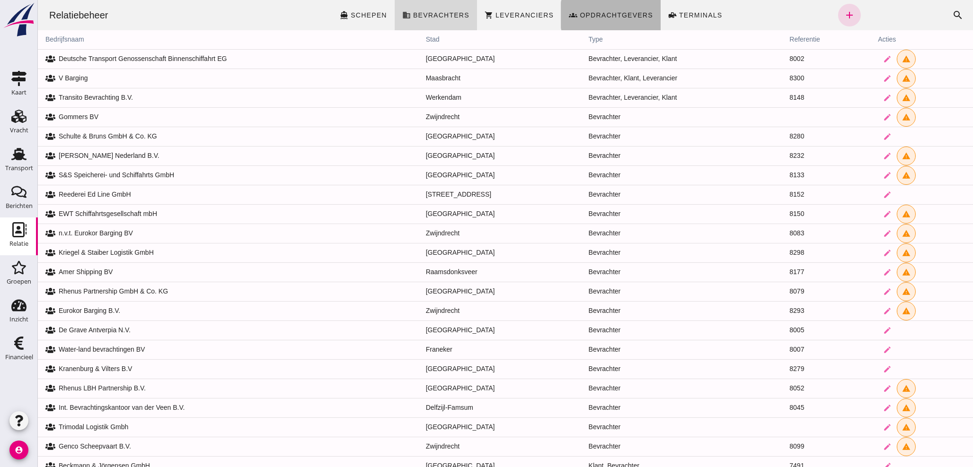
click span "Opdrachtgevers"
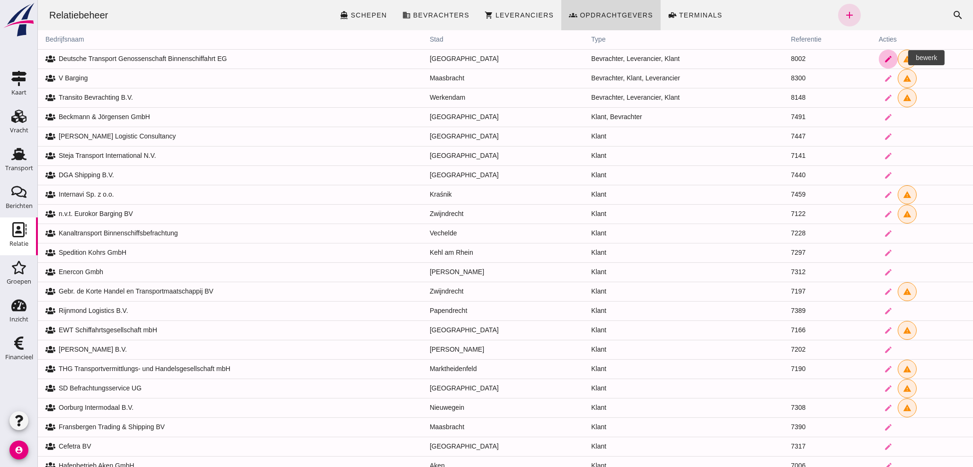
click at [892, 57] on icon "edit" at bounding box center [888, 59] width 9 height 9
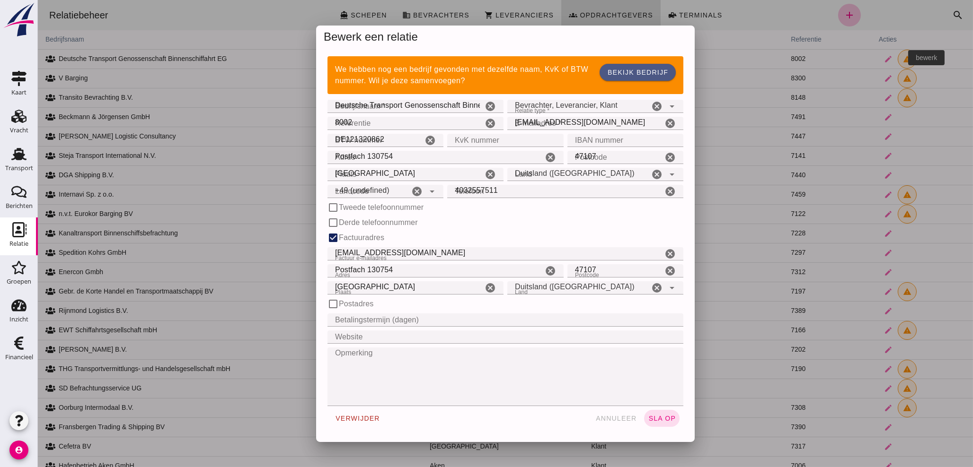
click at [368, 125] on div at bounding box center [505, 233] width 935 height 467
click input "8002"
type input "+49 (DE)"
click at [357, 127] on div at bounding box center [505, 233] width 935 height 467
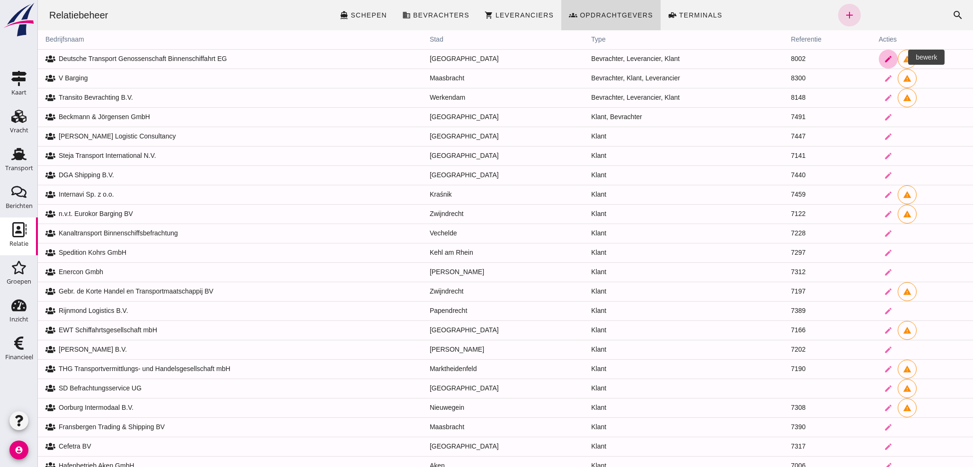
click at [892, 60] on icon "edit" at bounding box center [888, 59] width 9 height 9
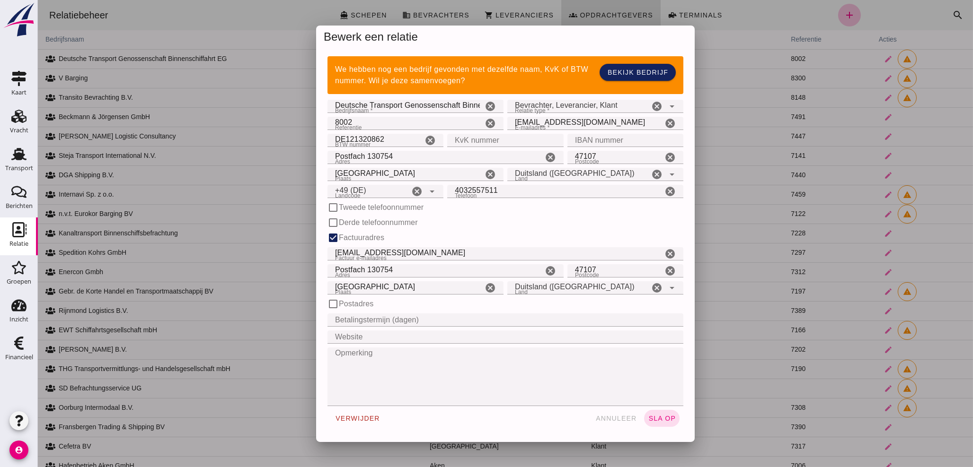
click input "8002"
type input "8"
type input "7"
click input "7099"
type input "7002"
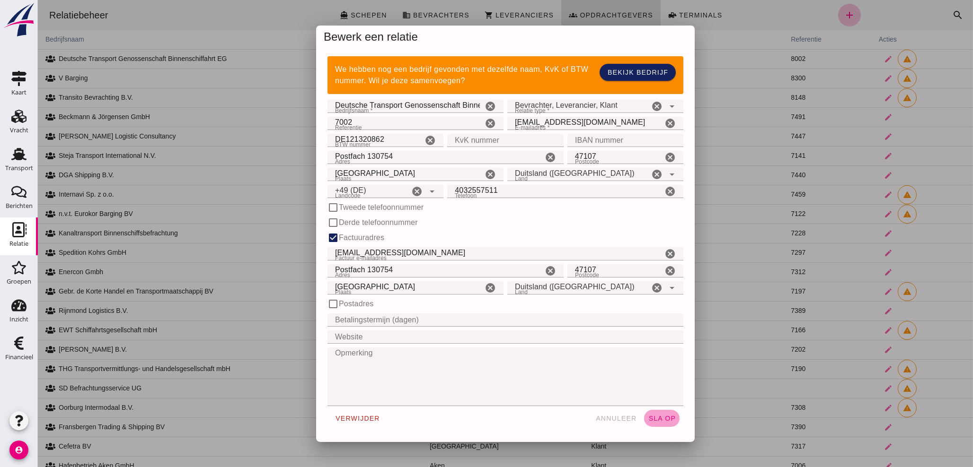
click span "sla op"
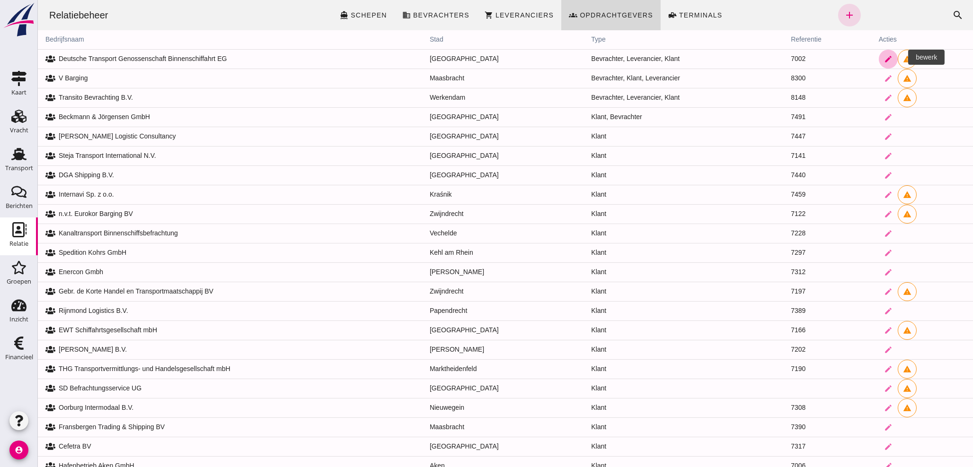
click at [892, 57] on icon "edit" at bounding box center [888, 59] width 9 height 9
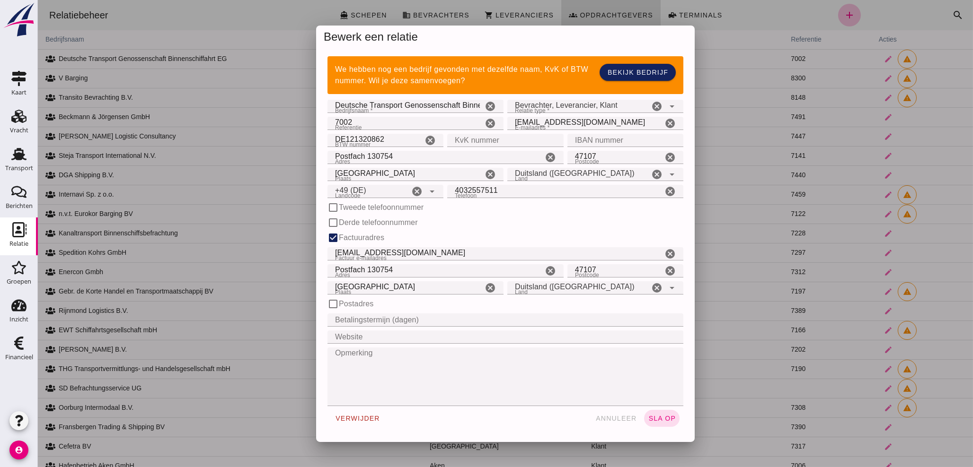
click input "7002"
type input "7055"
click span "sla op"
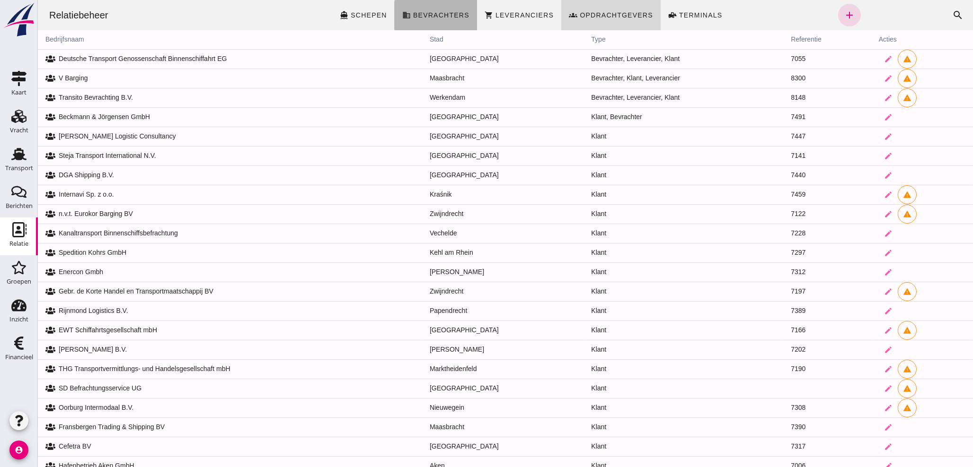
click span "Bevrachters"
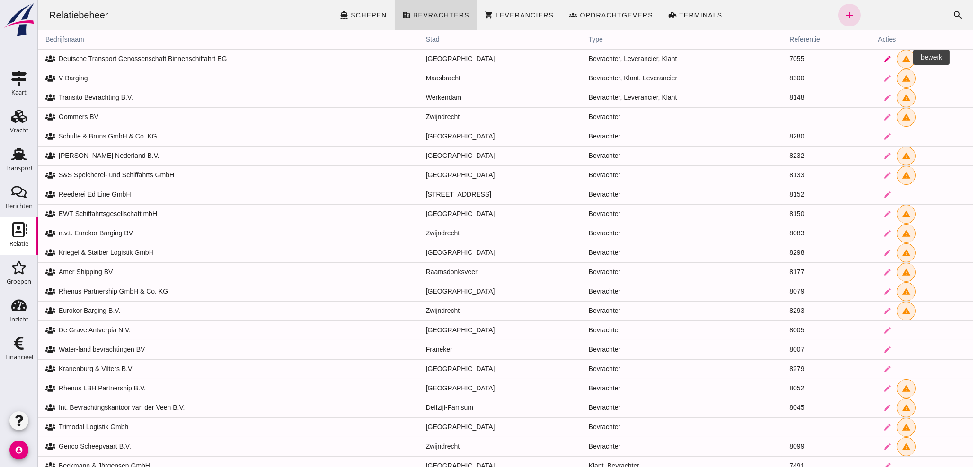
click at [891, 62] on icon "edit" at bounding box center [887, 59] width 9 height 9
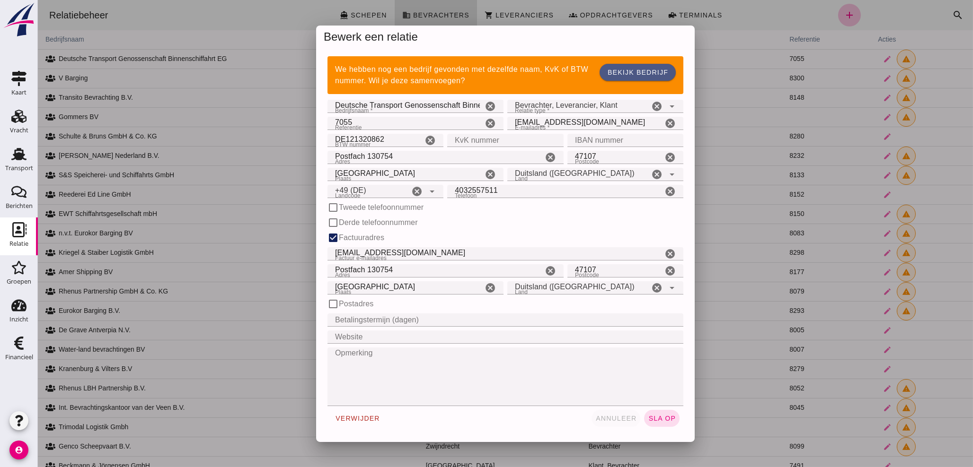
click span "annuleer"
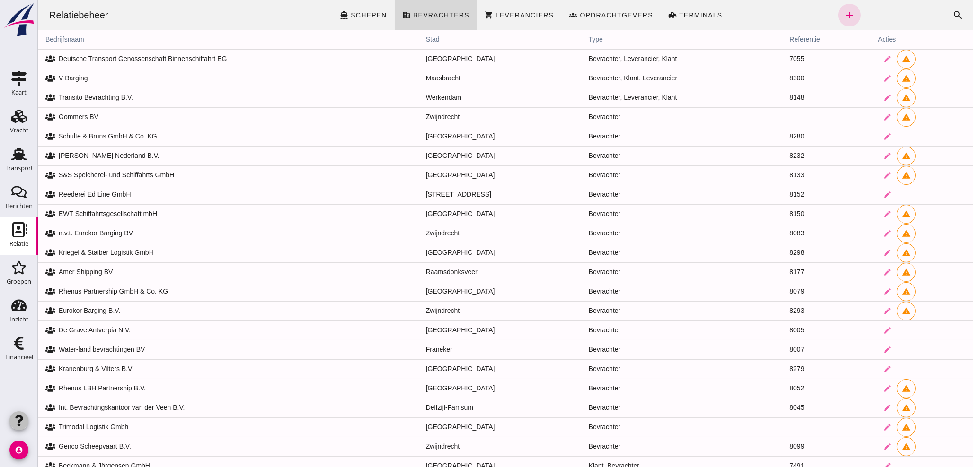
click at [23, 423] on icon "button" at bounding box center [18, 420] width 11 height 11
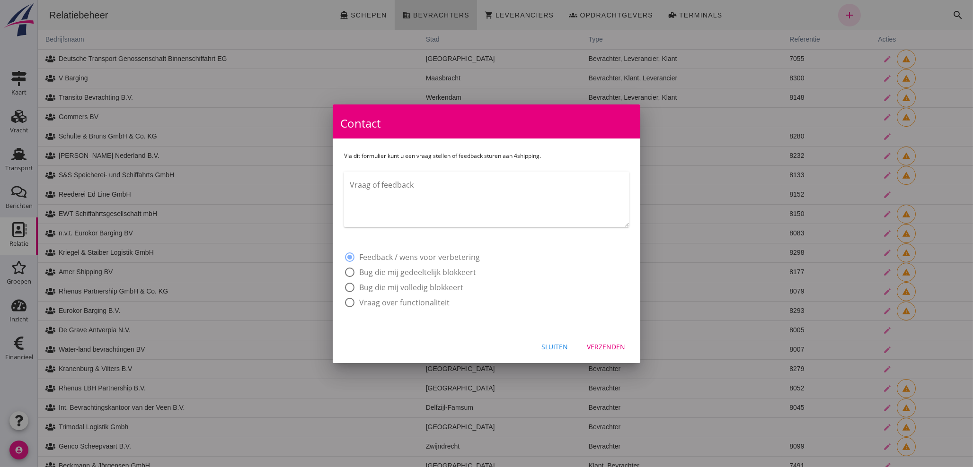
click at [413, 190] on textarea "Vraag of feedback" at bounding box center [489, 202] width 279 height 50
type textarea "h"
click at [406, 200] on textarea "Hoi Jan, Wij hebben een klant tevens bevrachter die twee verschillende referent…" at bounding box center [489, 202] width 279 height 50
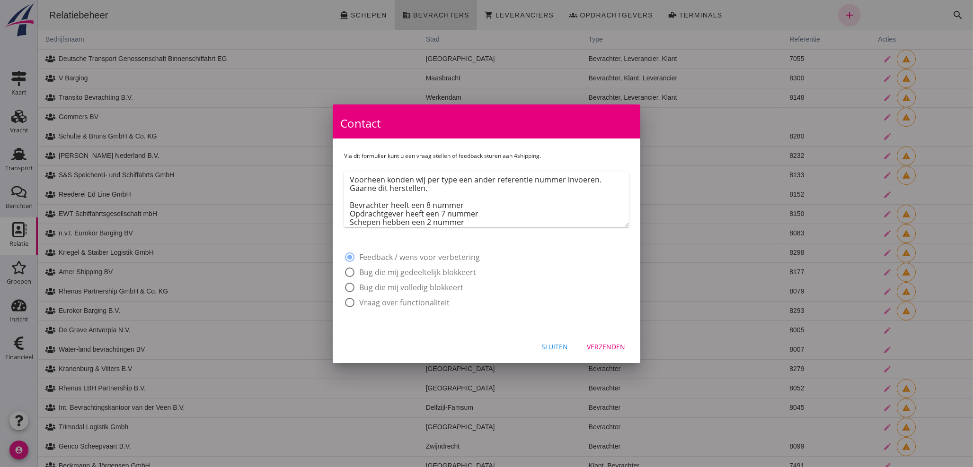
scroll to position [91, 0]
click at [398, 198] on textarea "Hoi Jan, Wij hebben een aantal opdrachtgevers die tevens bevrachters zijn, deze…" at bounding box center [489, 202] width 279 height 50
click at [402, 204] on textarea "Hoi Jan, Wij hebben een aantal opdrachtgevers die tevens bevrachters zijn, deze…" at bounding box center [489, 202] width 279 height 50
type textarea "Hoi Jan, Wij hebben een aantal opdrachtgevers die tevens bevrachters zijn, deze…"
click at [611, 344] on div "Verzenden" at bounding box center [606, 347] width 38 height 10
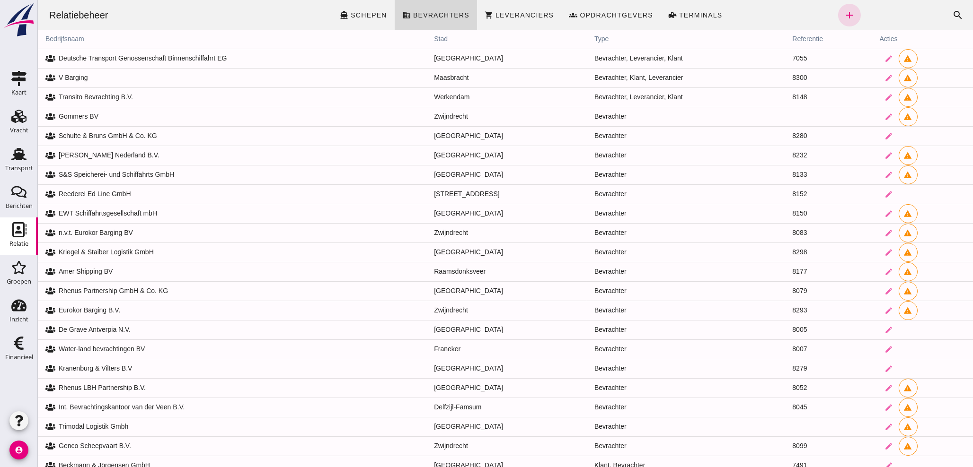
scroll to position [0, 0]
drag, startPoint x: 968, startPoint y: 203, endPoint x: 1015, endPoint y: 27, distance: 182.7
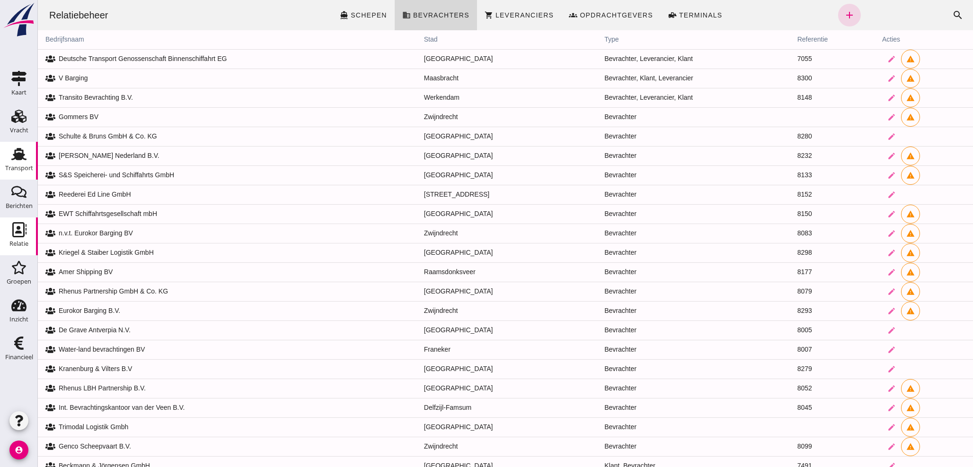
click at [20, 161] on icon "Transport" at bounding box center [18, 154] width 15 height 15
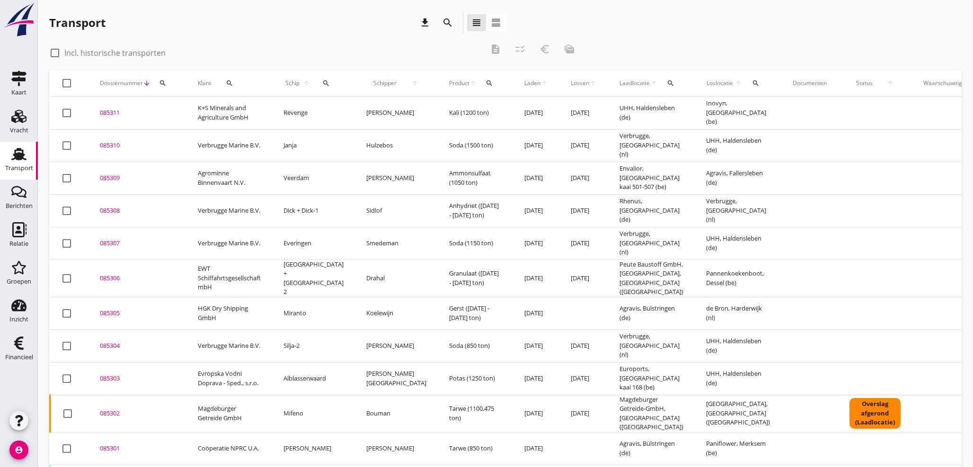
click at [322, 84] on icon "search" at bounding box center [326, 83] width 8 height 8
click at [332, 113] on input "Zoek op (scheeps)naam" at bounding box center [363, 110] width 98 height 15
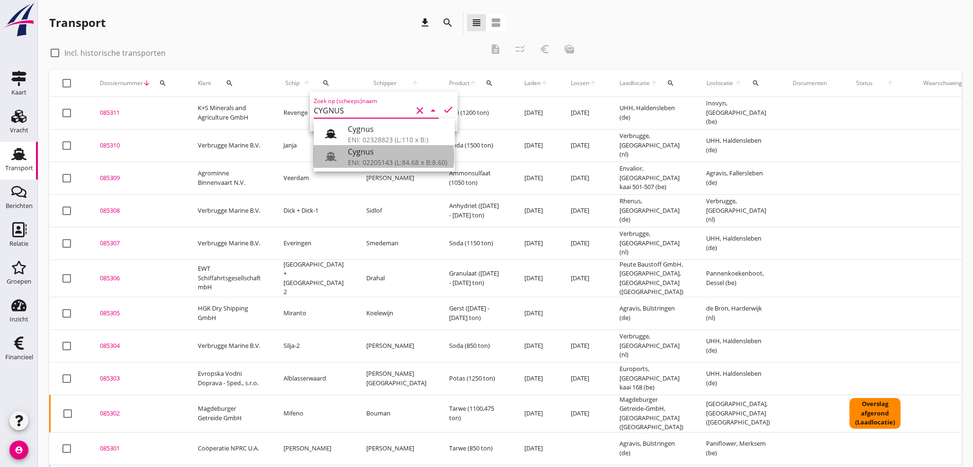
click at [385, 160] on div "ENI: 02205143 (L:84.68 x B:8.60)" at bounding box center [397, 163] width 99 height 10
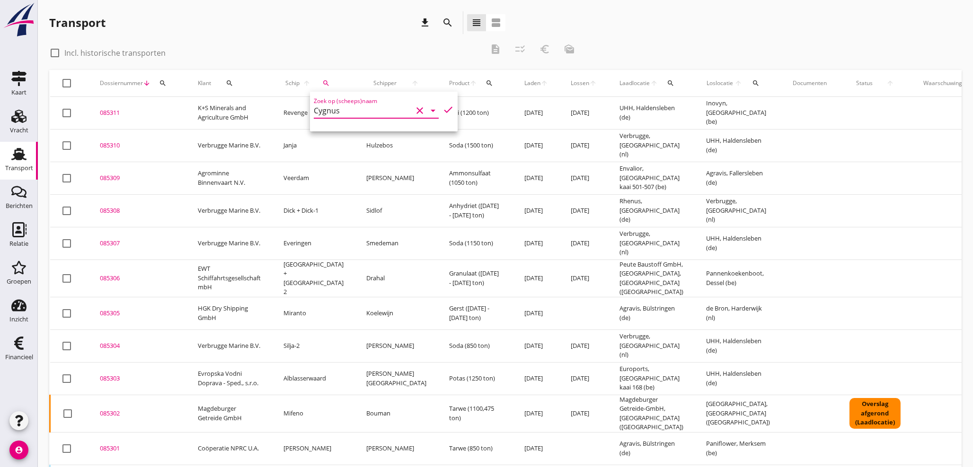
click at [442, 111] on icon "check" at bounding box center [447, 109] width 11 height 11
type input "Cygnus"
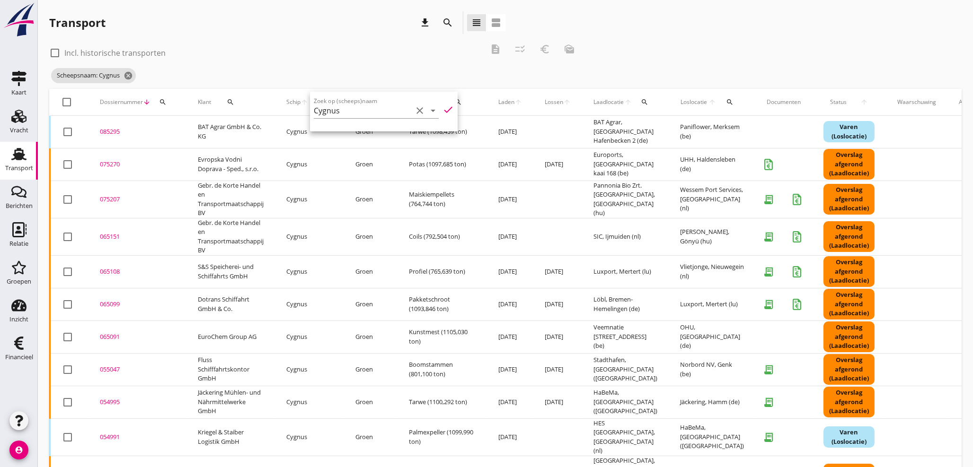
click at [113, 131] on div "085295" at bounding box center [137, 131] width 75 height 9
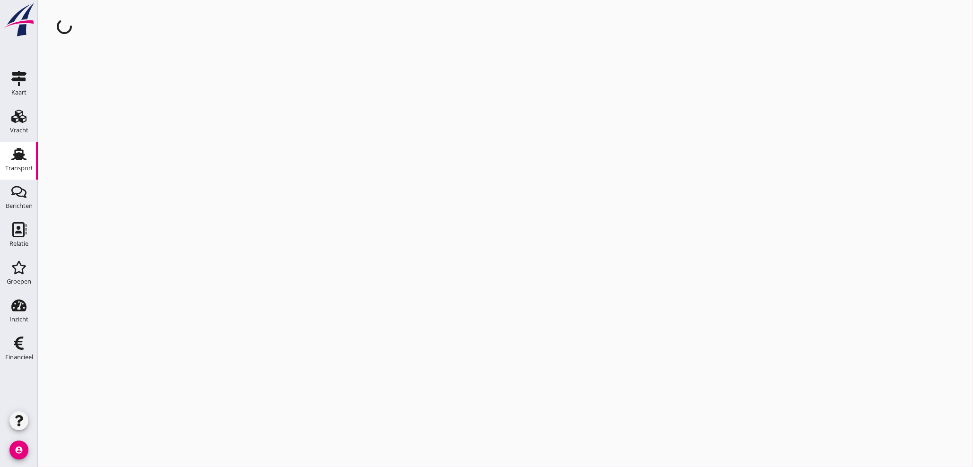
click at [113, 131] on div "cancel You are impersonating another user." at bounding box center [505, 233] width 935 height 467
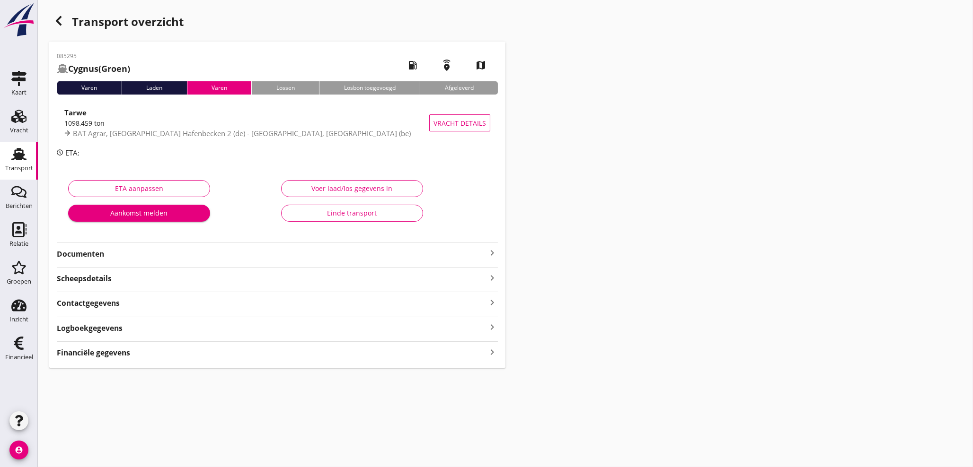
click at [492, 253] on icon "keyboard_arrow_right" at bounding box center [491, 252] width 11 height 11
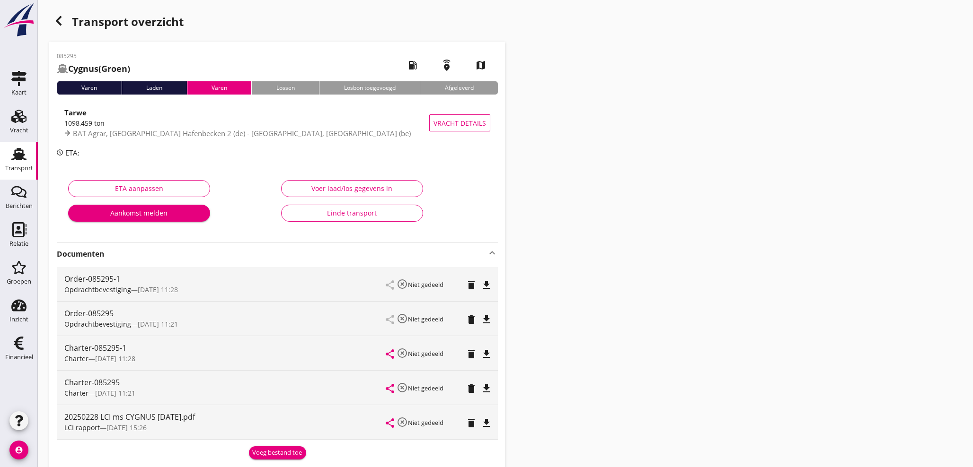
click at [287, 452] on div "Voeg bestand toe" at bounding box center [278, 453] width 50 height 9
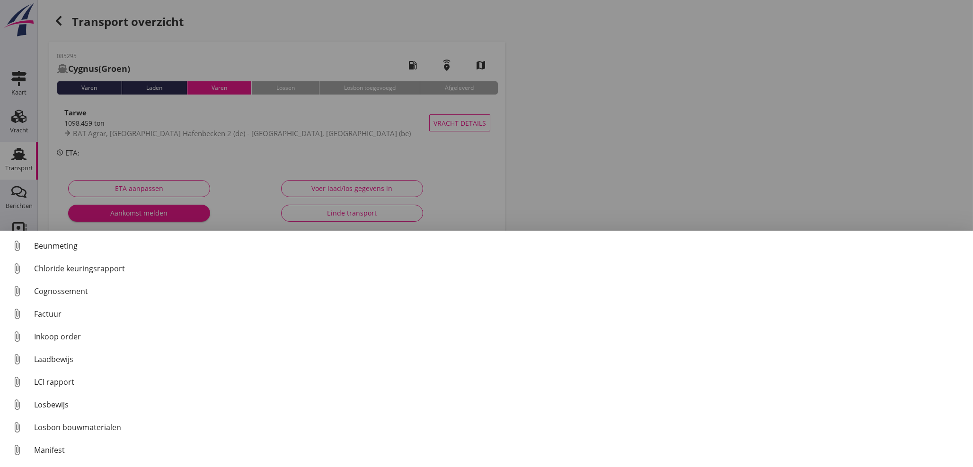
click at [60, 363] on div "Laadbewijs" at bounding box center [499, 359] width 931 height 11
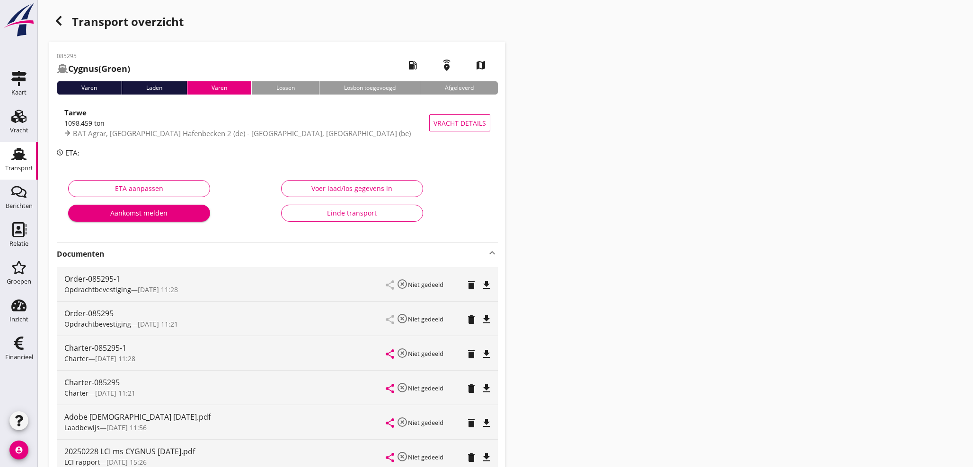
click at [842, 238] on div "Transport overzicht 085295 Cygnus (Groen) local_gas_station emergency_share map…" at bounding box center [505, 307] width 935 height 614
drag, startPoint x: 471, startPoint y: 343, endPoint x: 471, endPoint y: 335, distance: 7.1
click at [471, 341] on div "share highlight_off Niet gedeeld delete file_download" at bounding box center [438, 353] width 104 height 34
drag, startPoint x: 962, startPoint y: 220, endPoint x: 835, endPoint y: 217, distance: 127.8
click at [943, 221] on div "Transport overzicht 085295 Cygnus (Groen) local_gas_station emergency_share map…" at bounding box center [505, 307] width 935 height 614
